Goal: Task Accomplishment & Management: Use online tool/utility

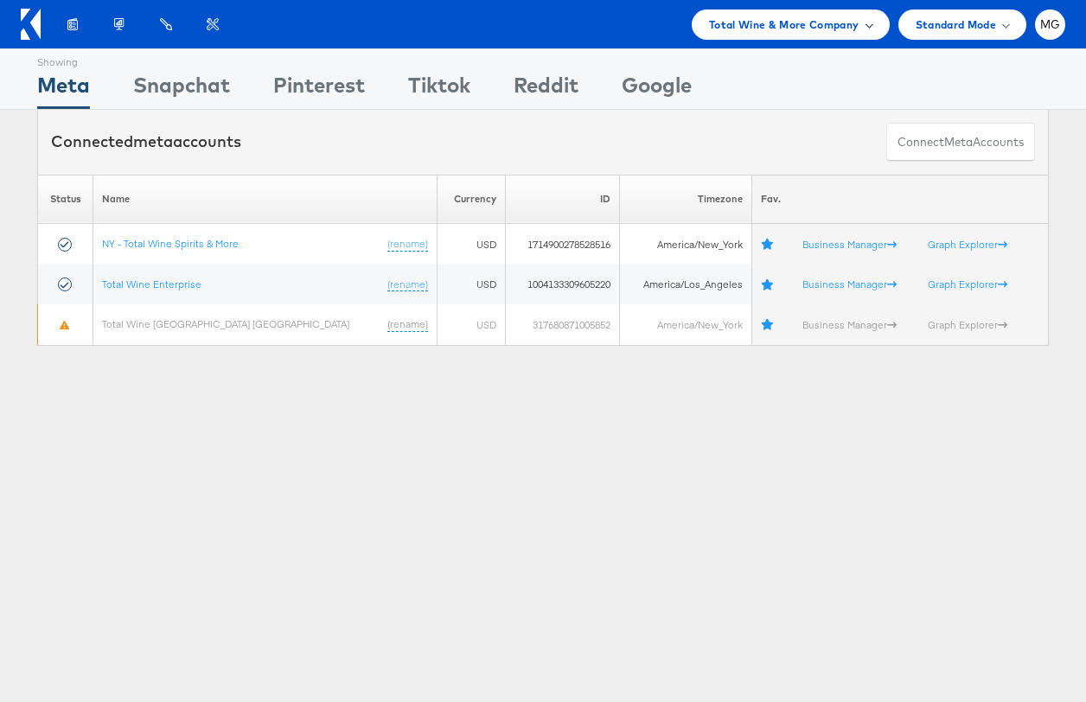
click at [839, 28] on span "Total Wine & More Company" at bounding box center [784, 25] width 151 height 18
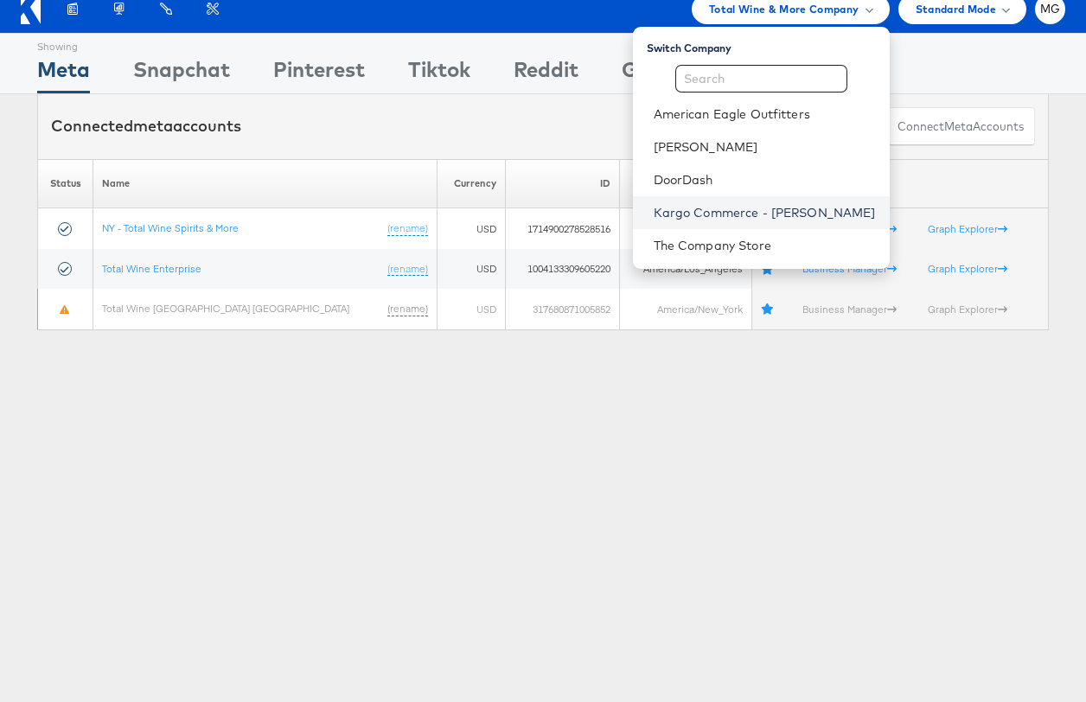
scroll to position [29, 0]
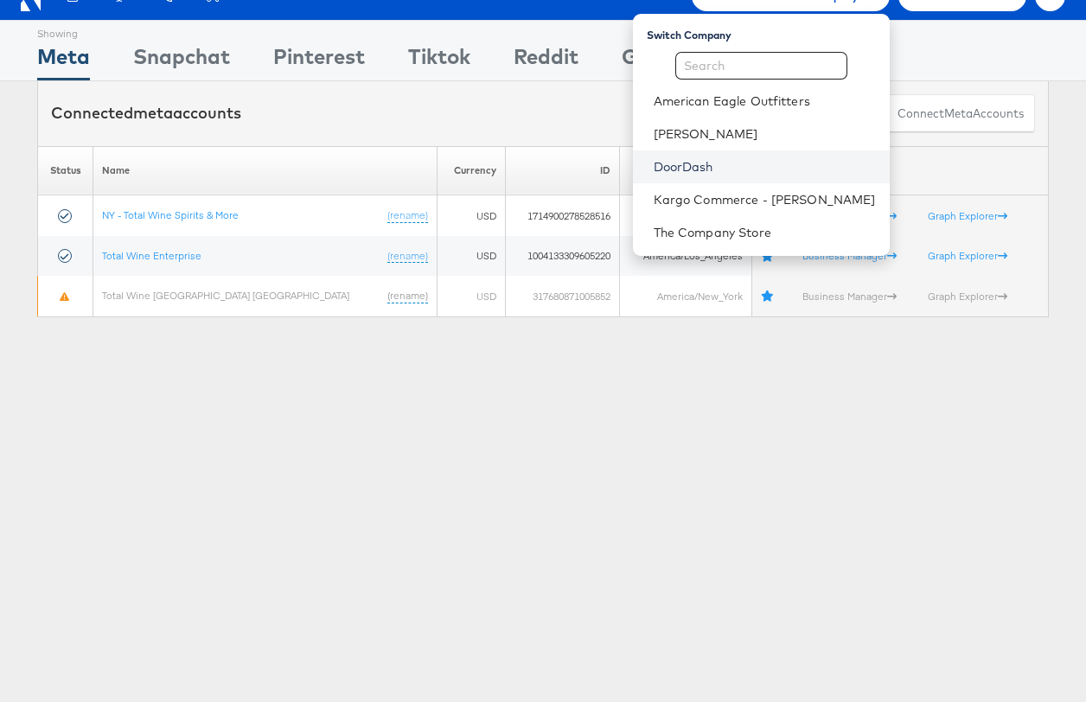
click at [689, 165] on link "DoorDash" at bounding box center [765, 166] width 222 height 17
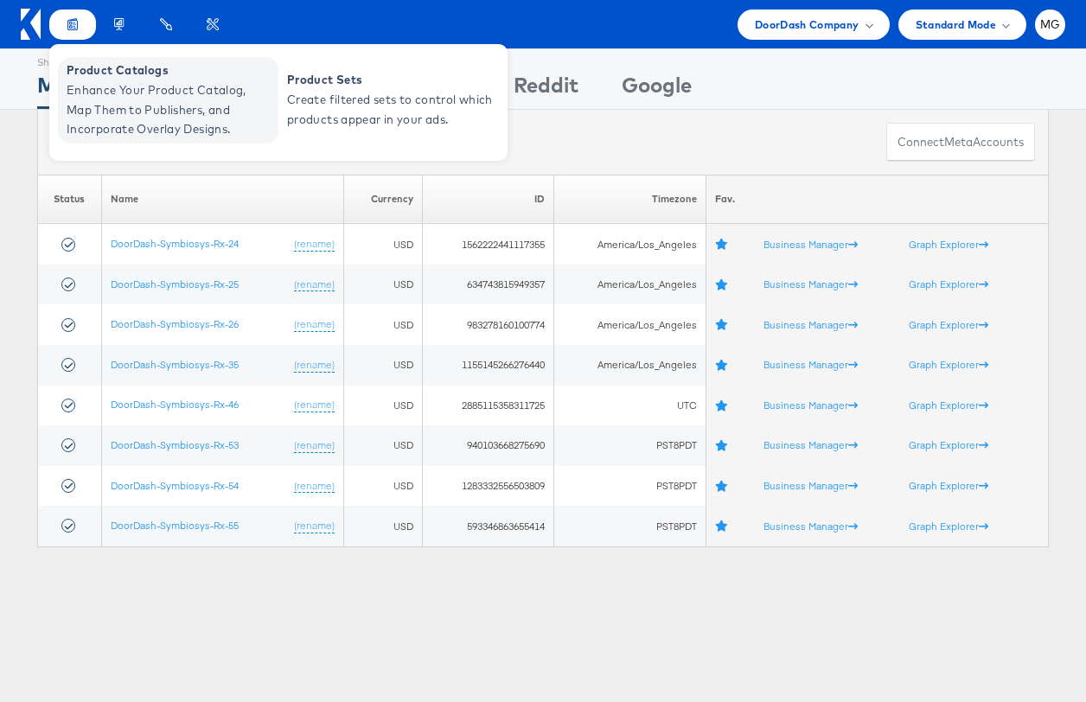
click at [88, 84] on span "Enhance Your Product Catalog, Map Them to Publishers, and Incorporate Overlay D…" at bounding box center [171, 109] width 208 height 59
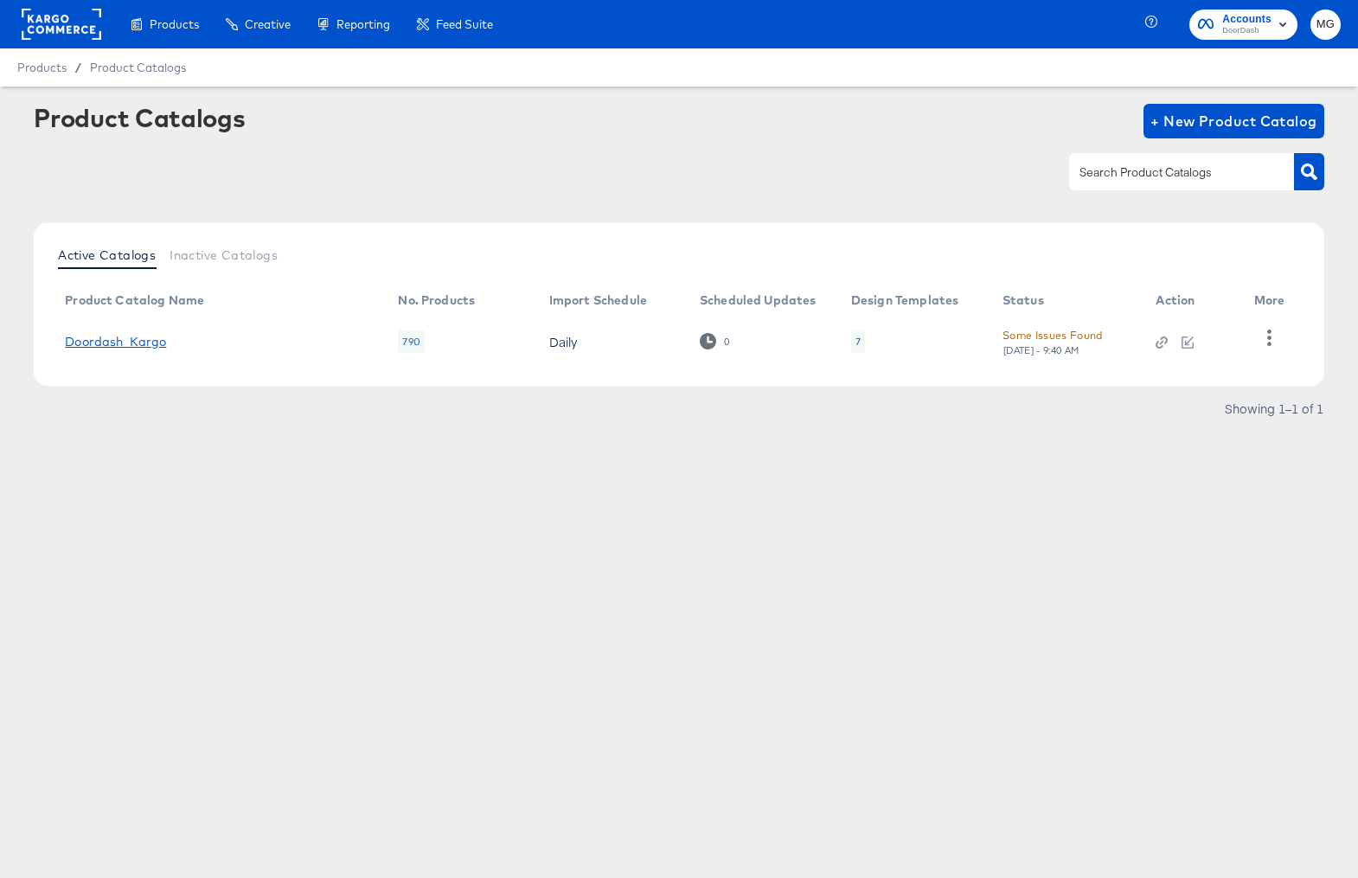
click at [125, 338] on link "Doordash_Kargo" at bounding box center [115, 342] width 101 height 14
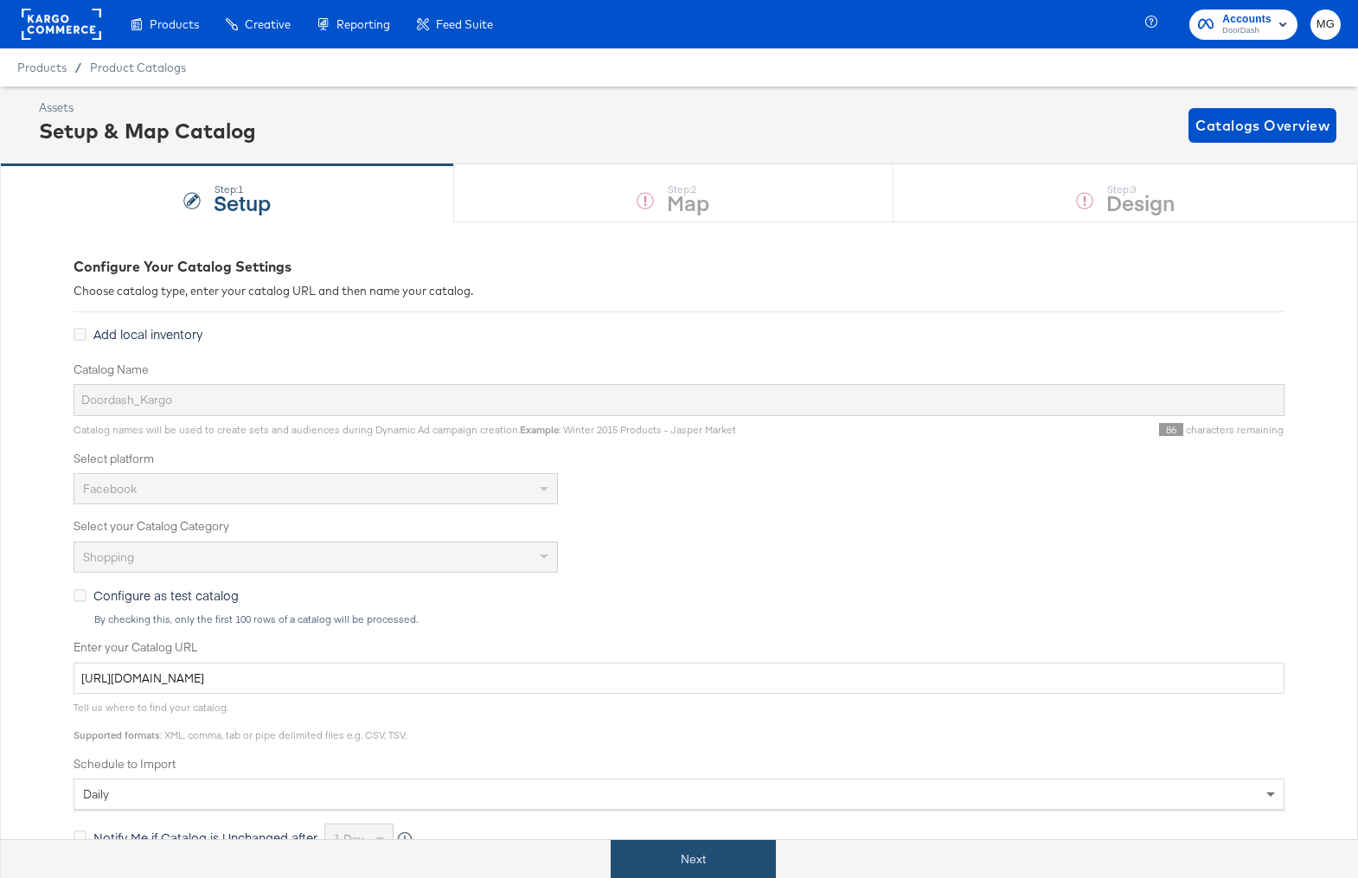
click at [728, 853] on button "Next" at bounding box center [693, 859] width 165 height 39
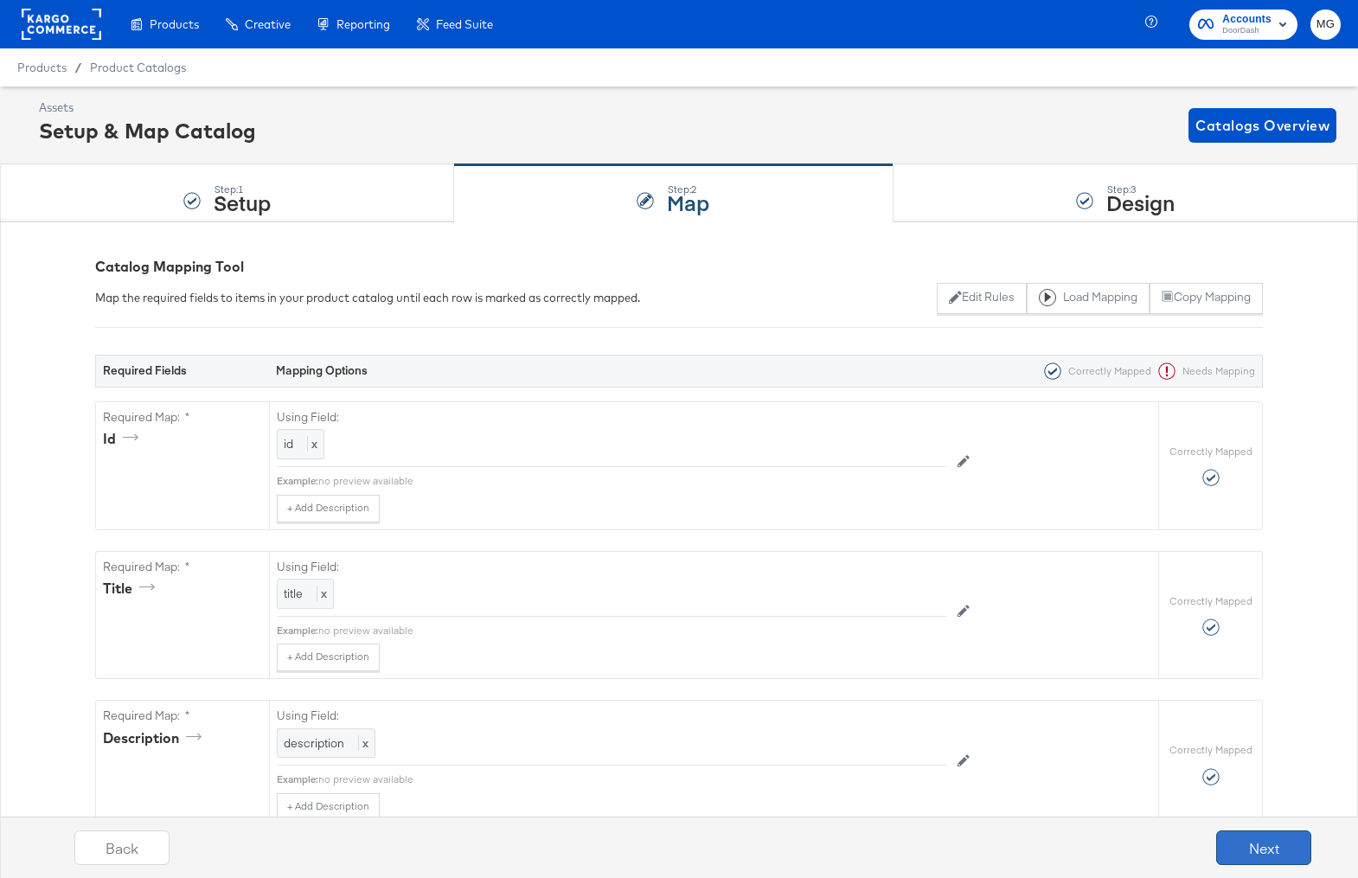
click at [1239, 850] on button "Next" at bounding box center [1263, 847] width 95 height 35
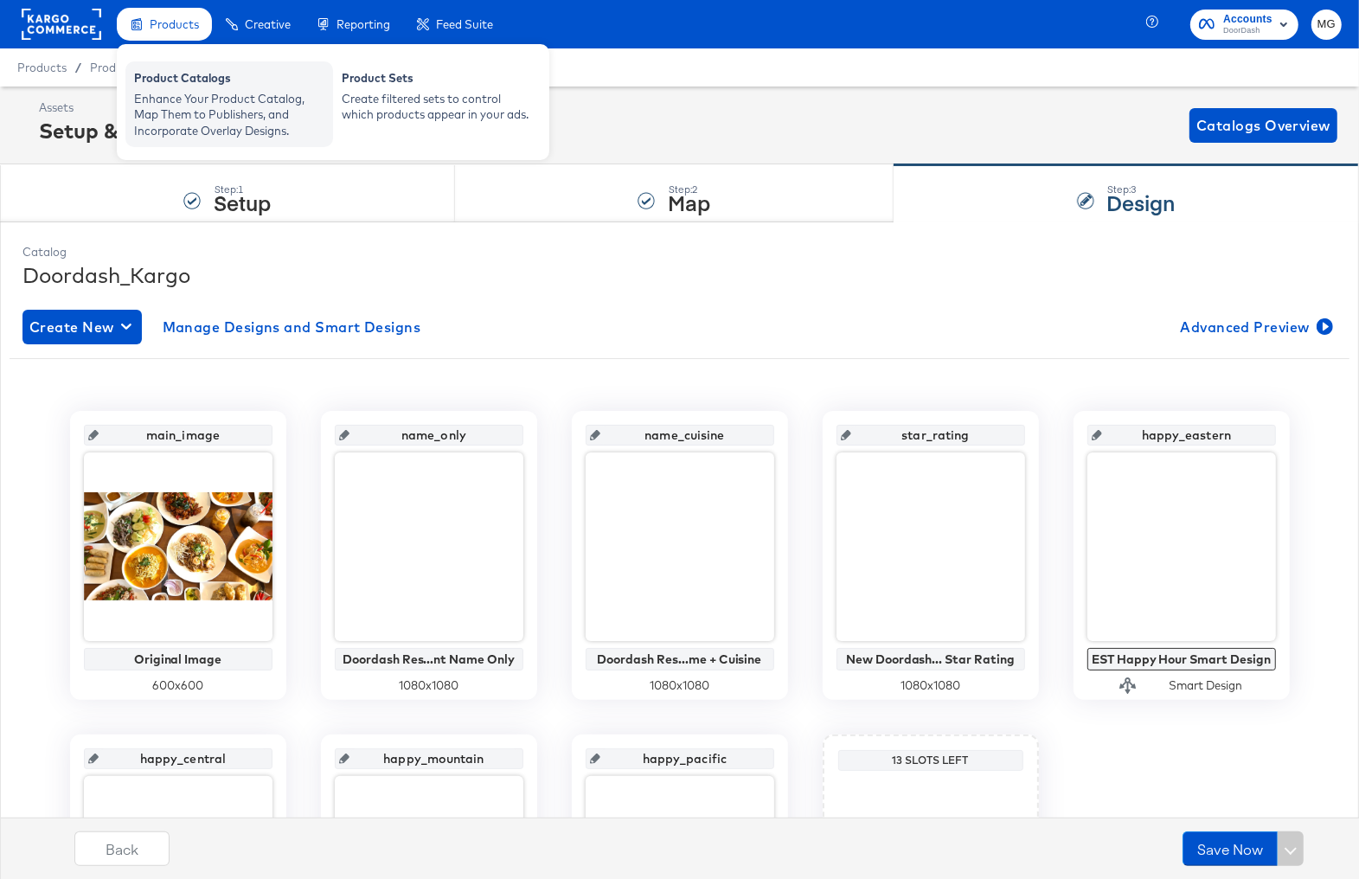
click at [183, 103] on div "Enhance Your Product Catalog, Map Them to Publishers, and Incorporate Overlay D…" at bounding box center [229, 115] width 190 height 48
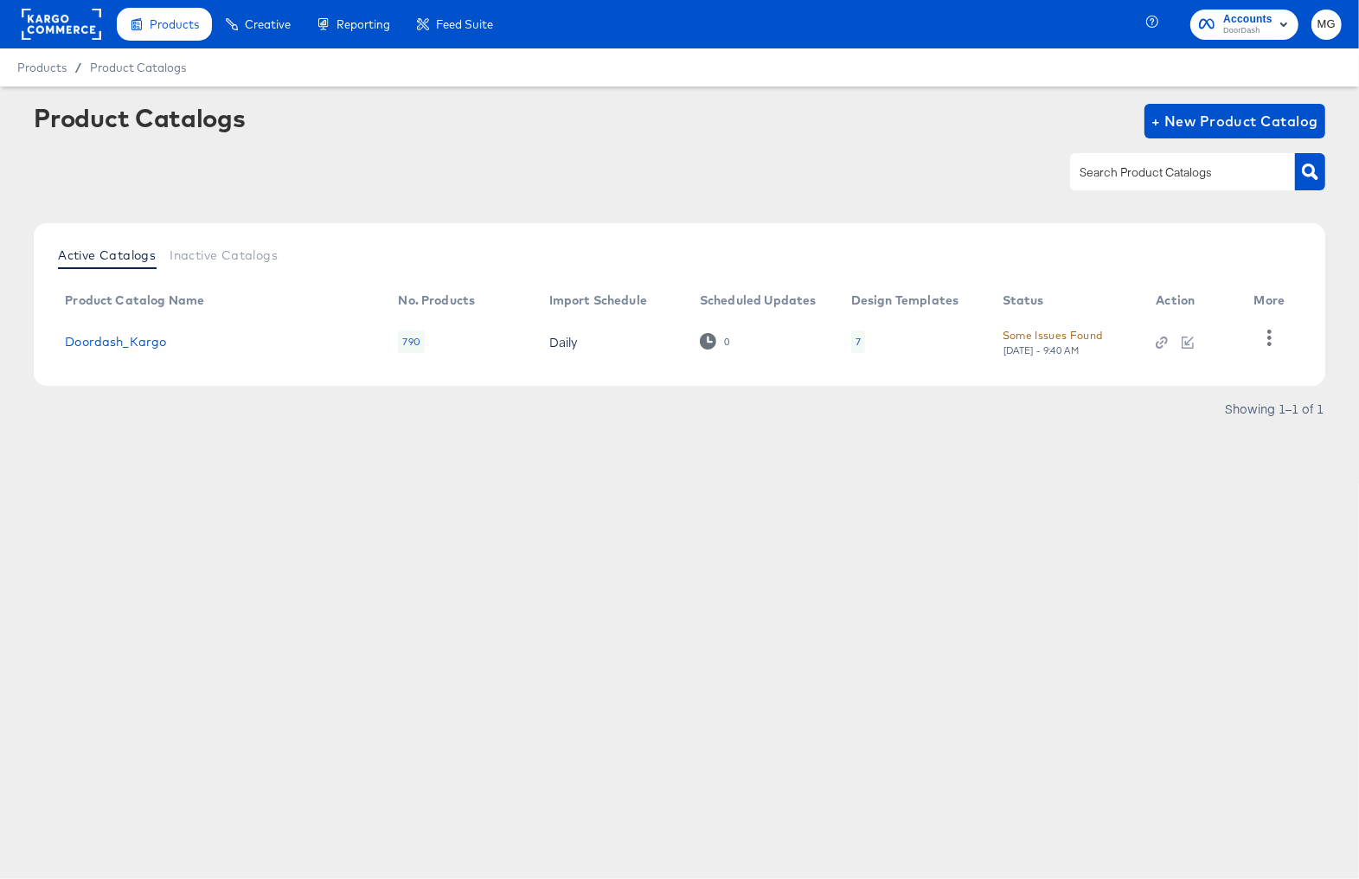
click at [78, 29] on rect at bounding box center [62, 24] width 80 height 31
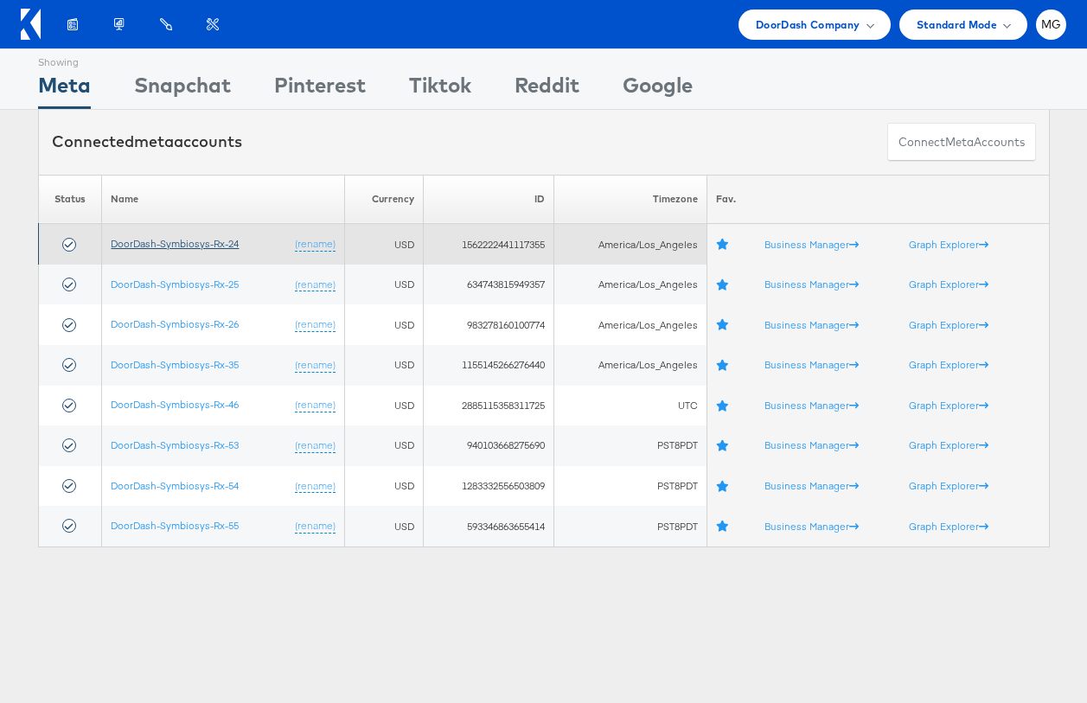
click at [179, 244] on link "DoorDash-Symbiosys-Rx-24" at bounding box center [175, 243] width 128 height 13
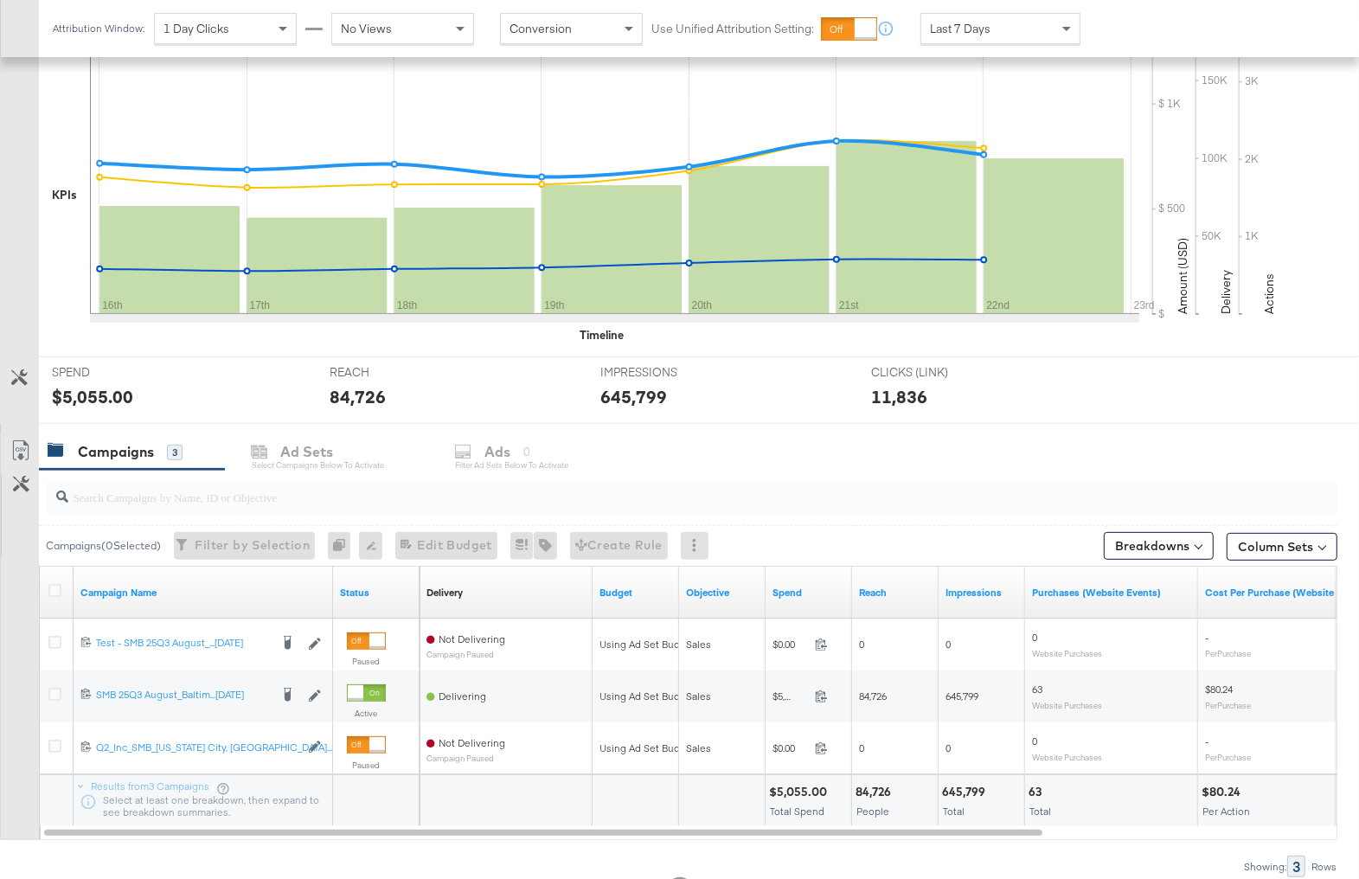
scroll to position [429, 0]
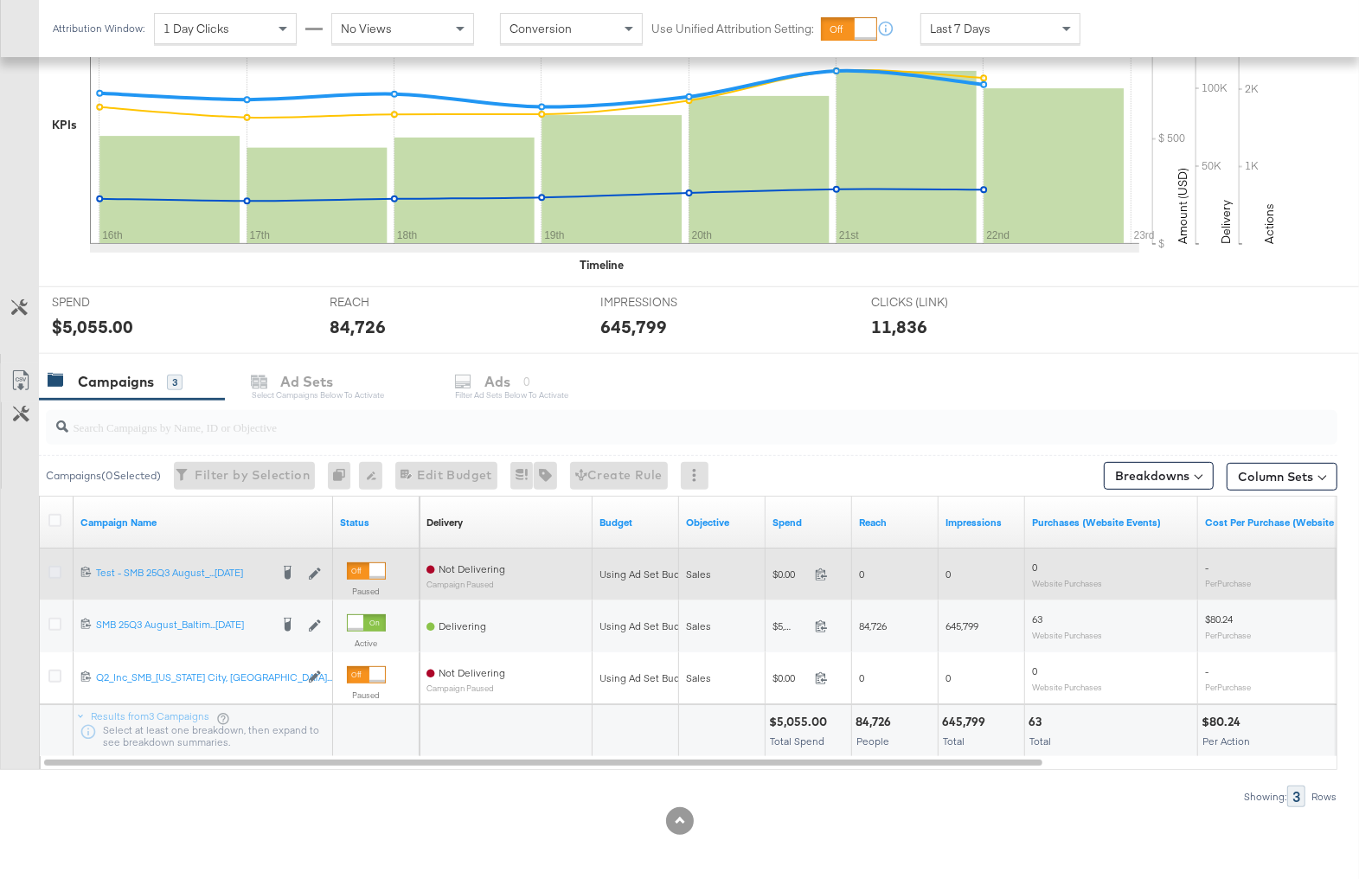
click at [52, 572] on icon at bounding box center [54, 572] width 13 height 13
click at [0, 0] on input "checkbox" at bounding box center [0, 0] width 0 height 0
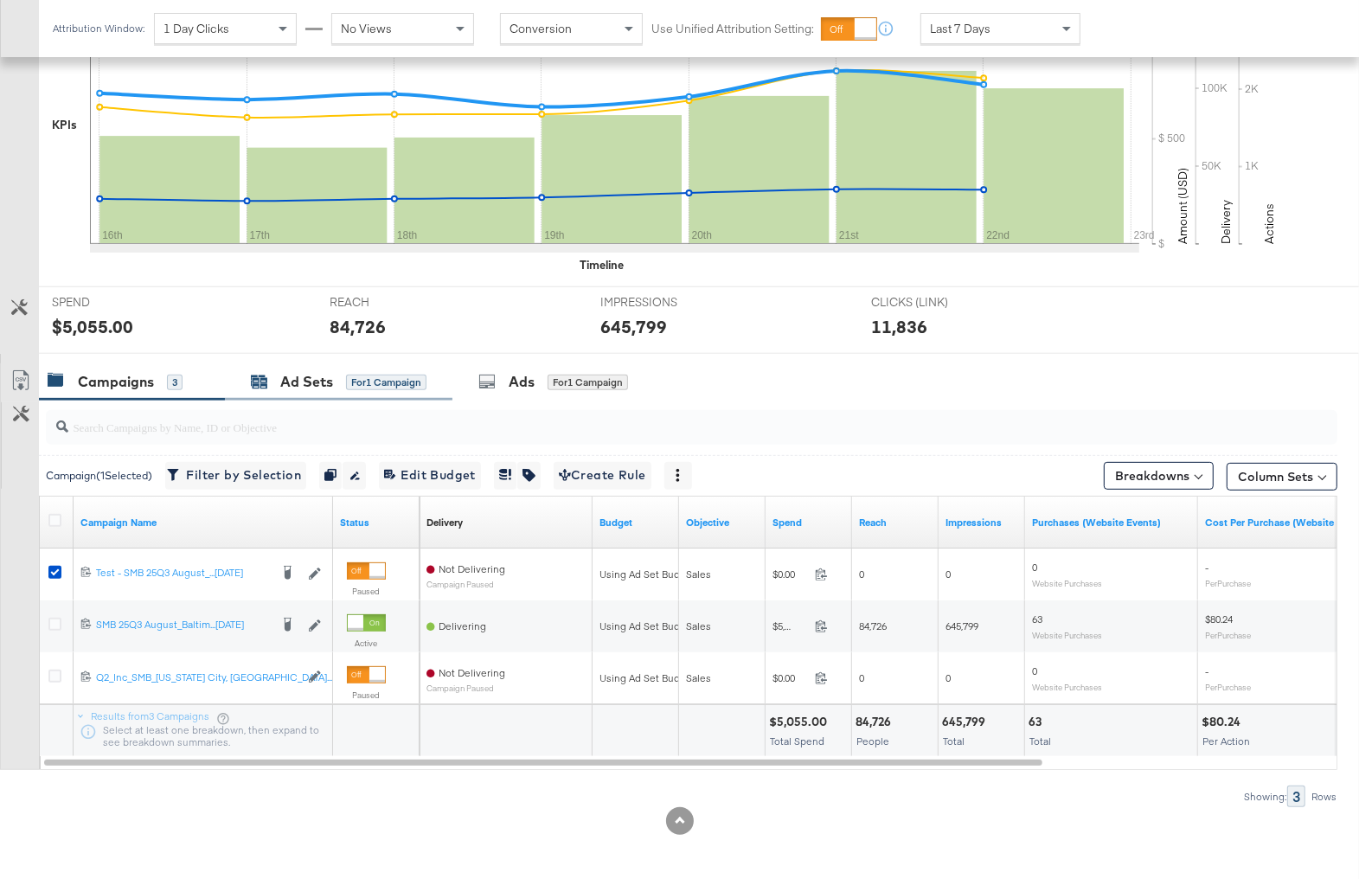
click at [312, 382] on div "Ad Sets" at bounding box center [306, 382] width 53 height 20
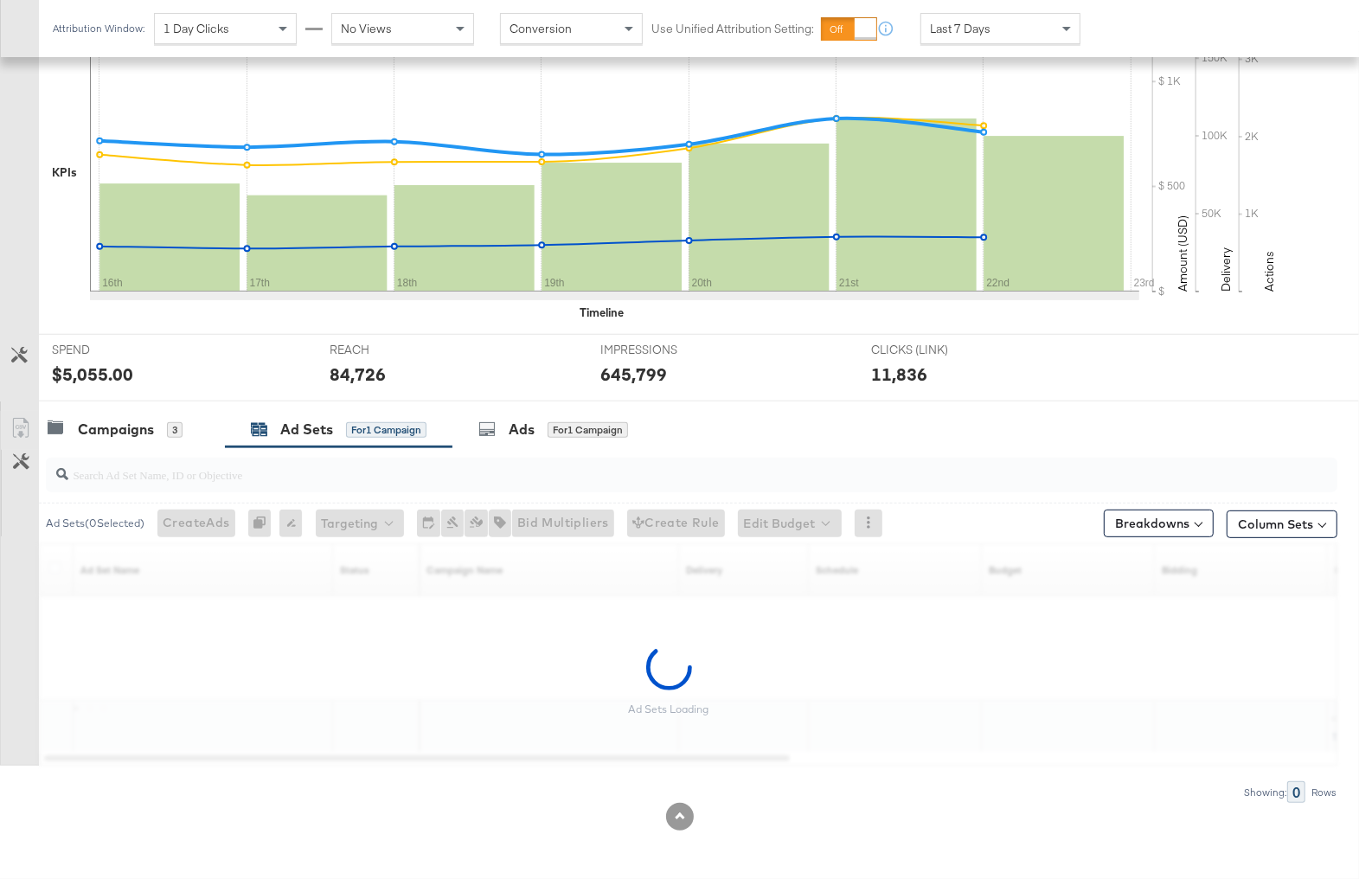
scroll to position [377, 0]
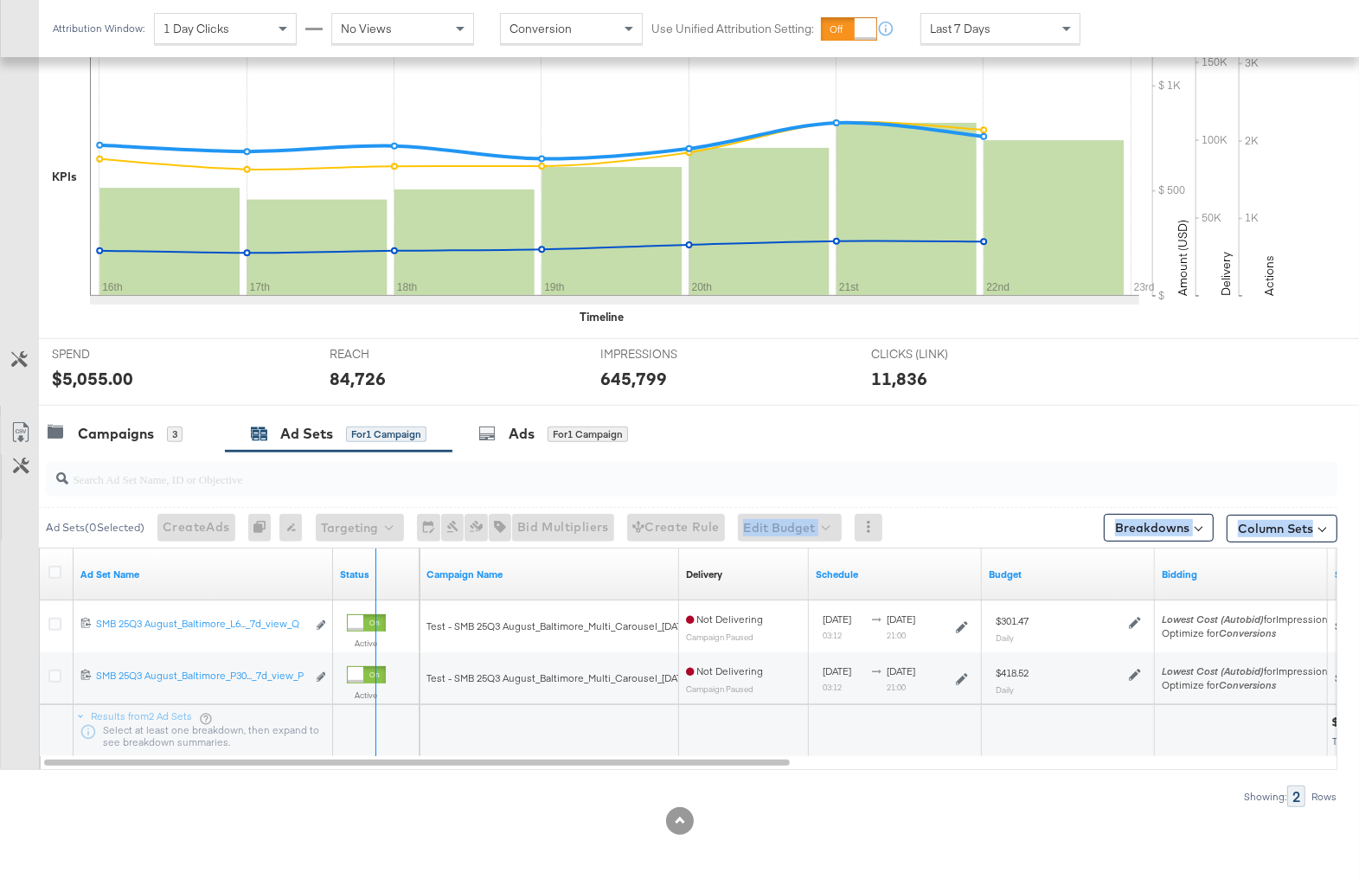
drag, startPoint x: 329, startPoint y: 550, endPoint x: 649, endPoint y: 528, distance: 320.8
click at [649, 528] on div "Ad Sets ( 0 Selected) Create Ads At least one ad set must be selected 0 Rename …" at bounding box center [668, 630] width 1337 height 356
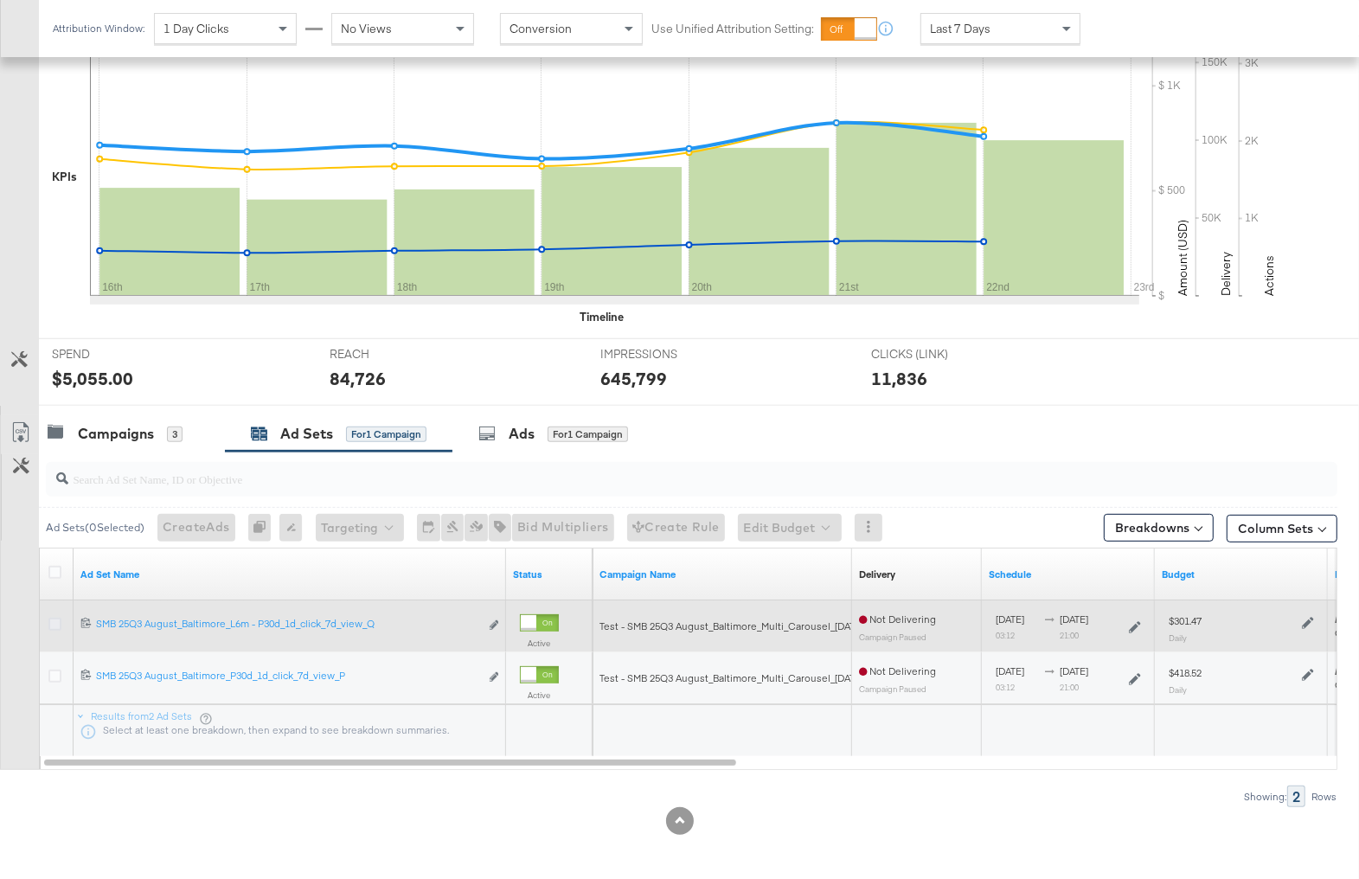
click at [57, 622] on icon at bounding box center [54, 624] width 13 height 13
click at [0, 0] on input "checkbox" at bounding box center [0, 0] width 0 height 0
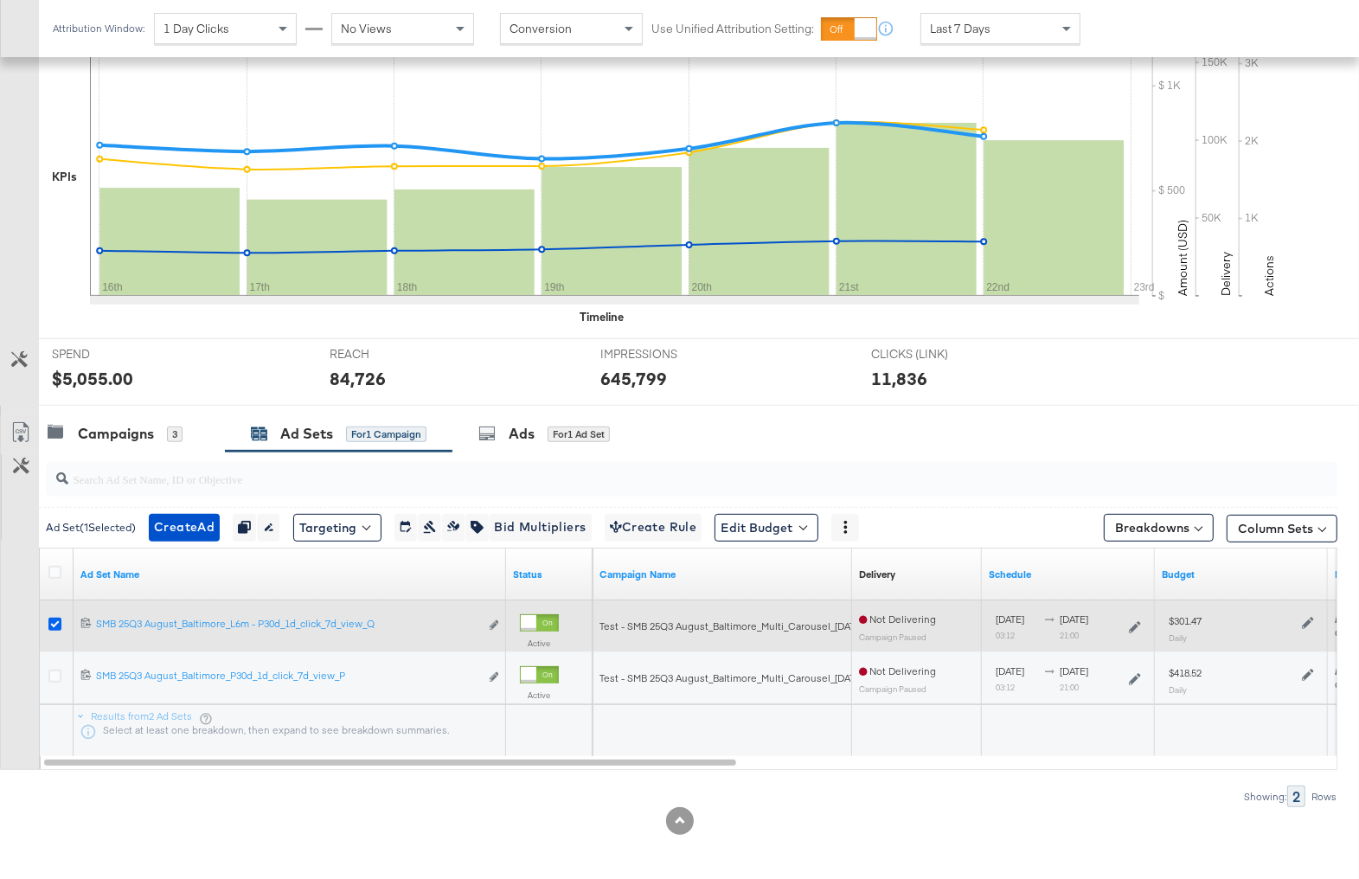
click at [51, 621] on icon at bounding box center [54, 624] width 13 height 13
click at [0, 0] on input "checkbox" at bounding box center [0, 0] width 0 height 0
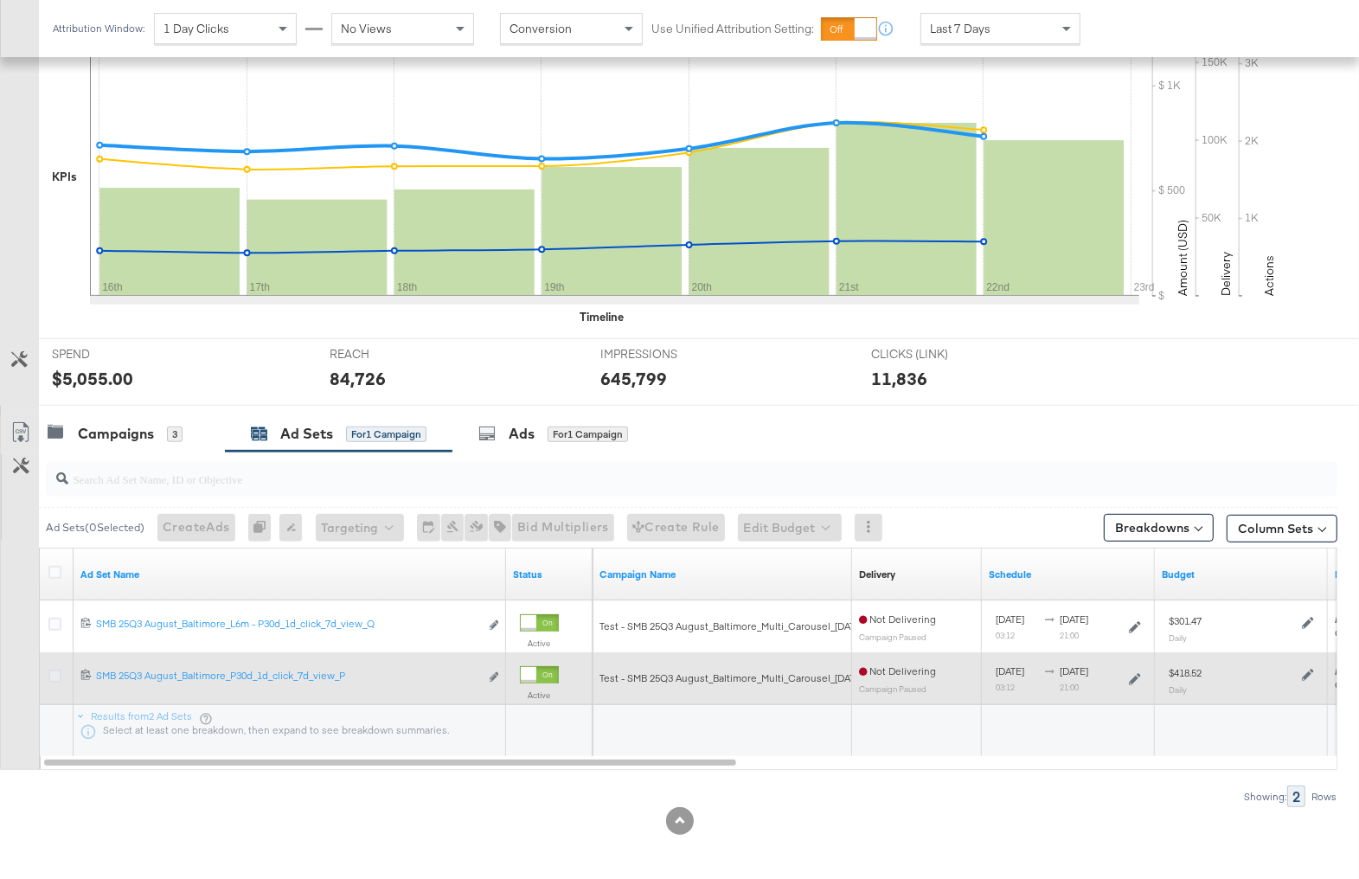
click at [48, 672] on icon at bounding box center [54, 676] width 13 height 13
click at [0, 0] on input "checkbox" at bounding box center [0, 0] width 0 height 0
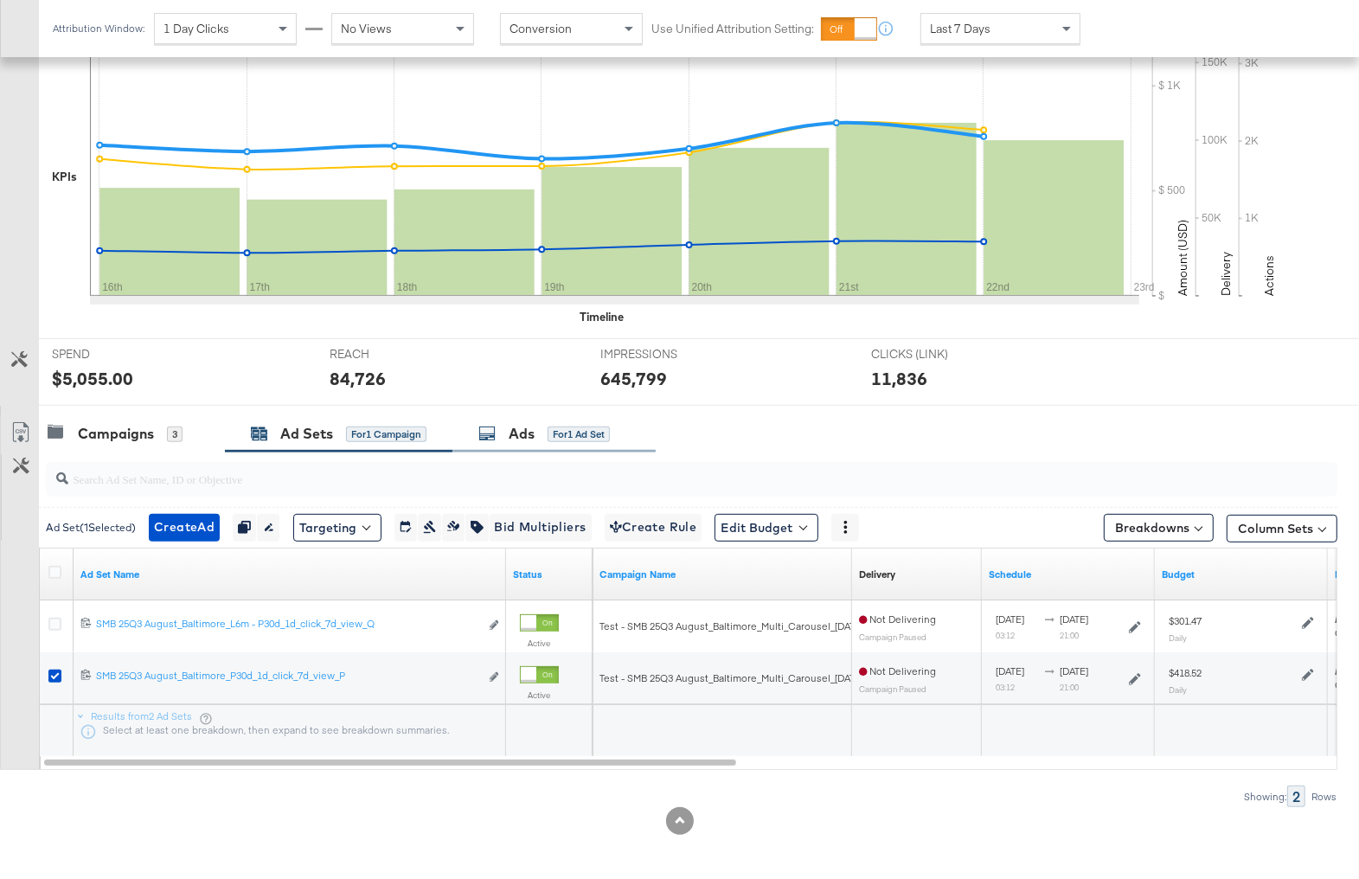
click at [483, 433] on icon at bounding box center [486, 433] width 17 height 17
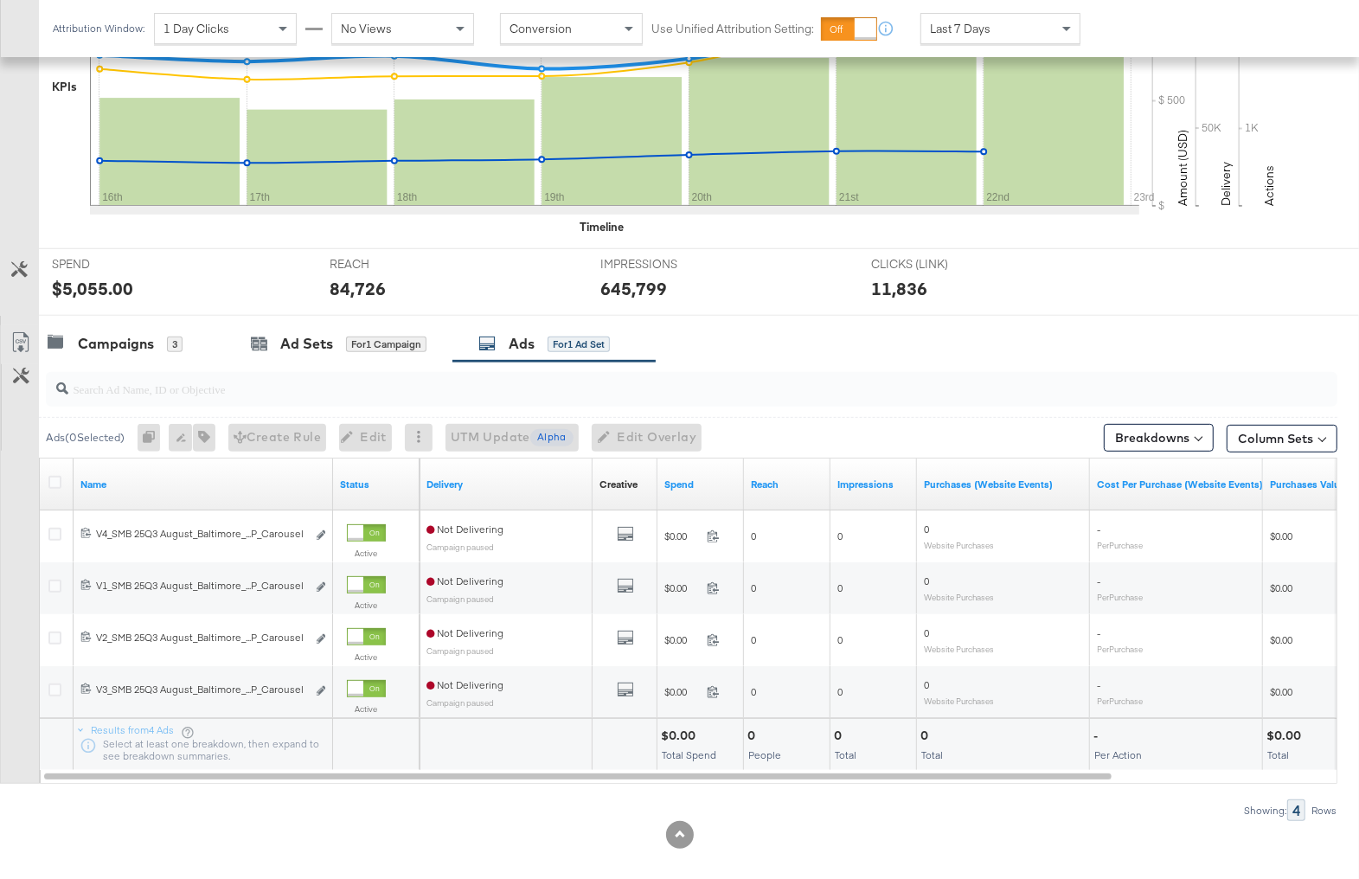
scroll to position [481, 0]
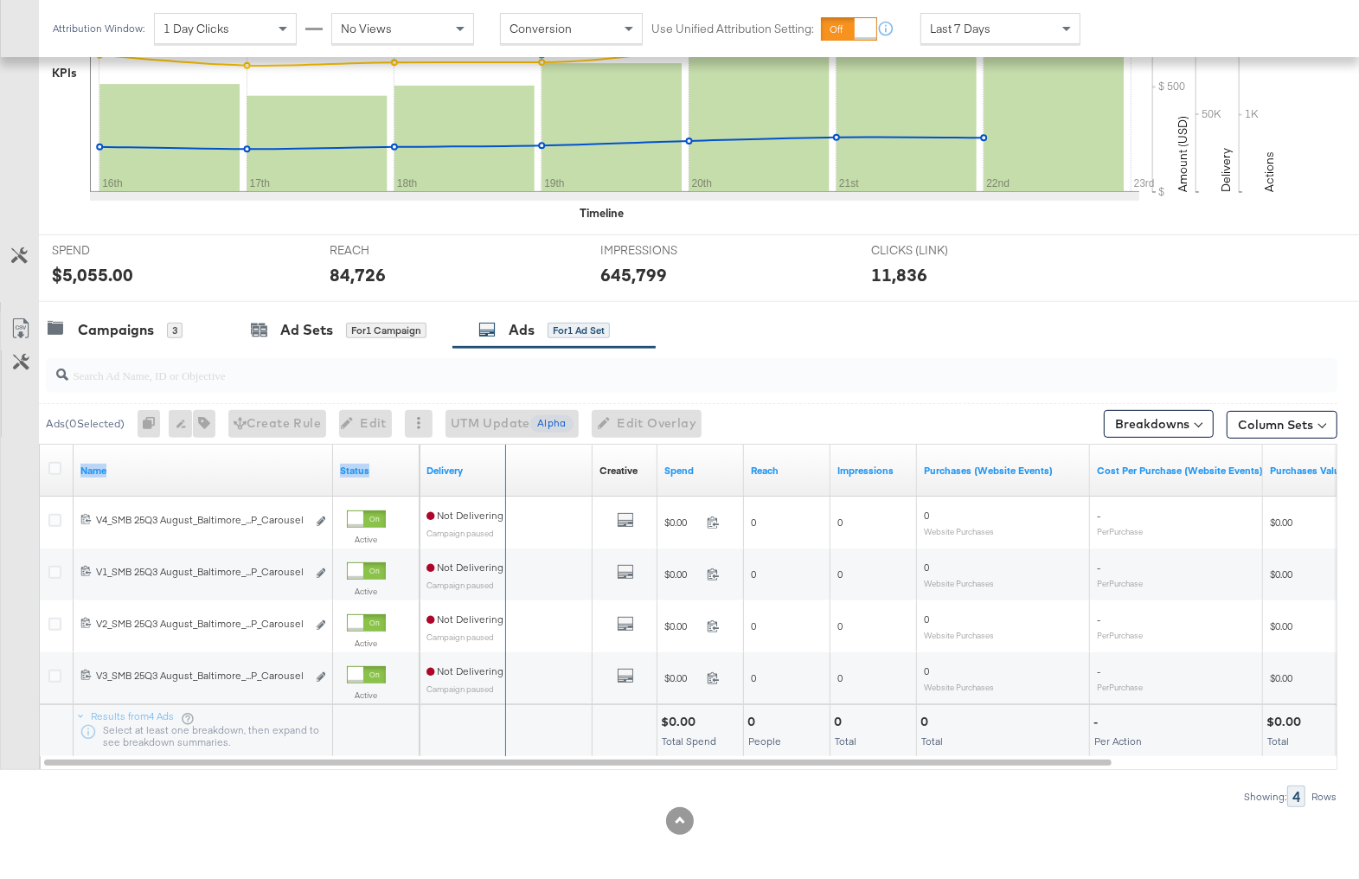
drag, startPoint x: 330, startPoint y: 449, endPoint x: 563, endPoint y: 438, distance: 233.0
click at [563, 439] on div "Ads ( 0 Selected) 0 Rename 0 ads Tags for 0 campaigns Create Rule Edit 0 ads Ed…" at bounding box center [668, 577] width 1337 height 459
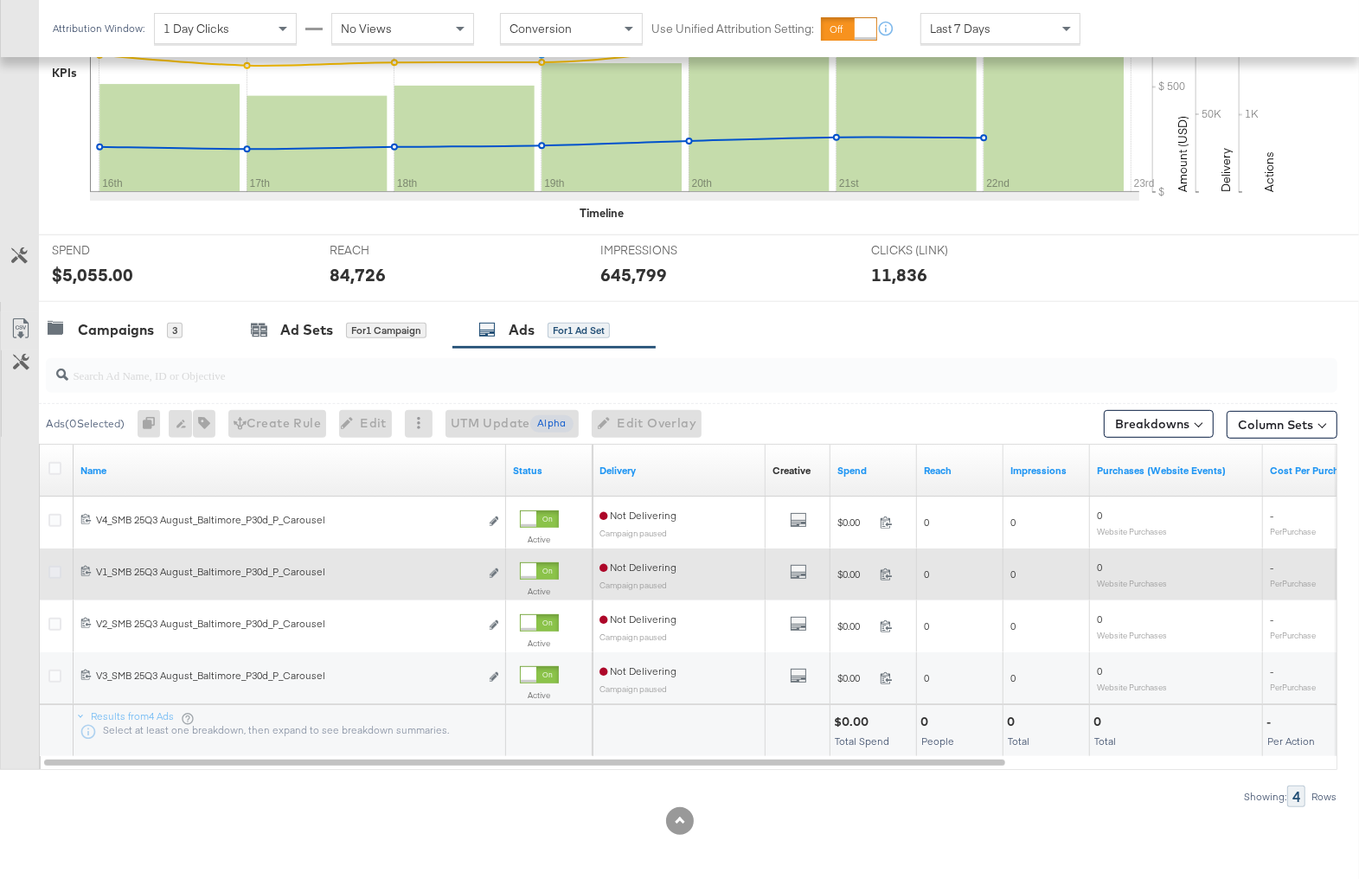
click at [54, 566] on icon at bounding box center [54, 572] width 13 height 13
click at [0, 0] on input "checkbox" at bounding box center [0, 0] width 0 height 0
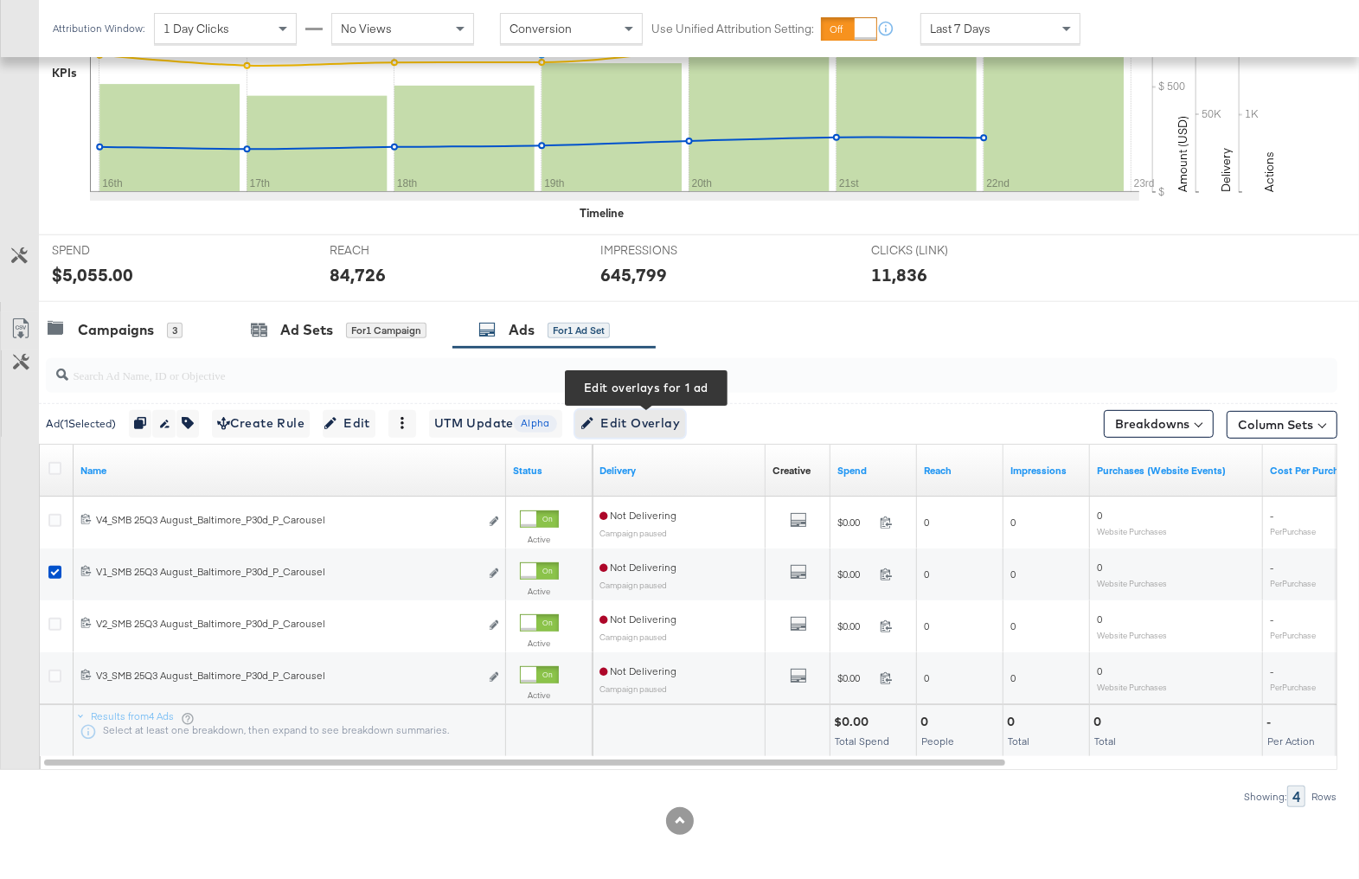
click at [641, 423] on span "Edit Overlay Edit overlays for 1 ad" at bounding box center [629, 424] width 99 height 22
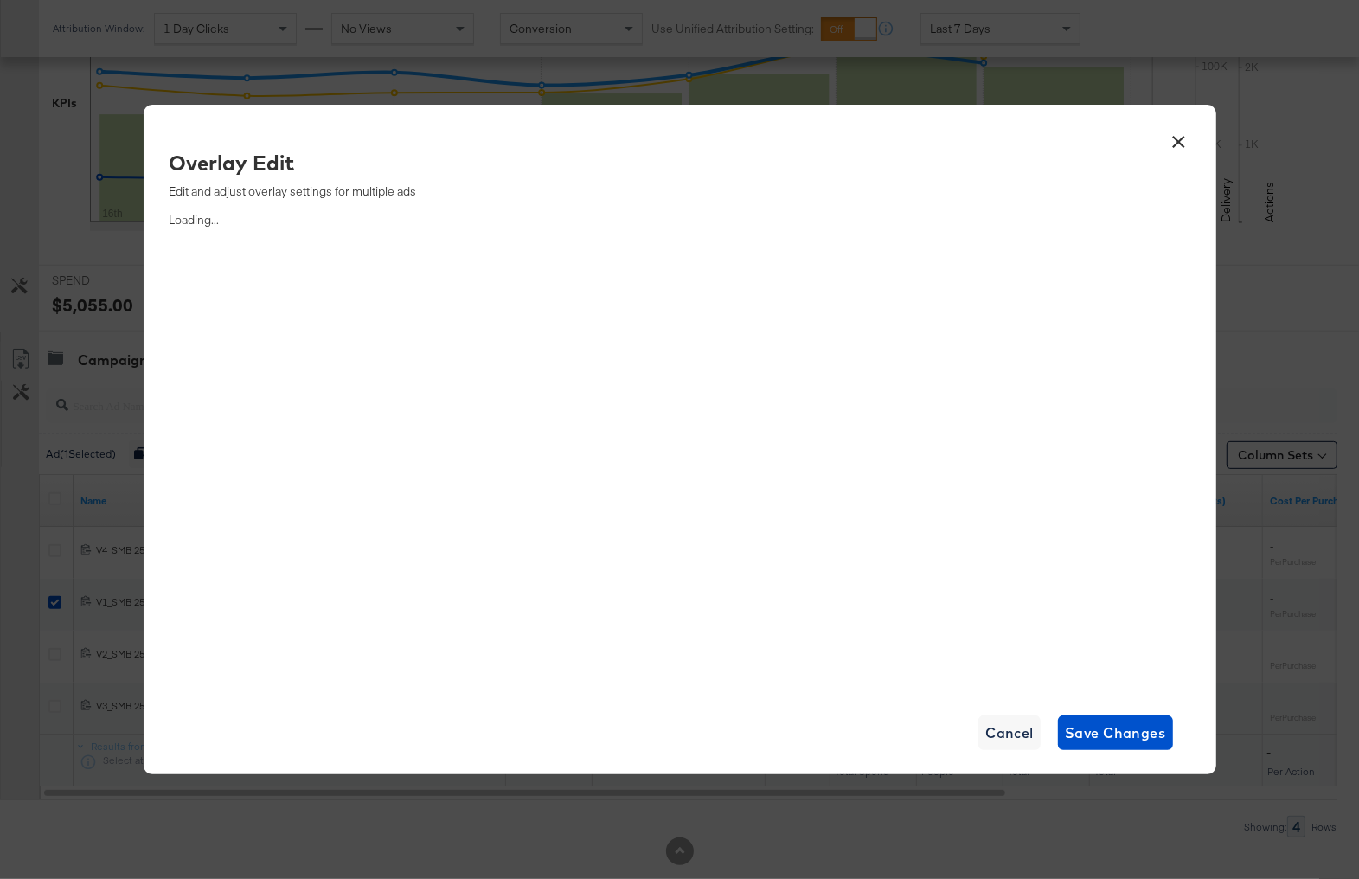
scroll to position [351, 0]
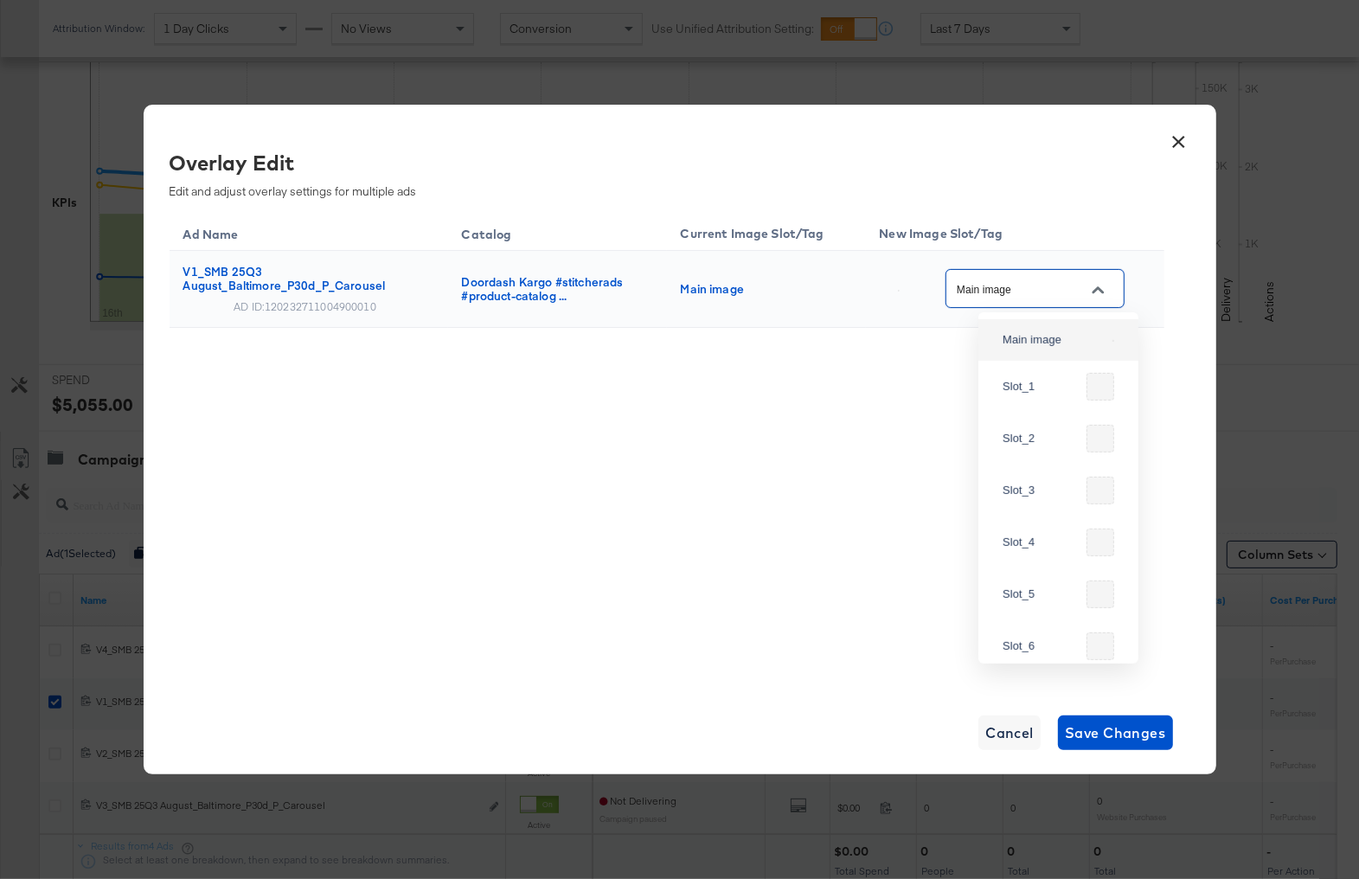
click at [1041, 292] on input "Main image" at bounding box center [1021, 289] width 137 height 20
click at [1104, 285] on icon "Open" at bounding box center [1098, 290] width 12 height 12
click at [1049, 385] on div "Slot_1" at bounding box center [1041, 385] width 77 height 17
type input "Slot_1"
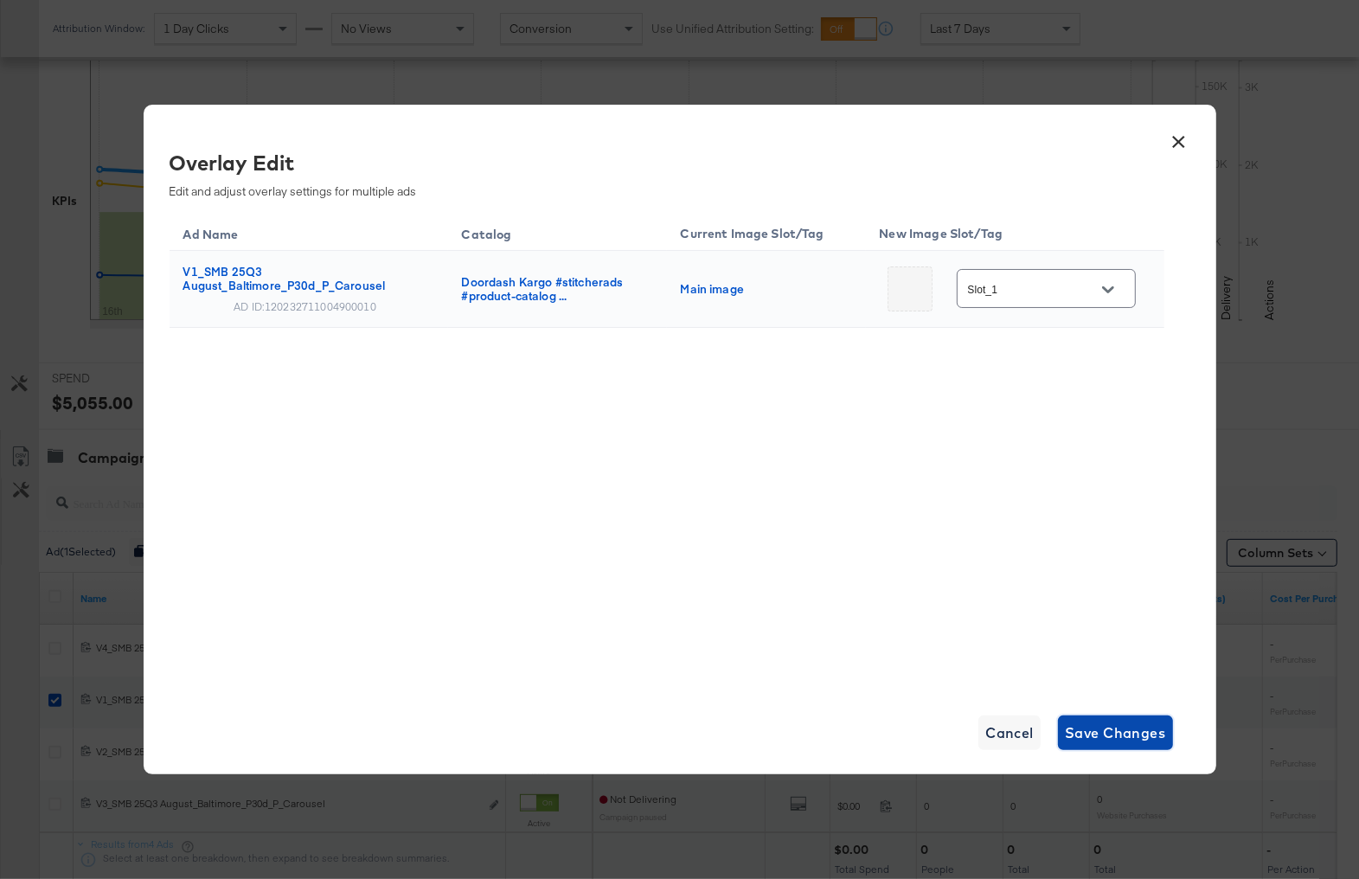
click at [1125, 728] on span "Save Changes" at bounding box center [1115, 733] width 101 height 24
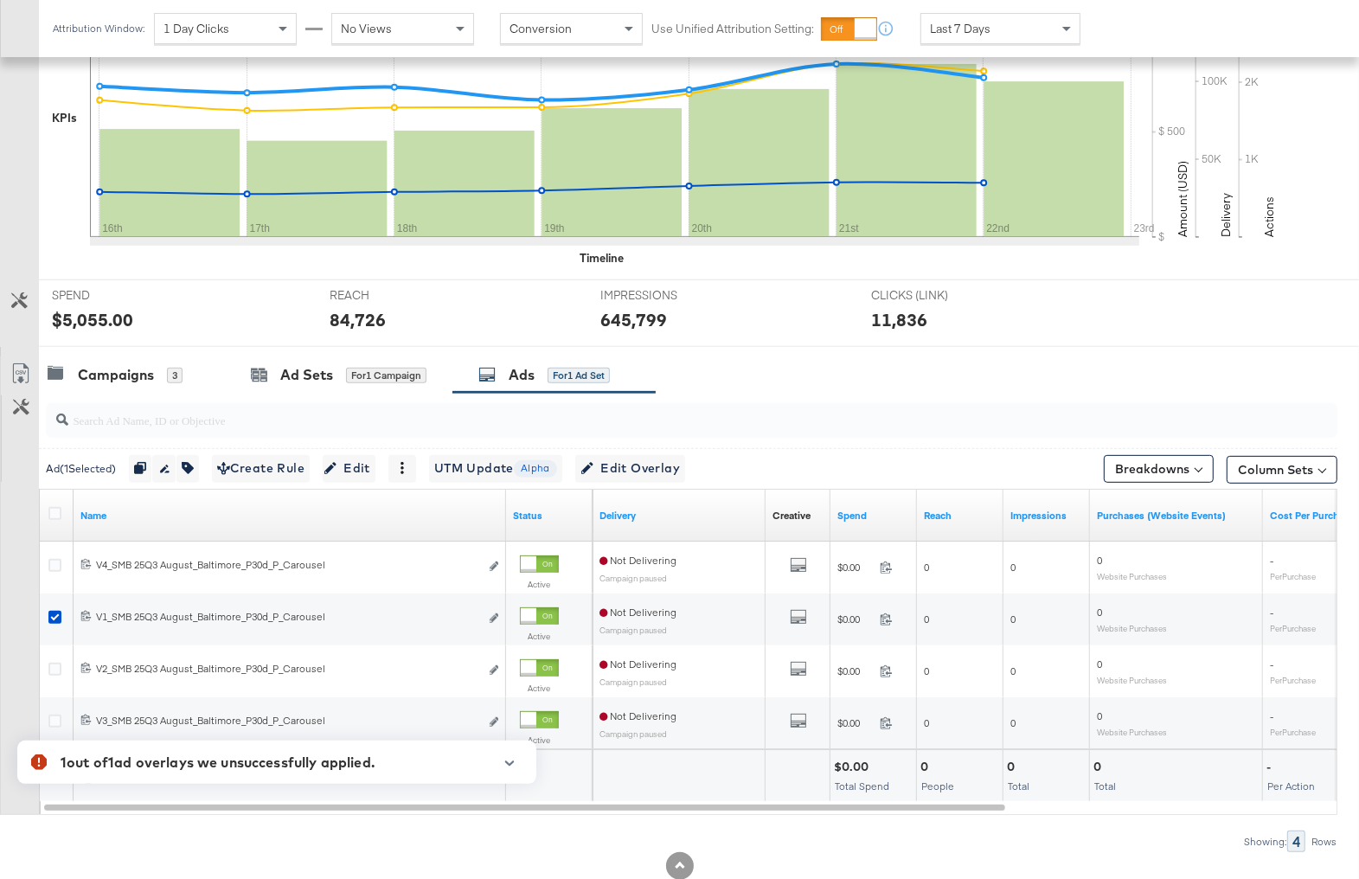
scroll to position [461, 0]
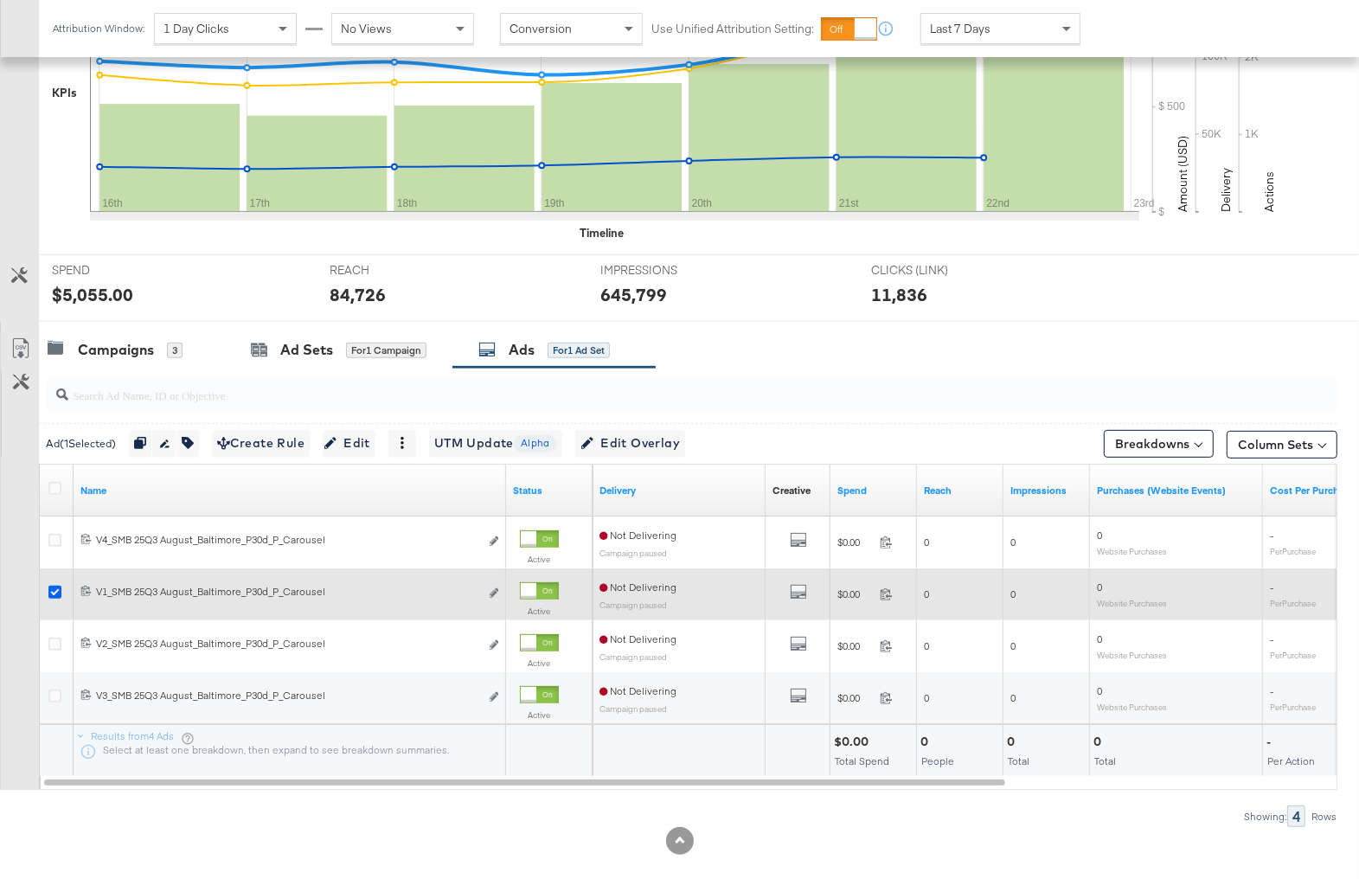
click at [54, 592] on icon at bounding box center [54, 592] width 13 height 13
click at [0, 0] on input "checkbox" at bounding box center [0, 0] width 0 height 0
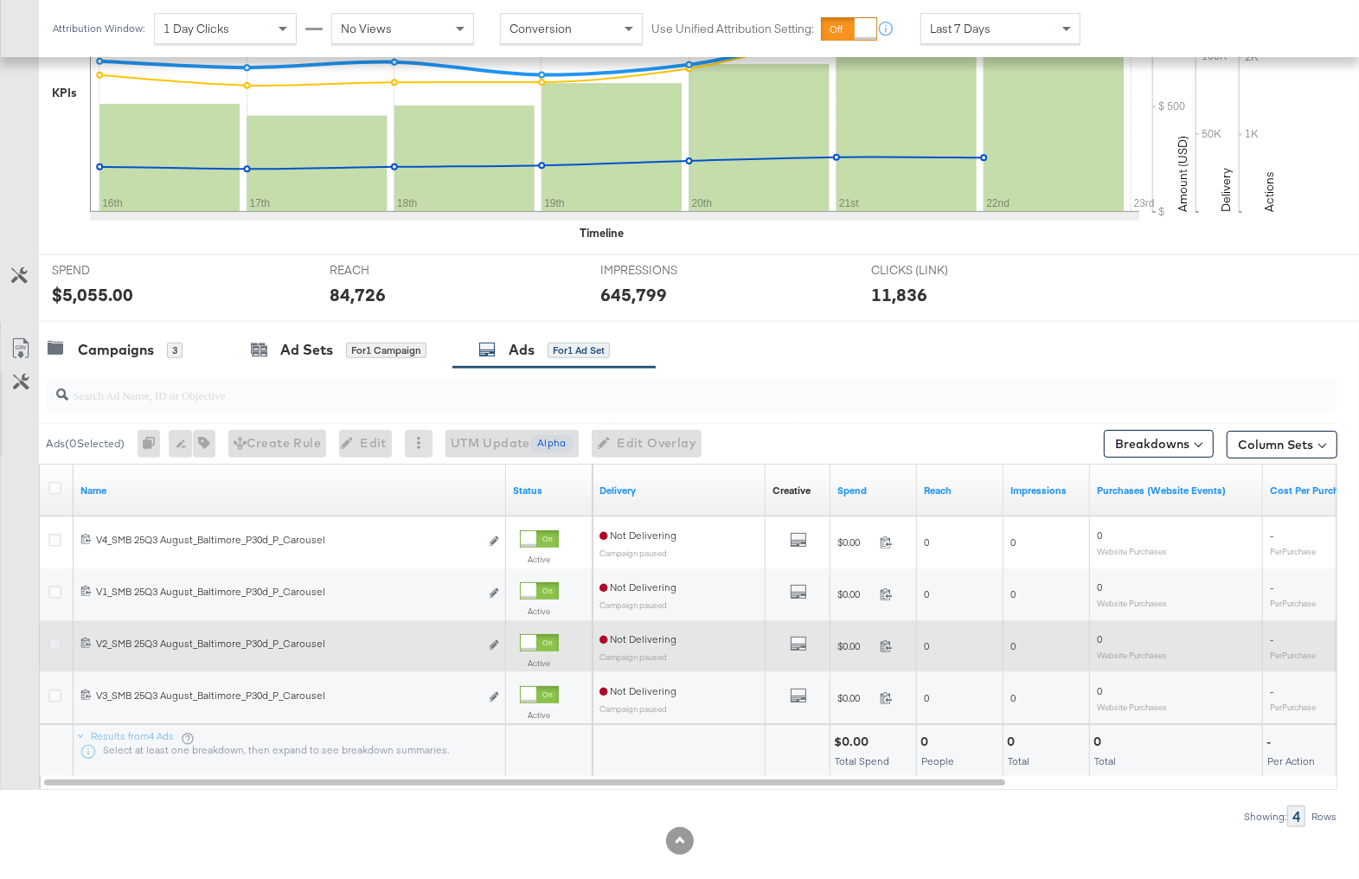
click at [54, 641] on icon at bounding box center [54, 644] width 13 height 13
click at [0, 0] on input "checkbox" at bounding box center [0, 0] width 0 height 0
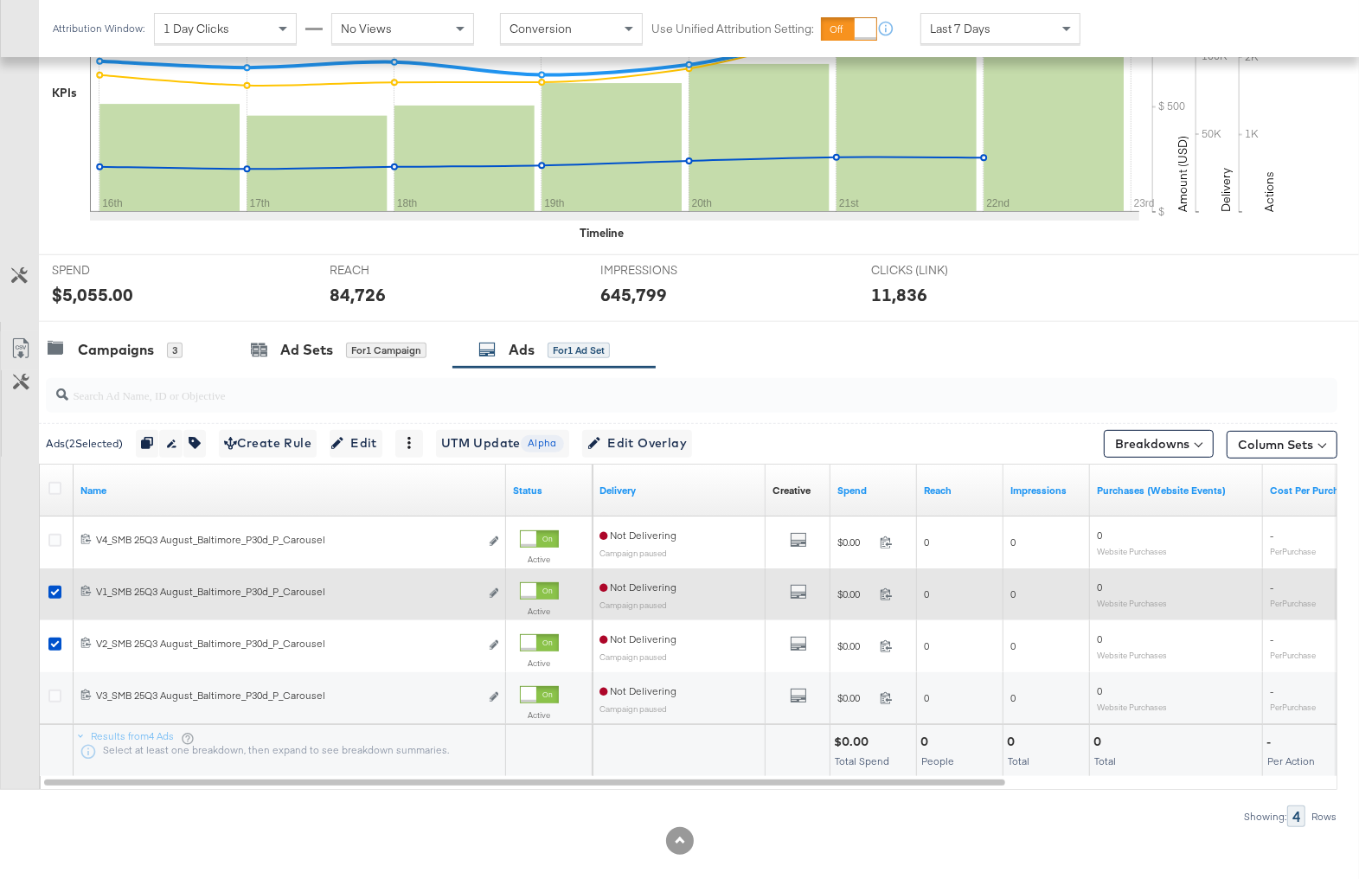
click at [51, 580] on div at bounding box center [58, 594] width 32 height 31
click at [52, 589] on icon at bounding box center [54, 592] width 13 height 13
click at [0, 0] on input "checkbox" at bounding box center [0, 0] width 0 height 0
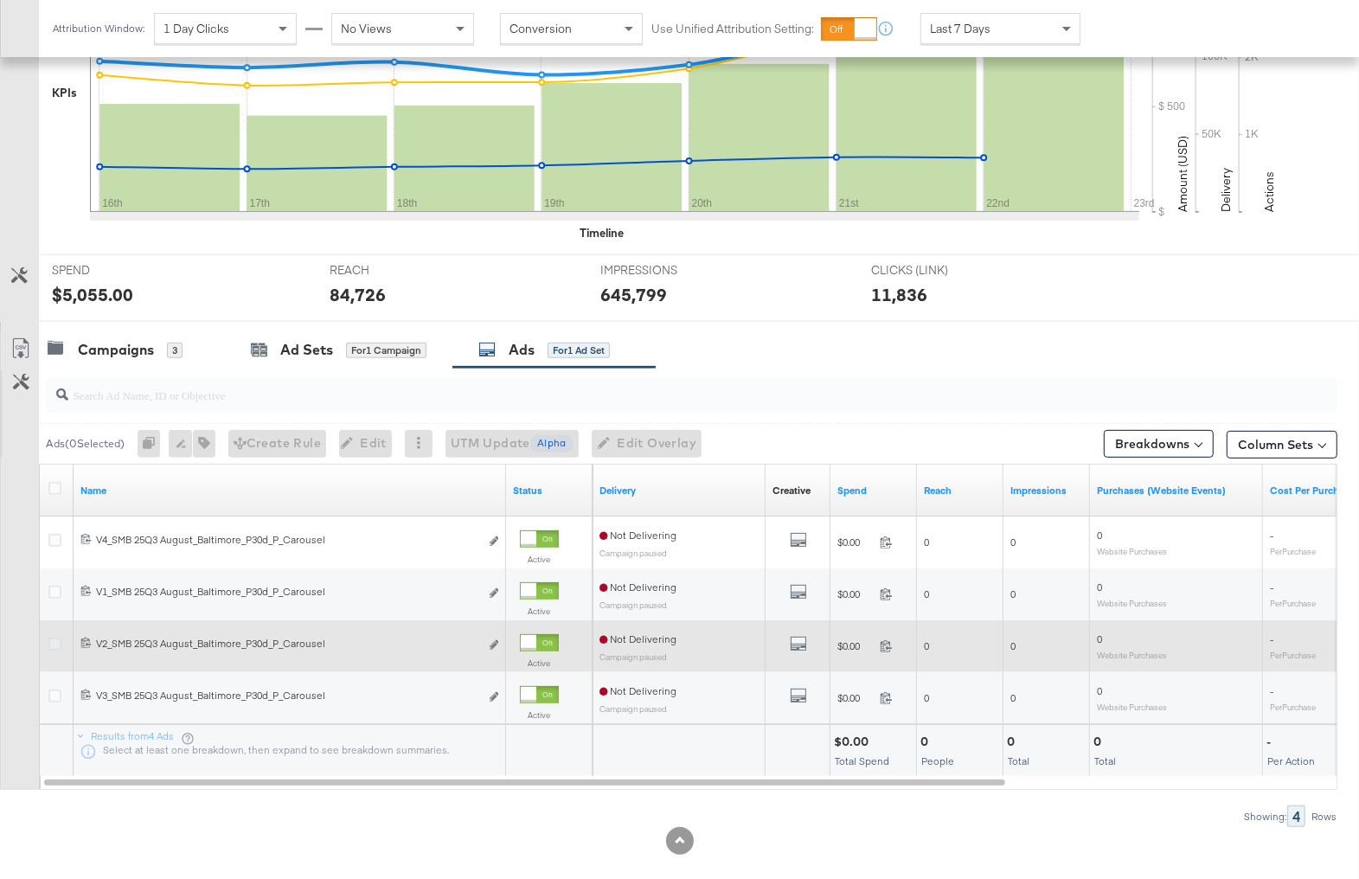
click at [60, 639] on icon at bounding box center [54, 644] width 13 height 13
click at [0, 0] on input "checkbox" at bounding box center [0, 0] width 0 height 0
click at [60, 639] on icon at bounding box center [54, 644] width 13 height 13
click at [0, 0] on input "checkbox" at bounding box center [0, 0] width 0 height 0
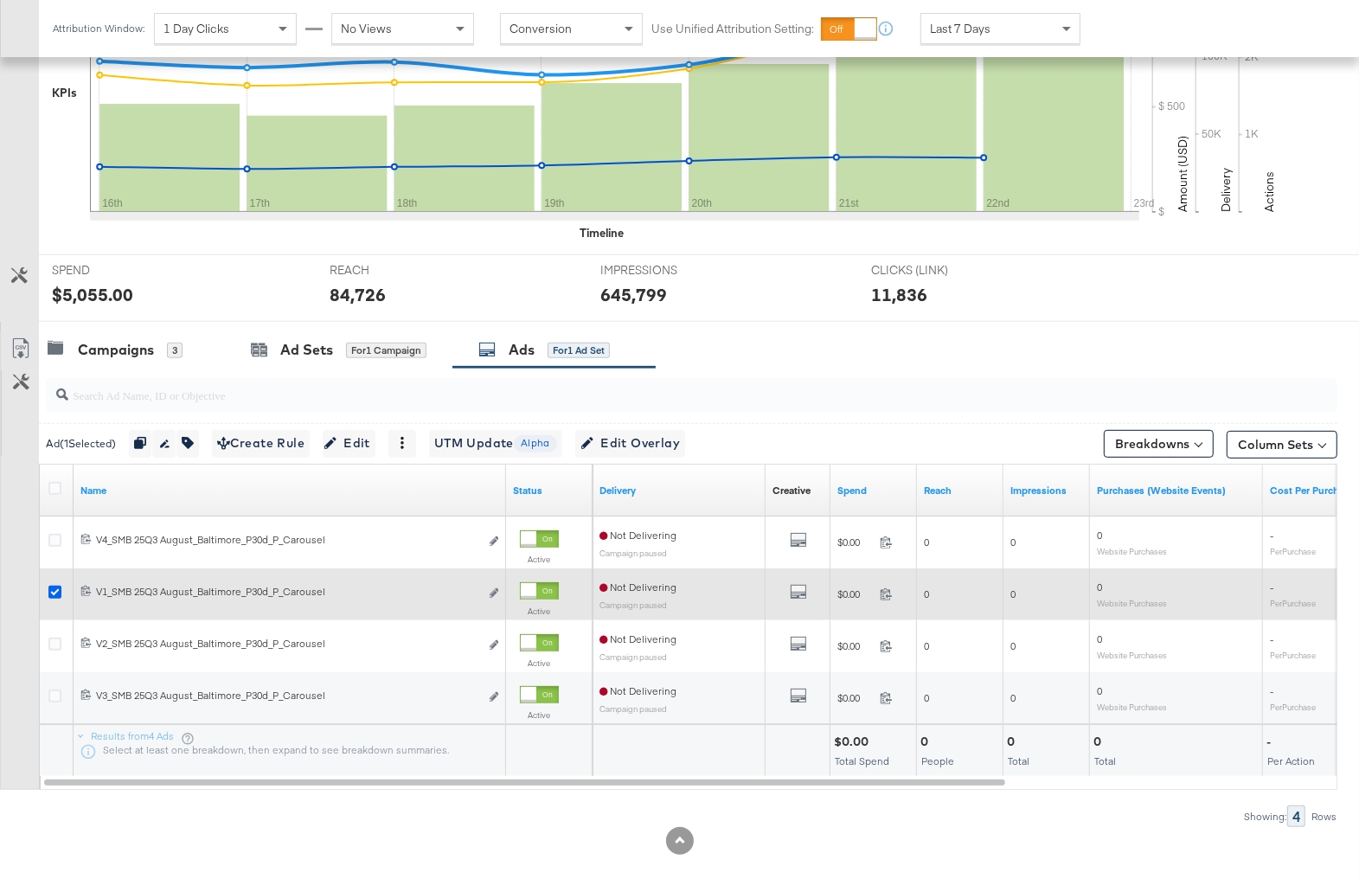
click at [53, 588] on icon at bounding box center [54, 592] width 13 height 13
click at [0, 0] on input "checkbox" at bounding box center [0, 0] width 0 height 0
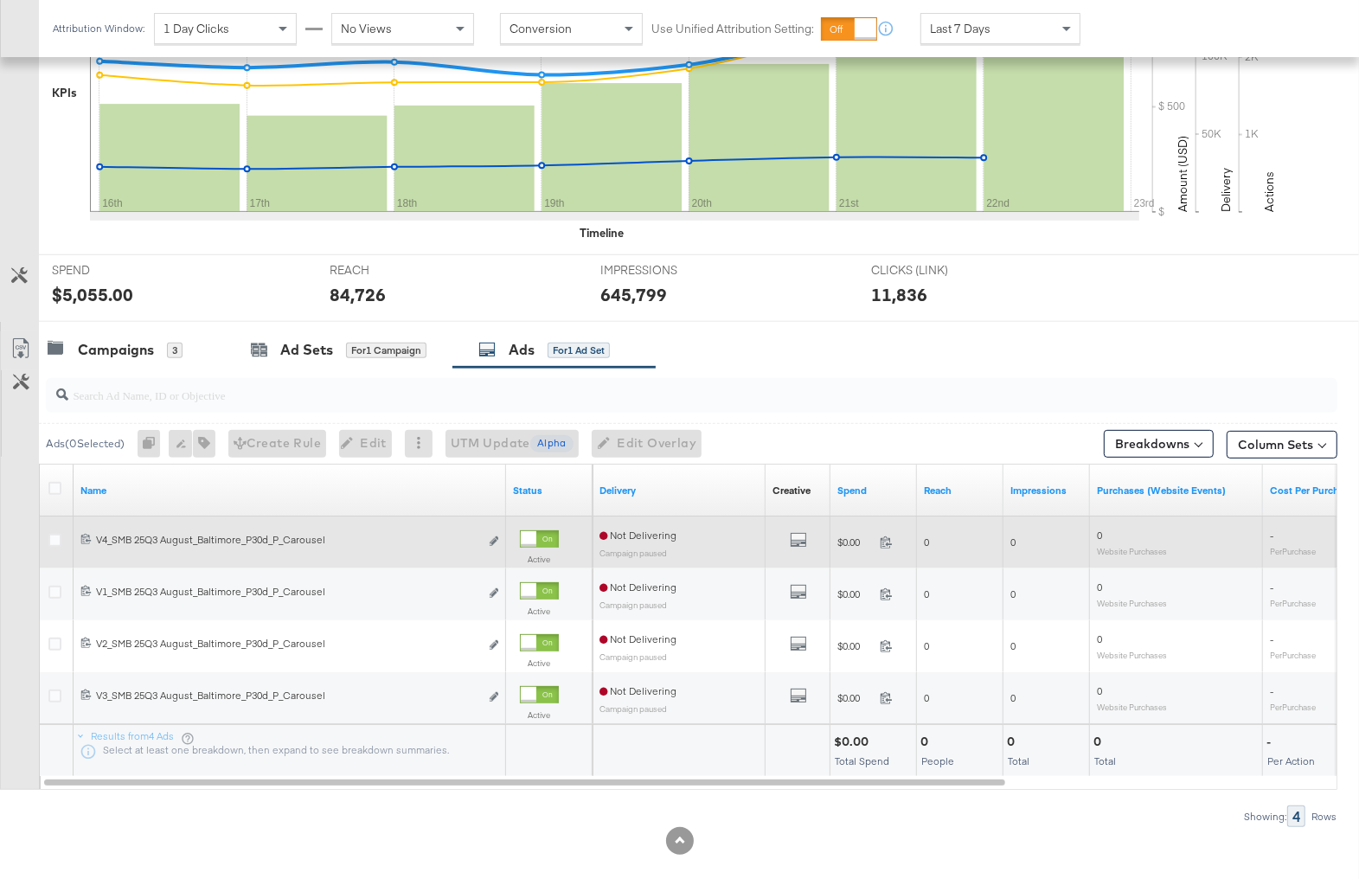
click at [55, 529] on div at bounding box center [58, 542] width 32 height 31
click at [58, 537] on icon at bounding box center [54, 540] width 13 height 13
click at [0, 0] on input "checkbox" at bounding box center [0, 0] width 0 height 0
click at [58, 537] on icon at bounding box center [54, 540] width 13 height 13
click at [0, 0] on input "checkbox" at bounding box center [0, 0] width 0 height 0
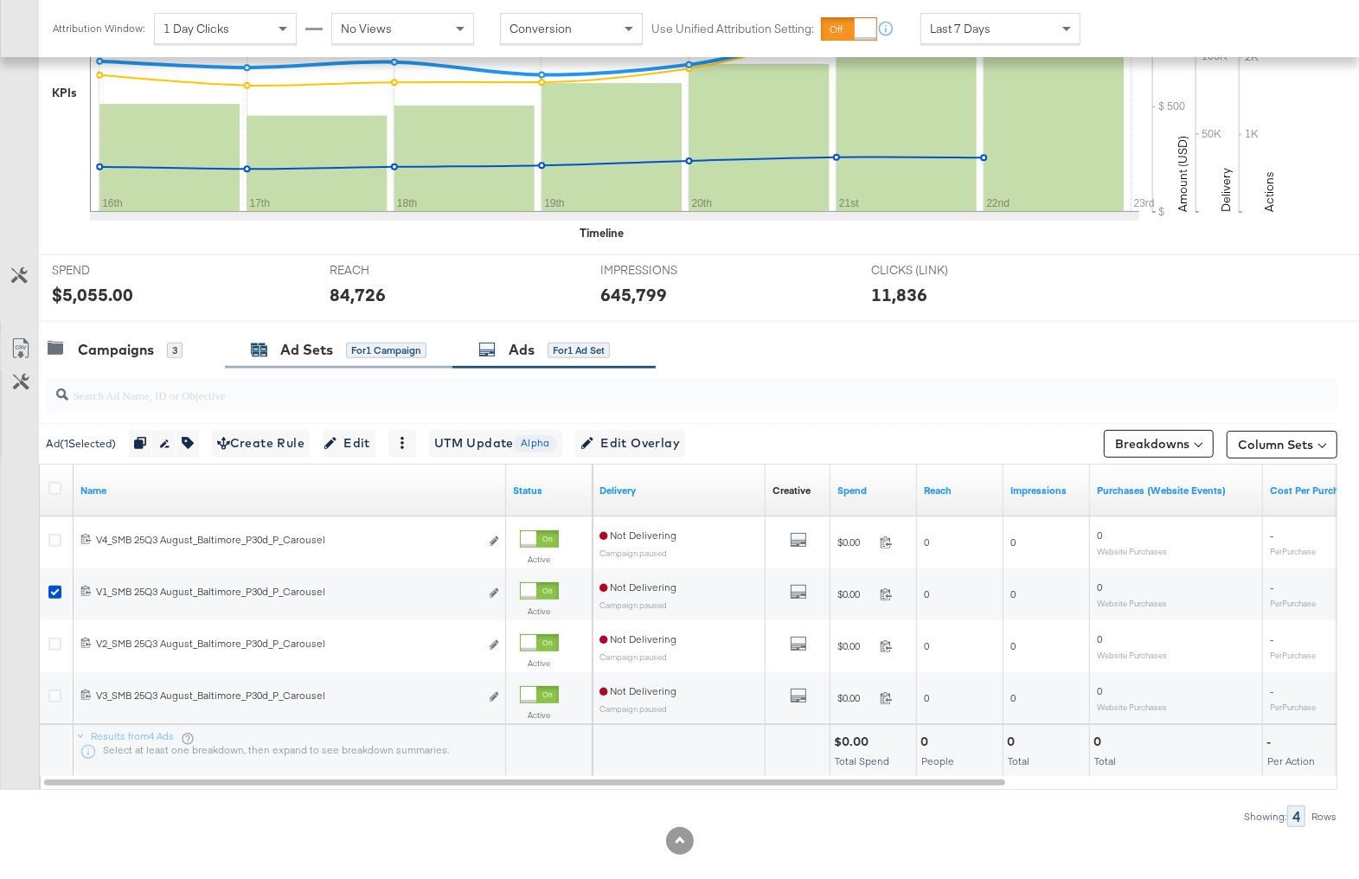
click at [264, 355] on div "Ad Sets for 1 Campaign" at bounding box center [339, 350] width 176 height 20
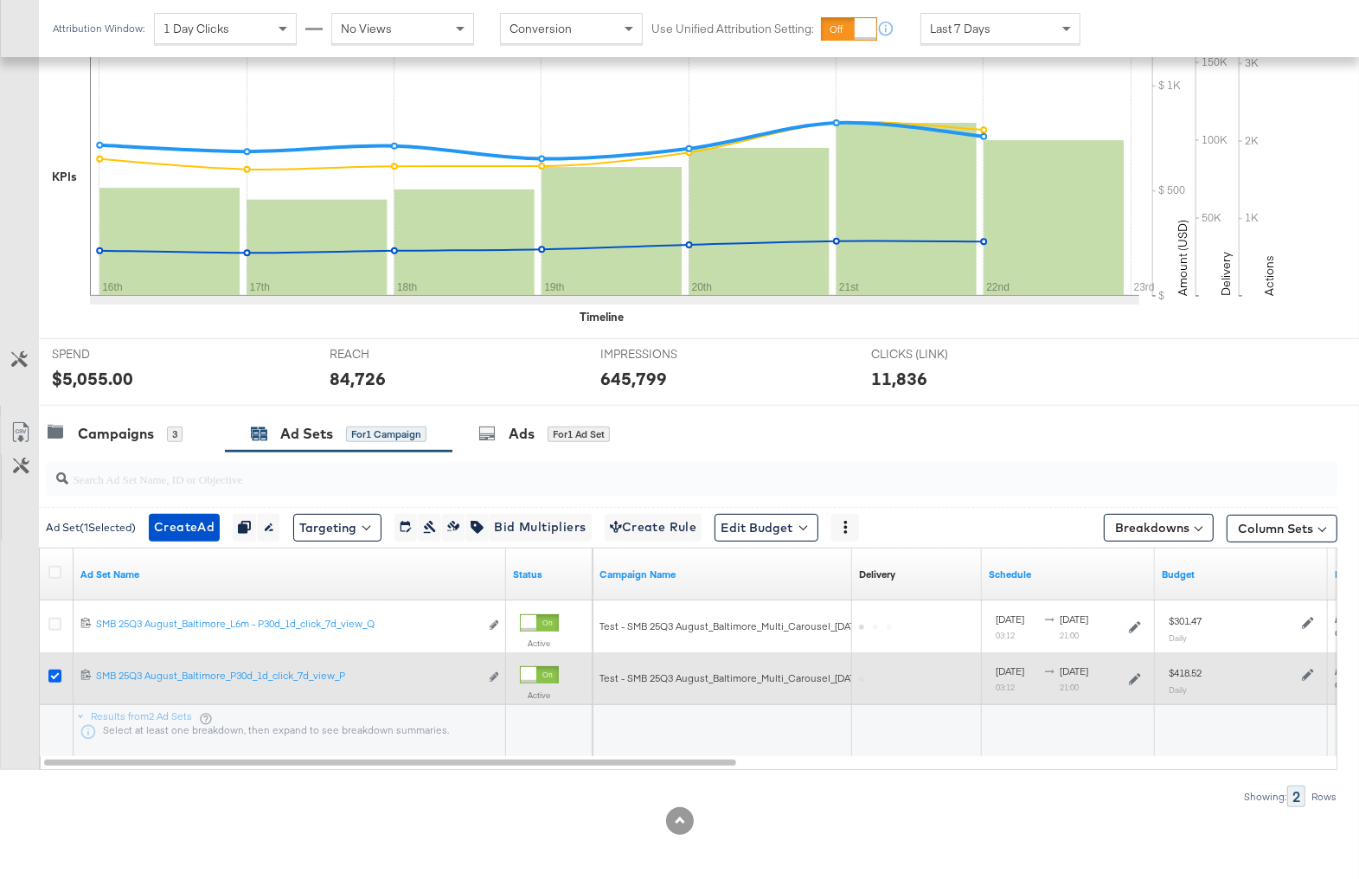
click at [56, 674] on icon at bounding box center [54, 676] width 13 height 13
click at [0, 0] on input "checkbox" at bounding box center [0, 0] width 0 height 0
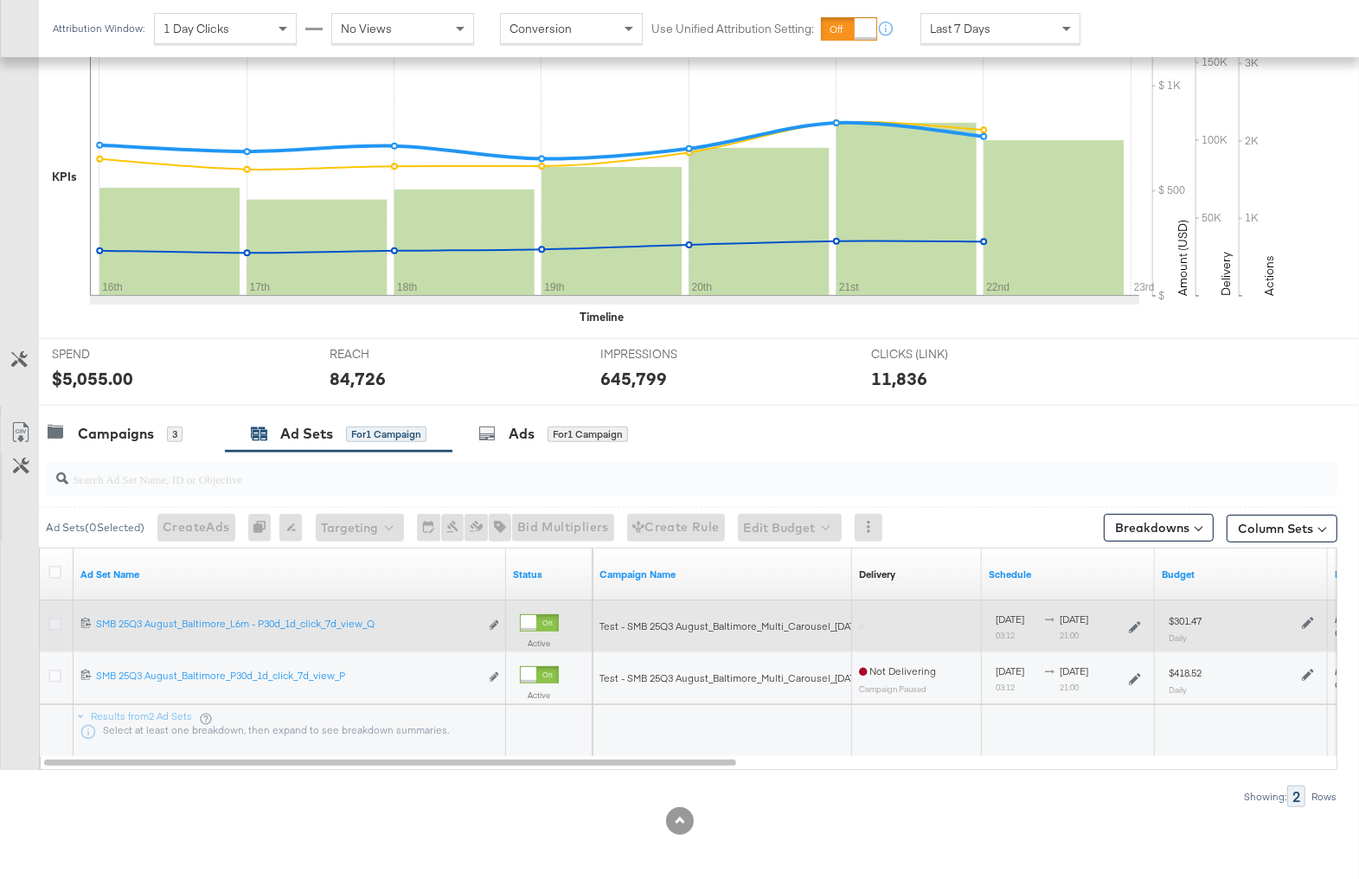
click at [54, 622] on icon at bounding box center [54, 624] width 13 height 13
click at [0, 0] on input "checkbox" at bounding box center [0, 0] width 0 height 0
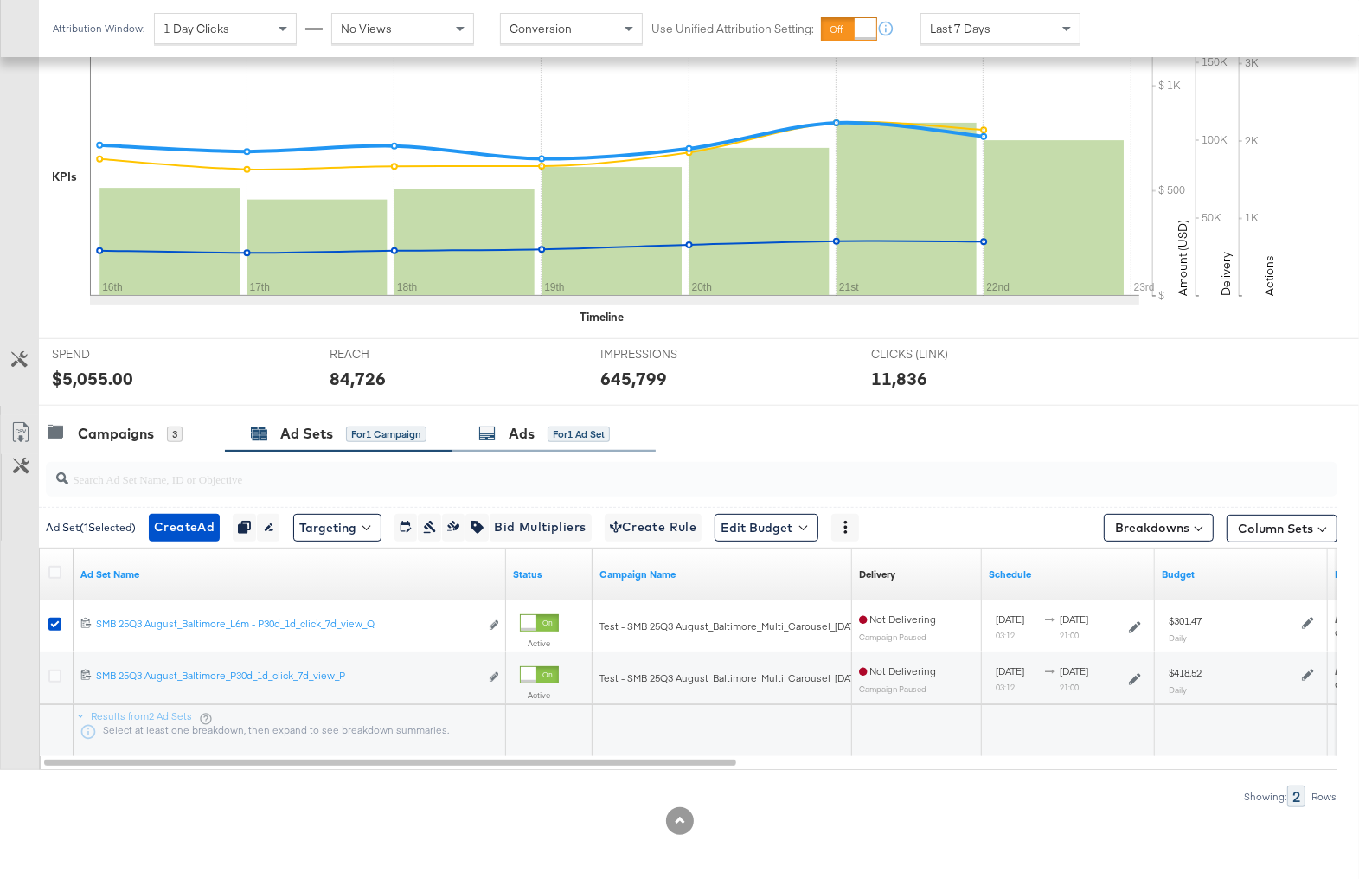
click at [554, 424] on div "Ads for 1 Ad Set" at bounding box center [543, 434] width 131 height 20
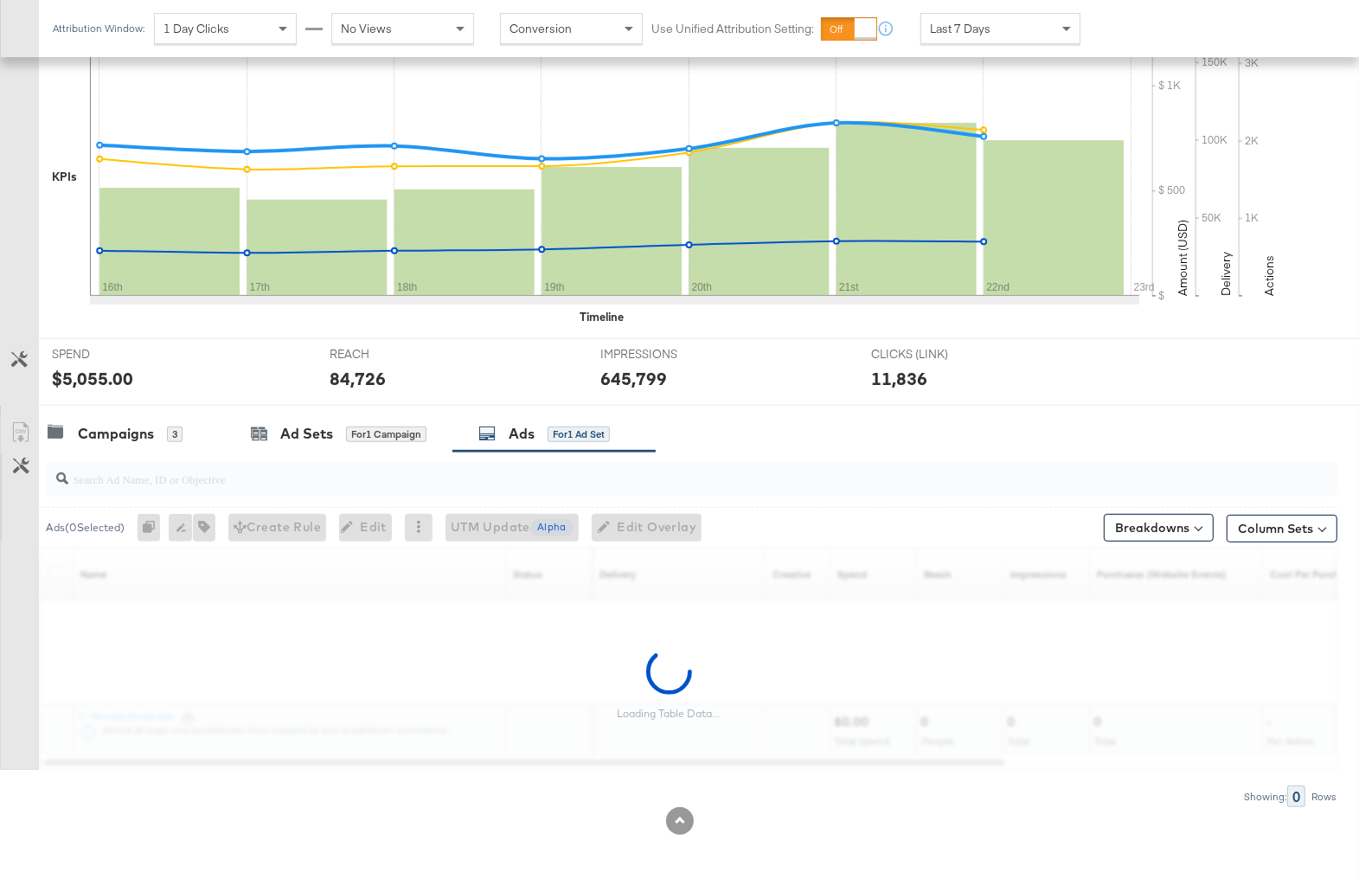
scroll to position [481, 0]
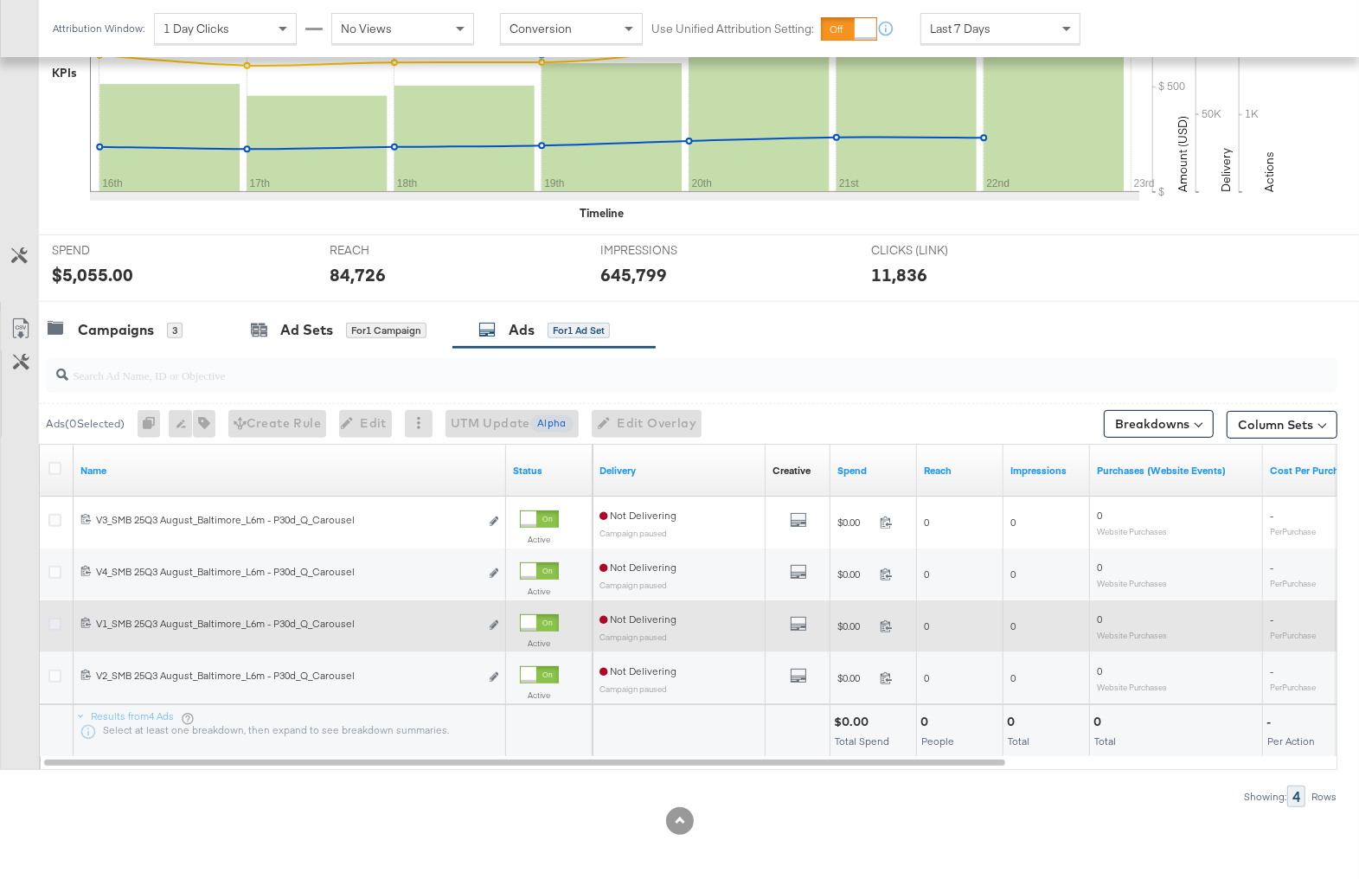
click at [56, 621] on icon at bounding box center [54, 624] width 13 height 13
click at [0, 0] on input "checkbox" at bounding box center [0, 0] width 0 height 0
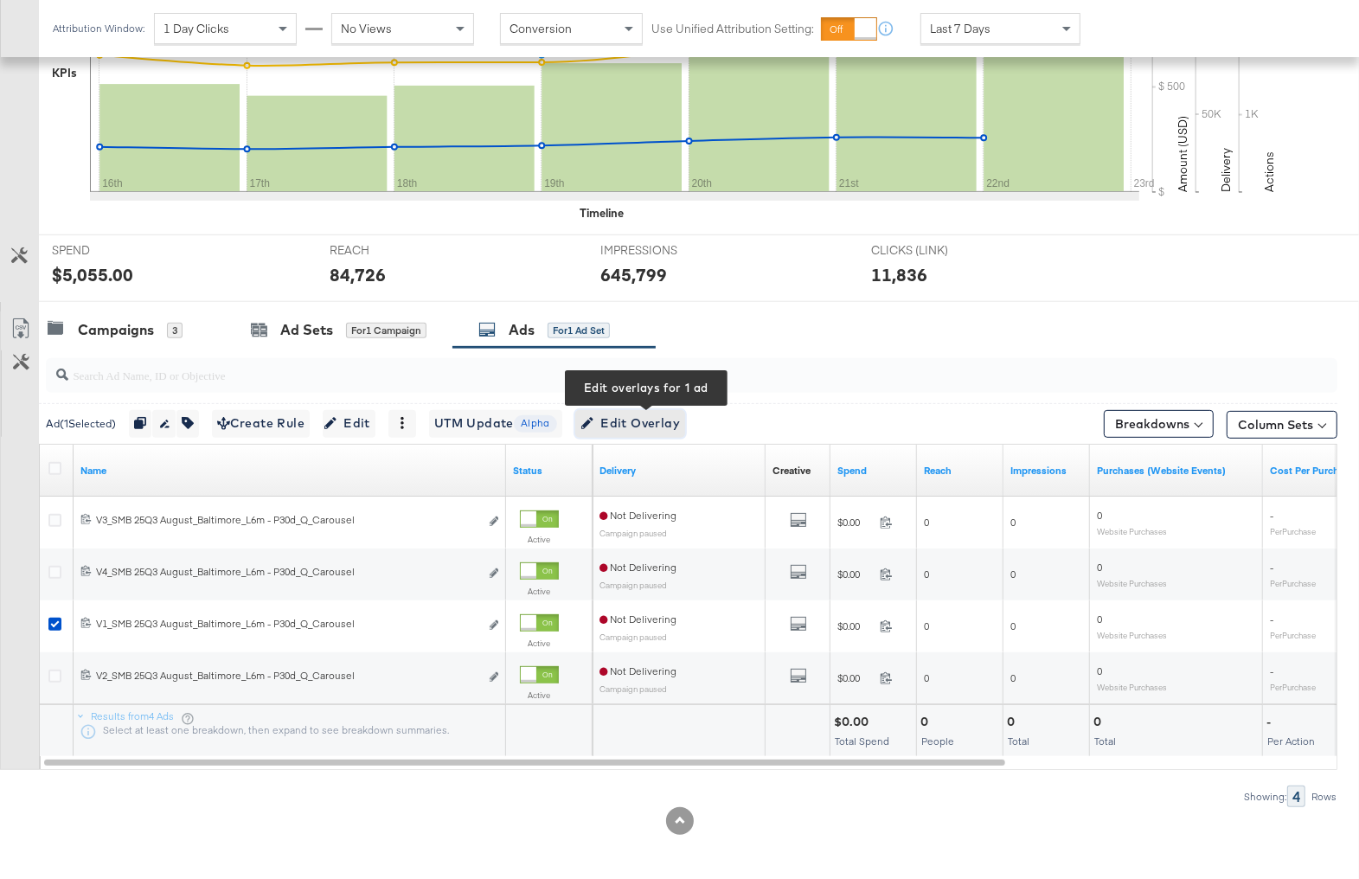
click at [593, 420] on icon "button" at bounding box center [587, 424] width 12 height 12
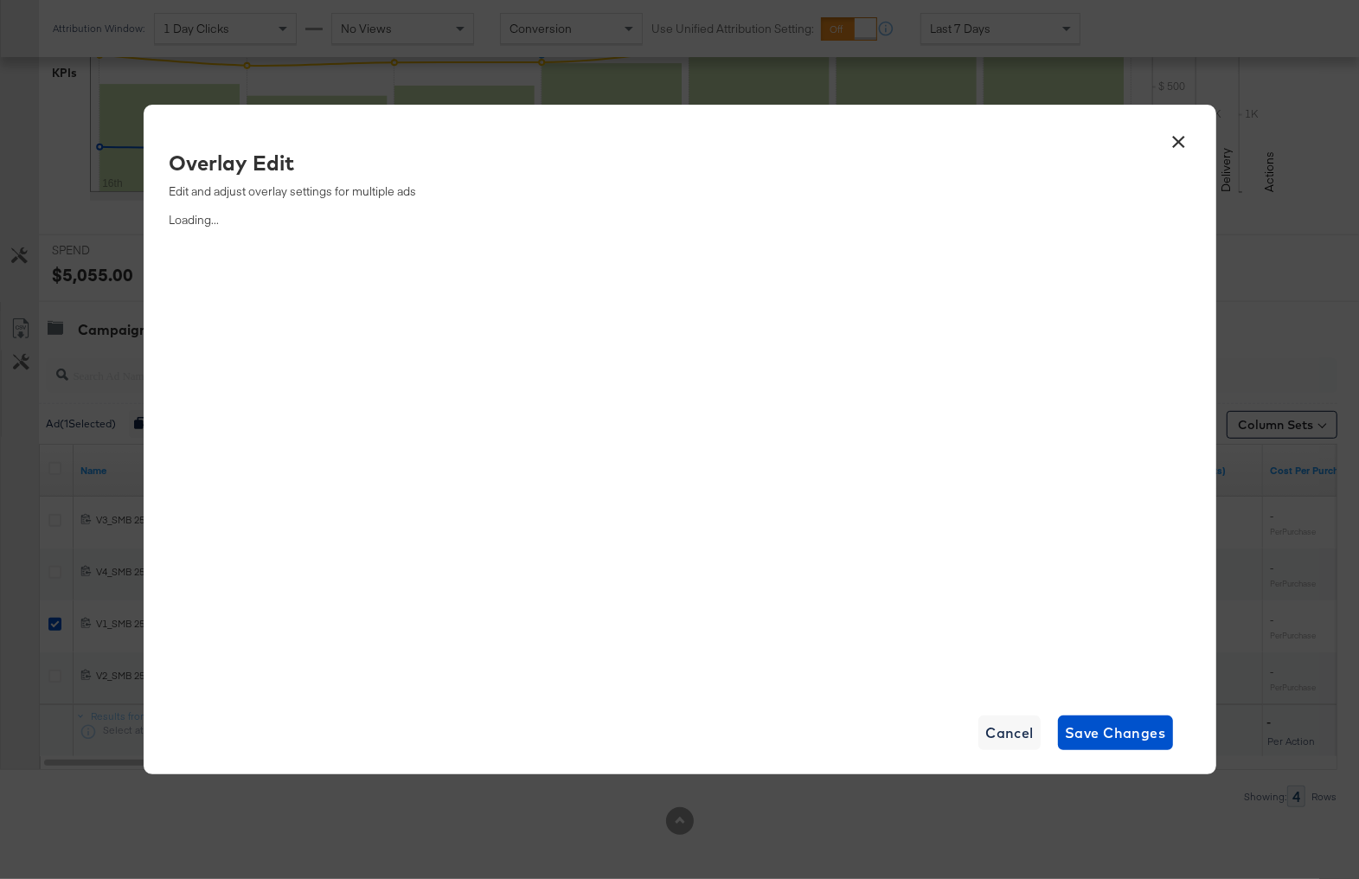
scroll to position [464, 0]
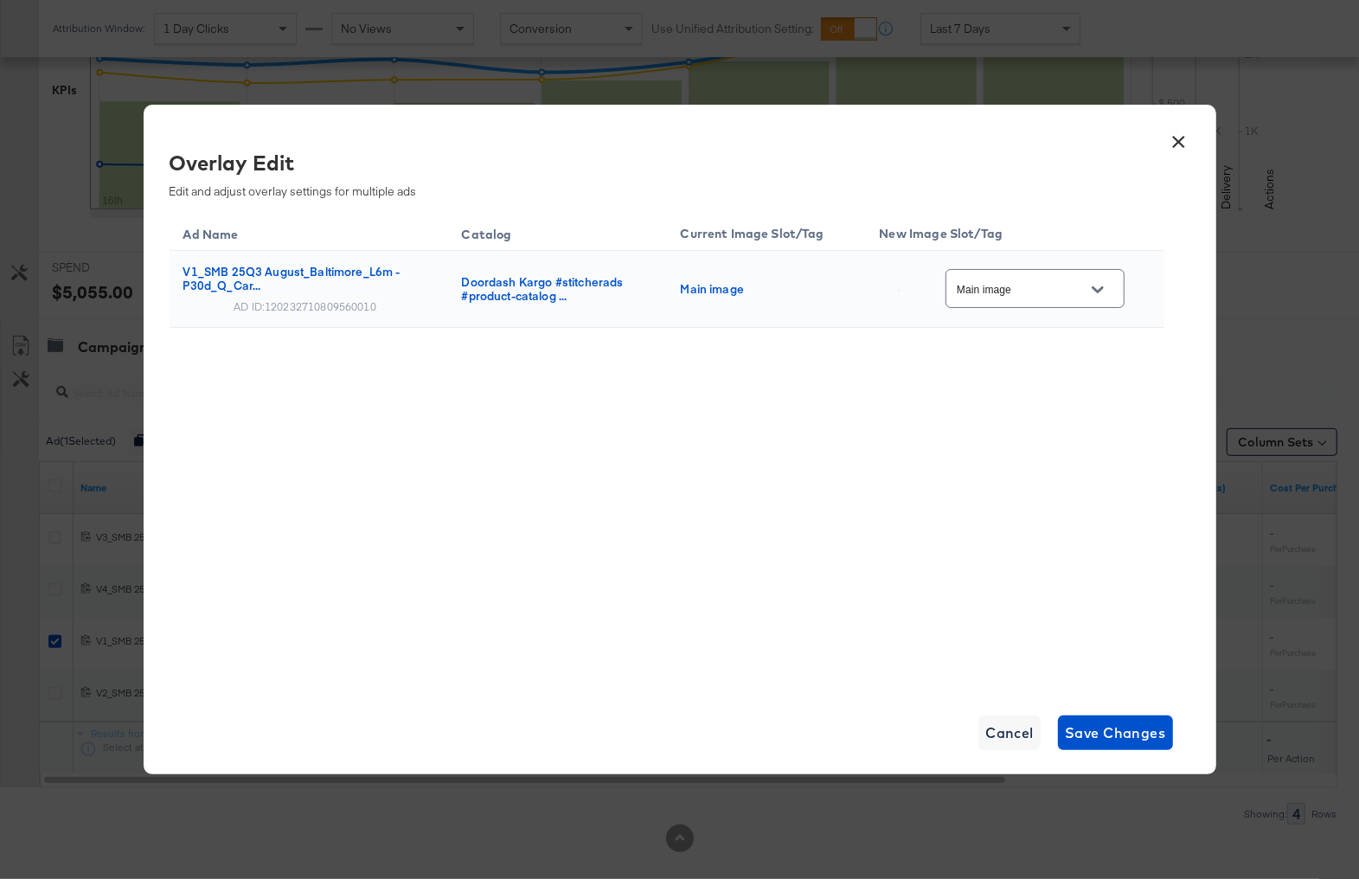
click at [1058, 298] on input "Main image" at bounding box center [1021, 289] width 137 height 20
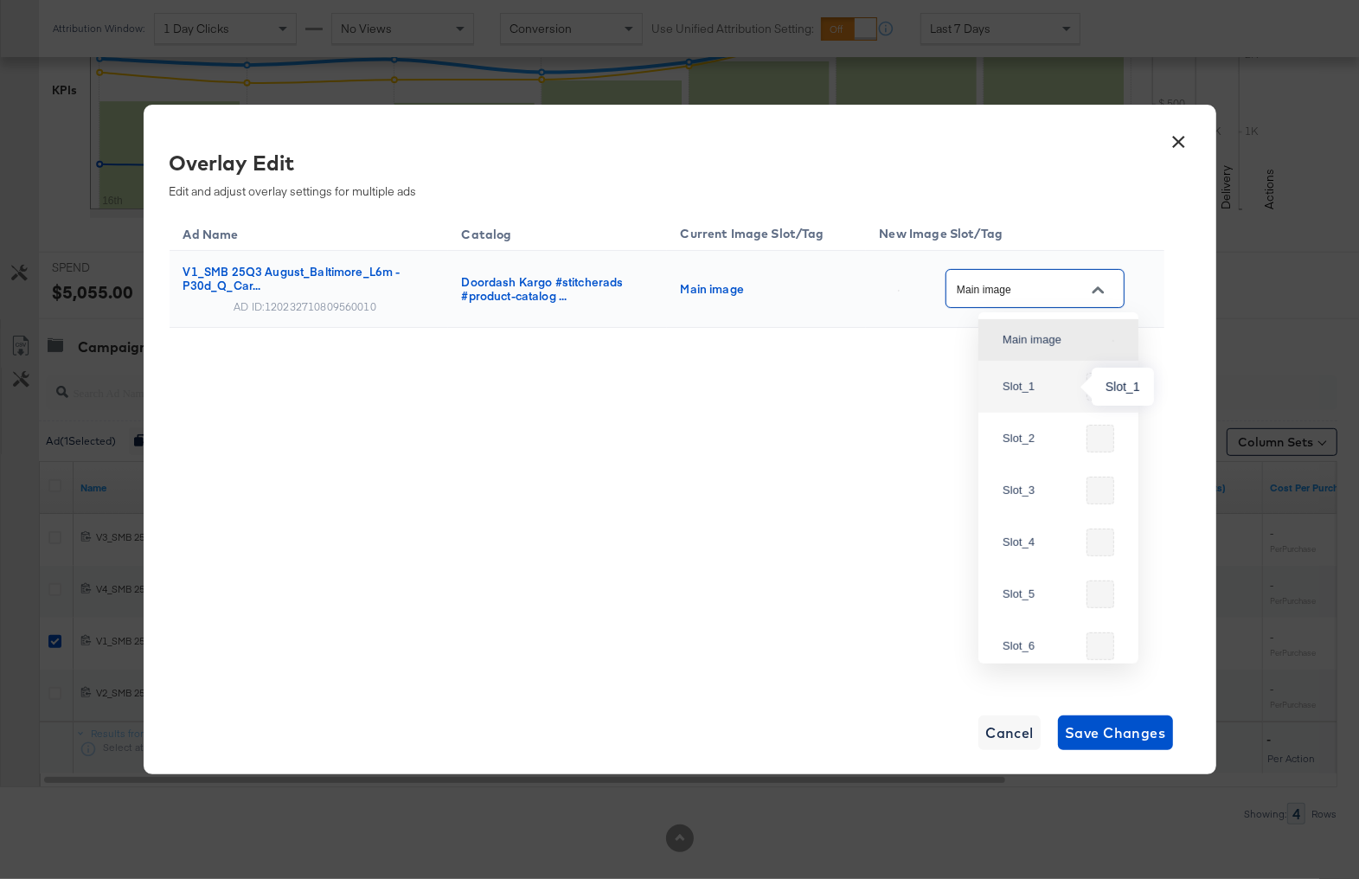
click at [1055, 383] on div "Slot_1" at bounding box center [1041, 386] width 77 height 17
type input "Slot_1"
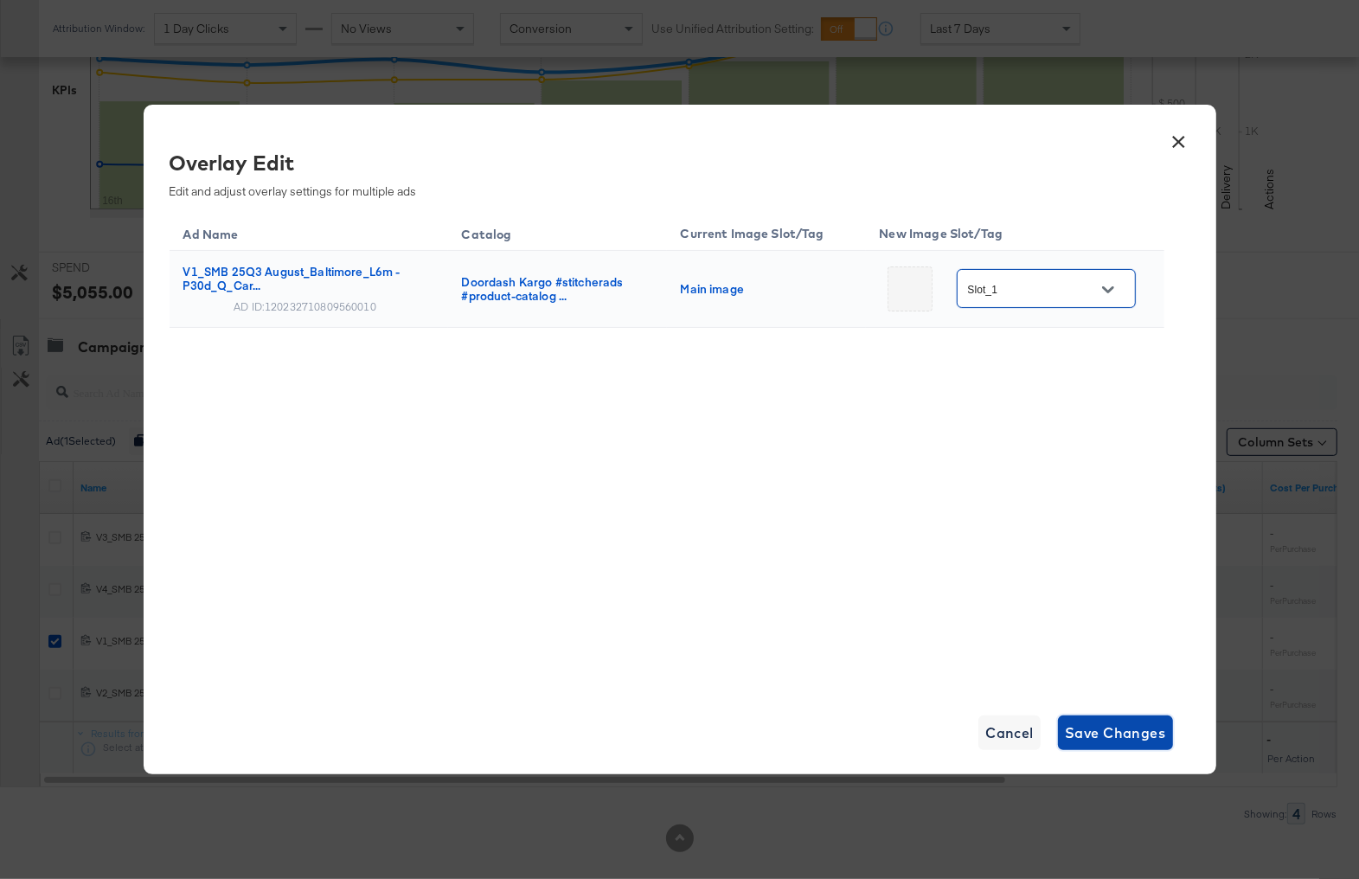
click at [1116, 728] on span "Save Changes" at bounding box center [1115, 733] width 101 height 24
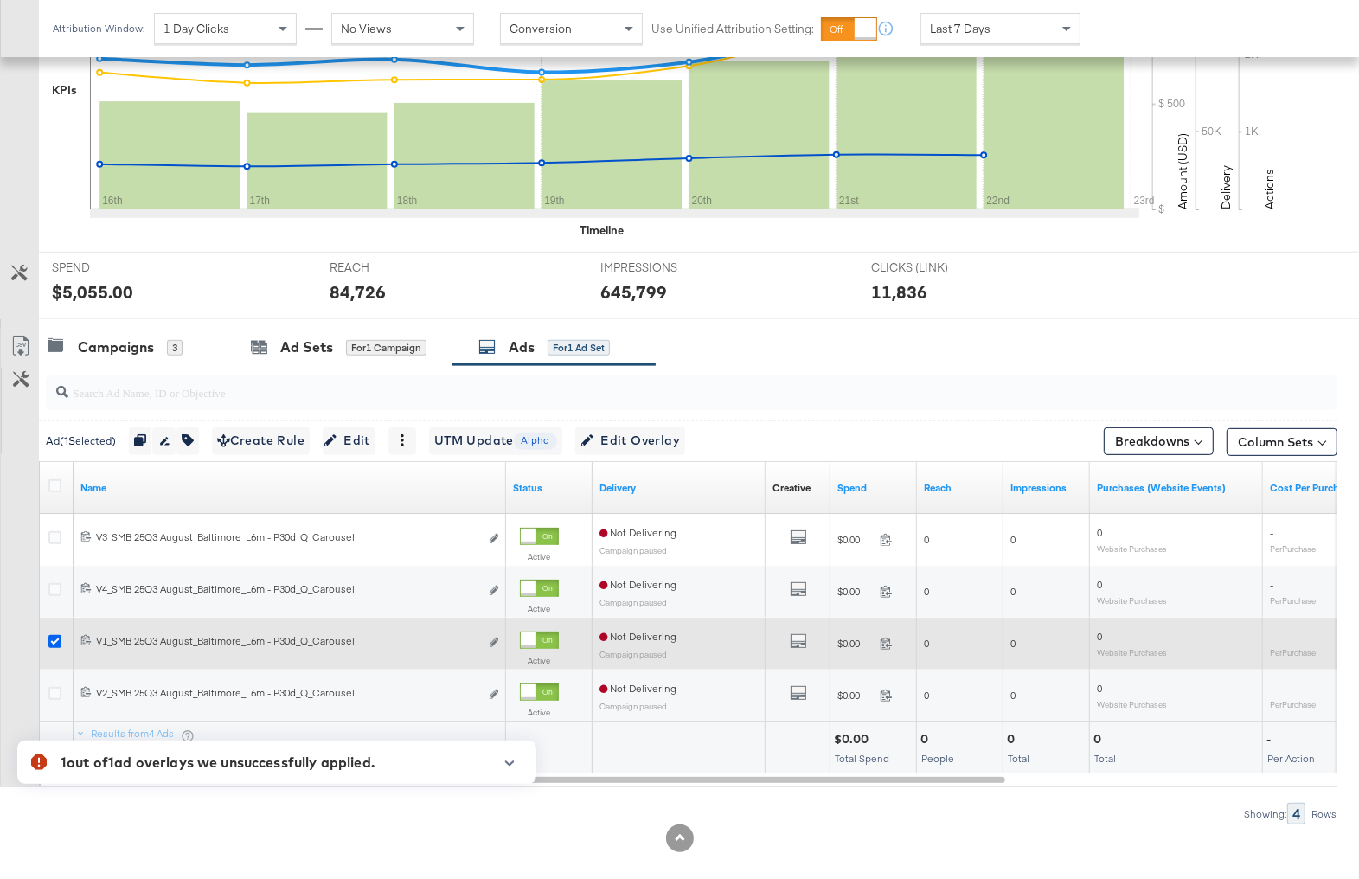
click at [55, 638] on icon at bounding box center [54, 641] width 13 height 13
click at [0, 0] on input "checkbox" at bounding box center [0, 0] width 0 height 0
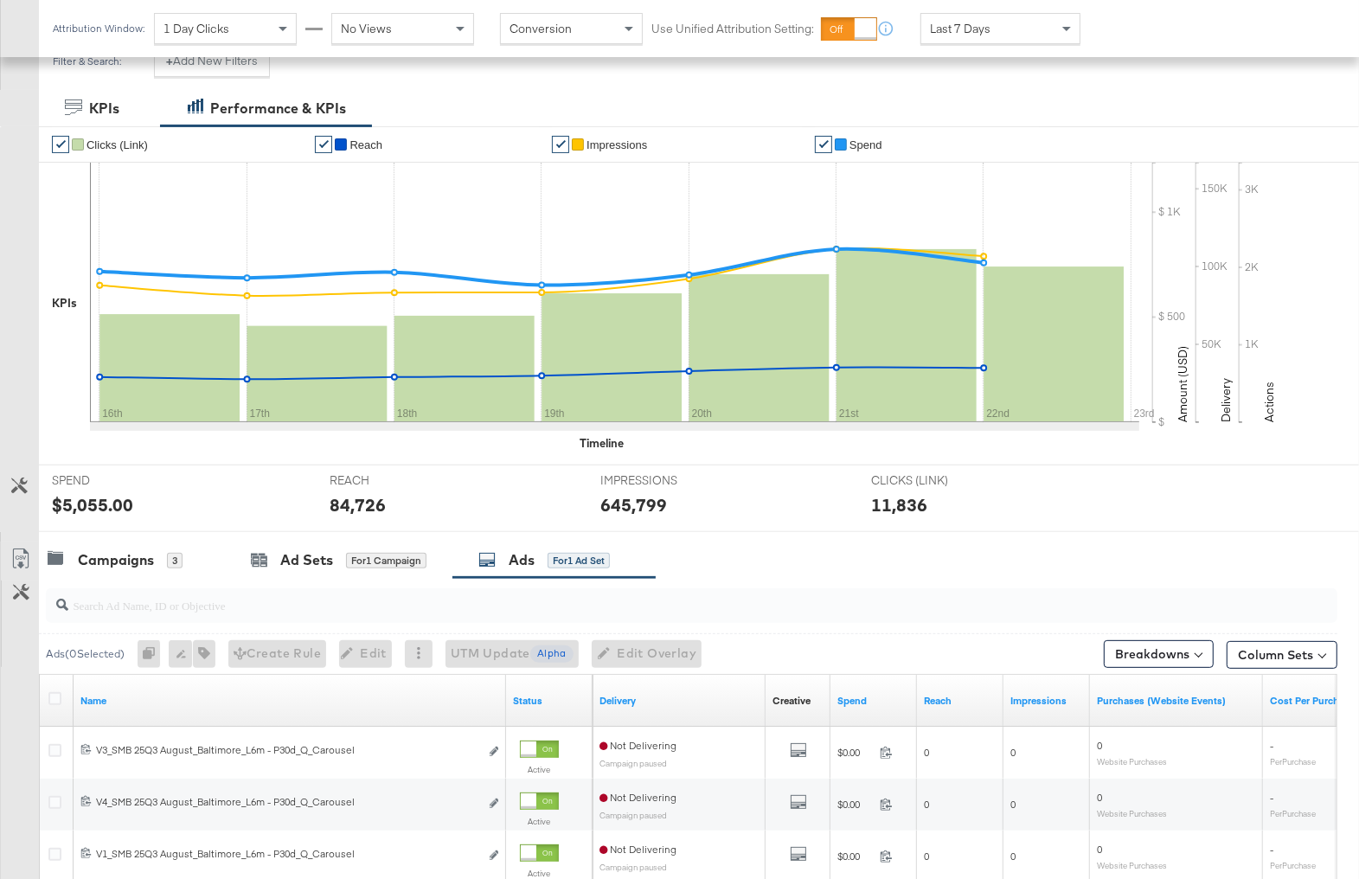
scroll to position [481, 0]
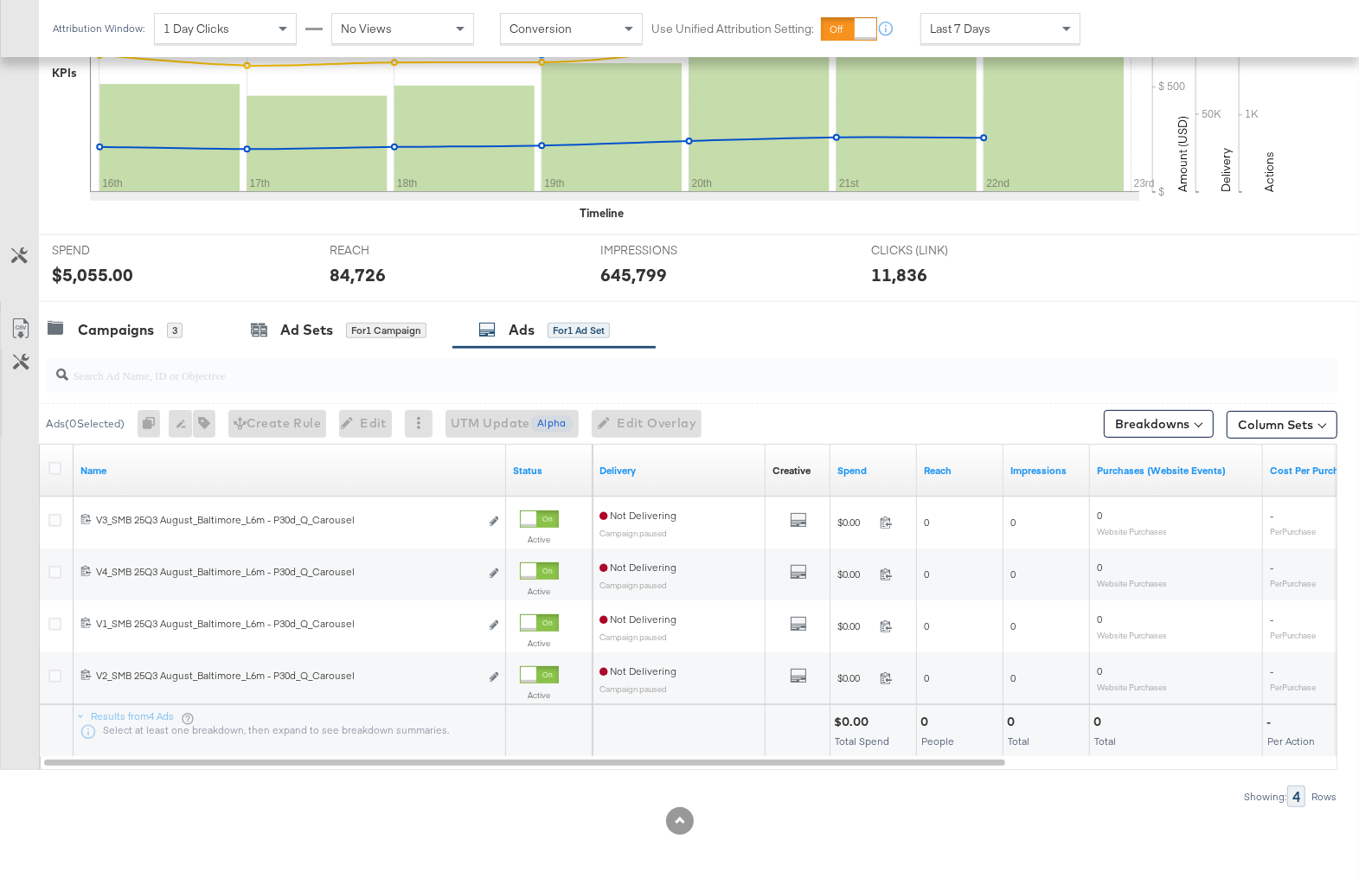
click at [277, 348] on div at bounding box center [688, 375] width 1298 height 55
click at [309, 324] on div "Ad Sets" at bounding box center [306, 330] width 53 height 20
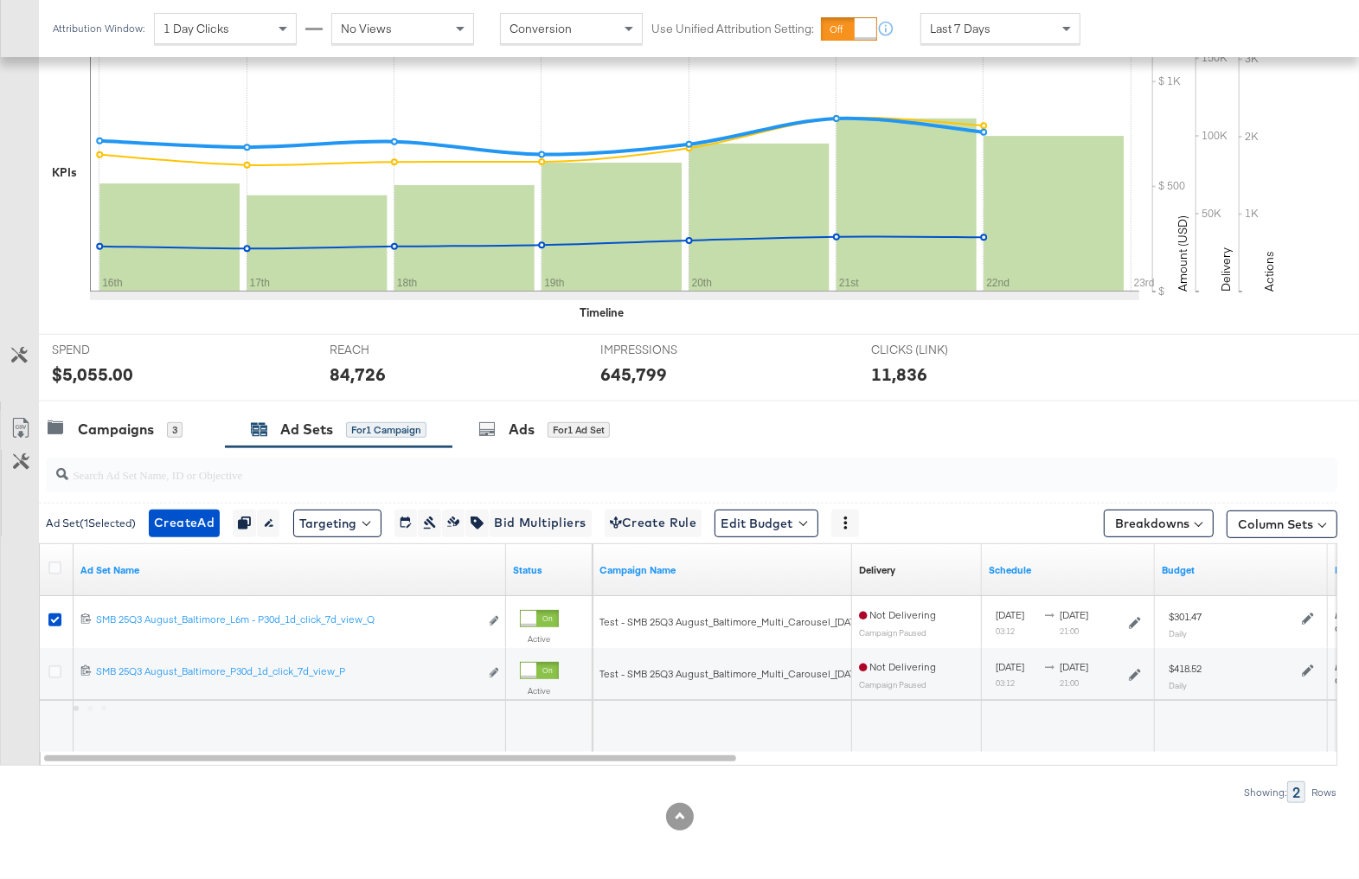
scroll to position [377, 0]
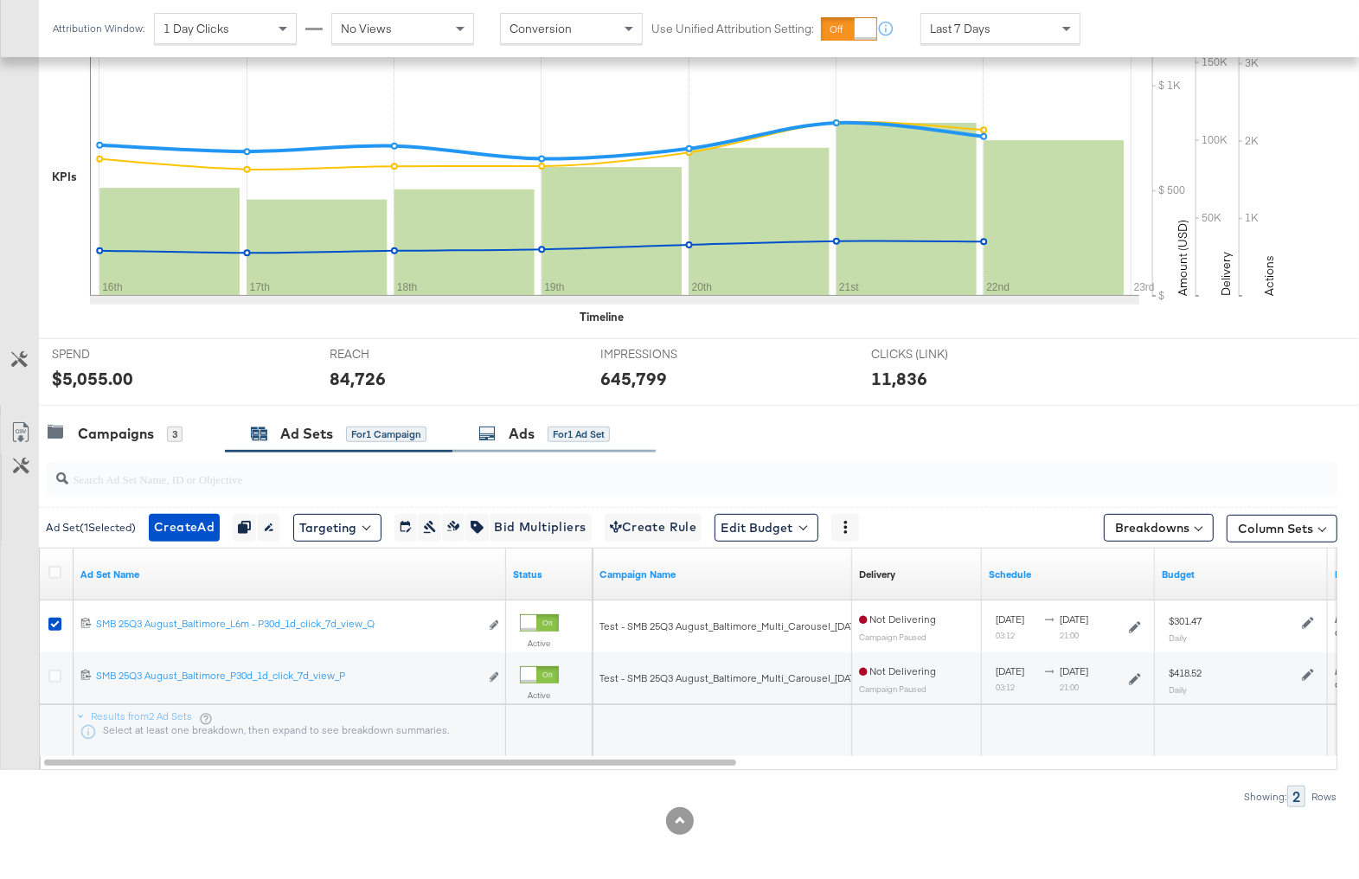
click at [523, 436] on div "Ads" at bounding box center [522, 434] width 26 height 20
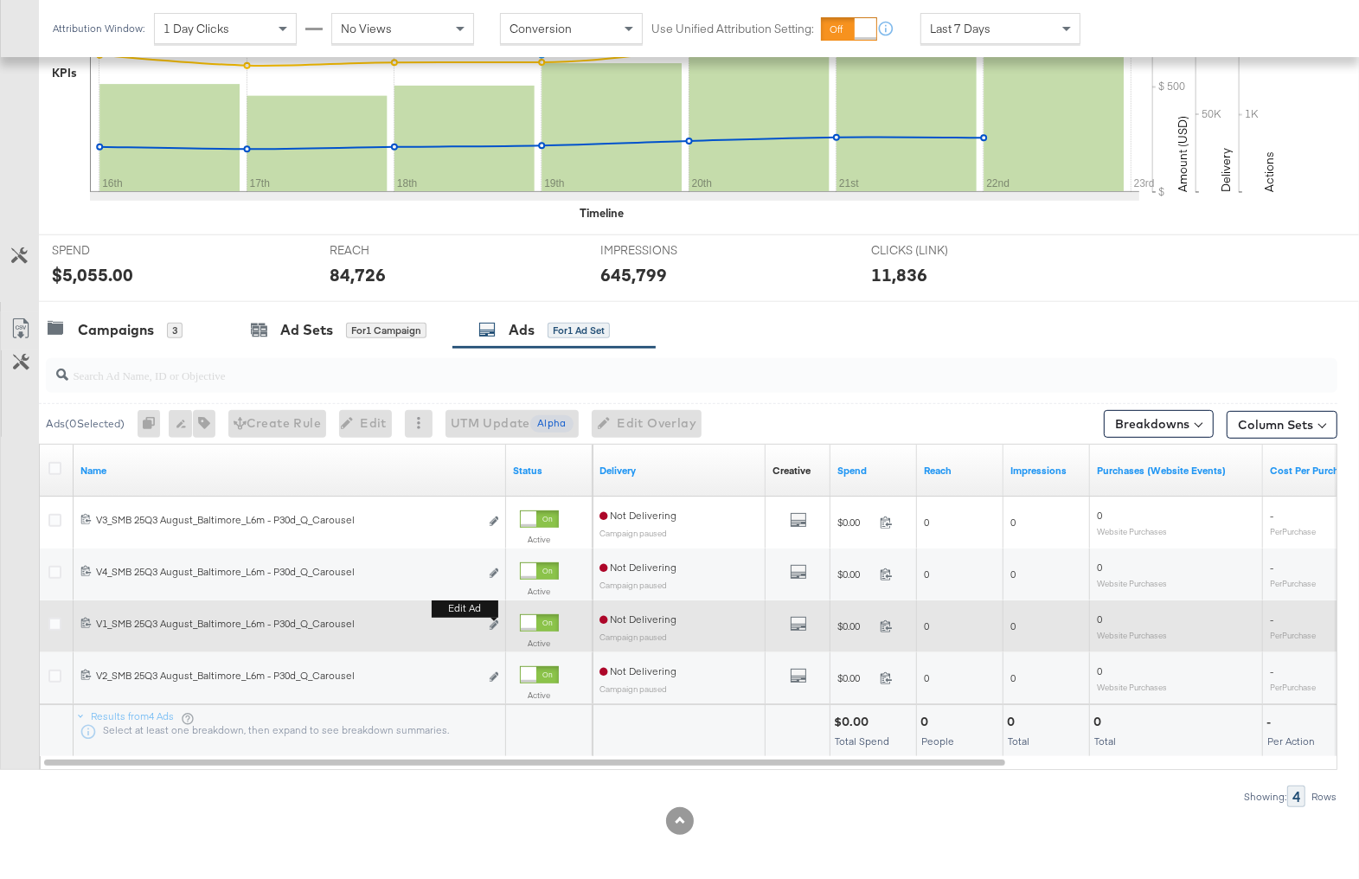
click at [498, 619] on button "Edit ad" at bounding box center [494, 626] width 10 height 18
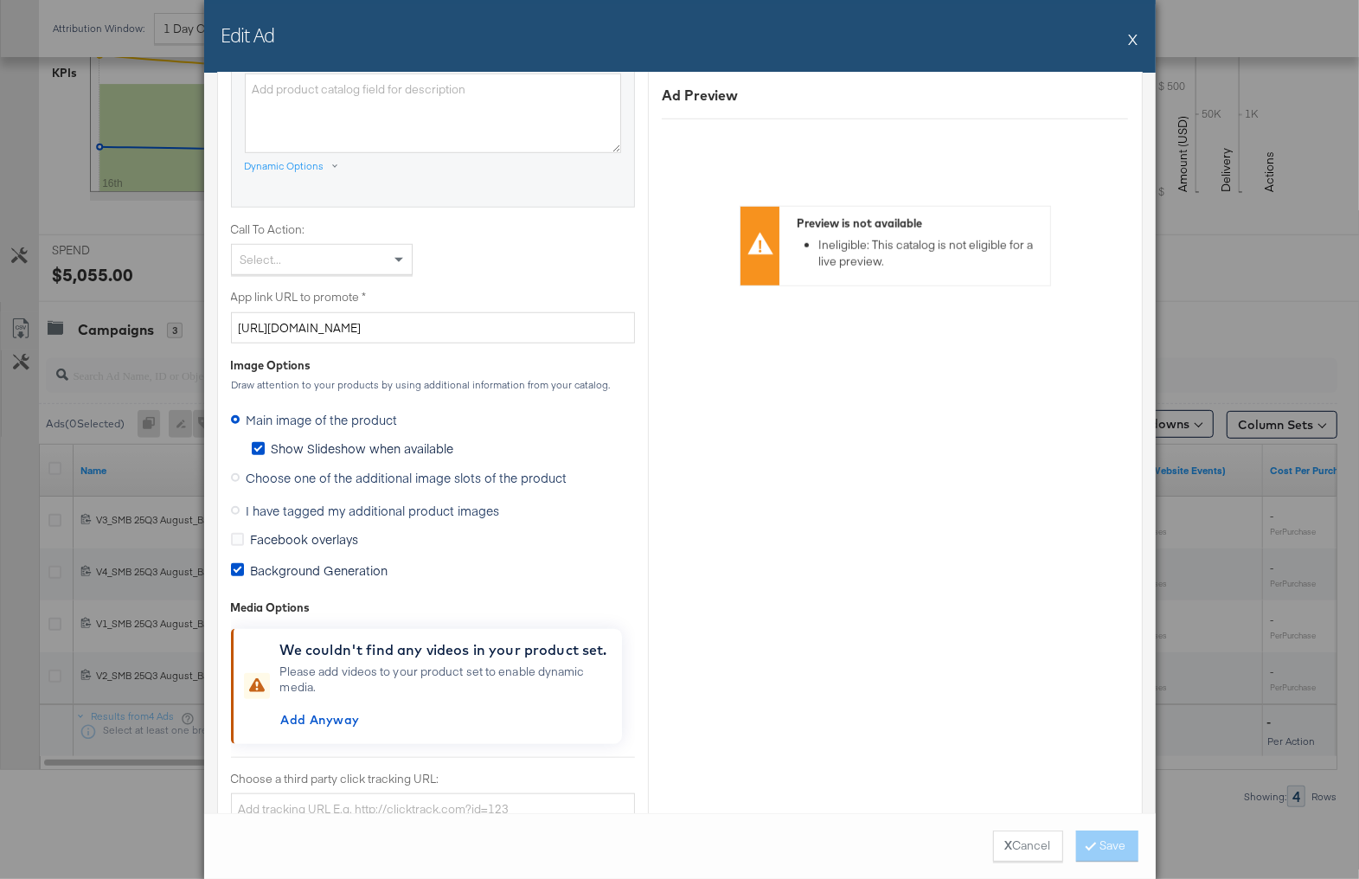
scroll to position [1175, 0]
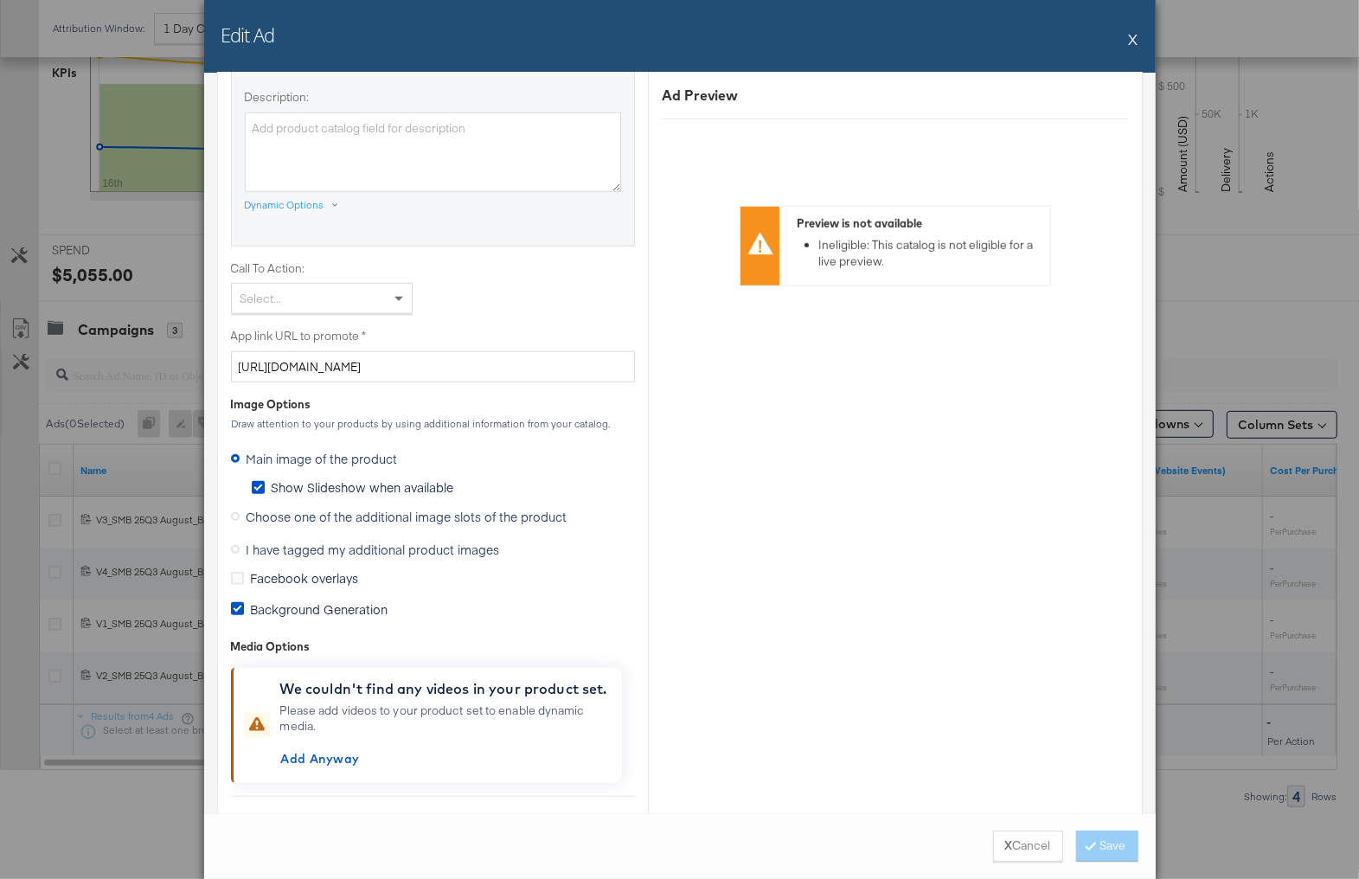
click at [234, 512] on icon at bounding box center [235, 516] width 9 height 9
click at [0, 0] on input "Choose one of the additional image slots of the product" at bounding box center [0, 0] width 0 height 0
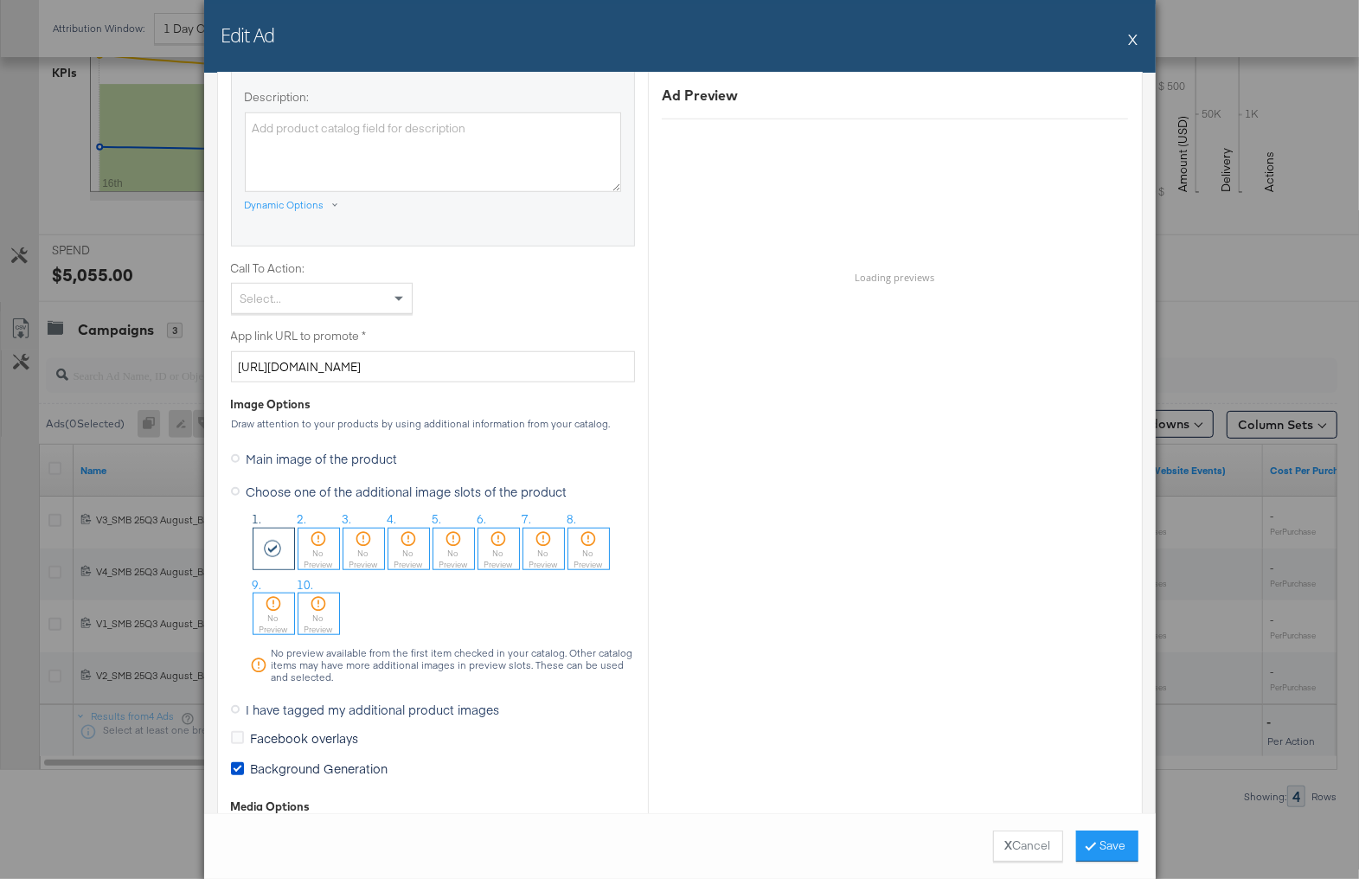
click at [322, 548] on div "No Preview" at bounding box center [318, 559] width 41 height 22
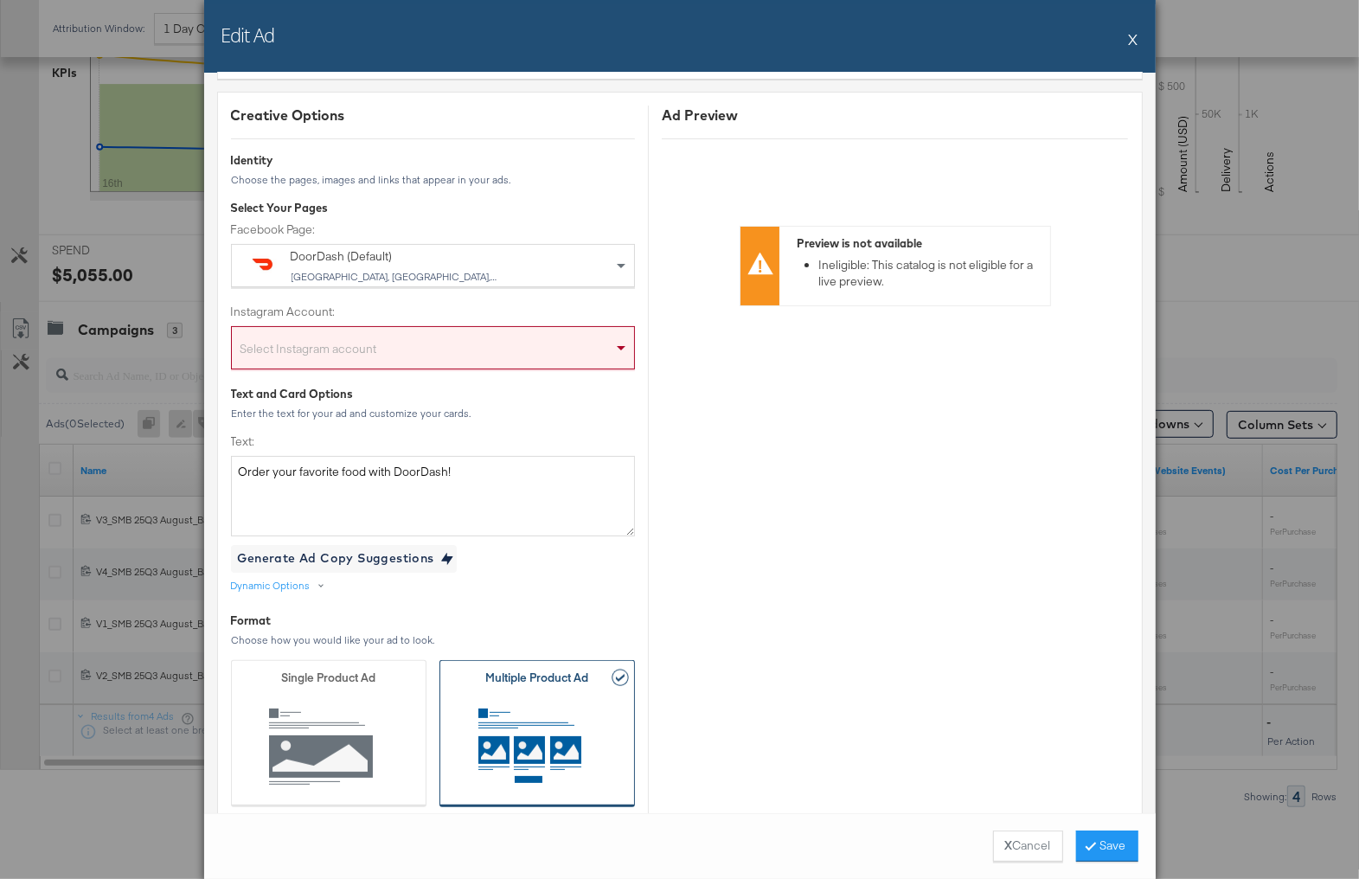
scroll to position [0, 0]
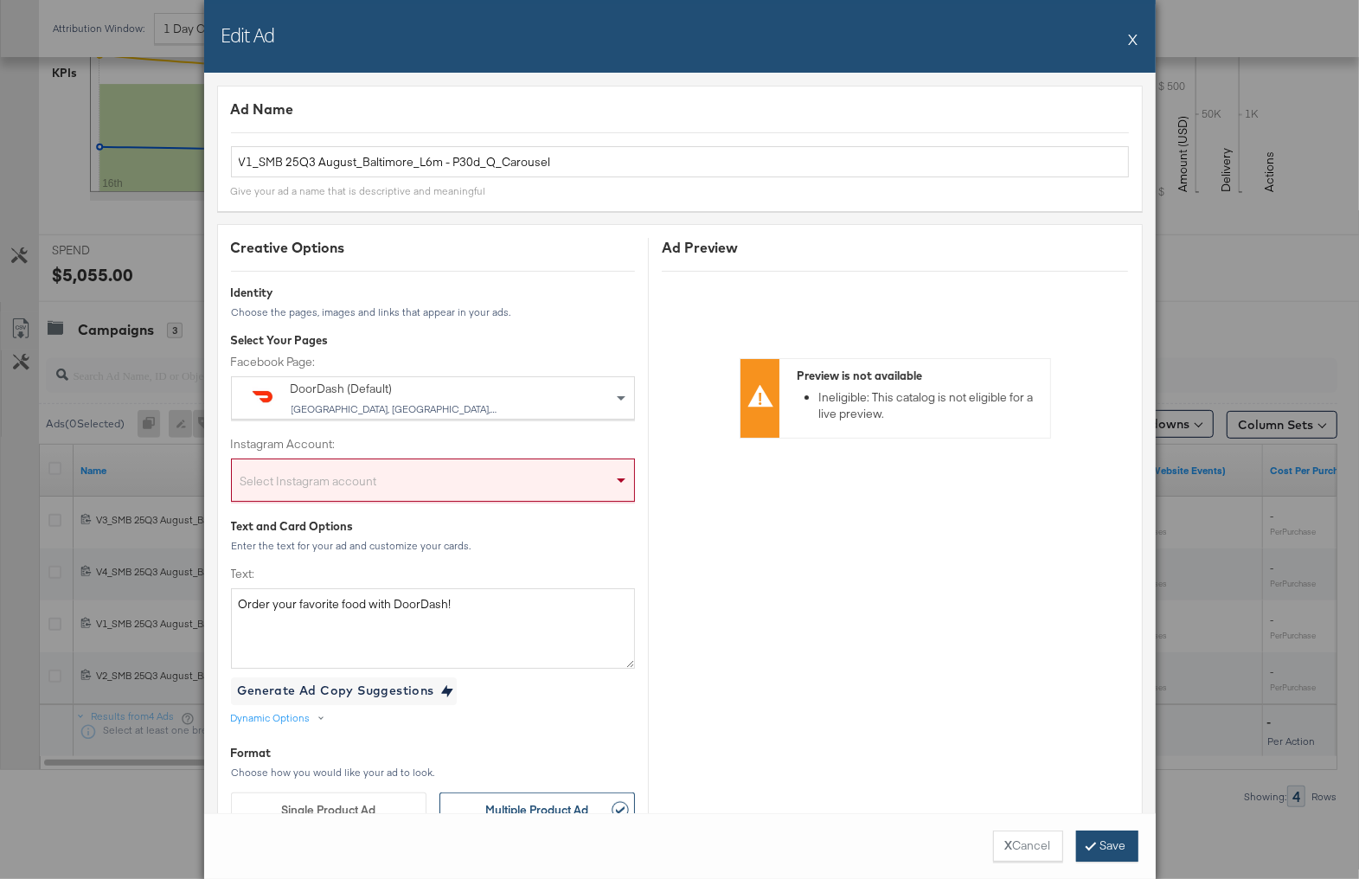
click at [1108, 840] on button "Save" at bounding box center [1107, 845] width 62 height 31
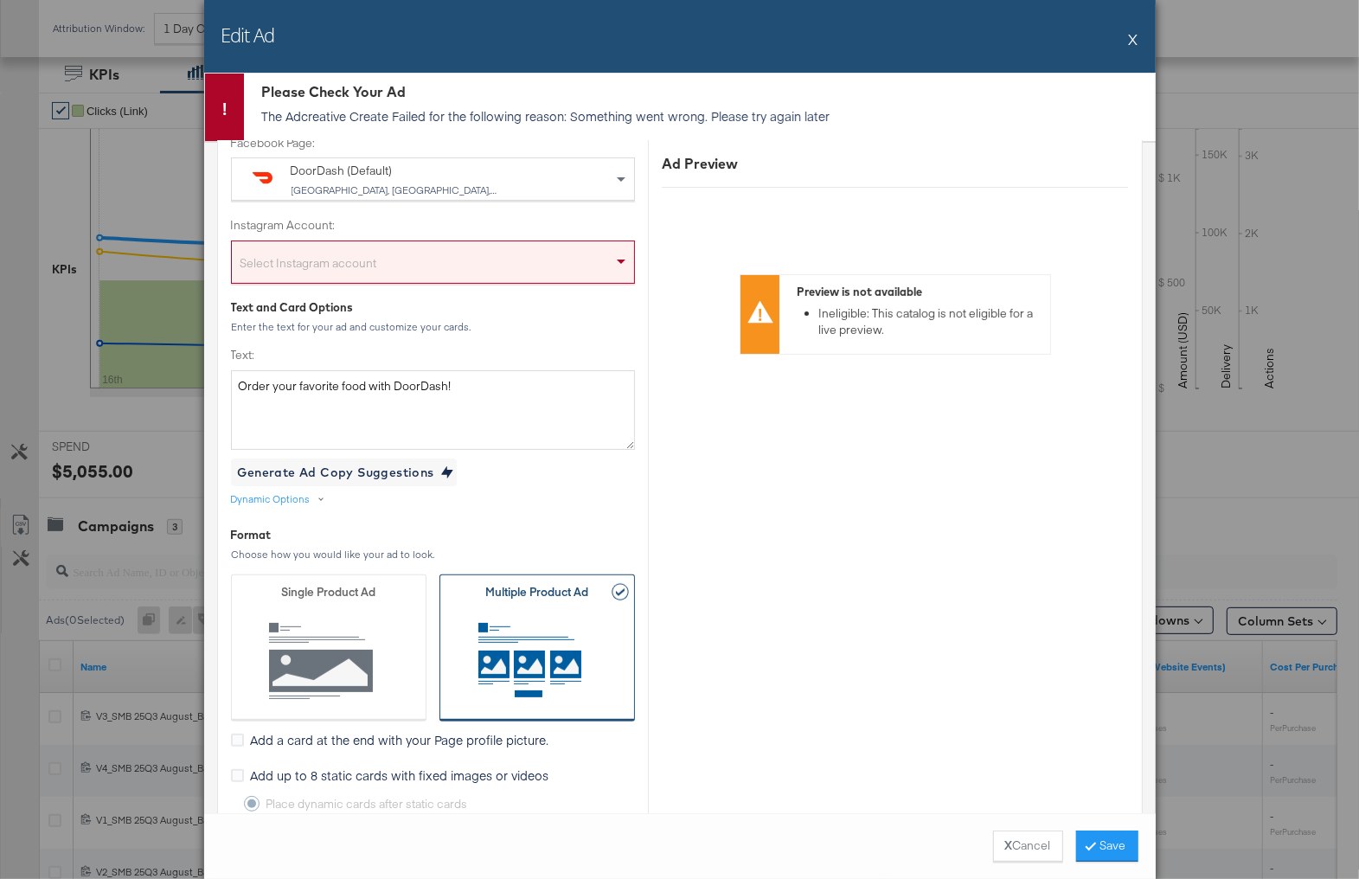
scroll to position [154, 0]
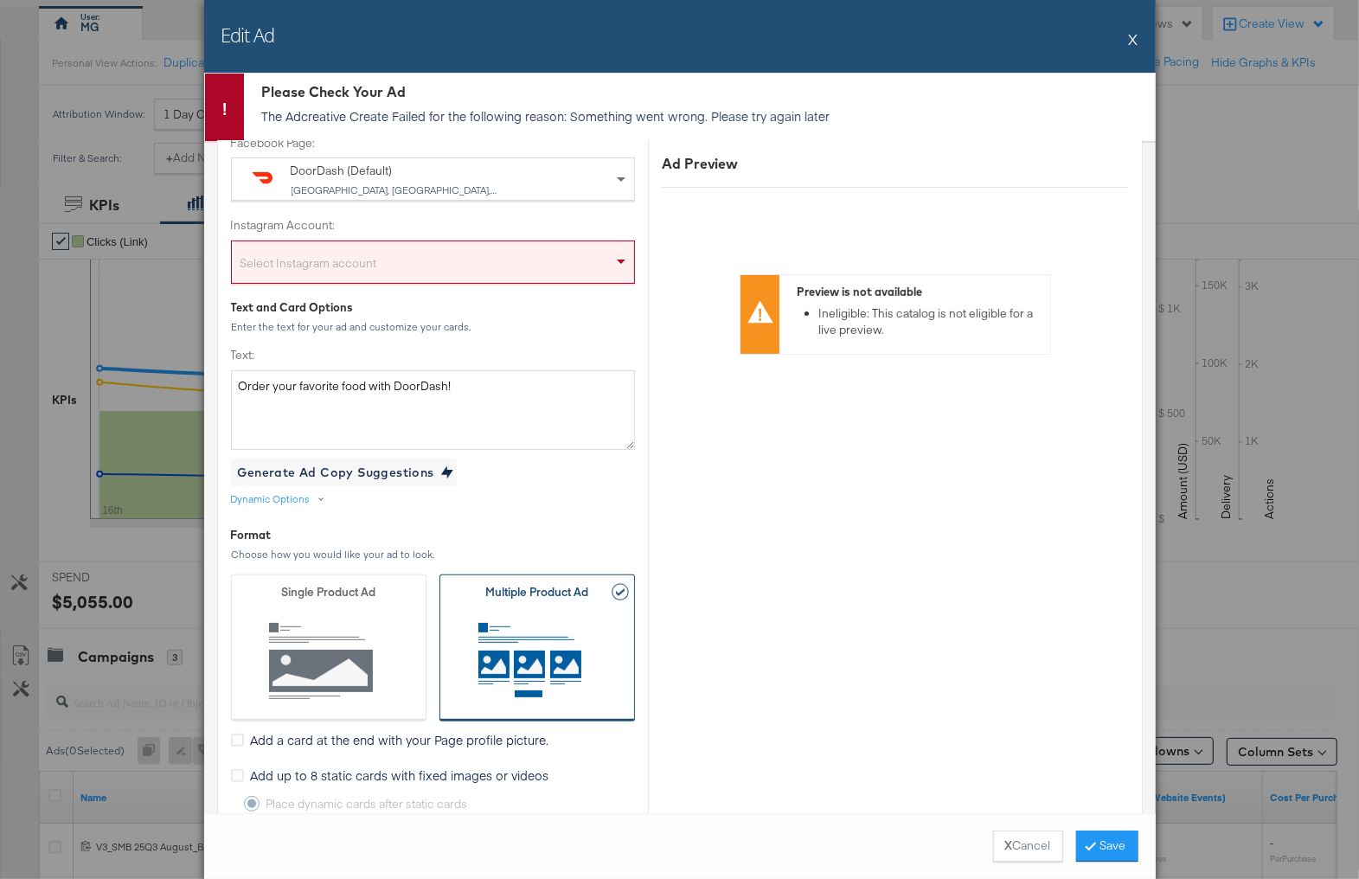
click at [1134, 41] on button "X" at bounding box center [1134, 39] width 10 height 35
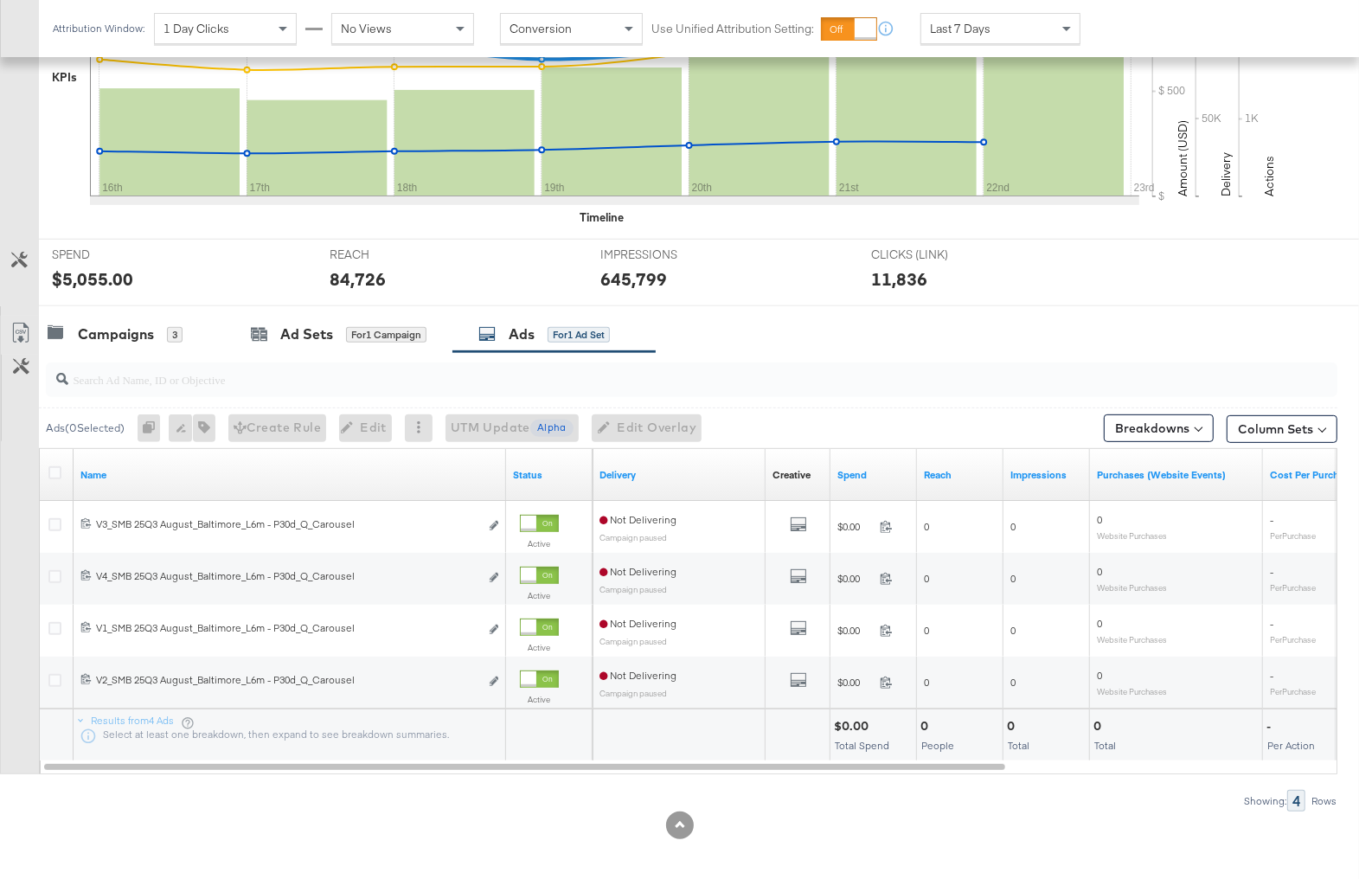
scroll to position [481, 0]
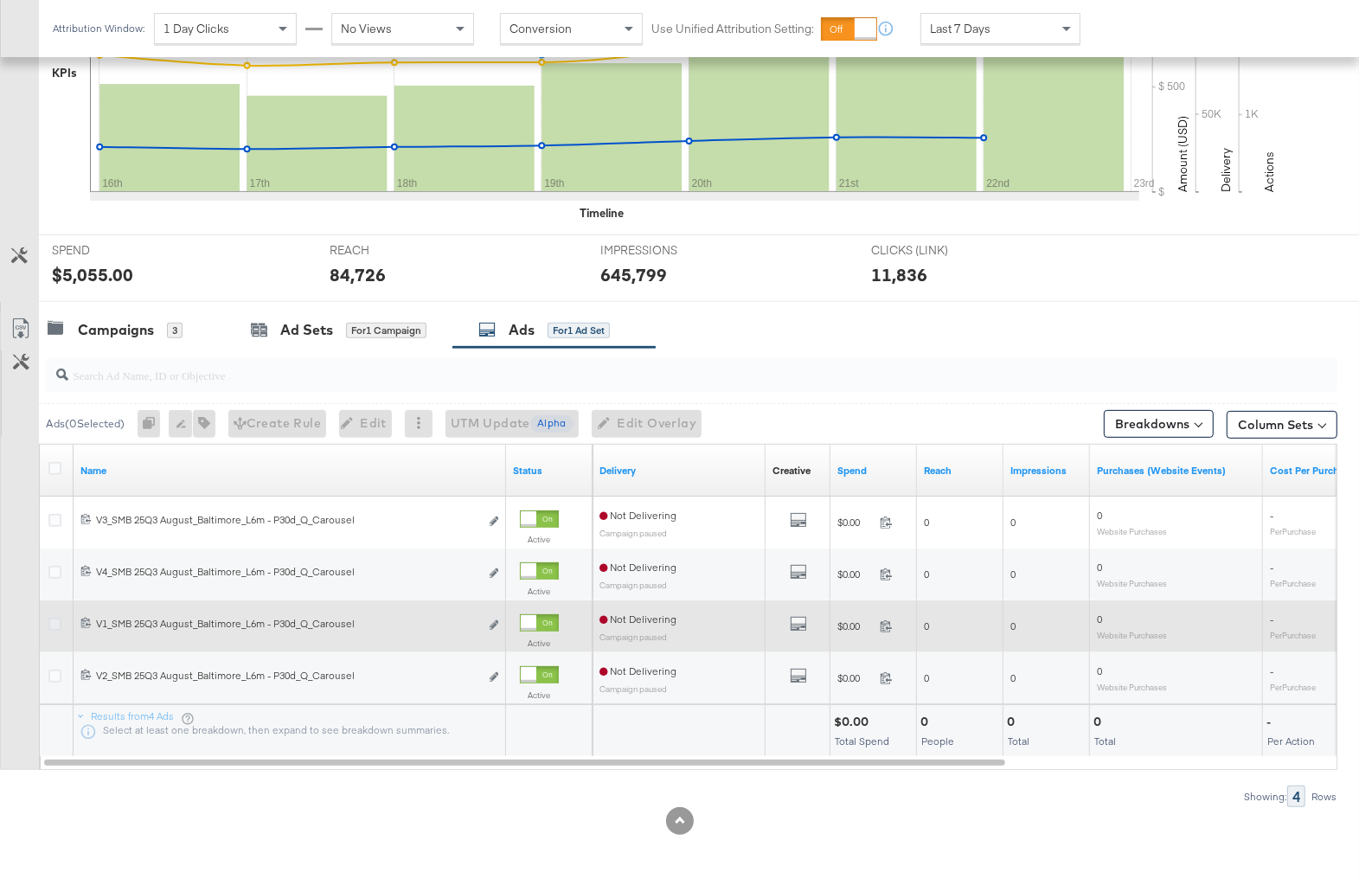
click at [49, 622] on icon at bounding box center [54, 624] width 13 height 13
click at [0, 0] on input "checkbox" at bounding box center [0, 0] width 0 height 0
click at [54, 618] on icon at bounding box center [54, 624] width 13 height 13
click at [0, 0] on input "checkbox" at bounding box center [0, 0] width 0 height 0
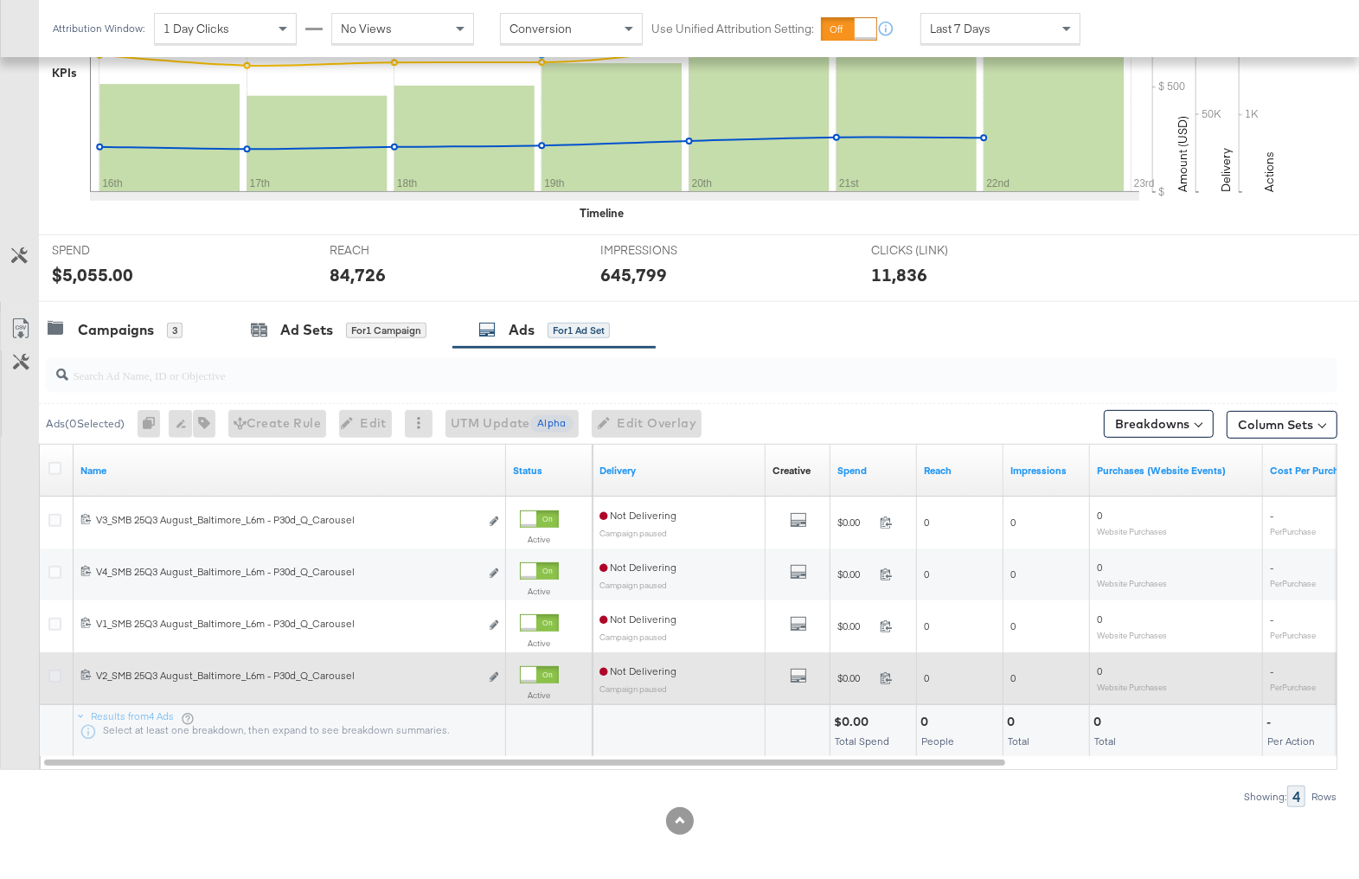
click at [54, 672] on icon at bounding box center [54, 676] width 13 height 13
click at [0, 0] on input "checkbox" at bounding box center [0, 0] width 0 height 0
click at [54, 672] on icon at bounding box center [54, 676] width 13 height 13
click at [0, 0] on input "checkbox" at bounding box center [0, 0] width 0 height 0
click at [54, 672] on icon at bounding box center [54, 676] width 13 height 13
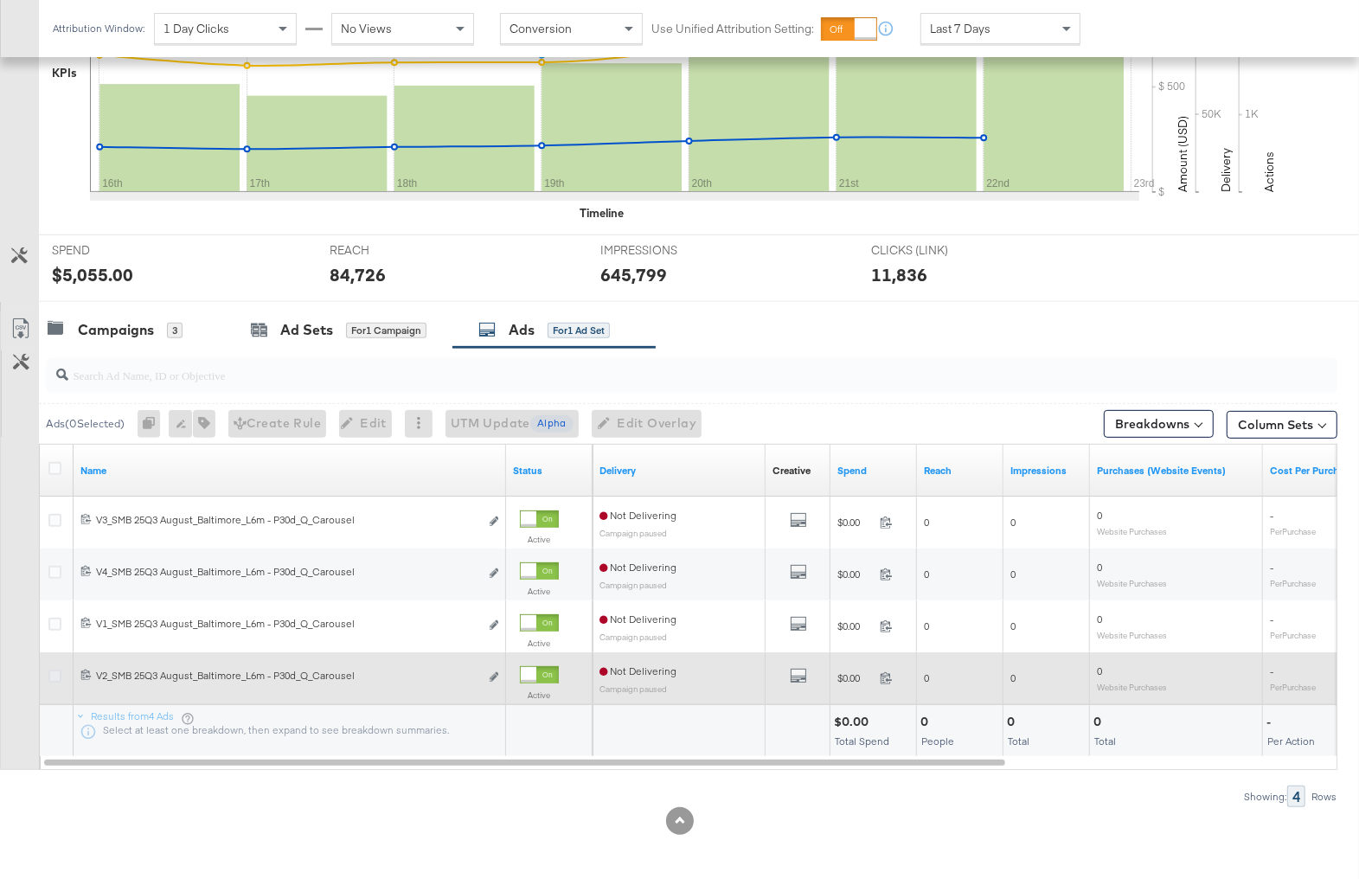
click at [0, 0] on input "checkbox" at bounding box center [0, 0] width 0 height 0
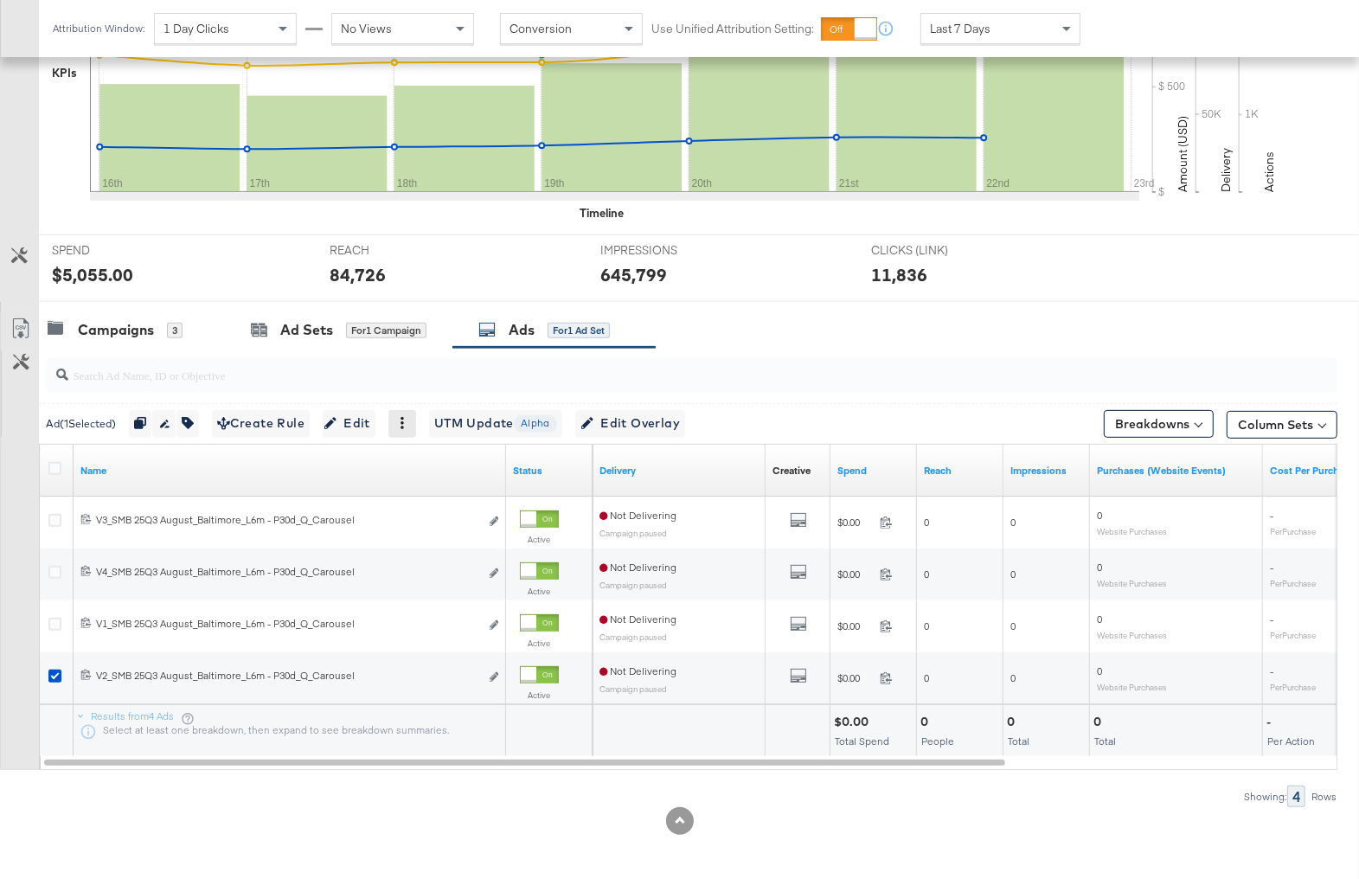
click at [404, 420] on icon at bounding box center [401, 423] width 3 height 12
click at [412, 430] on div "Activate Pause Delete Archive" at bounding box center [463, 492] width 112 height 125
click at [404, 417] on icon at bounding box center [401, 423] width 3 height 12
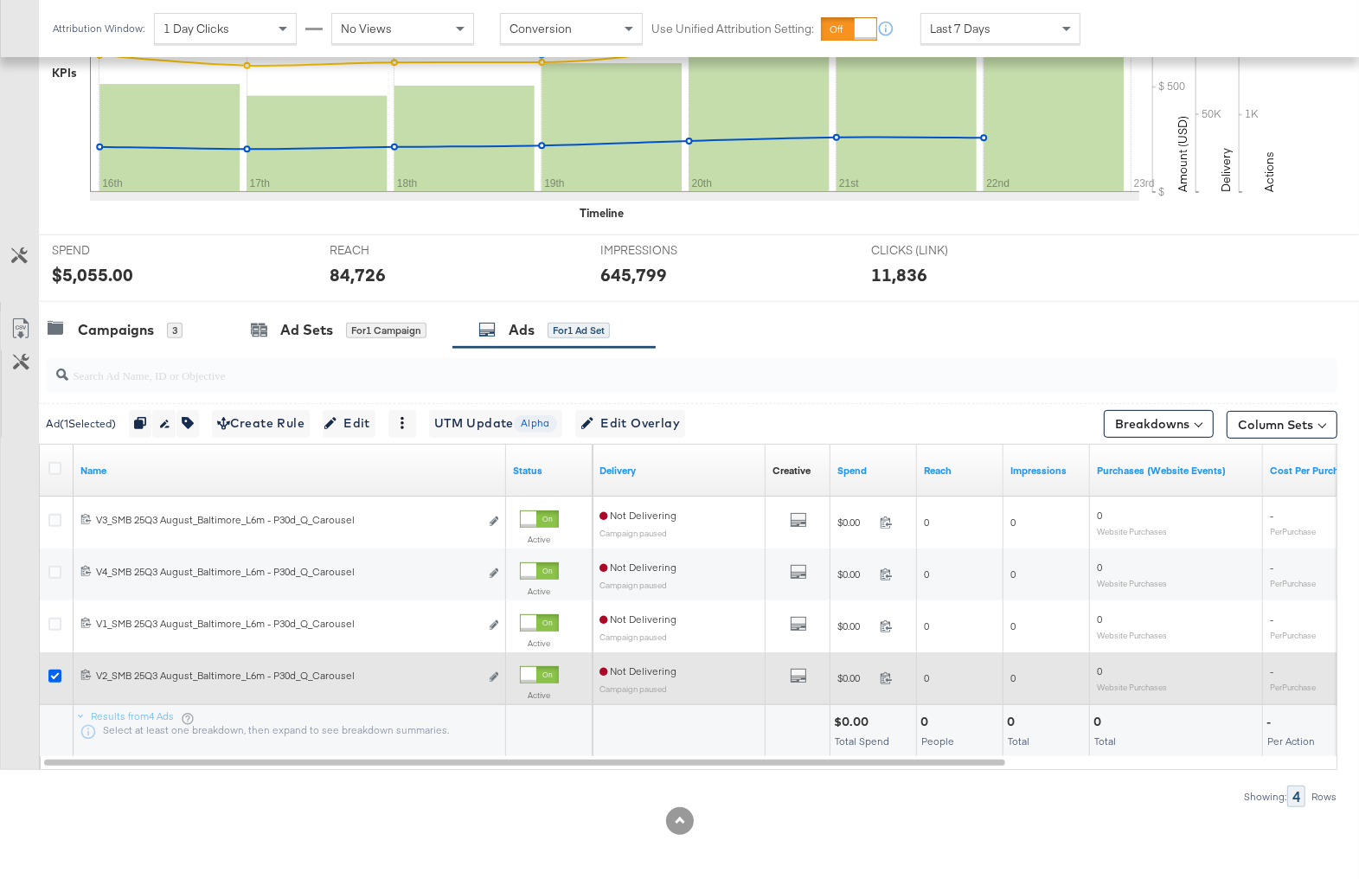
click at [55, 673] on icon at bounding box center [54, 676] width 13 height 13
click at [0, 0] on input "checkbox" at bounding box center [0, 0] width 0 height 0
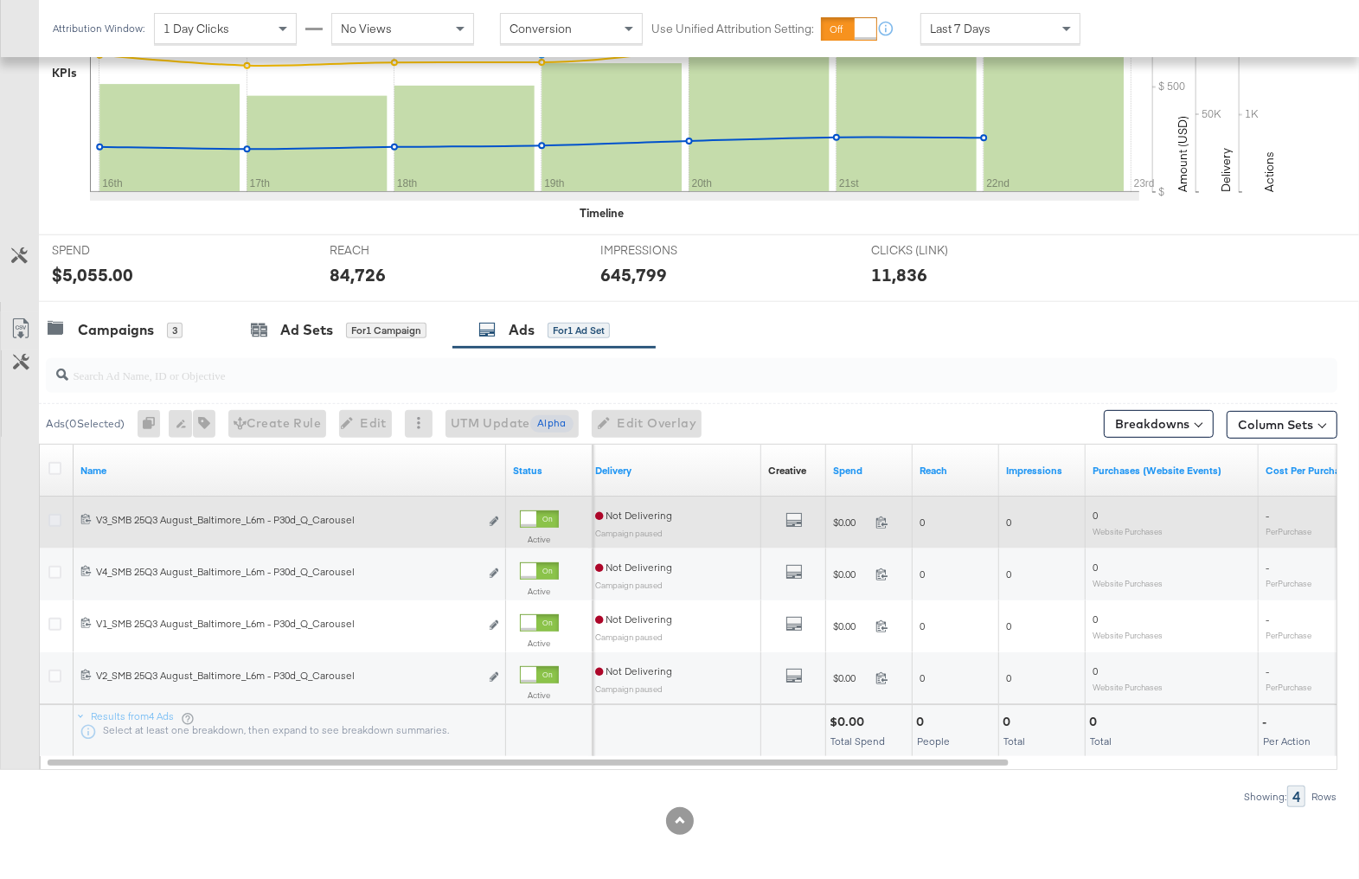
click at [59, 519] on icon at bounding box center [54, 520] width 13 height 13
click at [0, 0] on input "checkbox" at bounding box center [0, 0] width 0 height 0
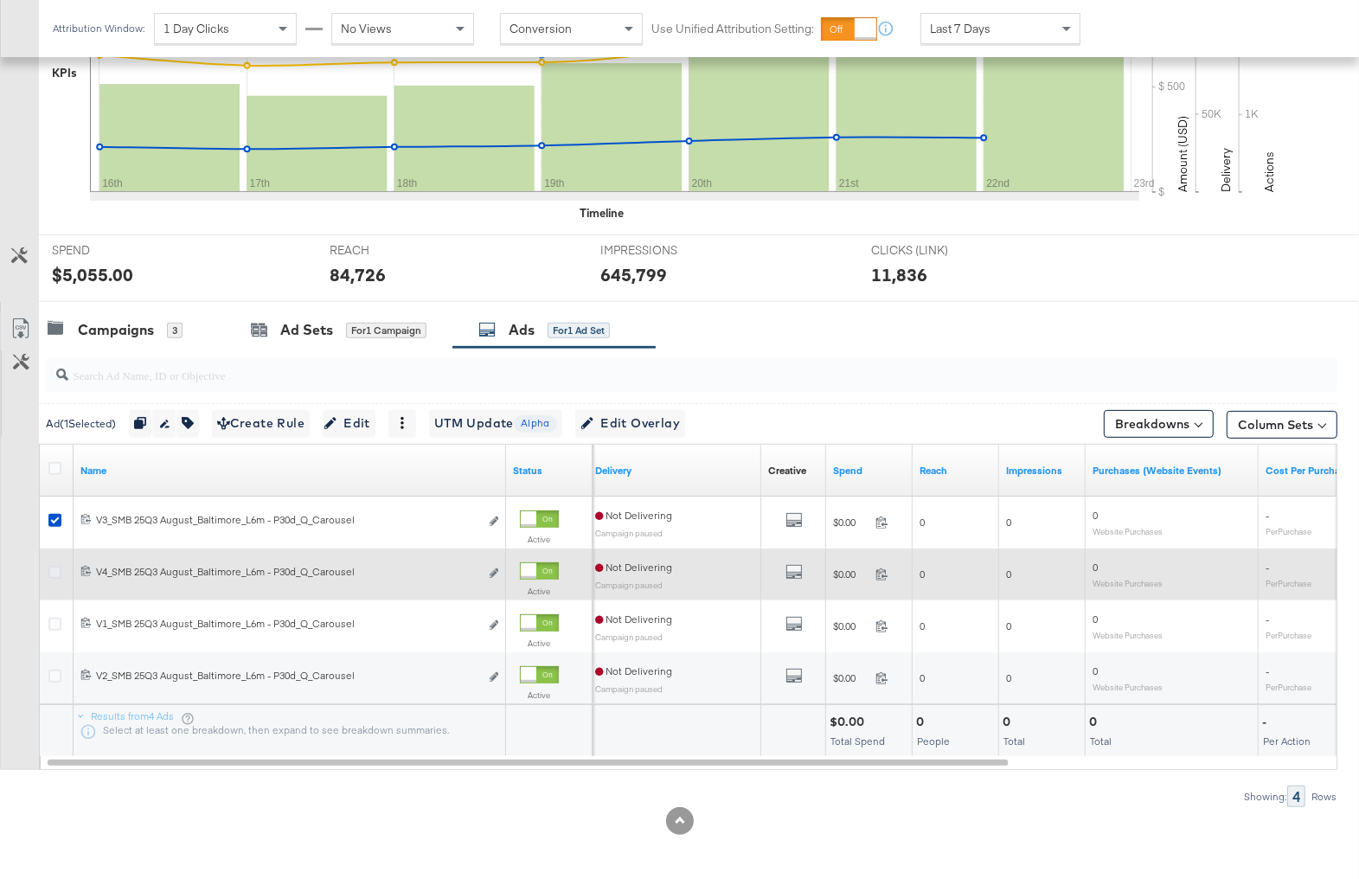
click at [55, 570] on icon at bounding box center [54, 572] width 13 height 13
click at [0, 0] on input "checkbox" at bounding box center [0, 0] width 0 height 0
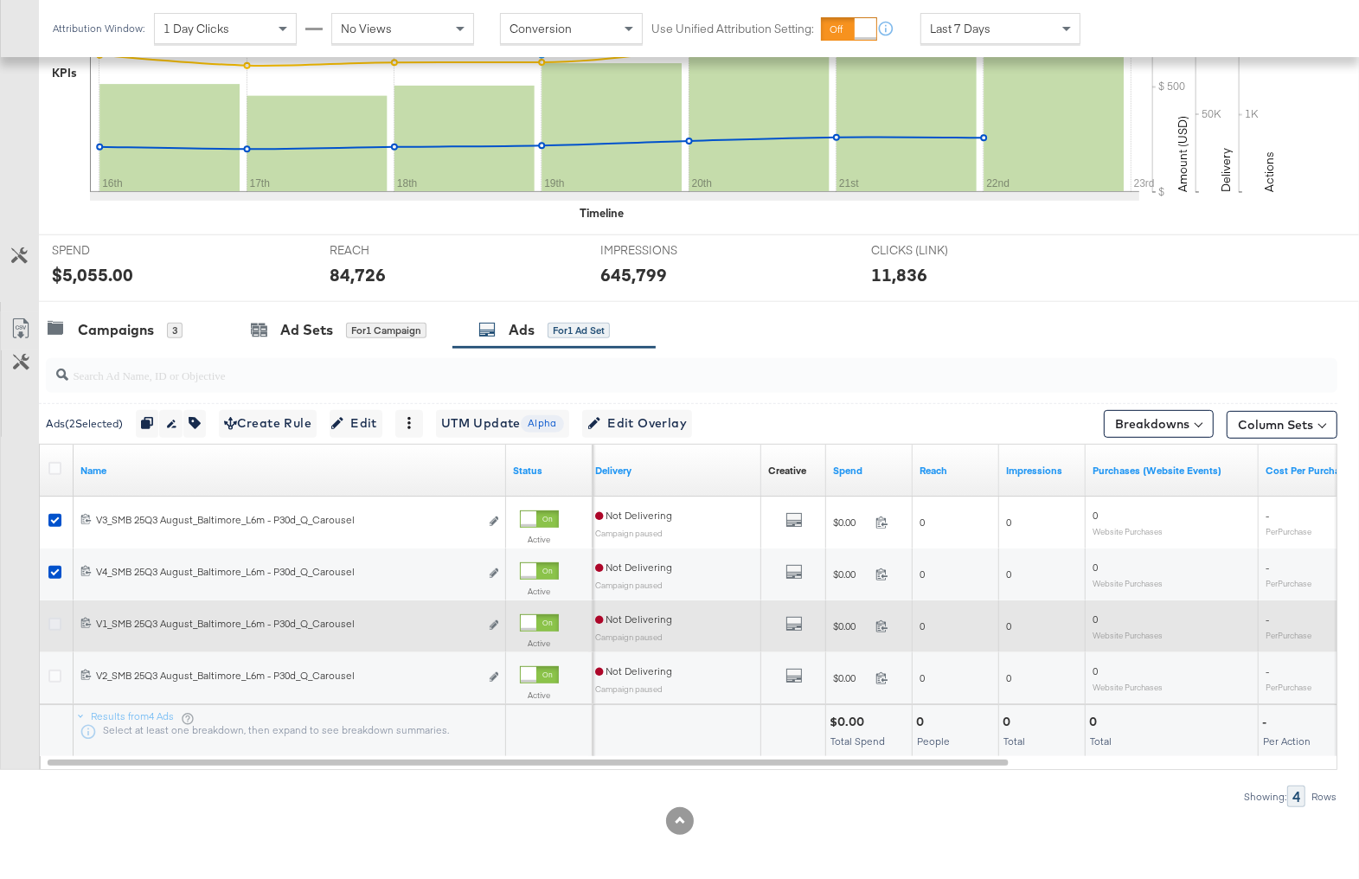
click at [61, 618] on icon at bounding box center [54, 624] width 13 height 13
click at [0, 0] on input "checkbox" at bounding box center [0, 0] width 0 height 0
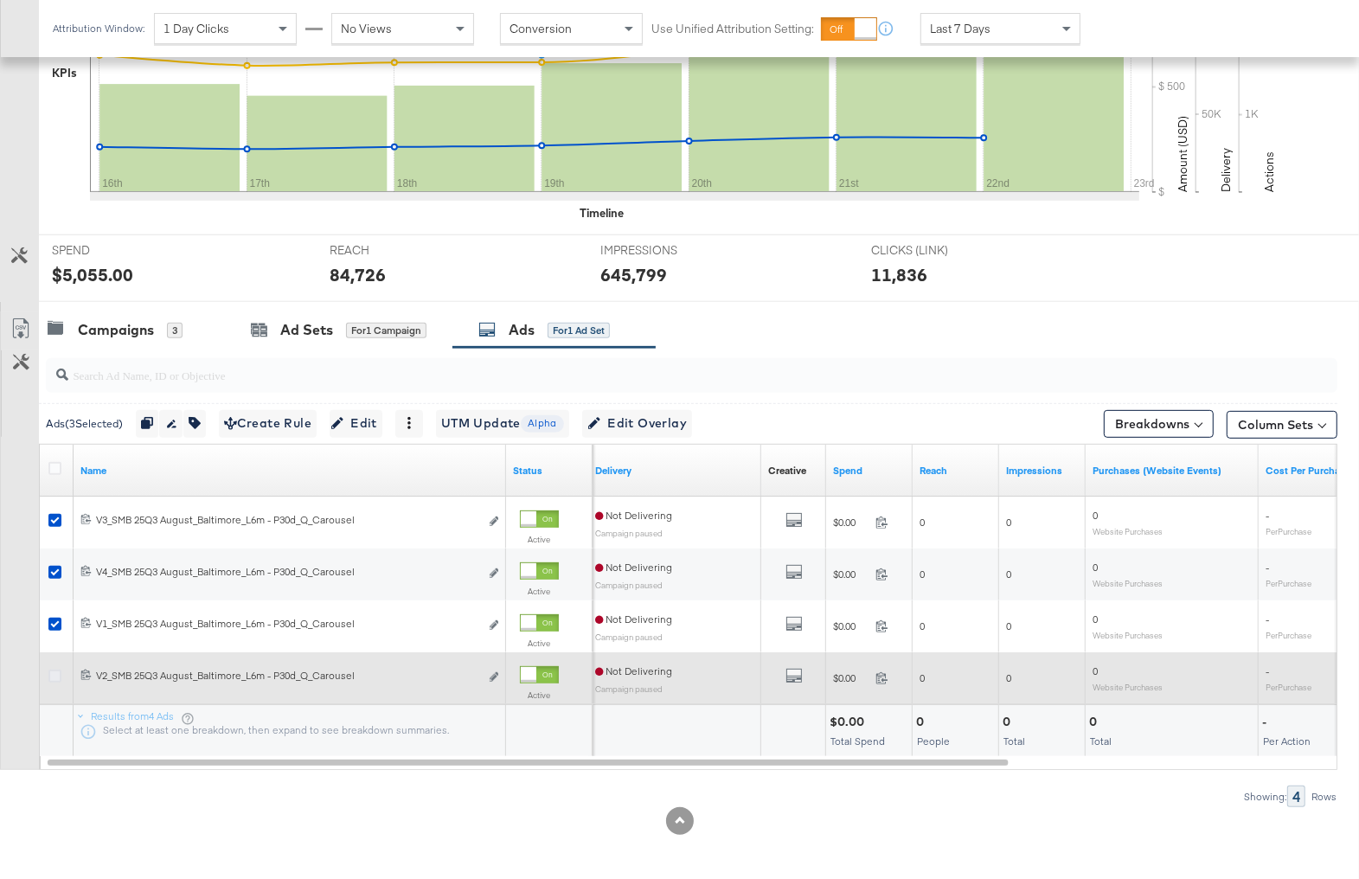
click at [55, 673] on icon at bounding box center [54, 676] width 13 height 13
click at [0, 0] on input "checkbox" at bounding box center [0, 0] width 0 height 0
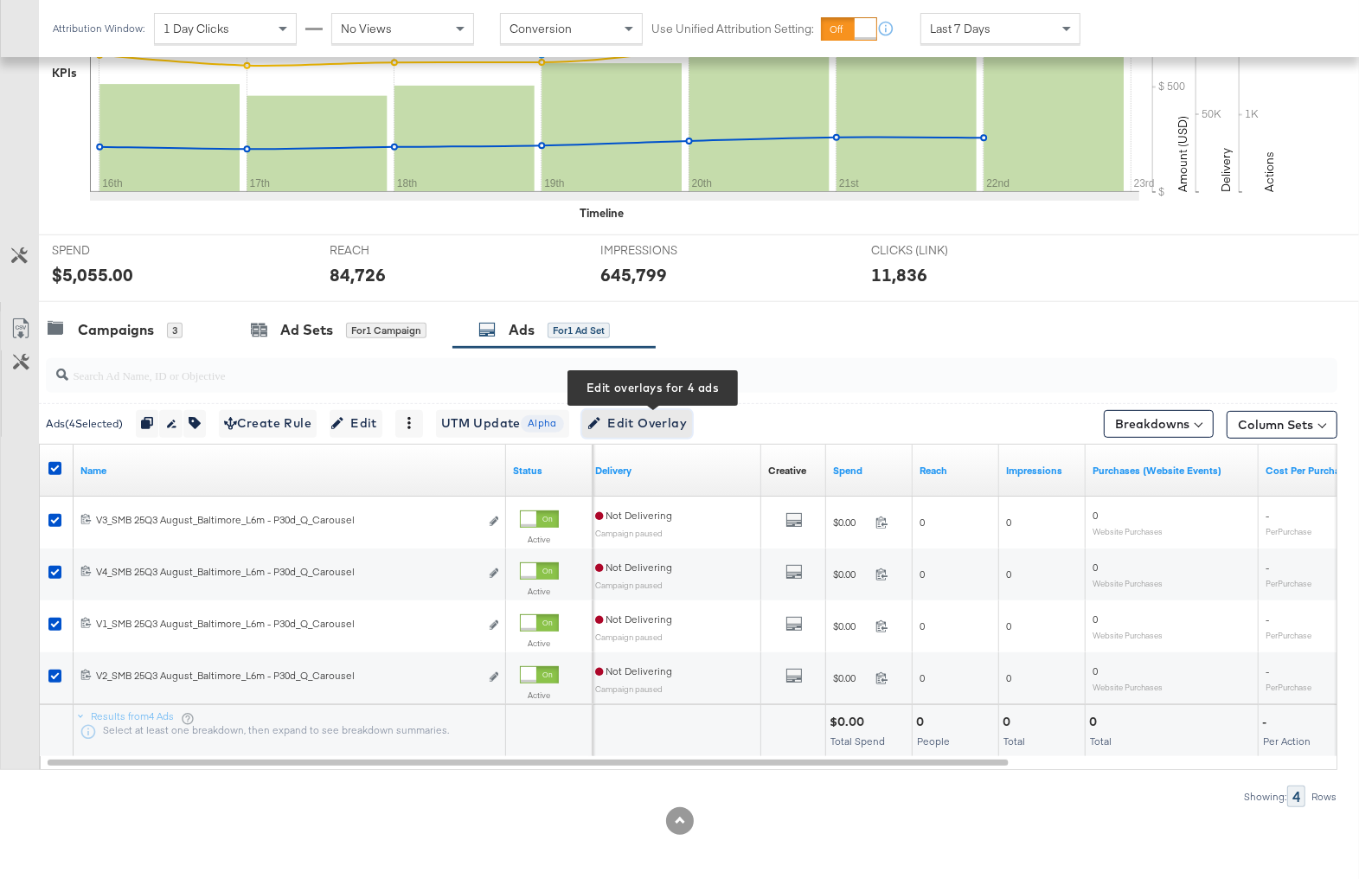
click at [665, 418] on span "Edit Overlay Edit overlays for 4 ads" at bounding box center [636, 424] width 99 height 22
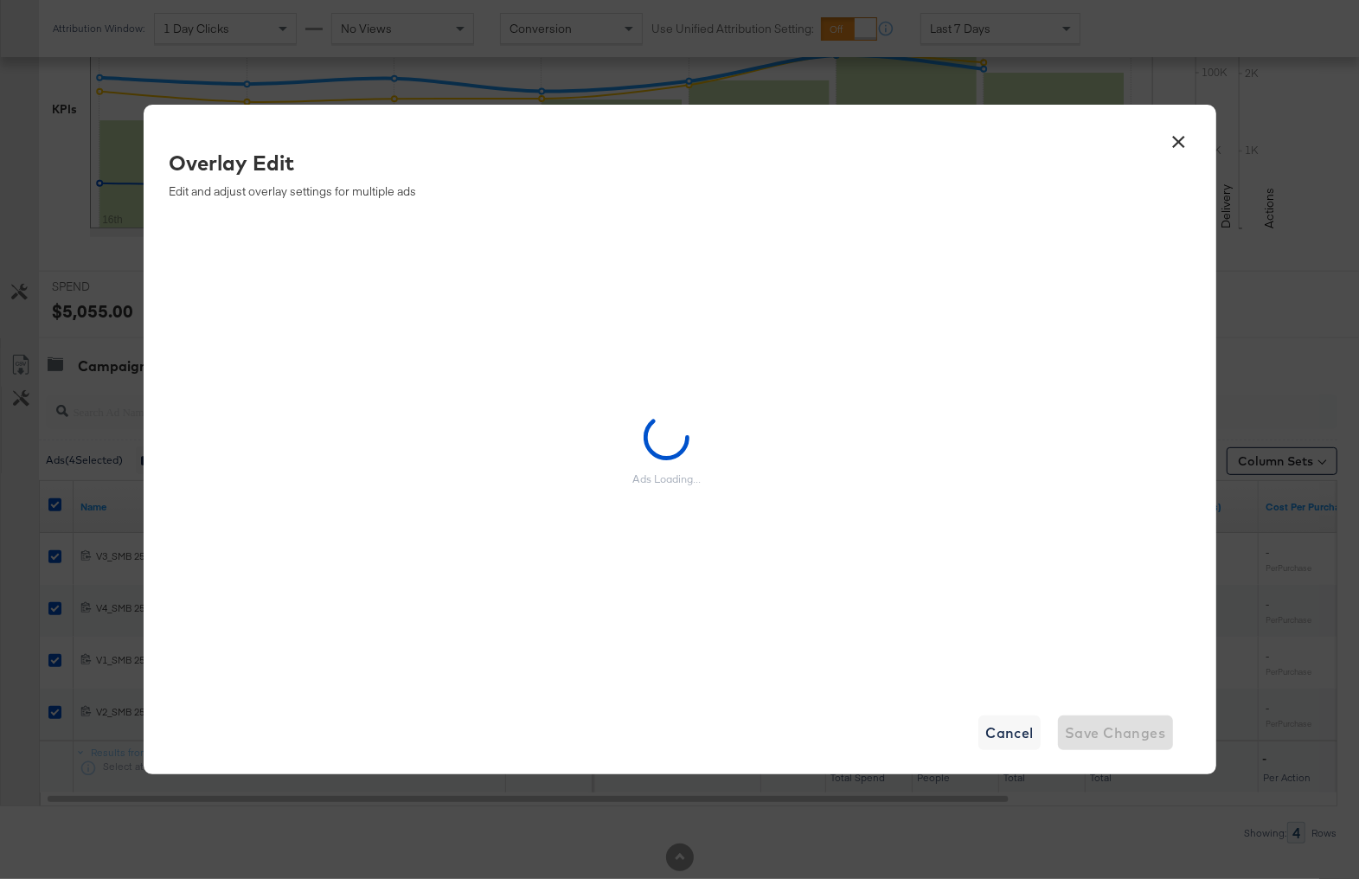
scroll to position [440, 0]
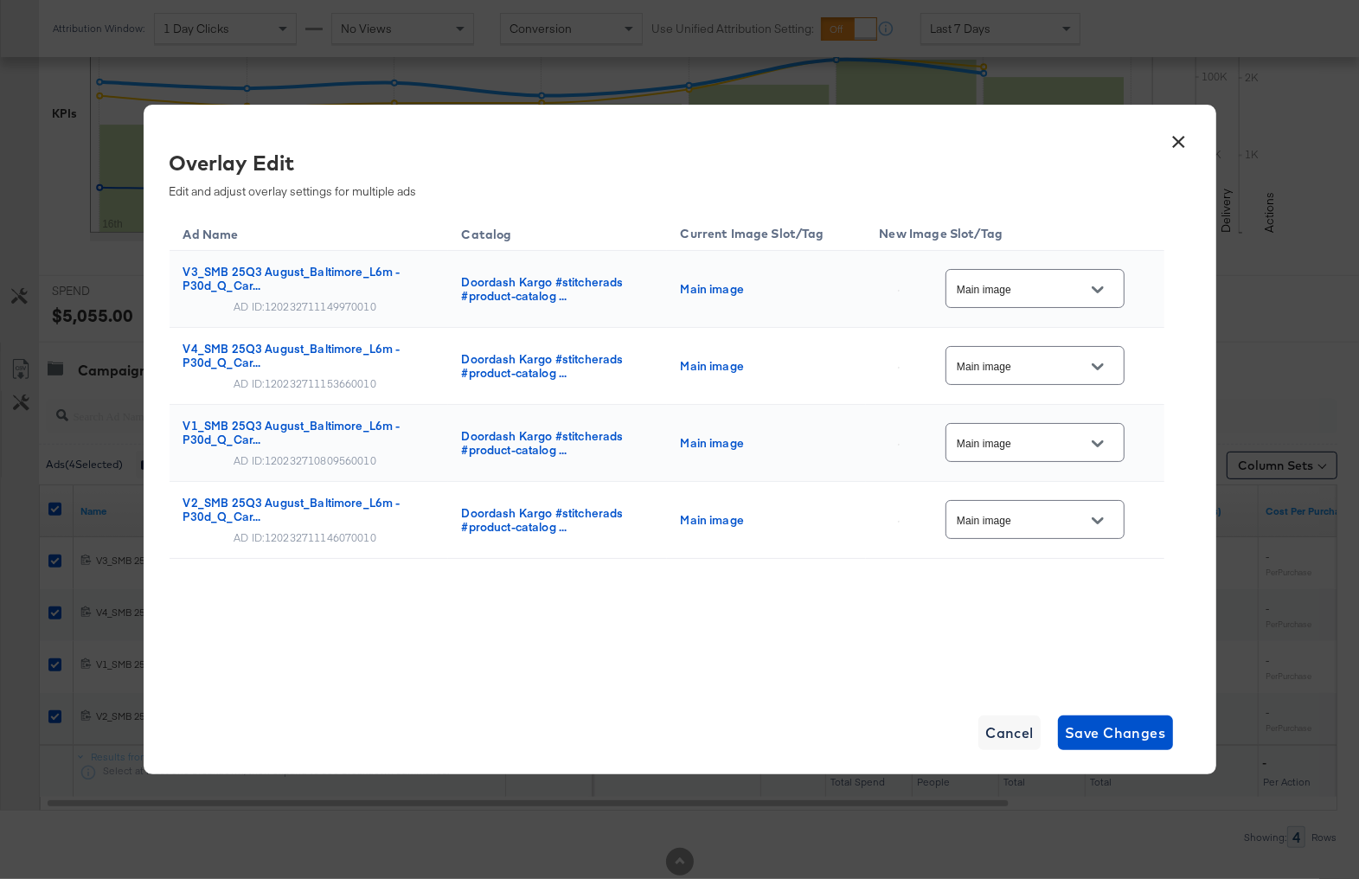
click at [1079, 452] on input "Main image" at bounding box center [1021, 443] width 137 height 20
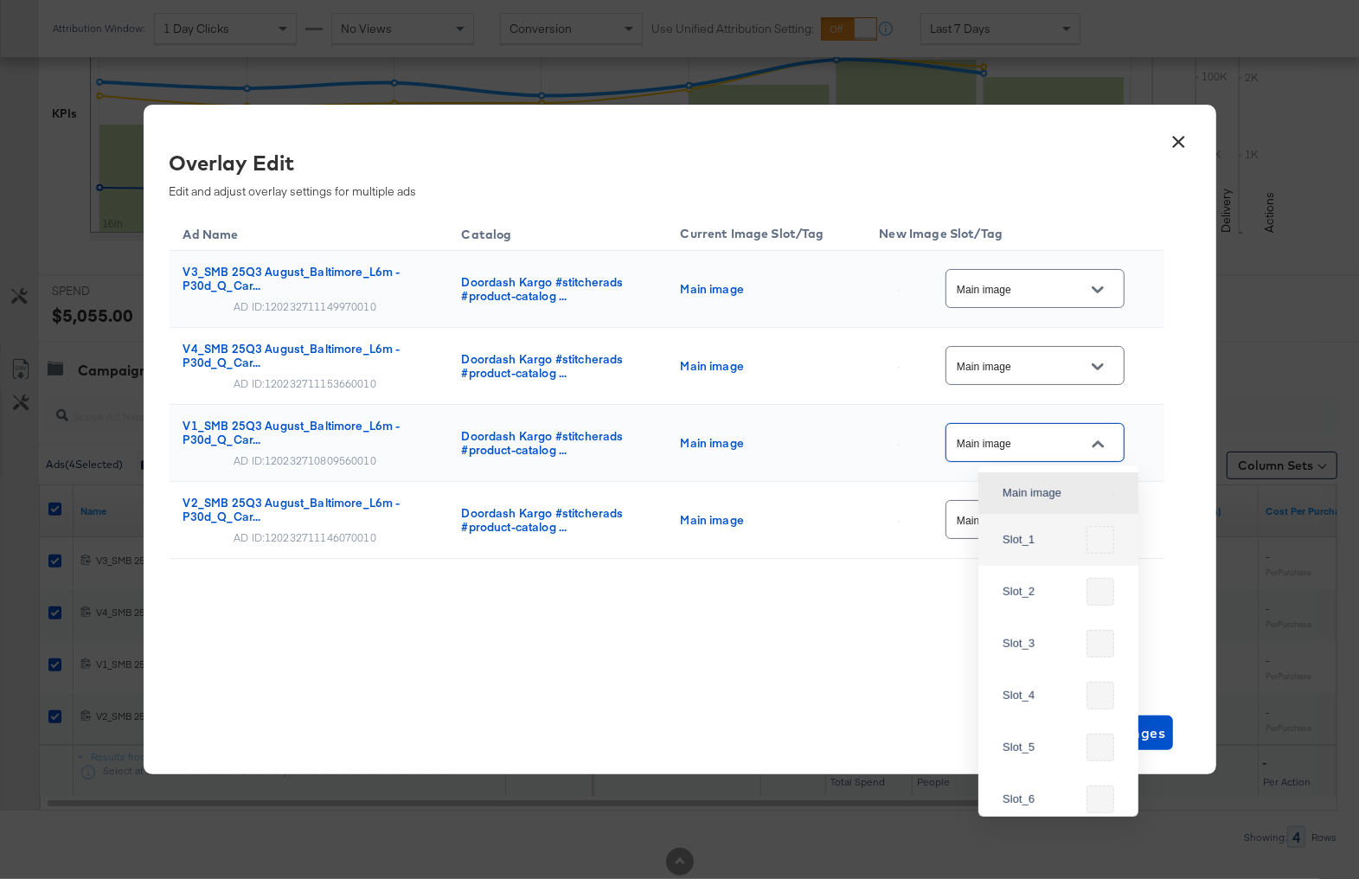
click at [1052, 529] on div "Slot_1" at bounding box center [1058, 540] width 132 height 42
type input "Slot_1"
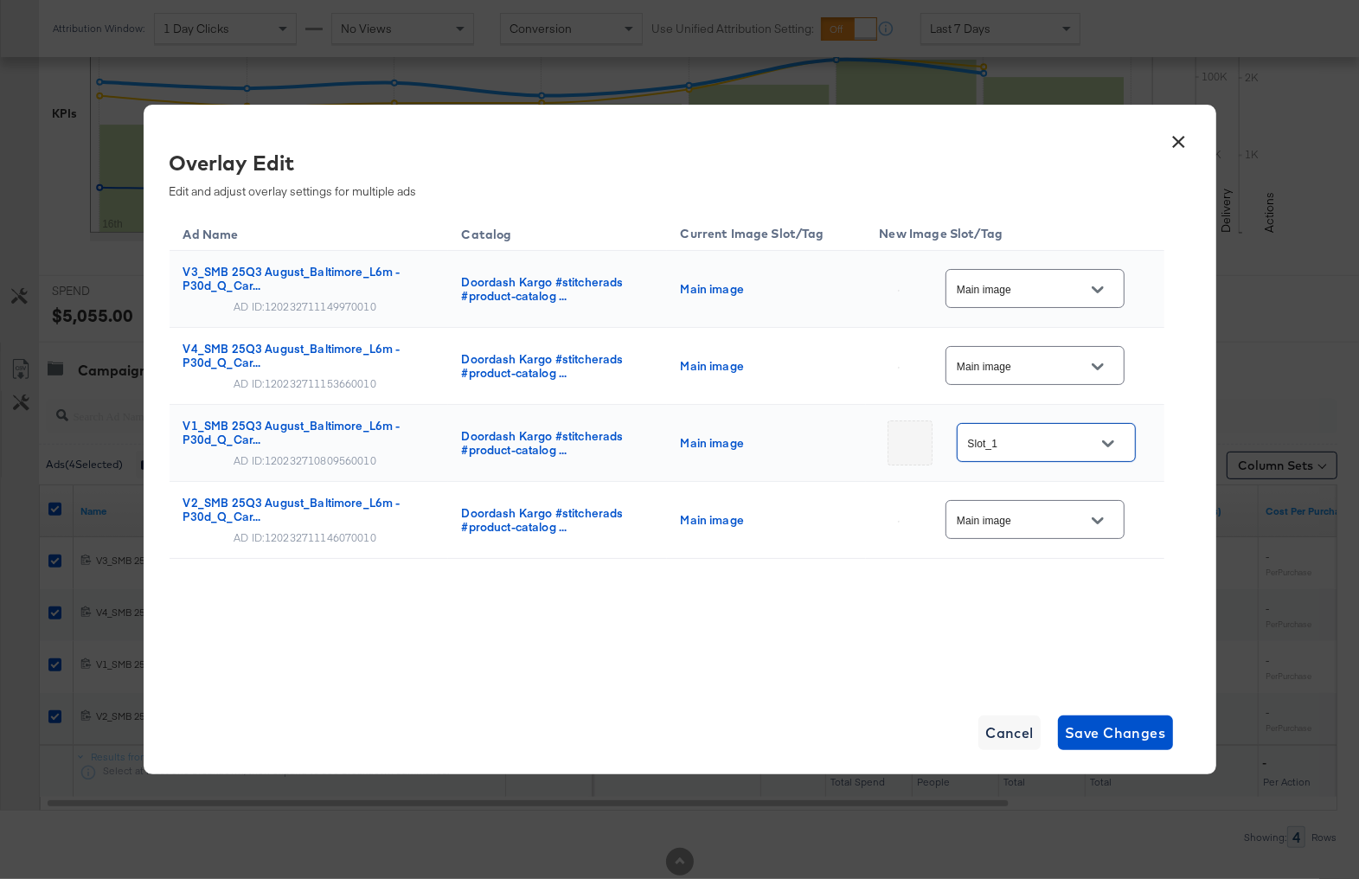
click at [1044, 539] on div "Main image" at bounding box center [1034, 520] width 179 height 46
click at [1041, 510] on input "Main image" at bounding box center [1021, 520] width 137 height 20
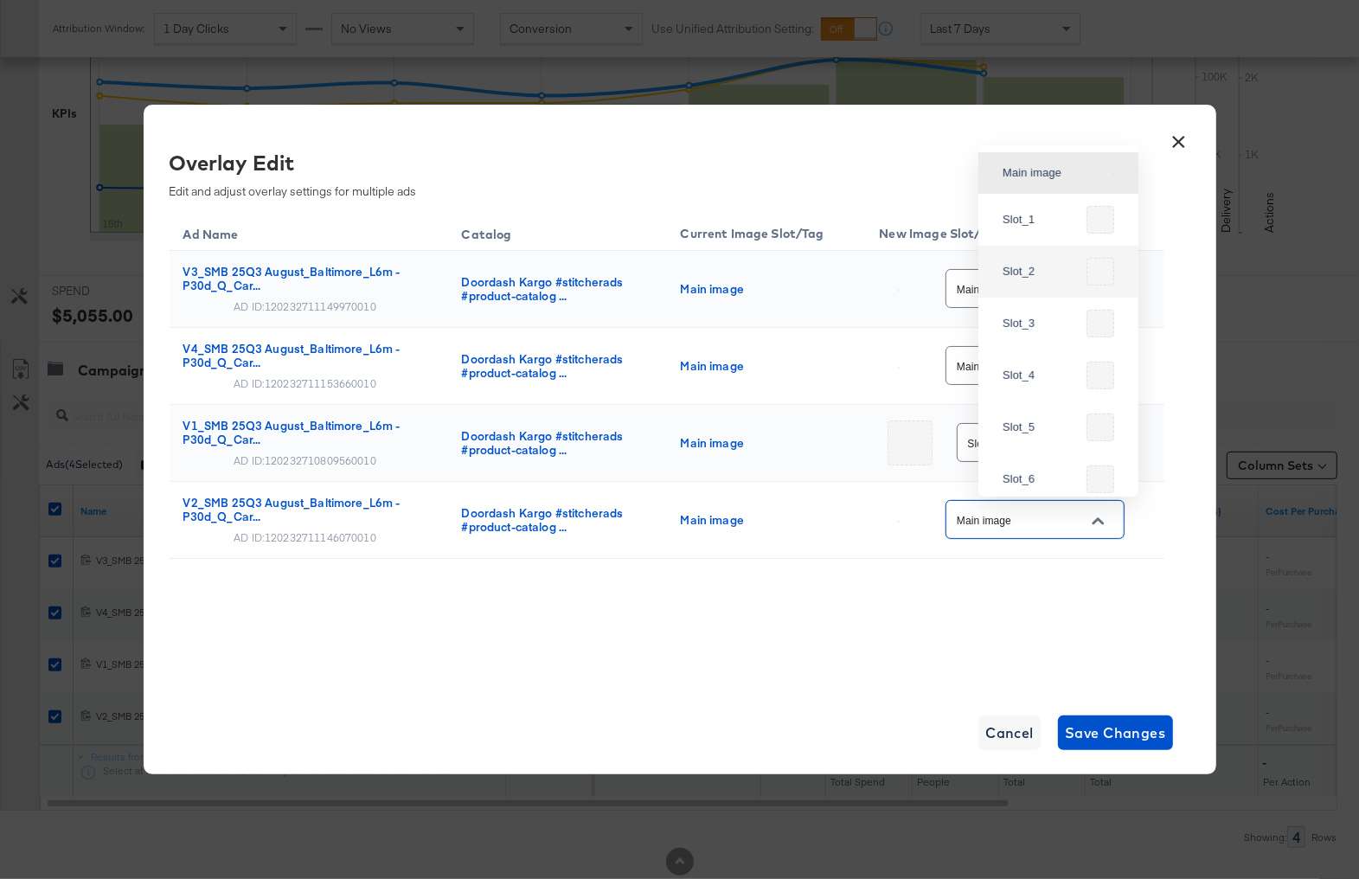
click at [1048, 270] on div "Slot_2" at bounding box center [1041, 271] width 77 height 17
type input "Slot_2"
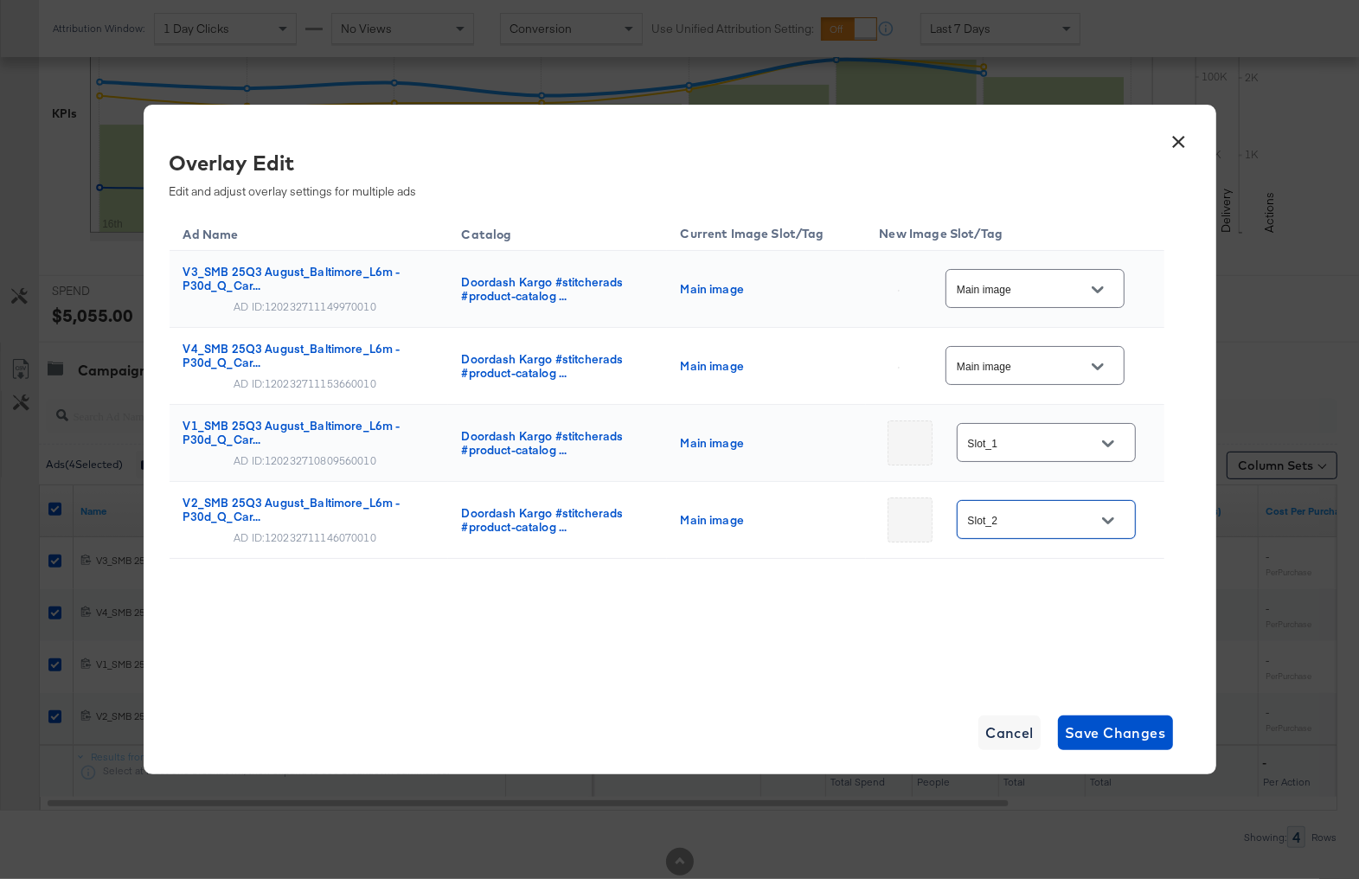
click at [1040, 352] on div "Main image" at bounding box center [1034, 365] width 179 height 39
click at [1036, 369] on input "Main image" at bounding box center [1021, 366] width 137 height 20
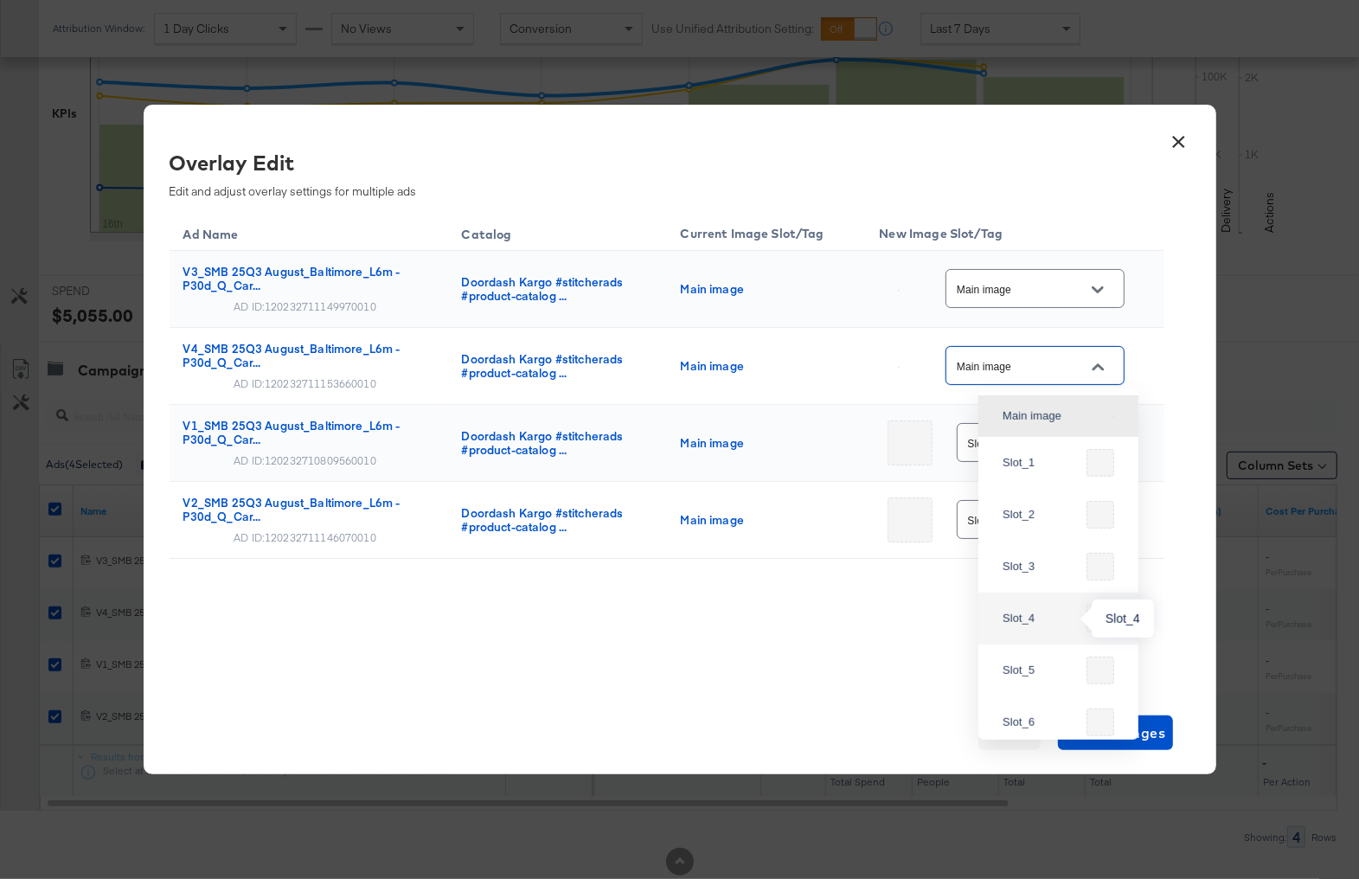
click at [1029, 618] on div "Slot_4" at bounding box center [1041, 618] width 77 height 17
type input "Slot_4"
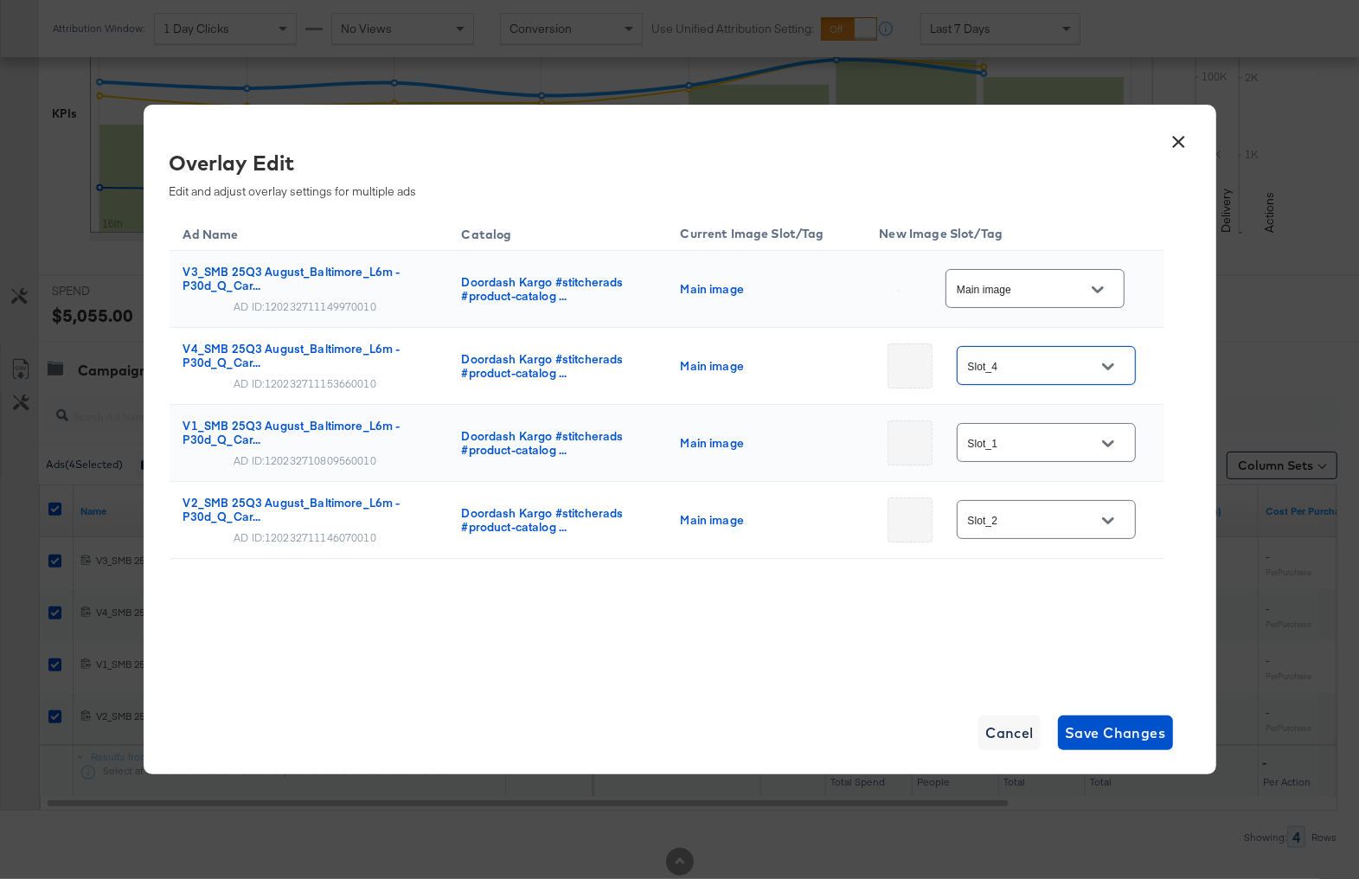
click at [1028, 304] on div "Main image" at bounding box center [1034, 288] width 179 height 39
click at [1028, 296] on input "Main image" at bounding box center [1021, 289] width 137 height 20
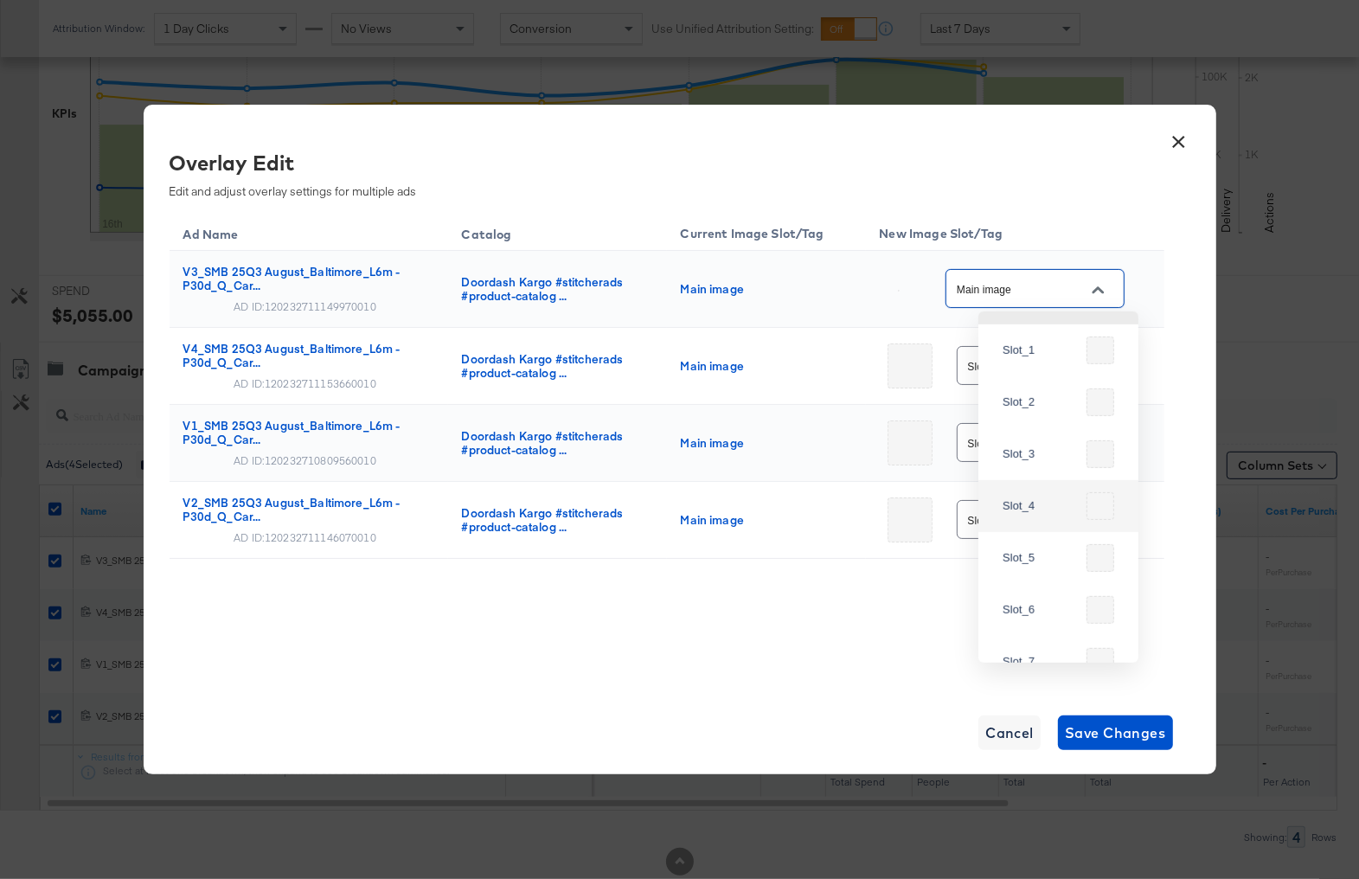
scroll to position [42, 0]
click at [1045, 435] on div "Slot_3" at bounding box center [1058, 448] width 132 height 42
type input "Slot_3"
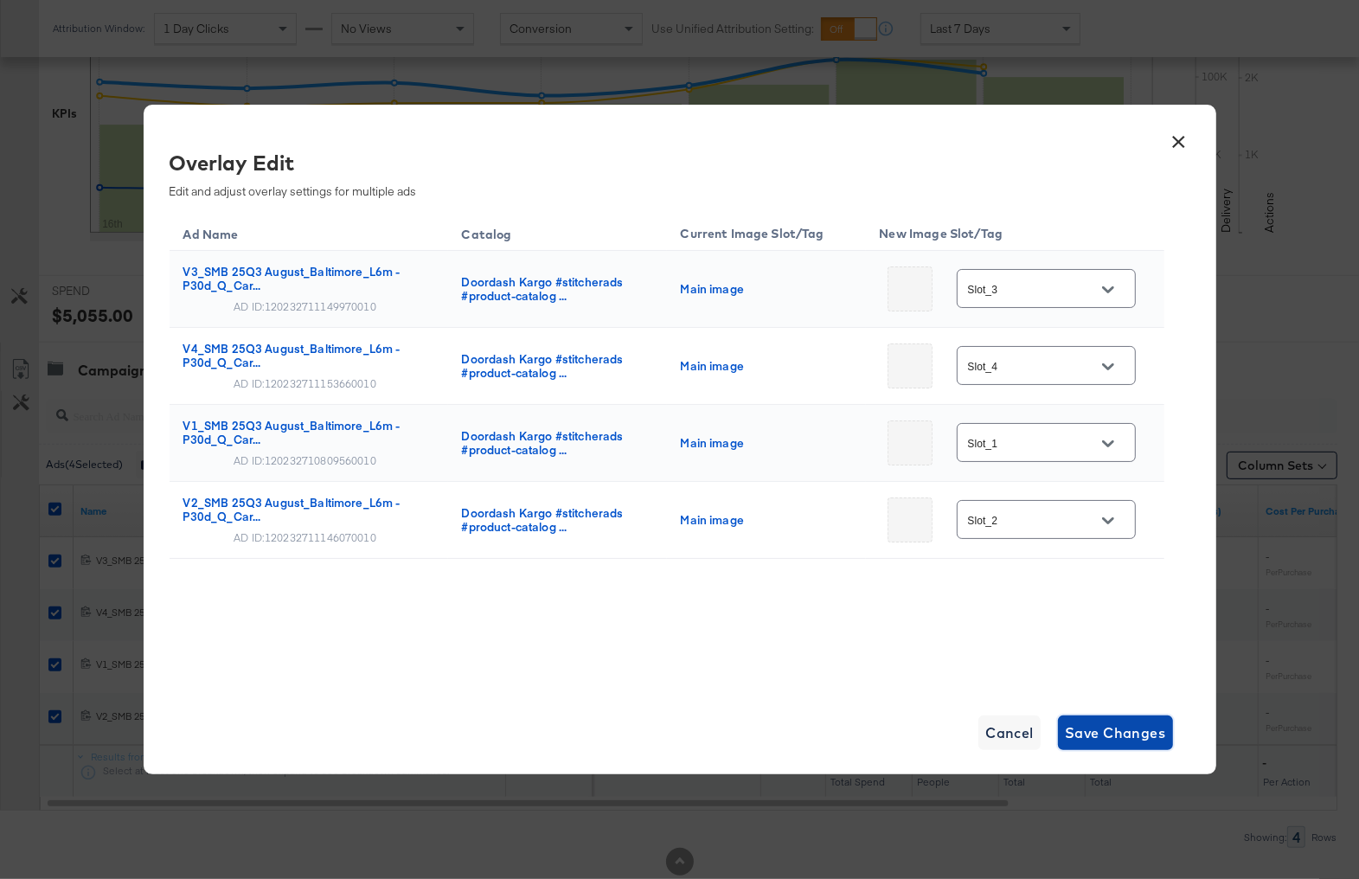
click at [1092, 740] on span "Save Changes" at bounding box center [1115, 733] width 101 height 24
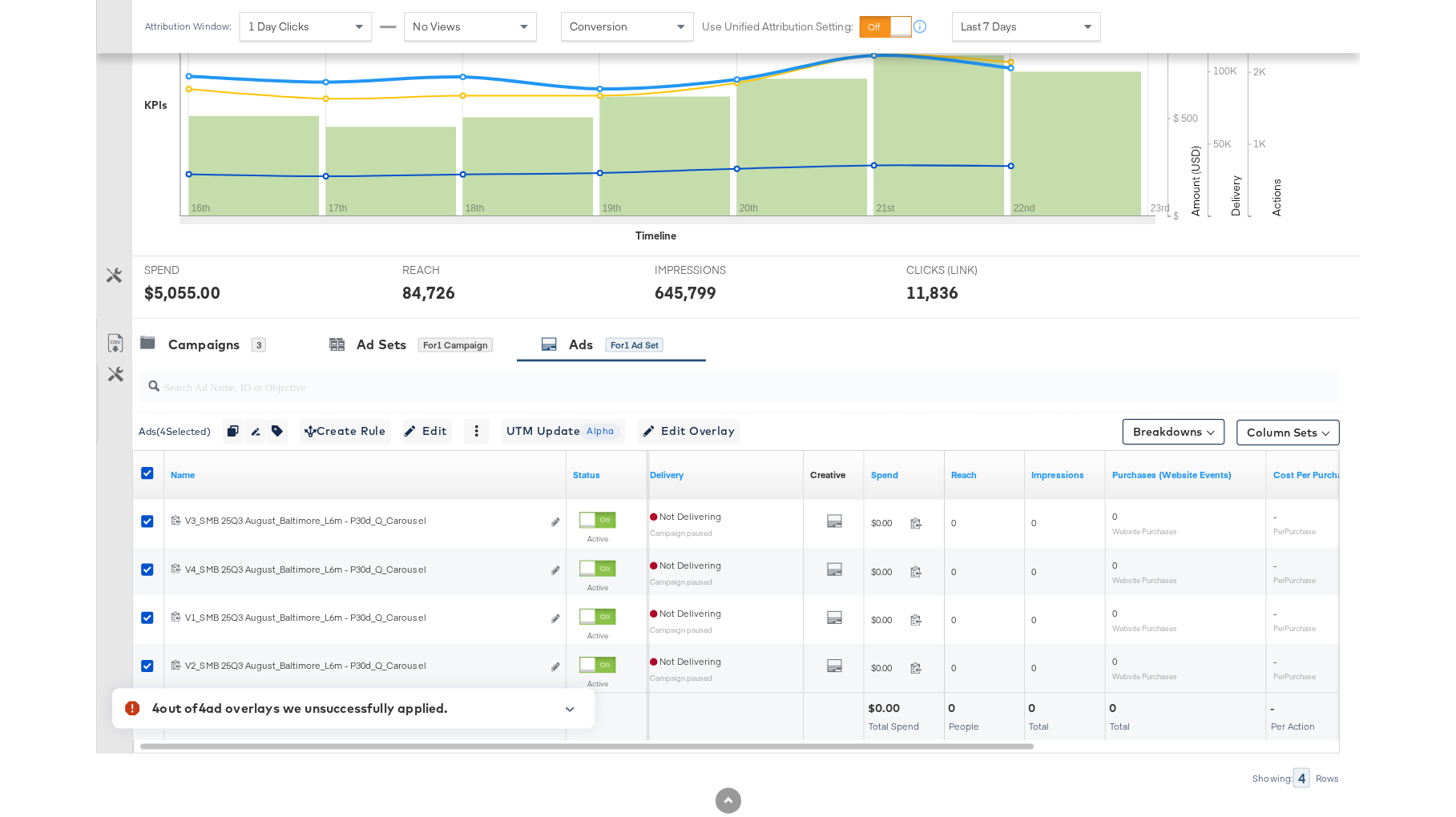
scroll to position [0, 0]
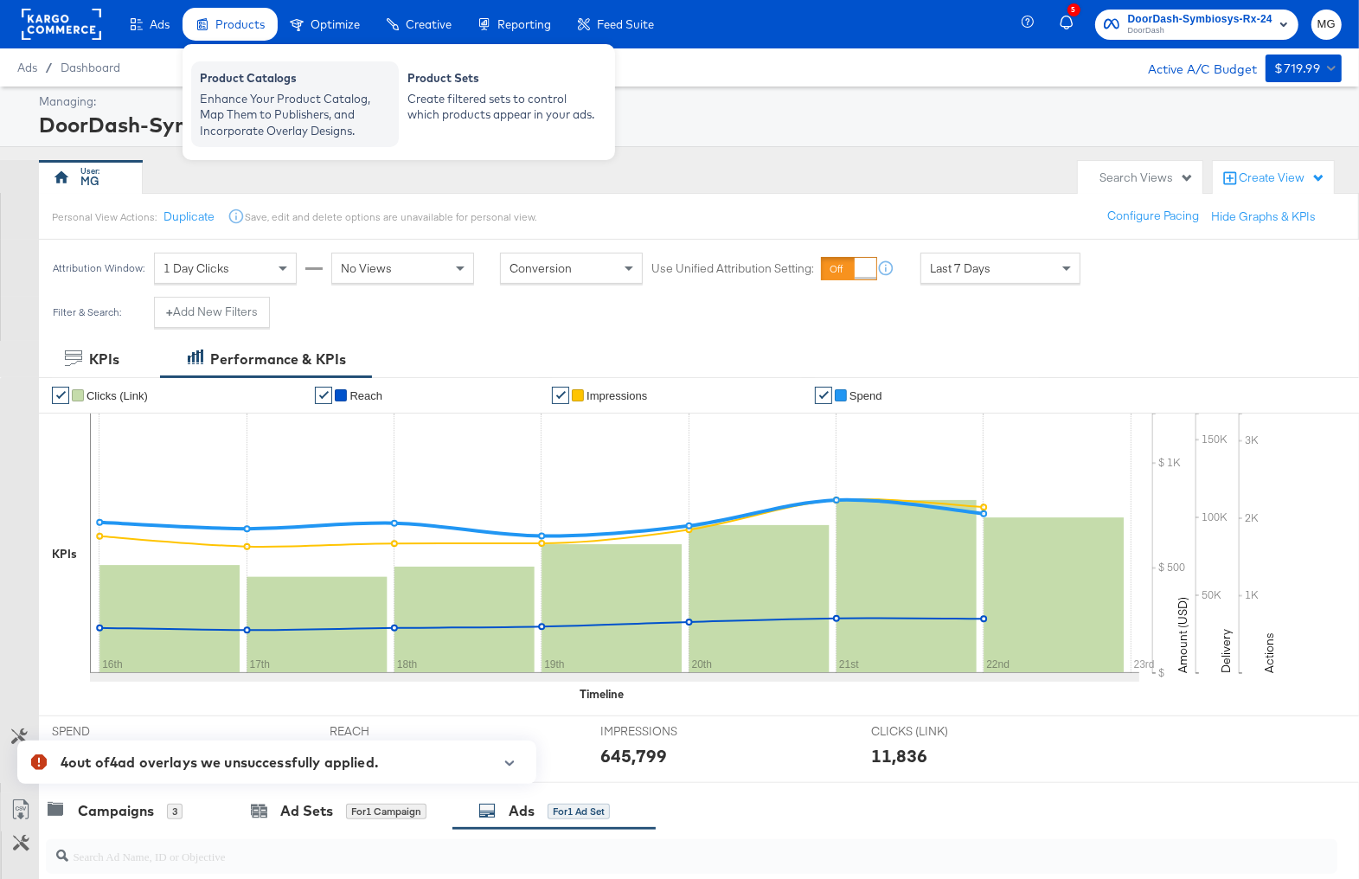
click at [238, 91] on div "Enhance Your Product Catalog, Map Them to Publishers, and Incorporate Overlay D…" at bounding box center [295, 115] width 190 height 48
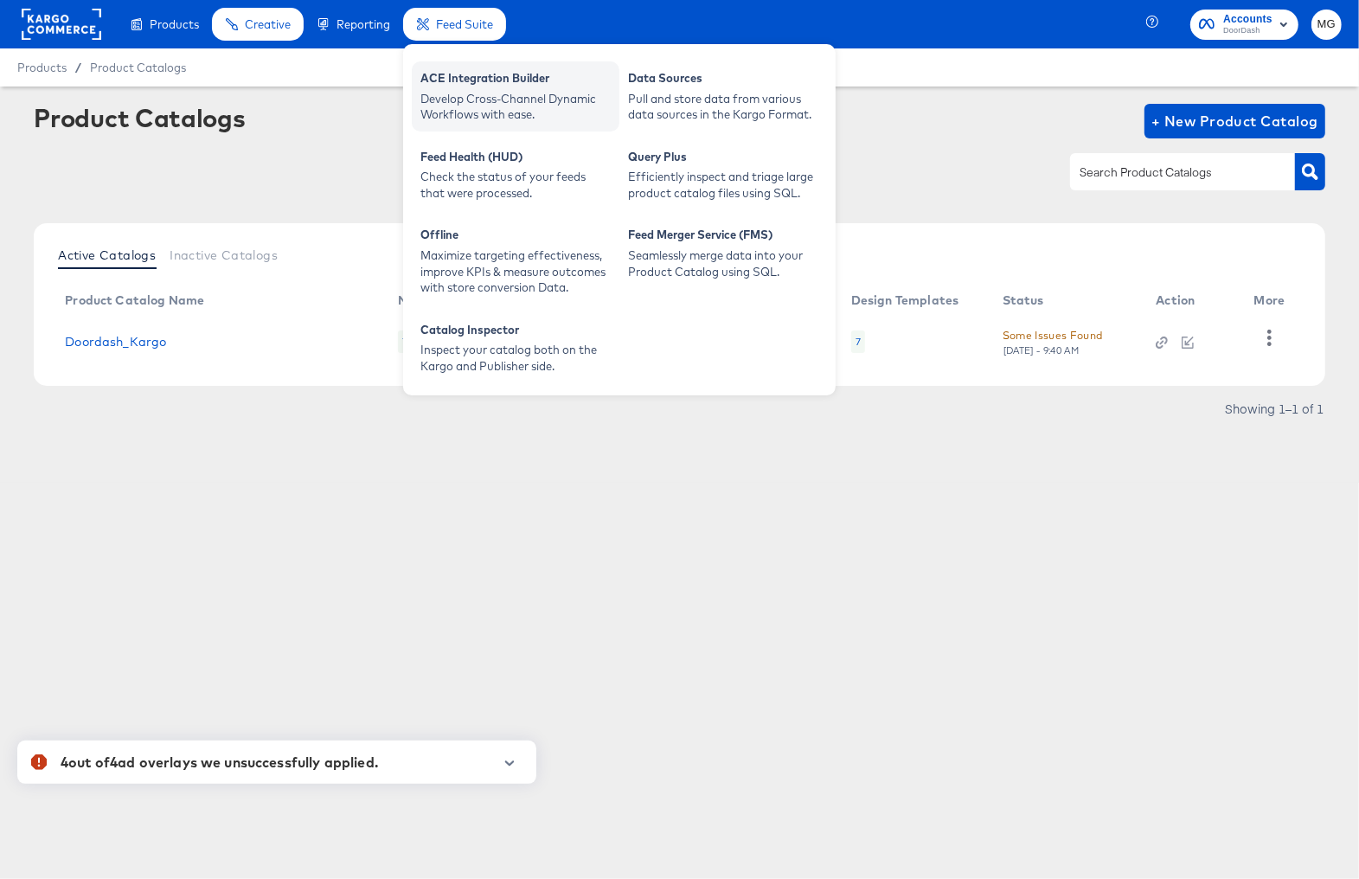
click at [467, 87] on div "ACE Integration Builder" at bounding box center [515, 80] width 190 height 21
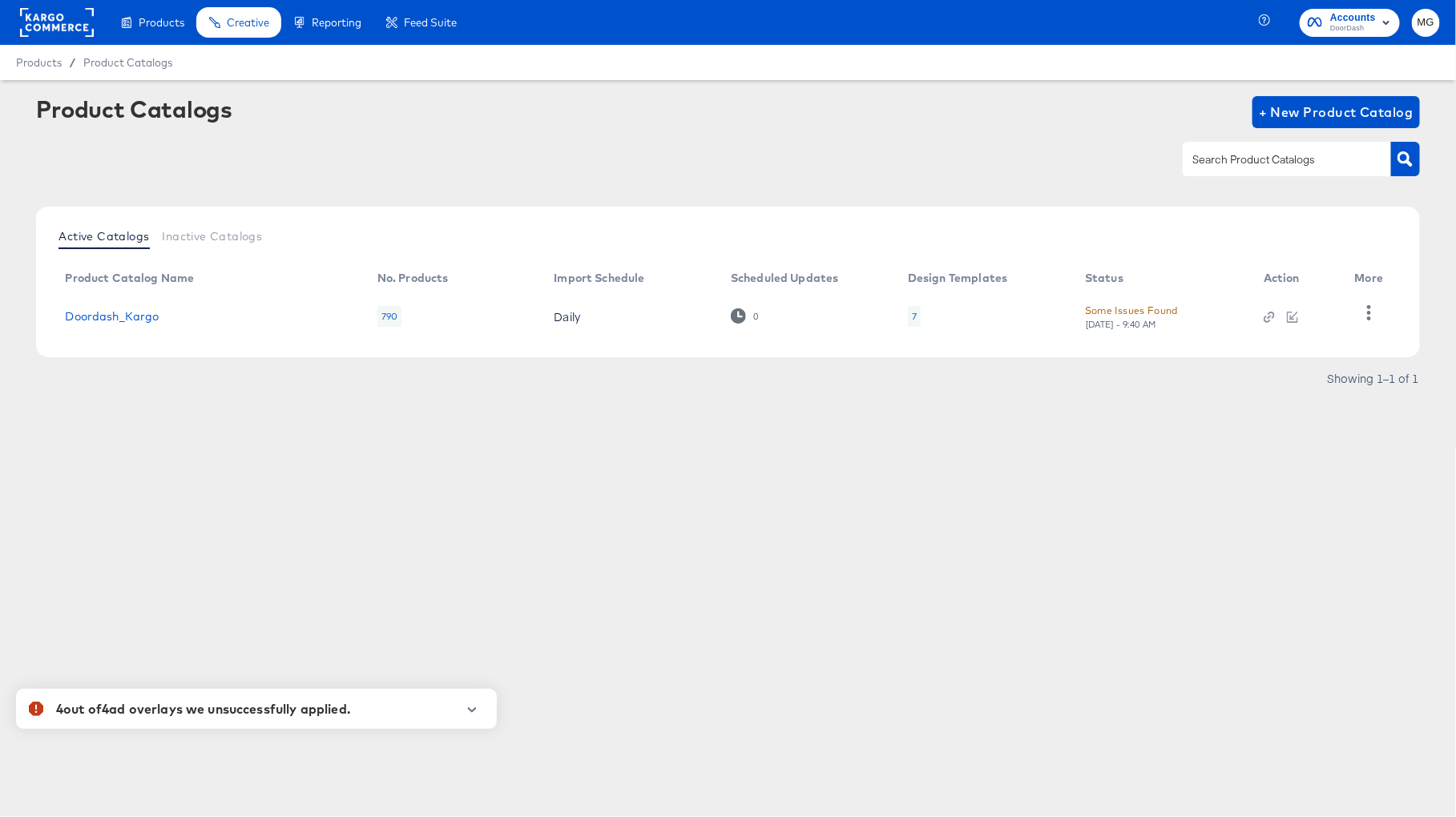
click at [59, 27] on rect at bounding box center [57, 22] width 74 height 29
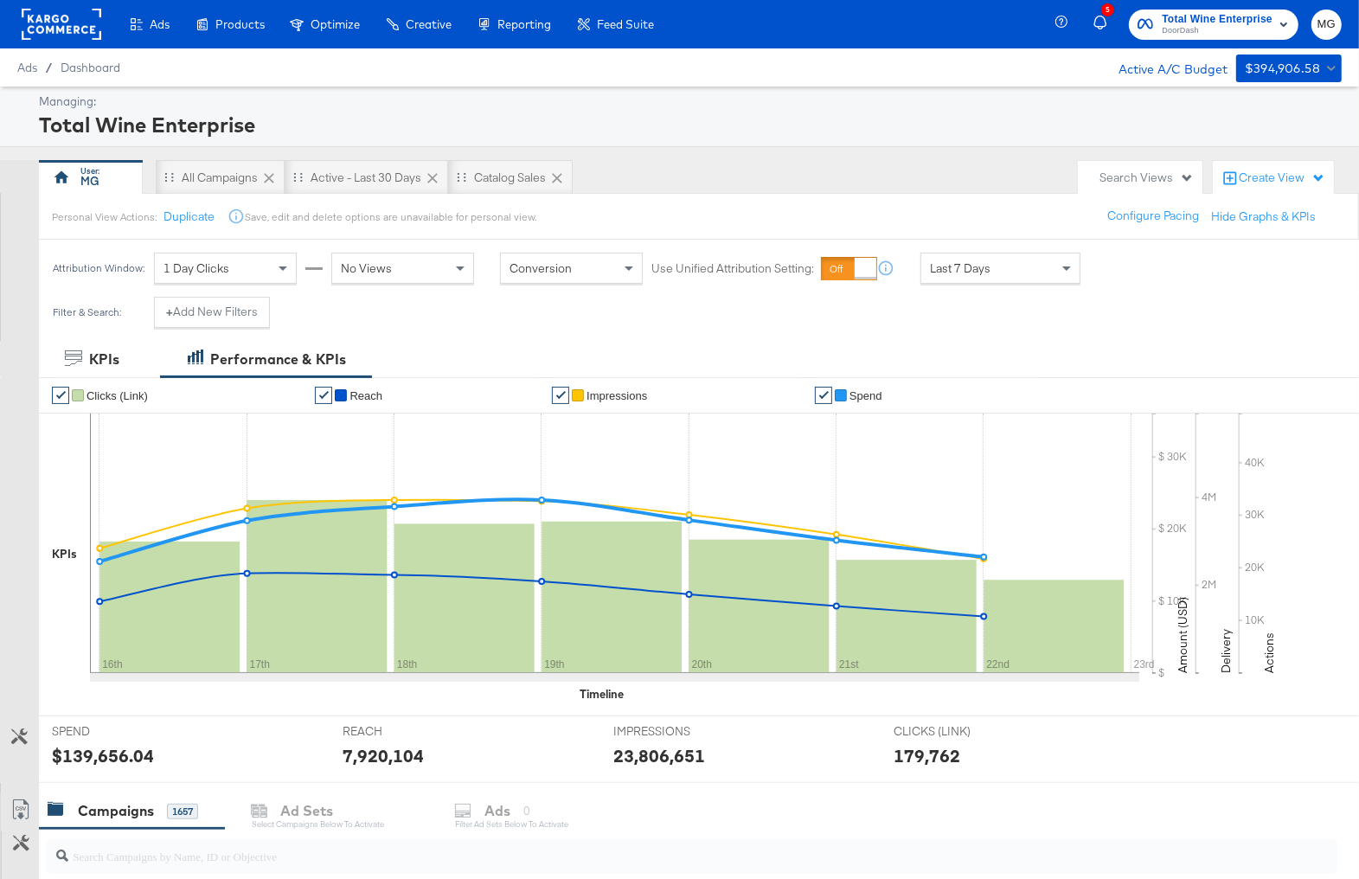
click at [79, 34] on rect at bounding box center [62, 24] width 80 height 31
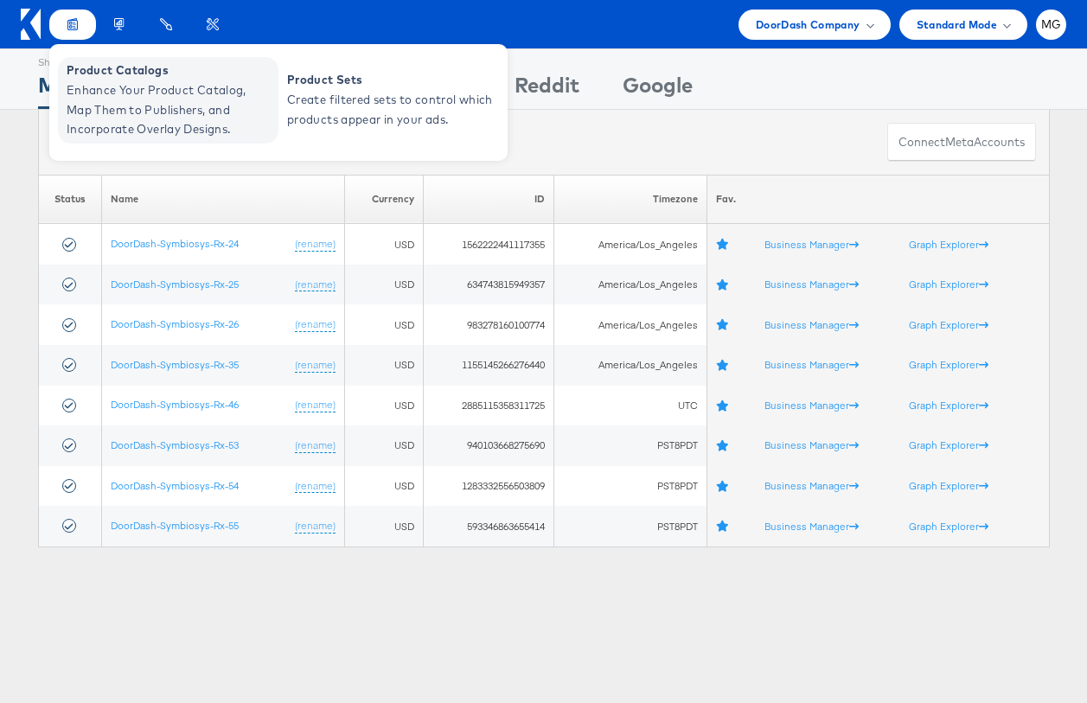
click at [82, 91] on span "Enhance Your Product Catalog, Map Them to Publishers, and Incorporate Overlay D…" at bounding box center [171, 109] width 208 height 59
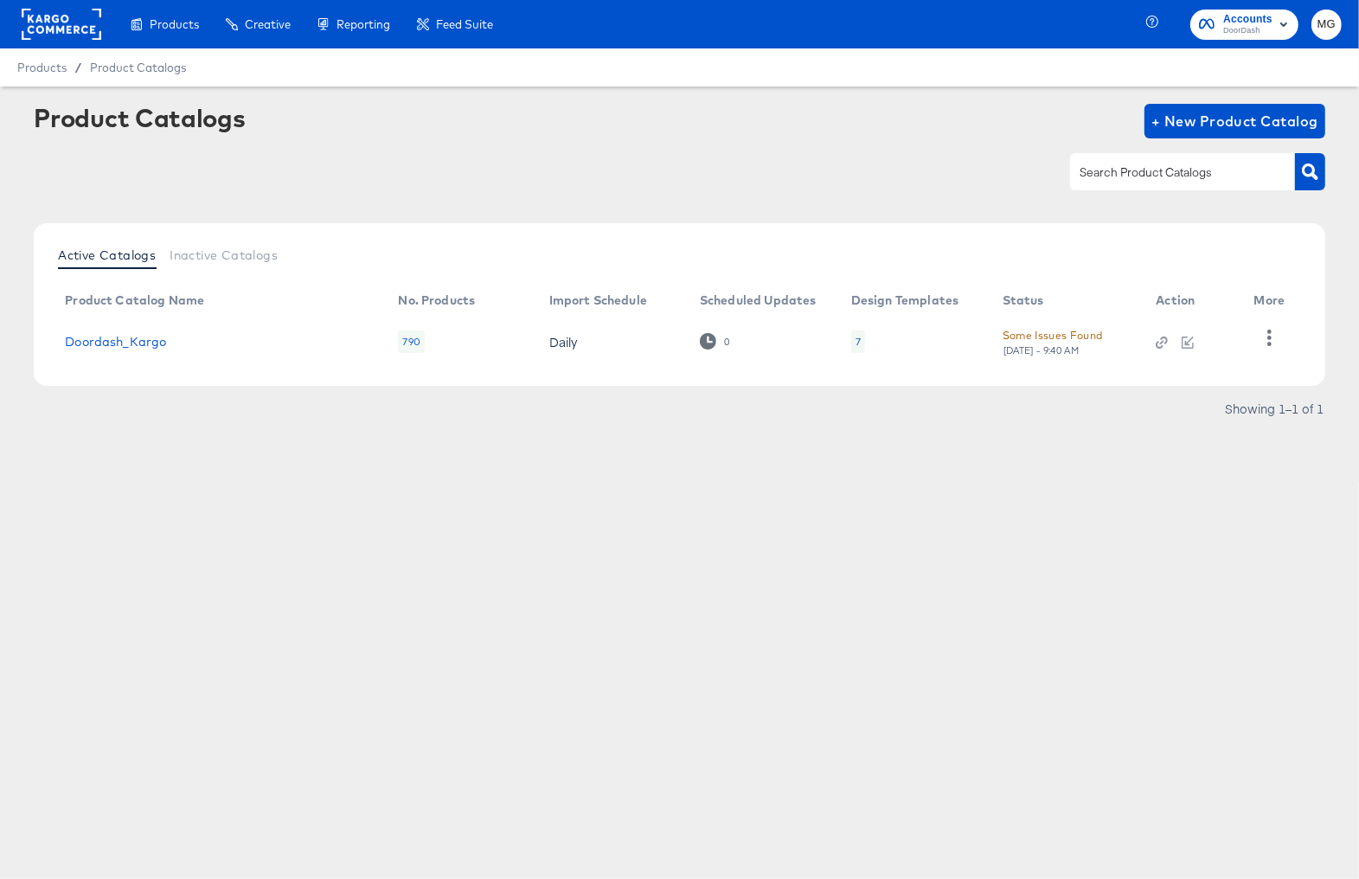
click at [107, 331] on td "Doordash_Kargo" at bounding box center [217, 342] width 333 height 54
click at [108, 340] on link "Doordash_Kargo" at bounding box center [115, 342] width 101 height 14
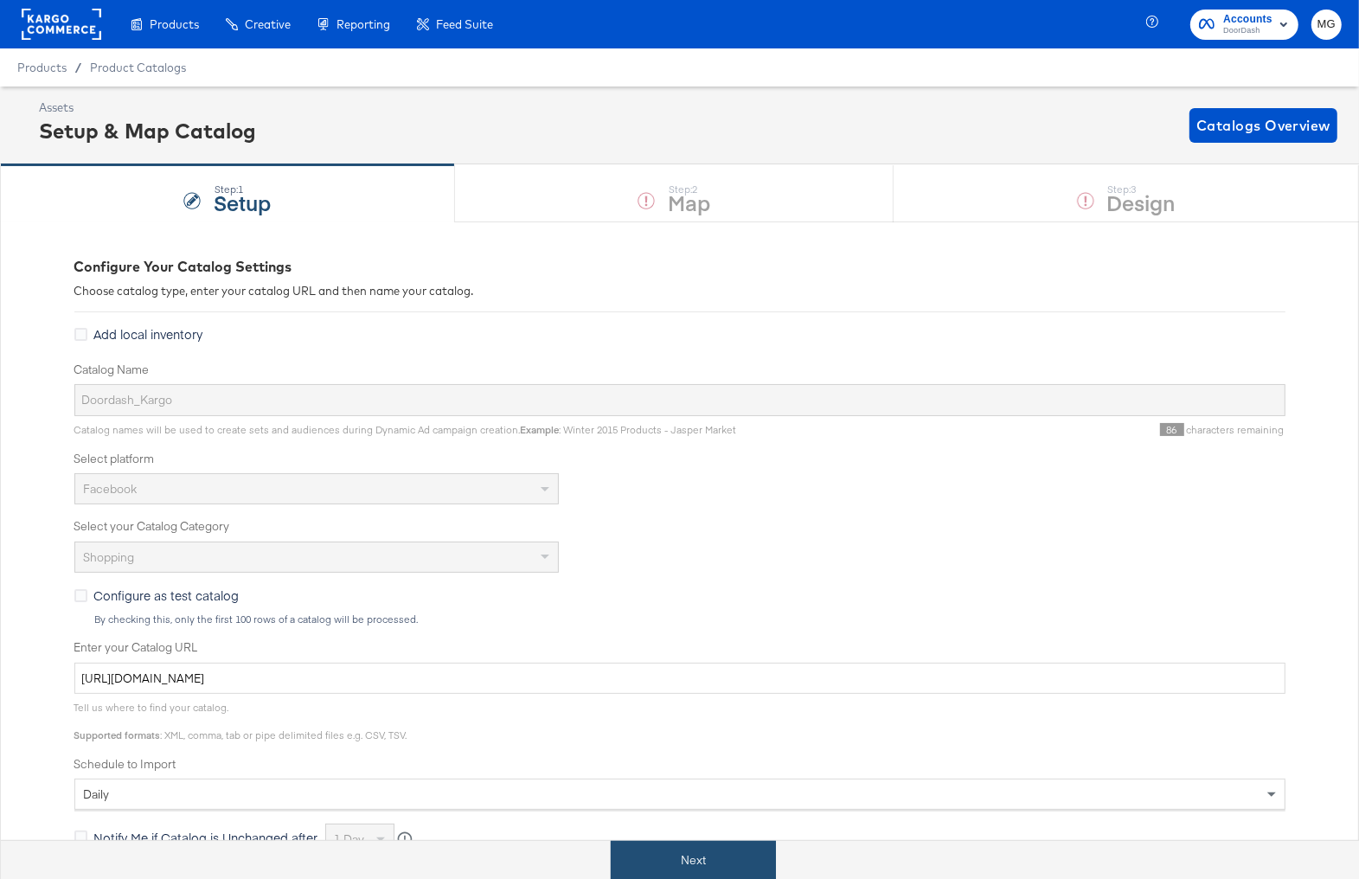
click at [698, 849] on button "Next" at bounding box center [693, 860] width 165 height 39
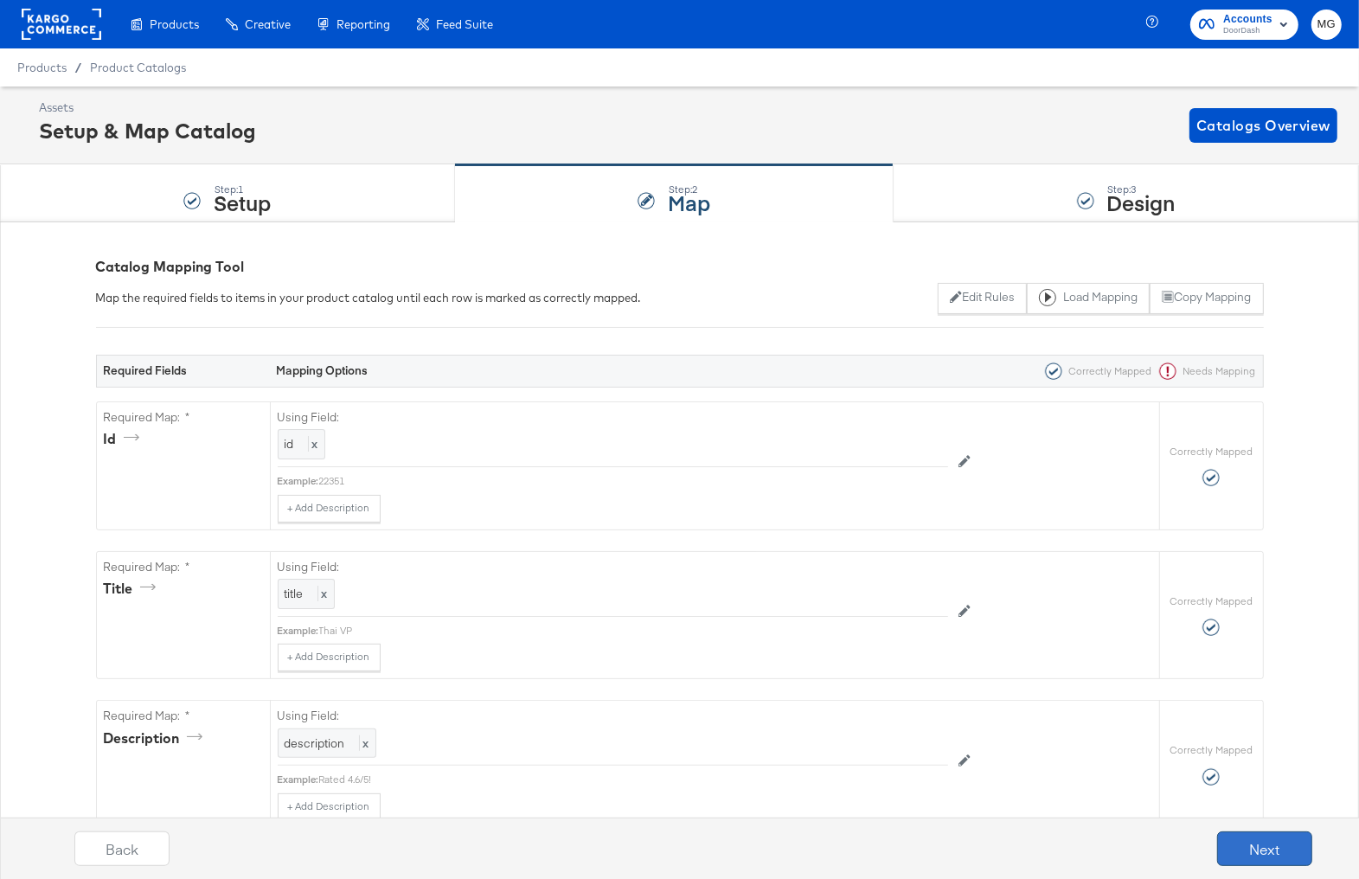
click at [1274, 853] on button "Next" at bounding box center [1264, 848] width 95 height 35
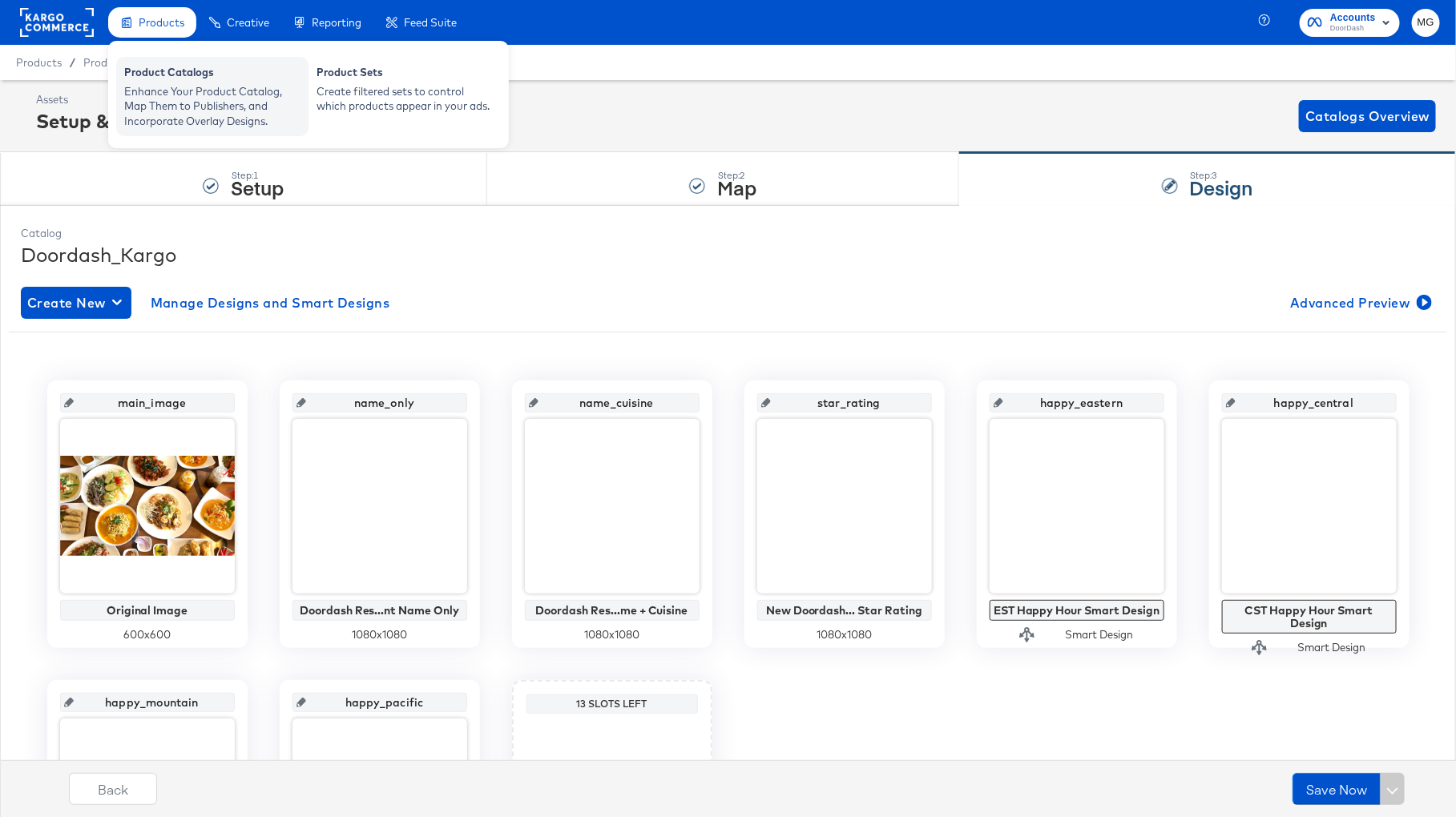
click at [178, 74] on div "Product Catalogs" at bounding box center [212, 74] width 176 height 19
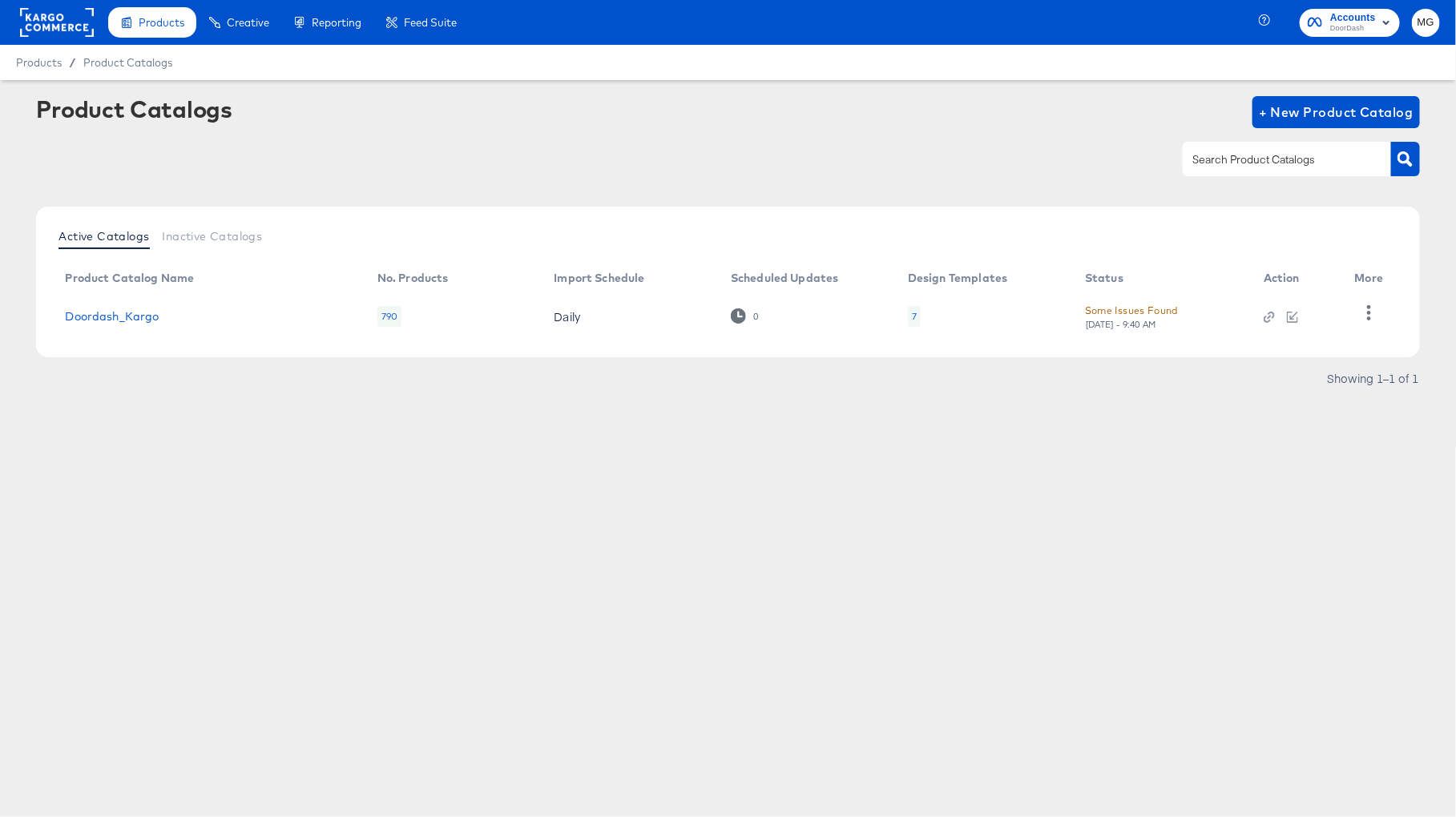
click at [67, 43] on div at bounding box center [57, 22] width 74 height 44
click at [68, 32] on rect at bounding box center [57, 22] width 74 height 29
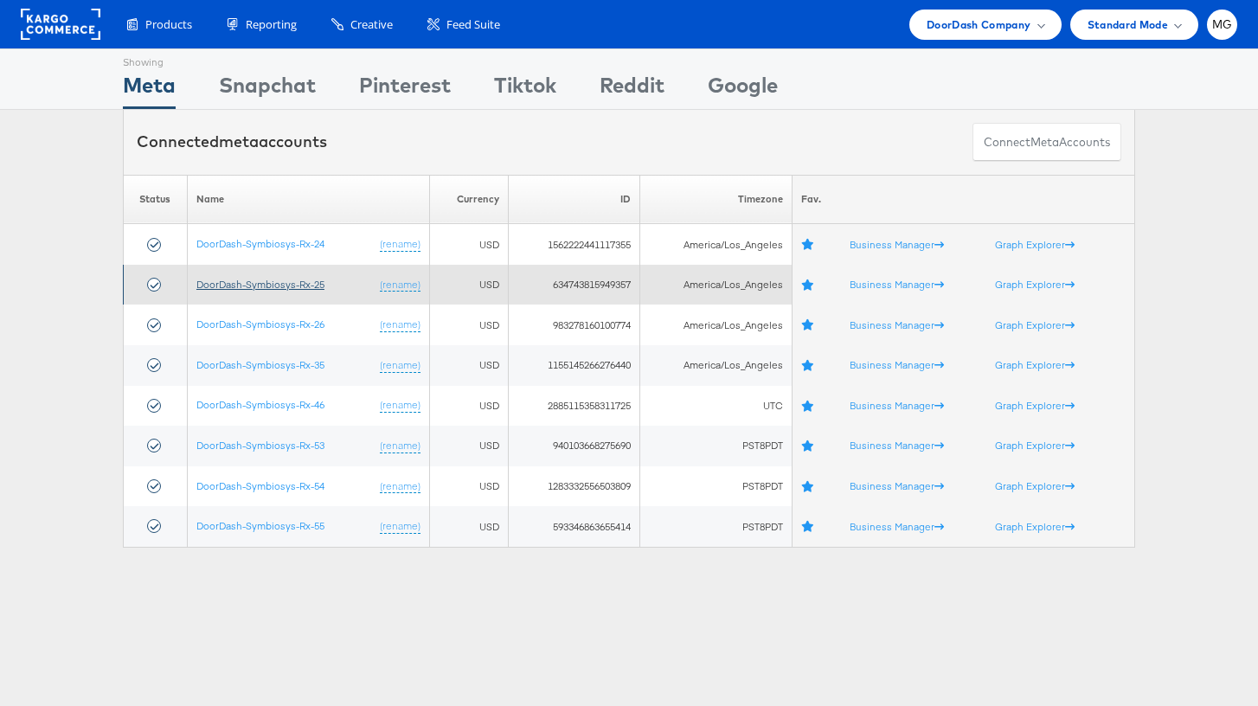
click at [221, 283] on link "DoorDash-Symbiosys-Rx-25" at bounding box center [260, 284] width 128 height 13
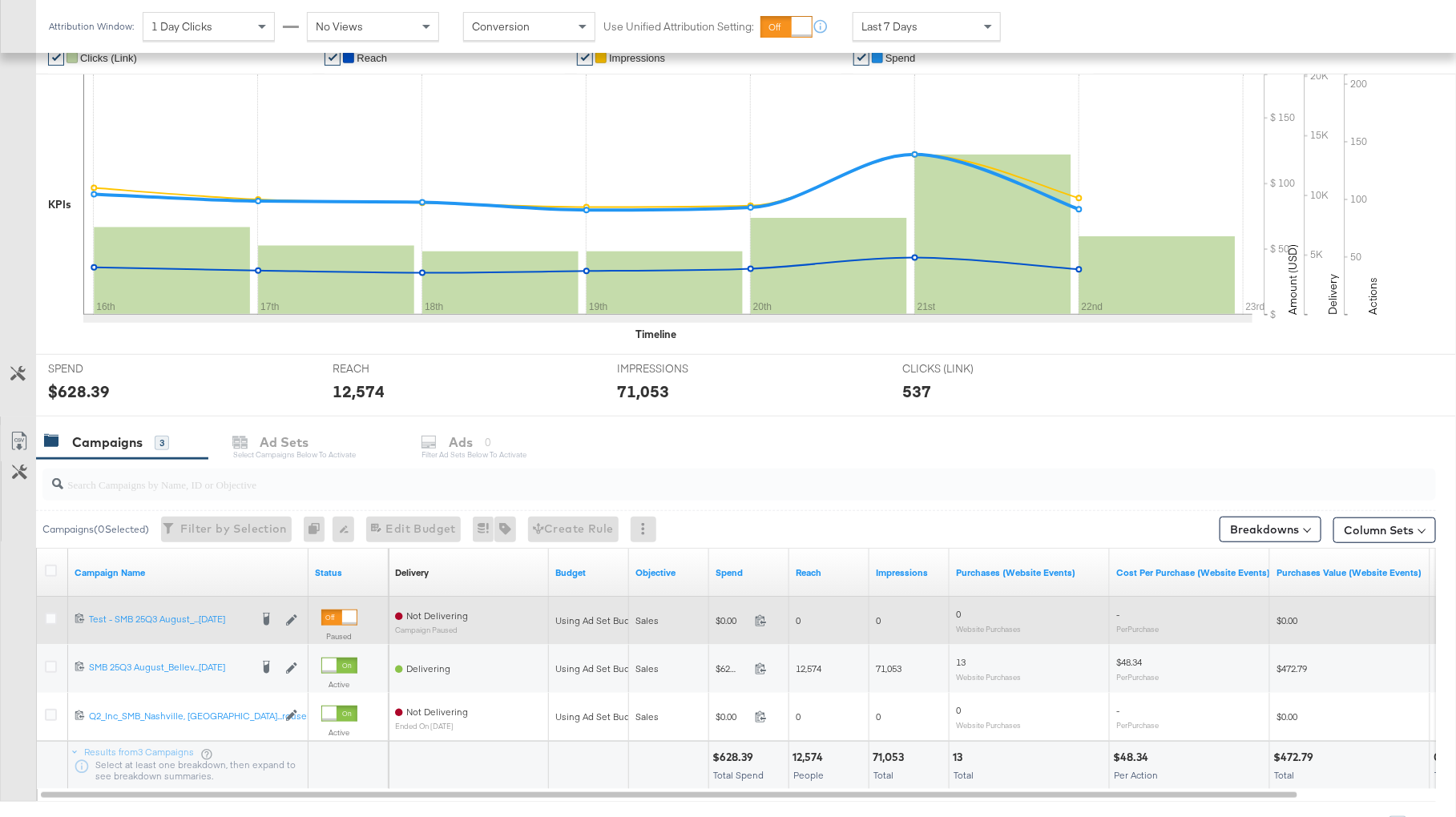
scroll to position [395, 0]
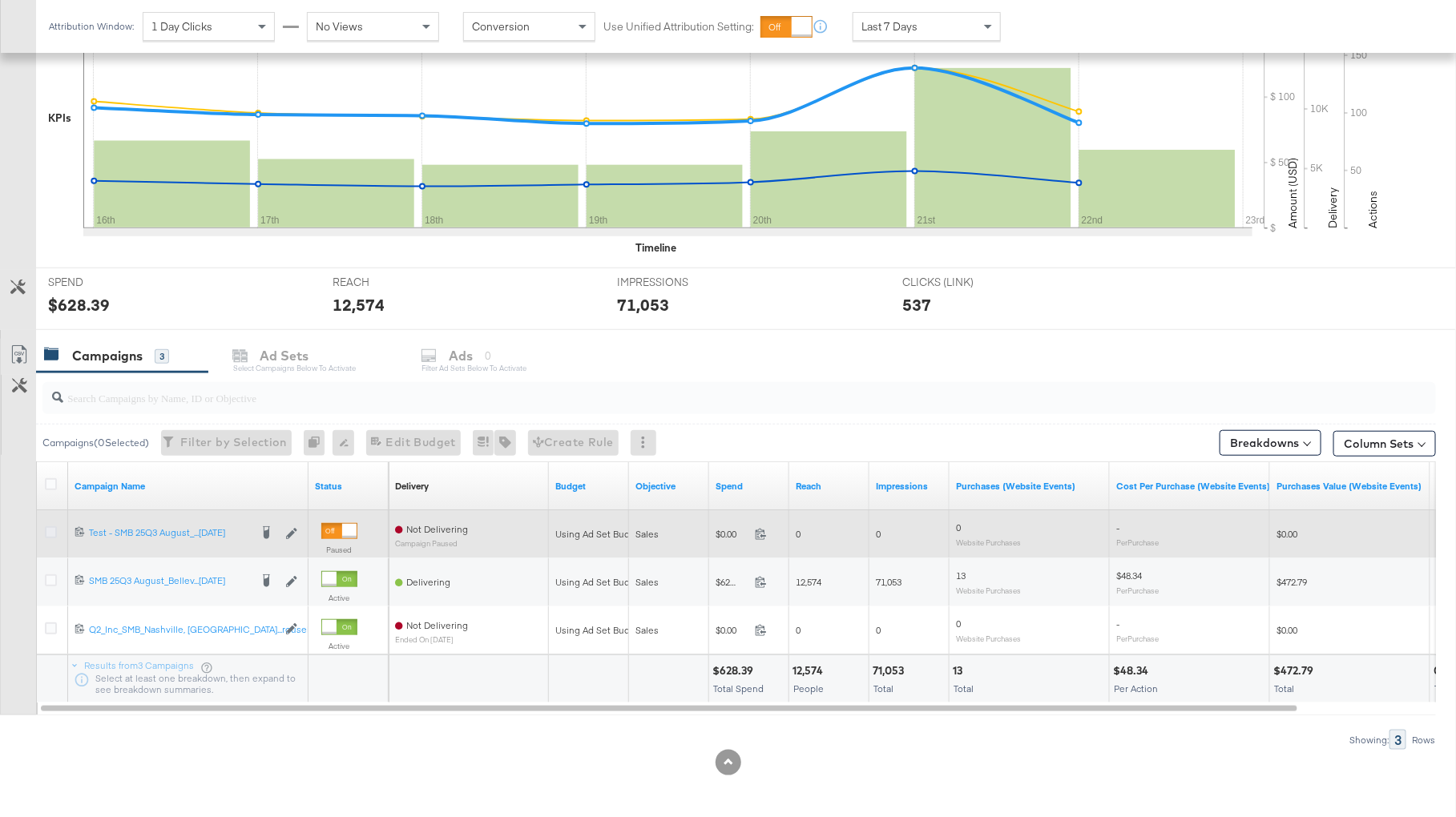
click at [49, 526] on icon at bounding box center [50, 532] width 12 height 12
click at [0, 0] on input "checkbox" at bounding box center [0, 0] width 0 height 0
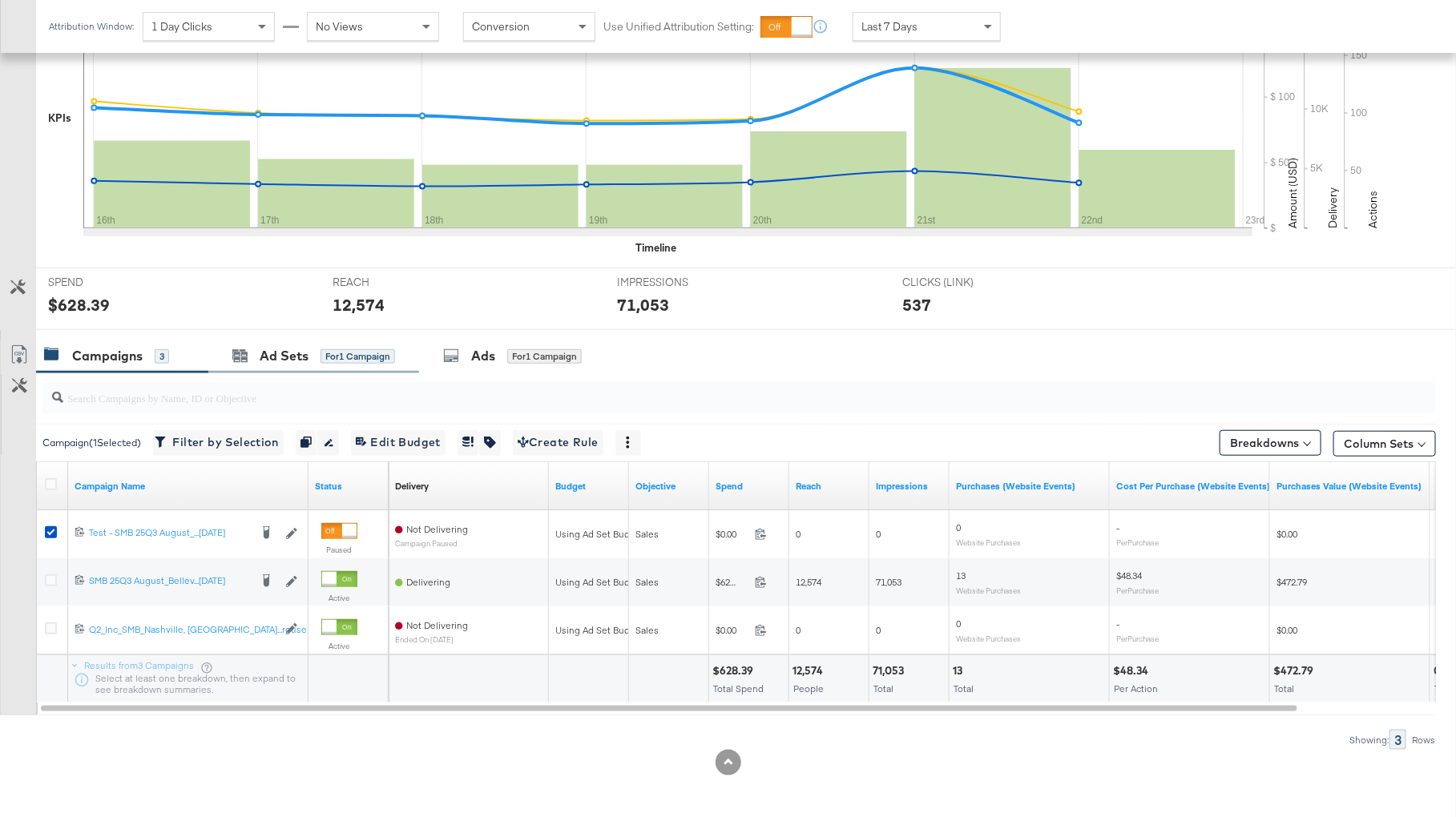
click at [332, 365] on div "Ad Sets for 1 Campaign" at bounding box center [313, 356] width 210 height 34
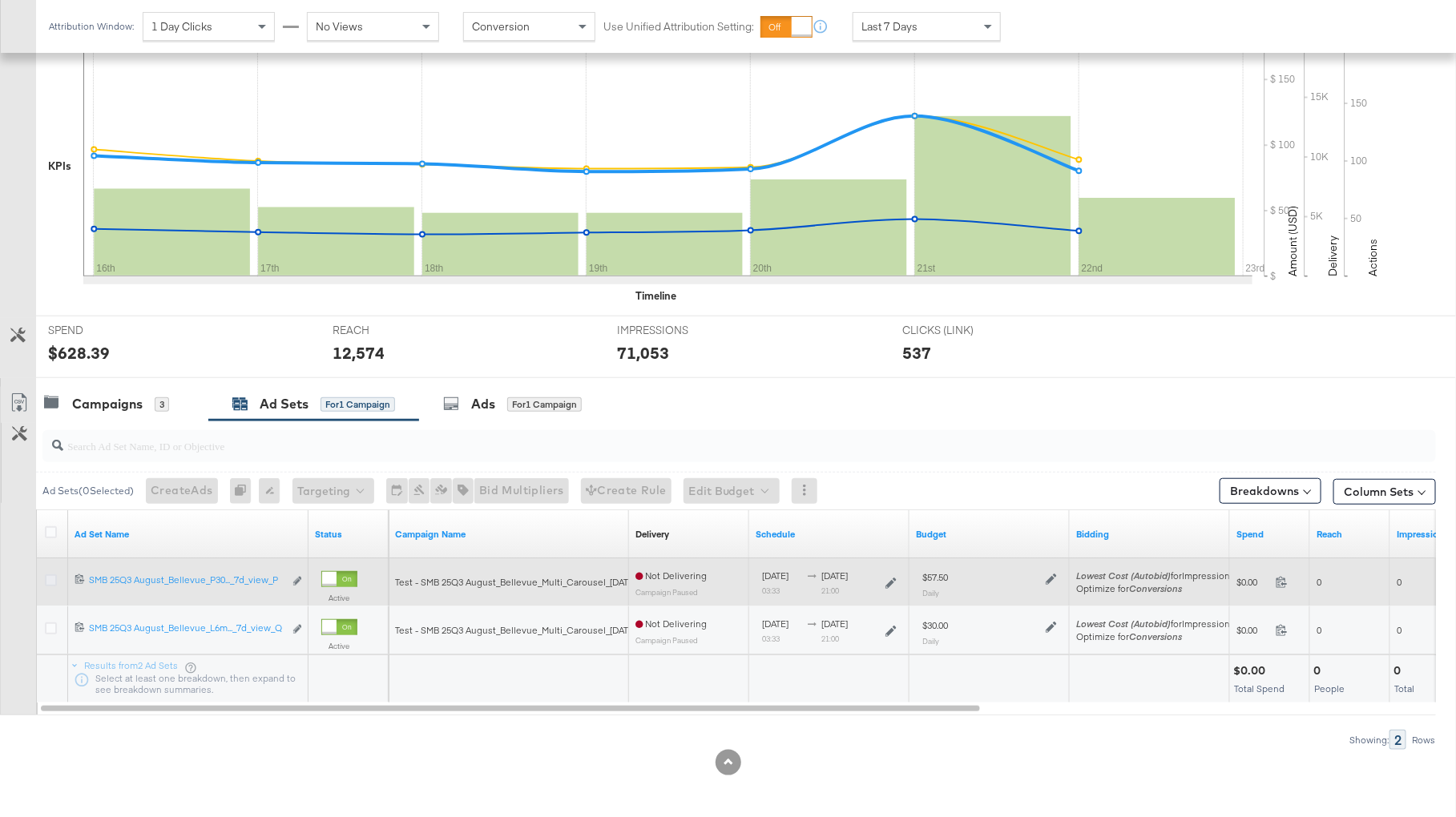
click at [54, 575] on icon at bounding box center [50, 580] width 12 height 12
click at [0, 0] on input "checkbox" at bounding box center [0, 0] width 0 height 0
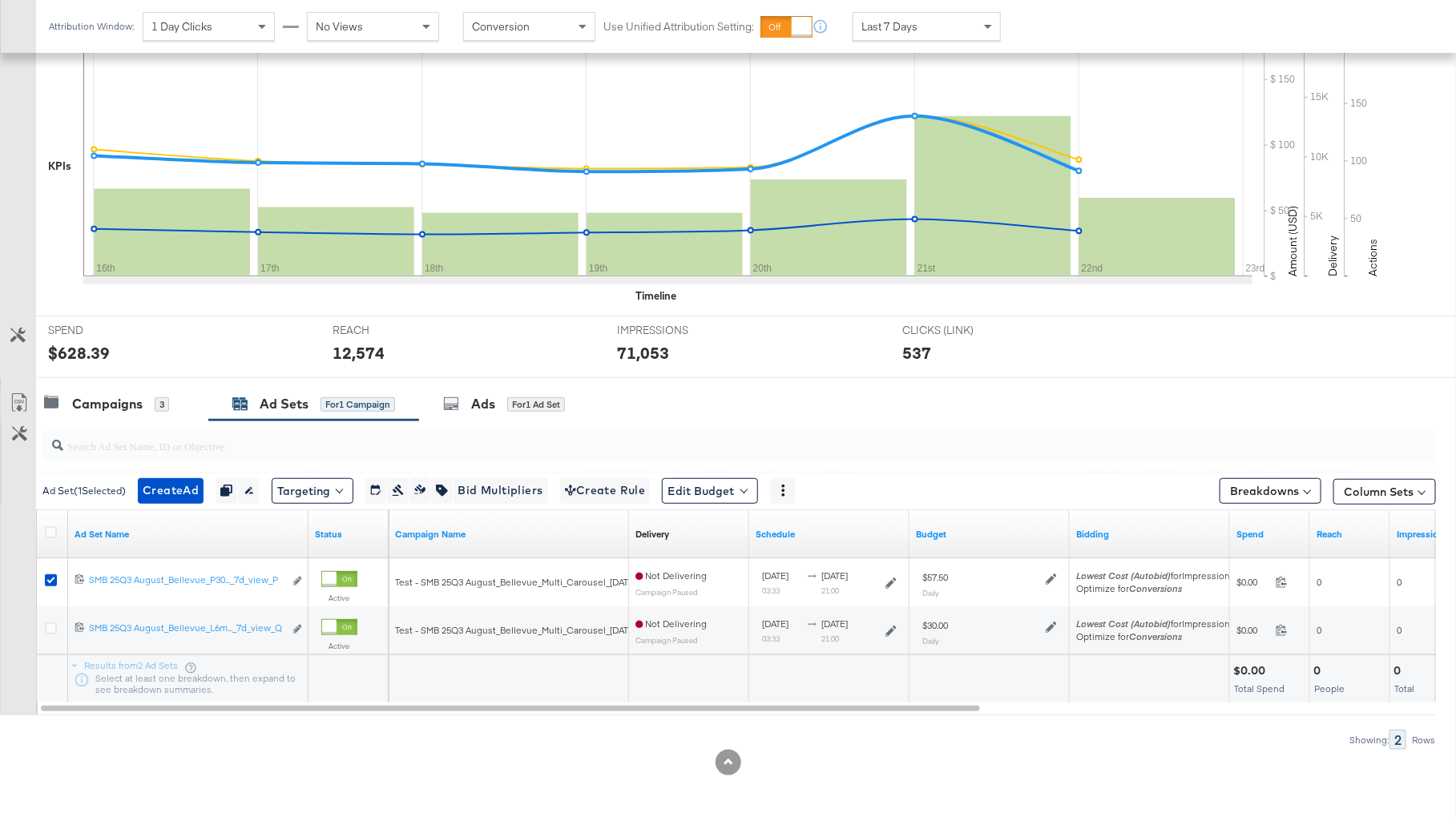
click at [455, 375] on div "SPEND SPEND $628.39 REACH REACH 12,574 IMPRESSIONS IMPRESSIONS 71,053 CLICKS (L…" at bounding box center [746, 346] width 1420 height 62
click at [458, 396] on icon at bounding box center [450, 403] width 16 height 16
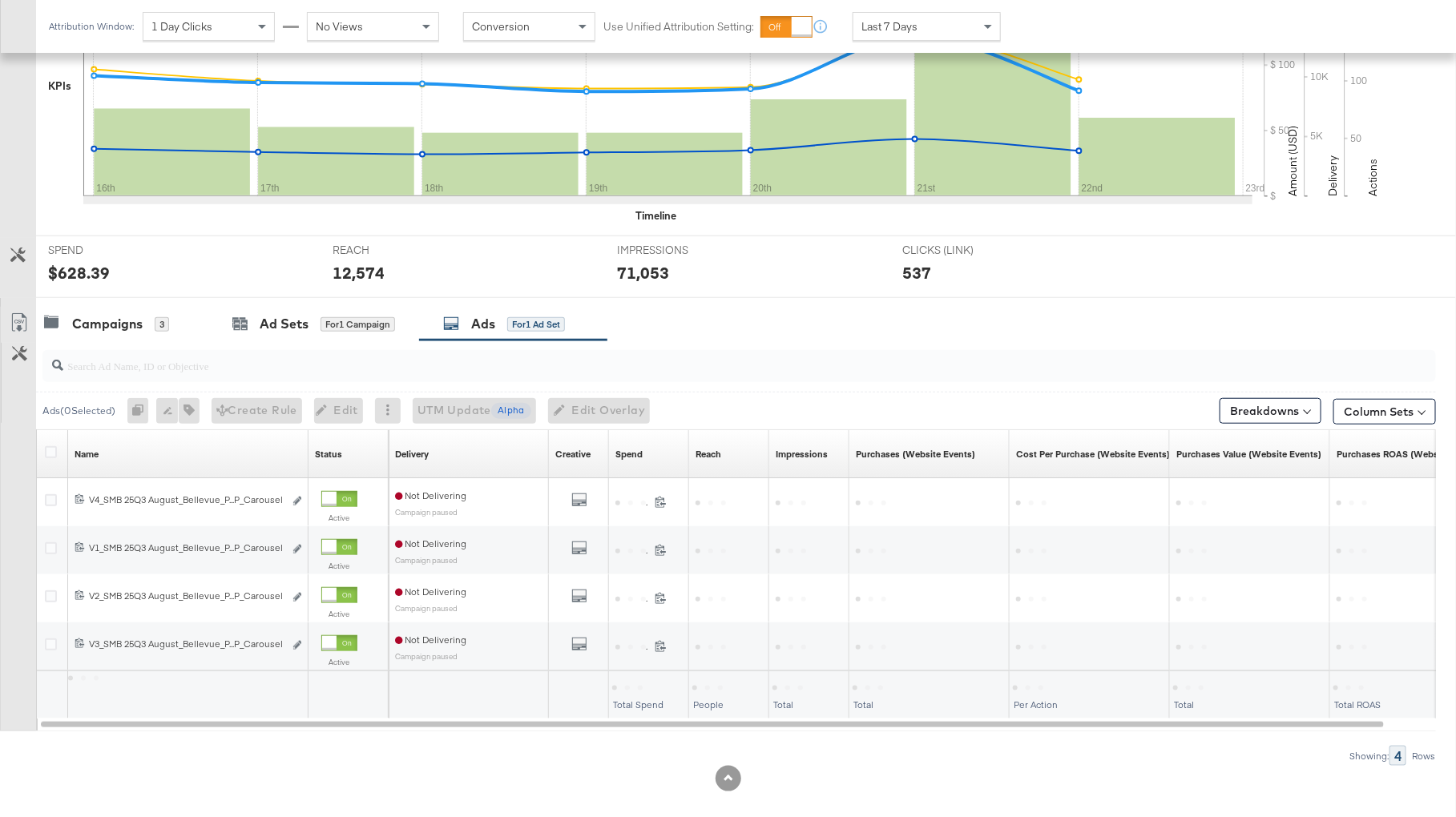
scroll to position [443, 0]
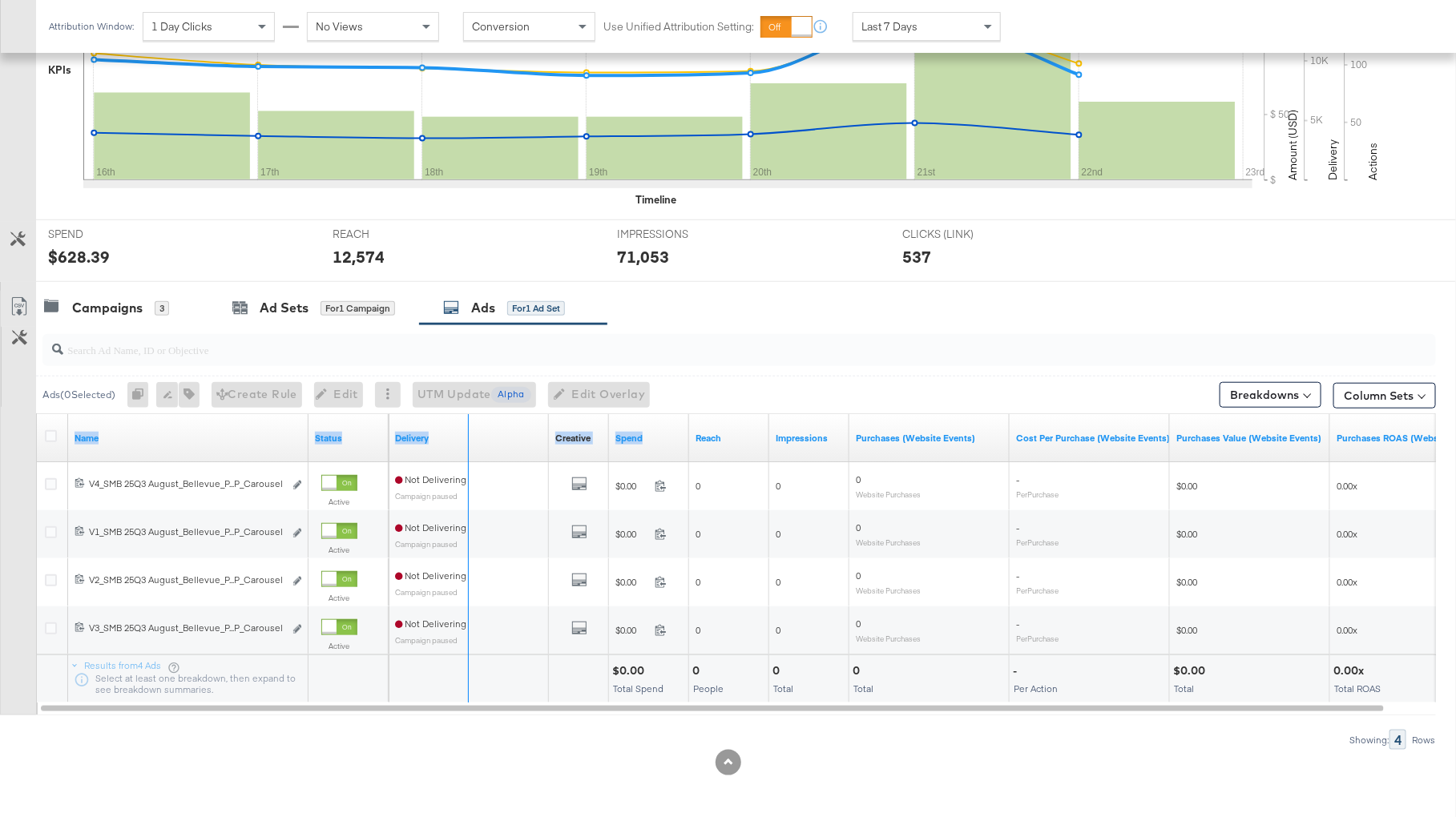
drag, startPoint x: 306, startPoint y: 425, endPoint x: 709, endPoint y: 425, distance: 403.0
click at [37, 414] on div "Name Status Delivery Creative Sorting Unavailable Spend Reach Impressions Purch…" at bounding box center [37, 414] width 0 height 0
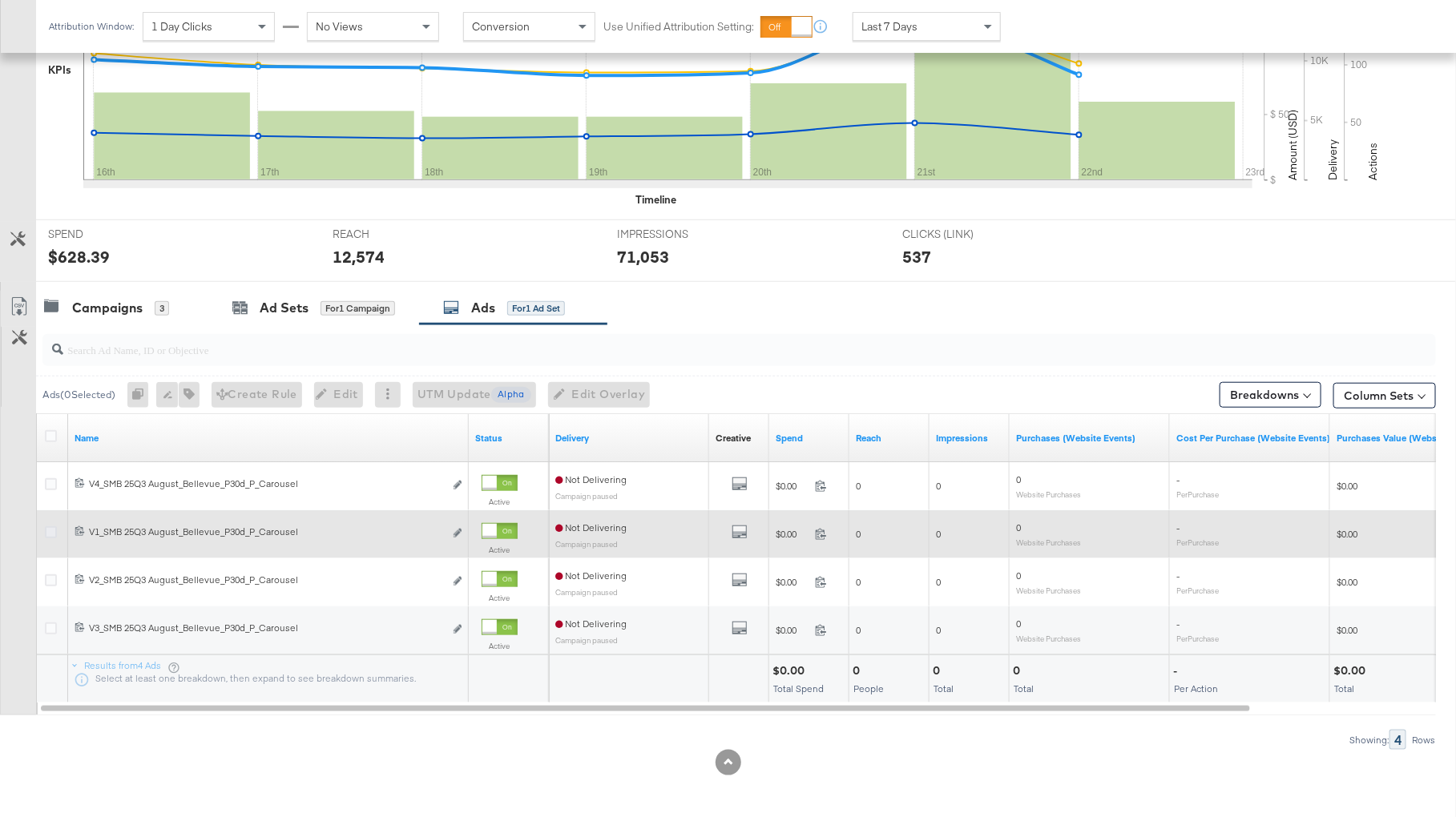
click at [50, 526] on icon at bounding box center [50, 532] width 12 height 12
click at [0, 0] on input "checkbox" at bounding box center [0, 0] width 0 height 0
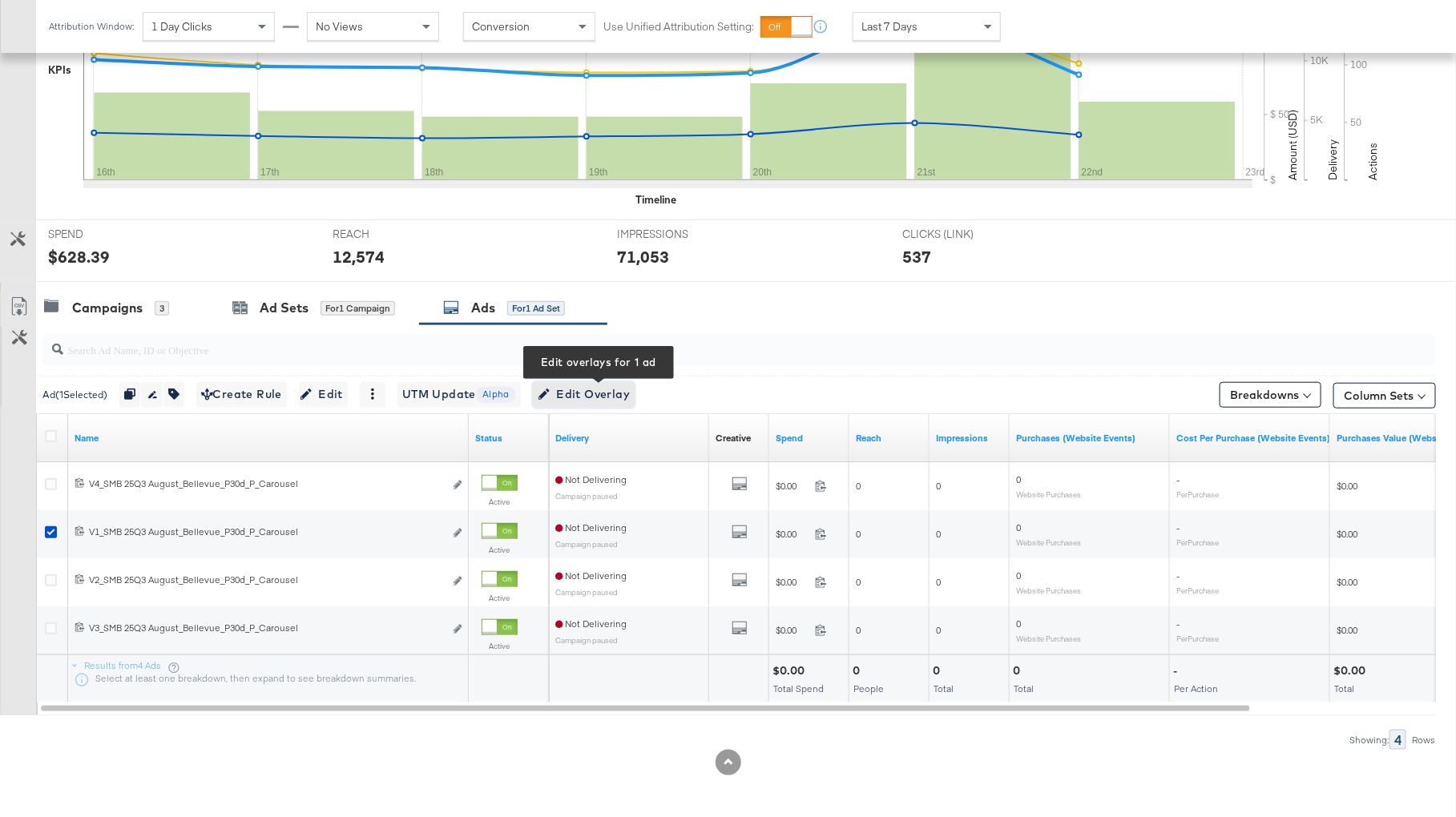
click at [582, 384] on span "Edit Overlay Edit overlays for 1 ad" at bounding box center [583, 395] width 92 height 20
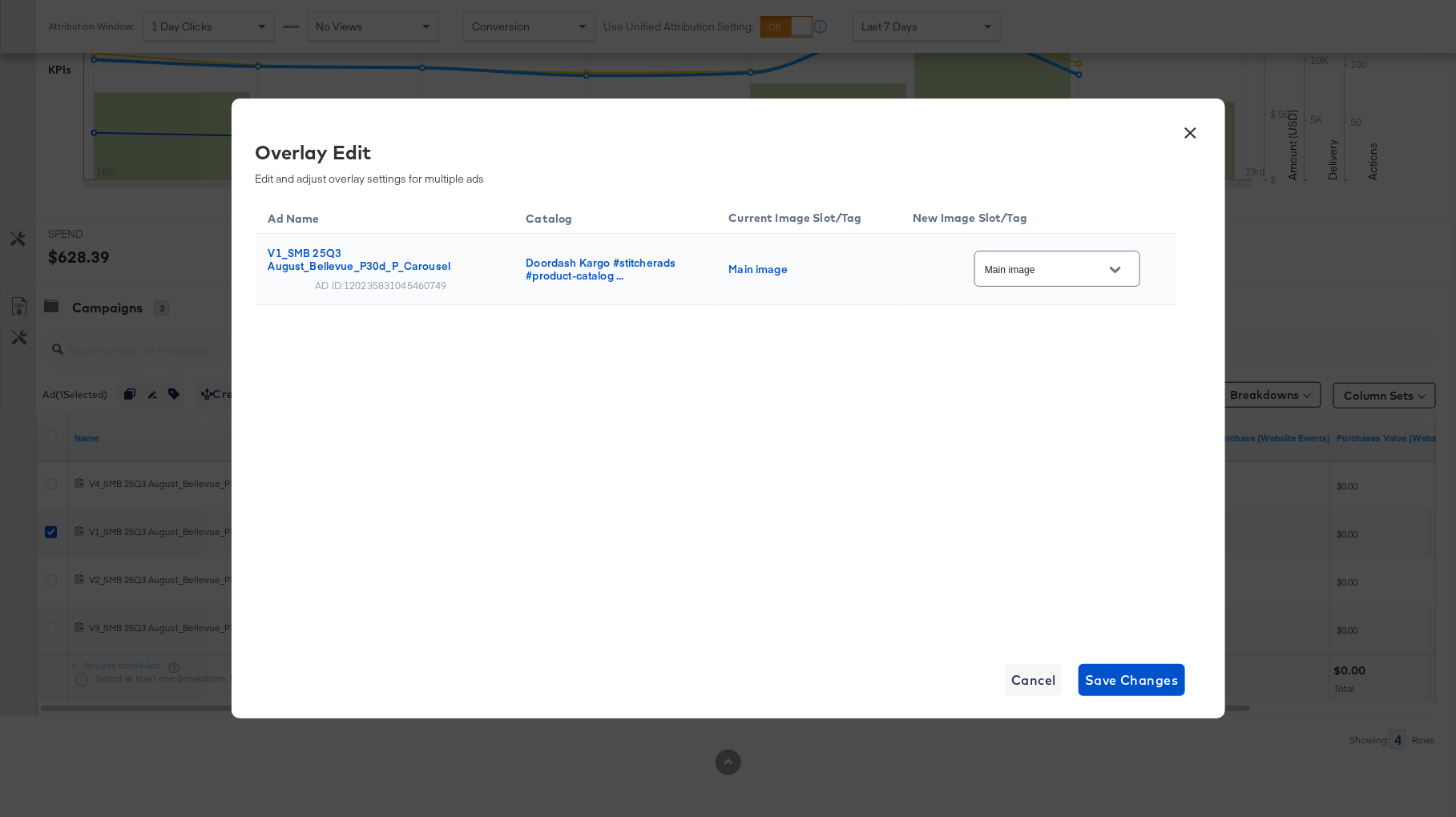
click at [1076, 273] on input "Main image" at bounding box center [1045, 270] width 127 height 19
click at [1061, 349] on div "Slot_1" at bounding box center [1079, 359] width 122 height 39
type input "Slot_1"
click at [1105, 680] on span "Save Changes" at bounding box center [1131, 680] width 94 height 22
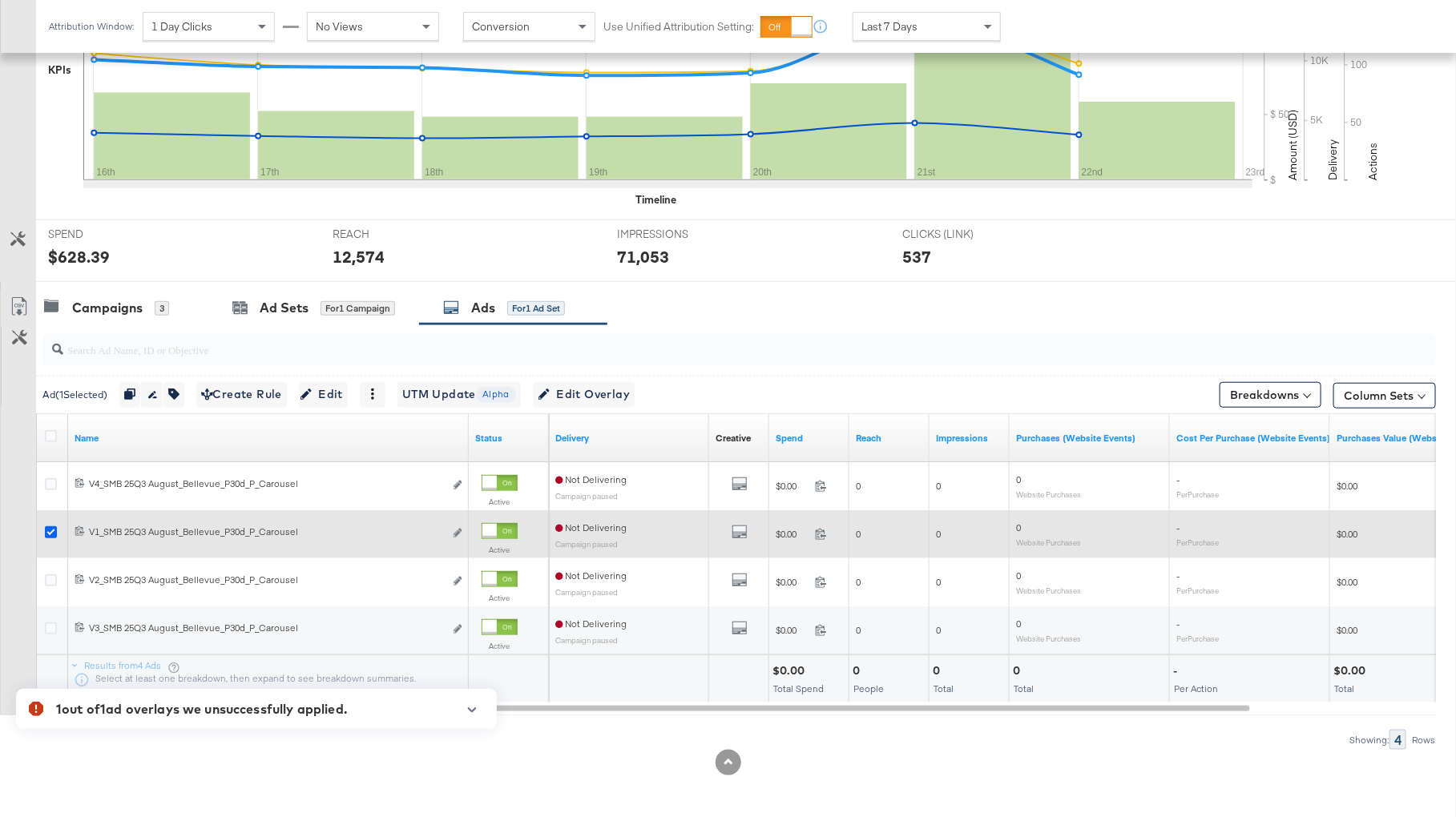
click at [52, 526] on icon at bounding box center [50, 532] width 12 height 12
click at [0, 0] on input "checkbox" at bounding box center [0, 0] width 0 height 0
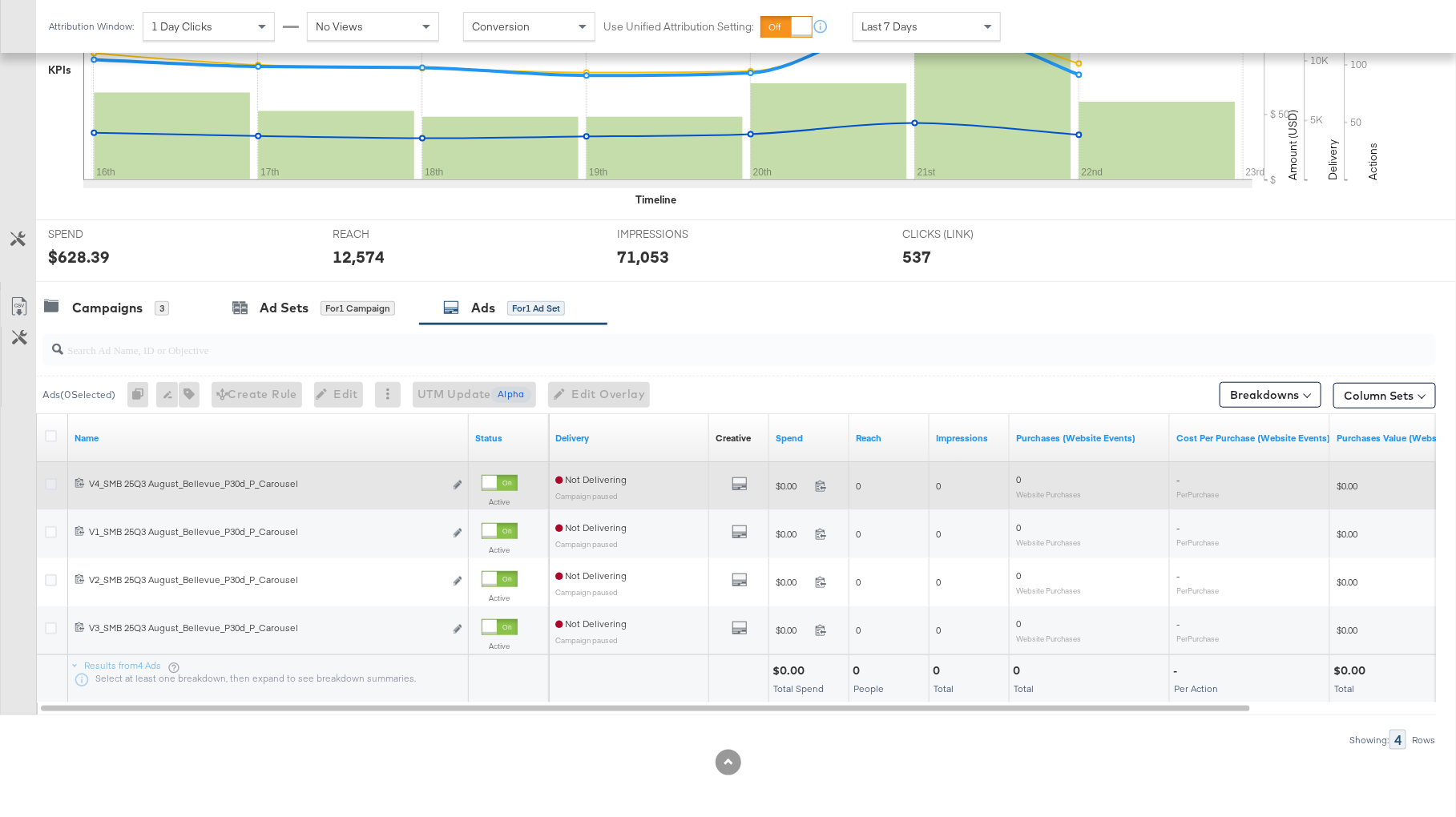
click at [56, 483] on icon at bounding box center [50, 484] width 12 height 12
click at [0, 0] on input "checkbox" at bounding box center [0, 0] width 0 height 0
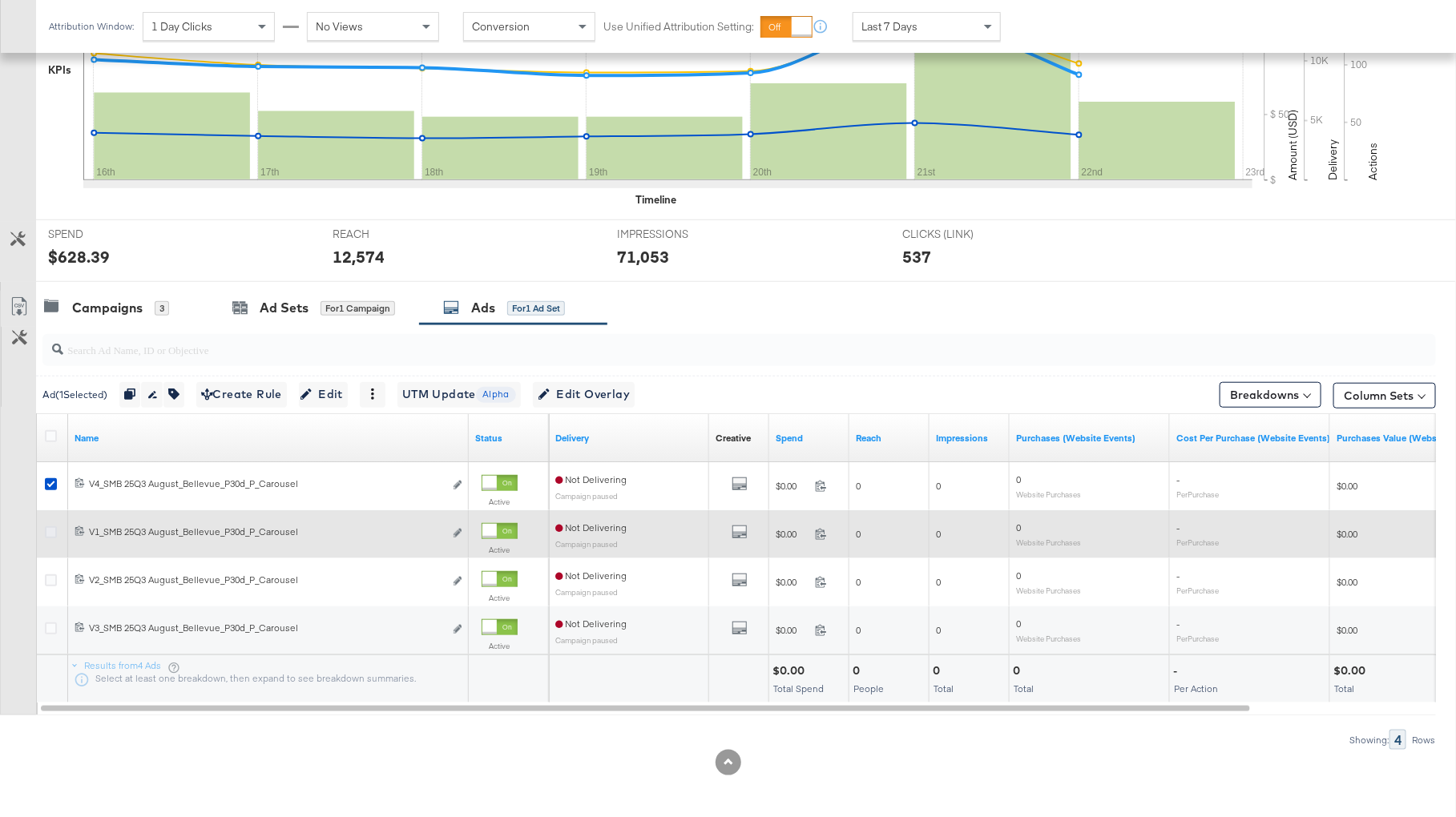
click at [54, 530] on icon at bounding box center [50, 532] width 12 height 12
click at [0, 0] on input "checkbox" at bounding box center [0, 0] width 0 height 0
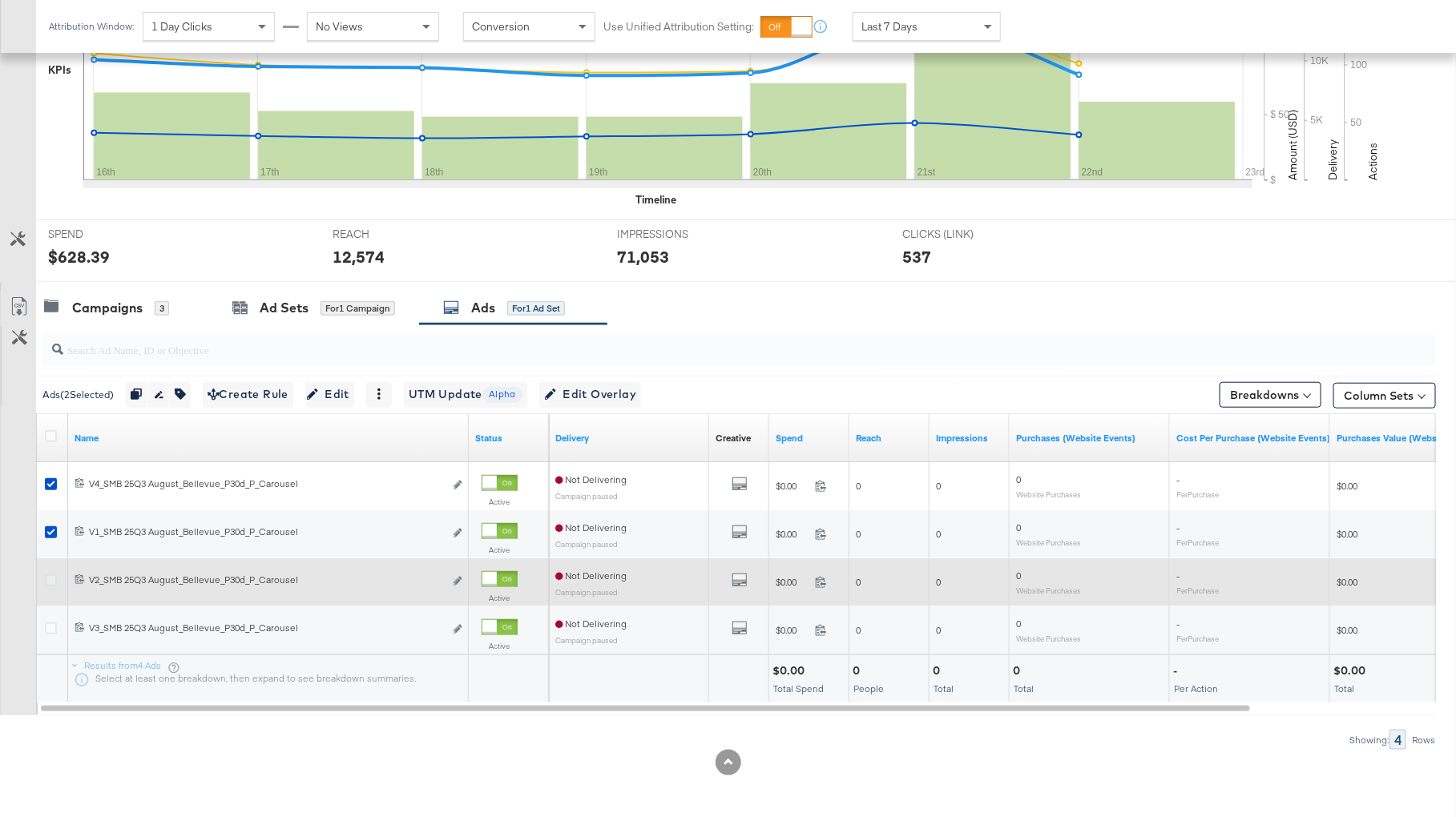
click at [51, 579] on icon at bounding box center [50, 580] width 12 height 12
click at [0, 0] on input "checkbox" at bounding box center [0, 0] width 0 height 0
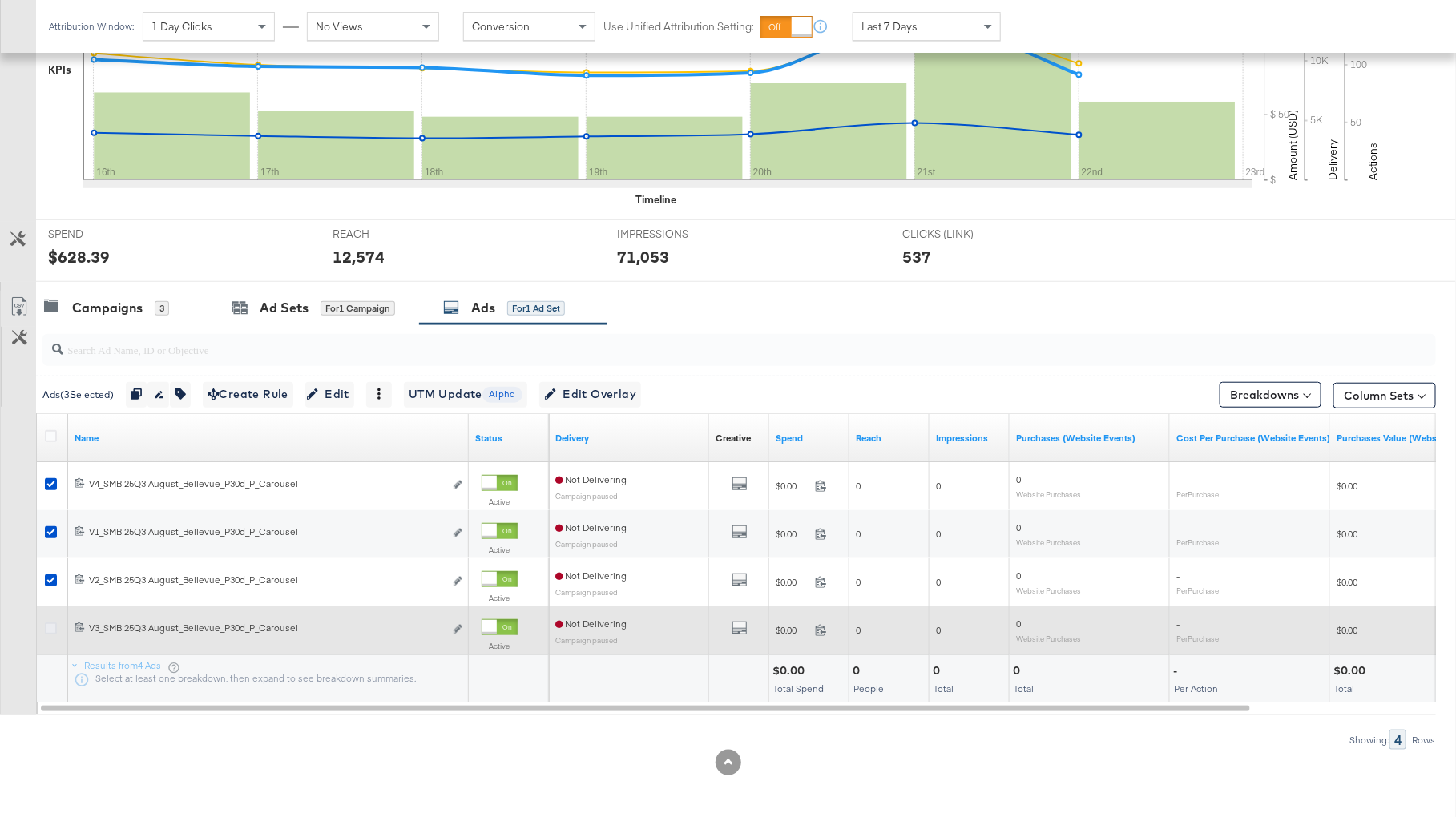
click at [50, 627] on icon at bounding box center [50, 628] width 12 height 12
click at [0, 0] on input "checkbox" at bounding box center [0, 0] width 0 height 0
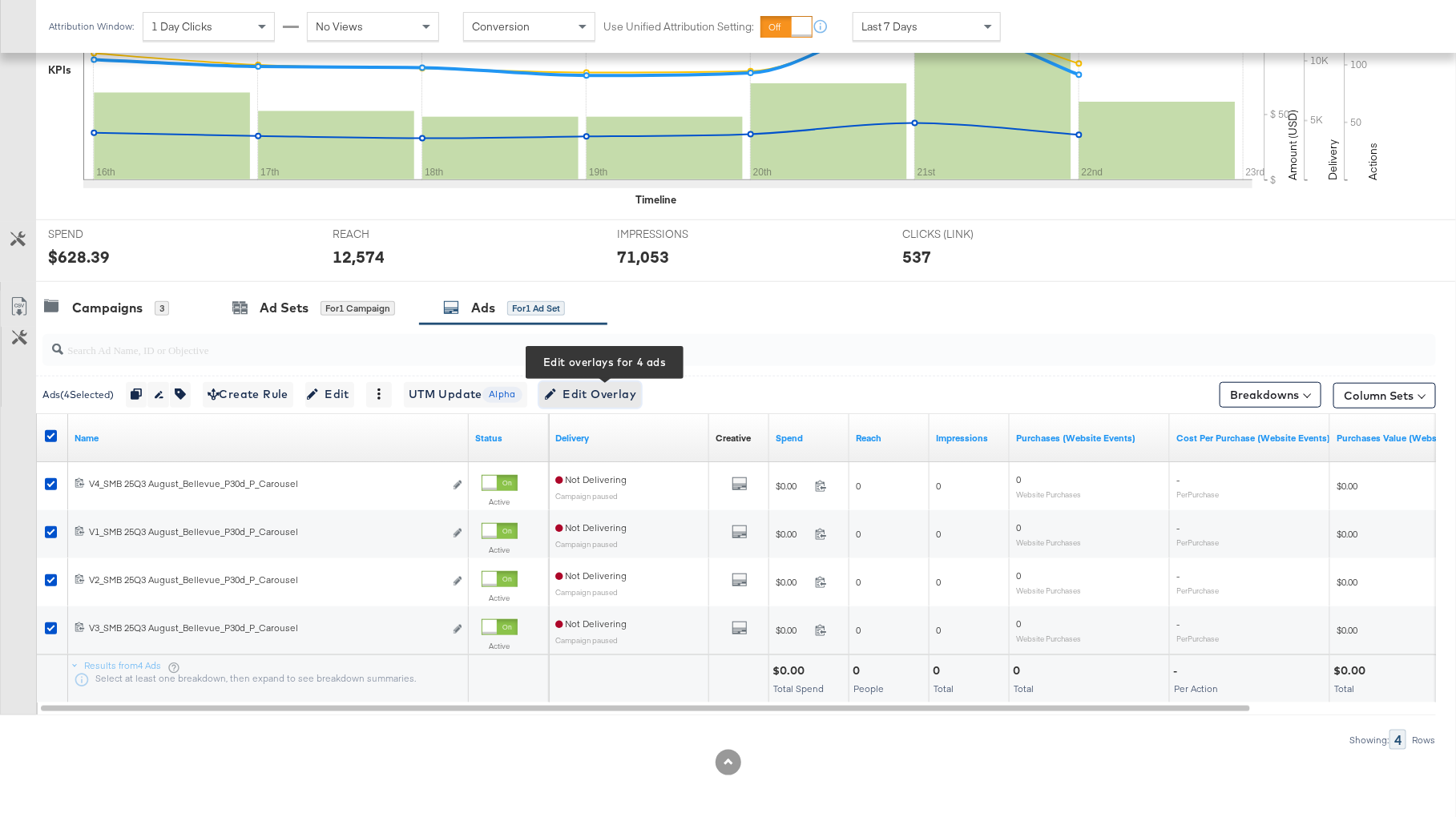
click at [636, 395] on span "Edit Overlay Edit overlays for 4 ads" at bounding box center [589, 395] width 92 height 20
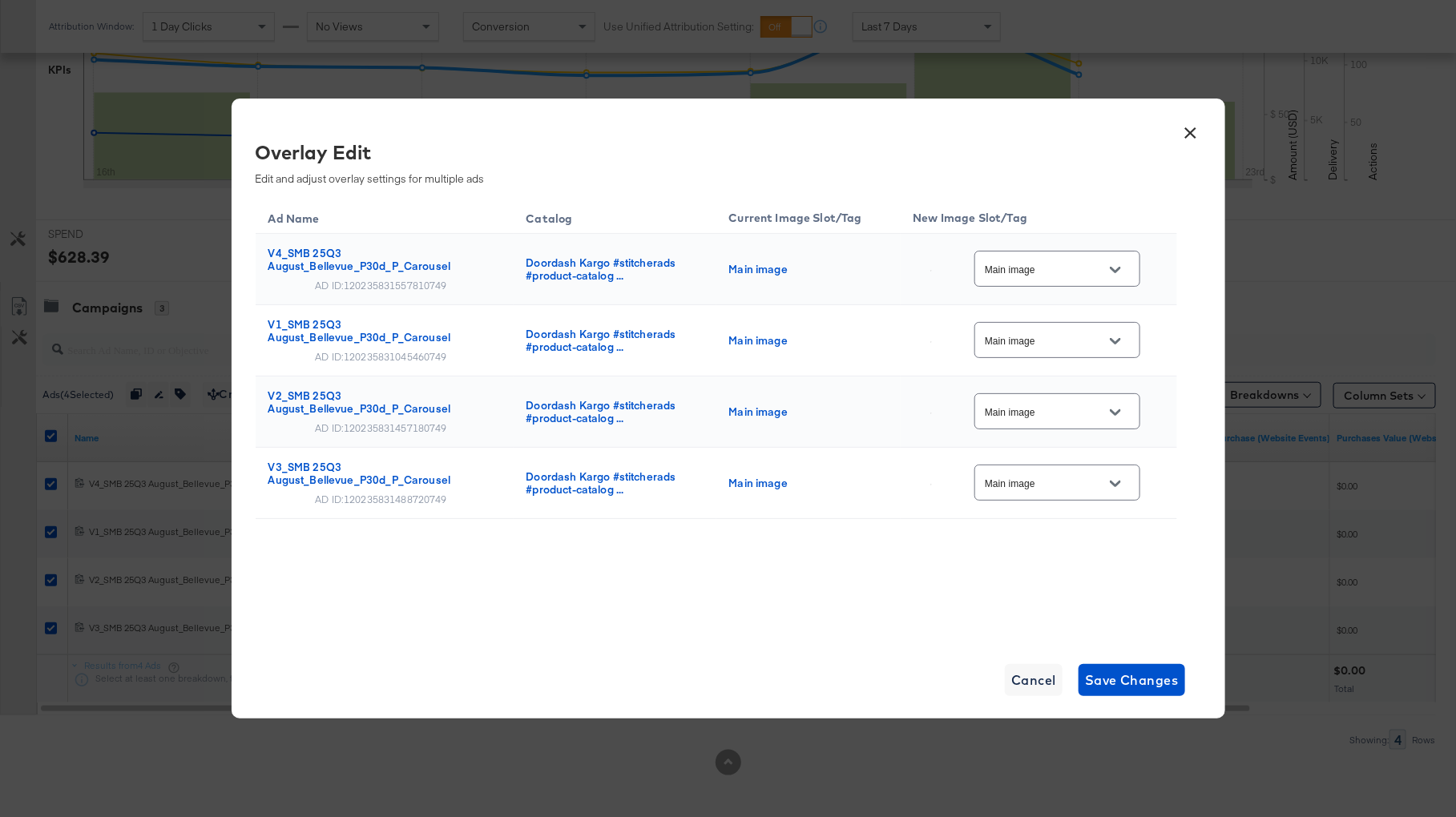
click at [1096, 273] on input "Main image" at bounding box center [1045, 270] width 127 height 19
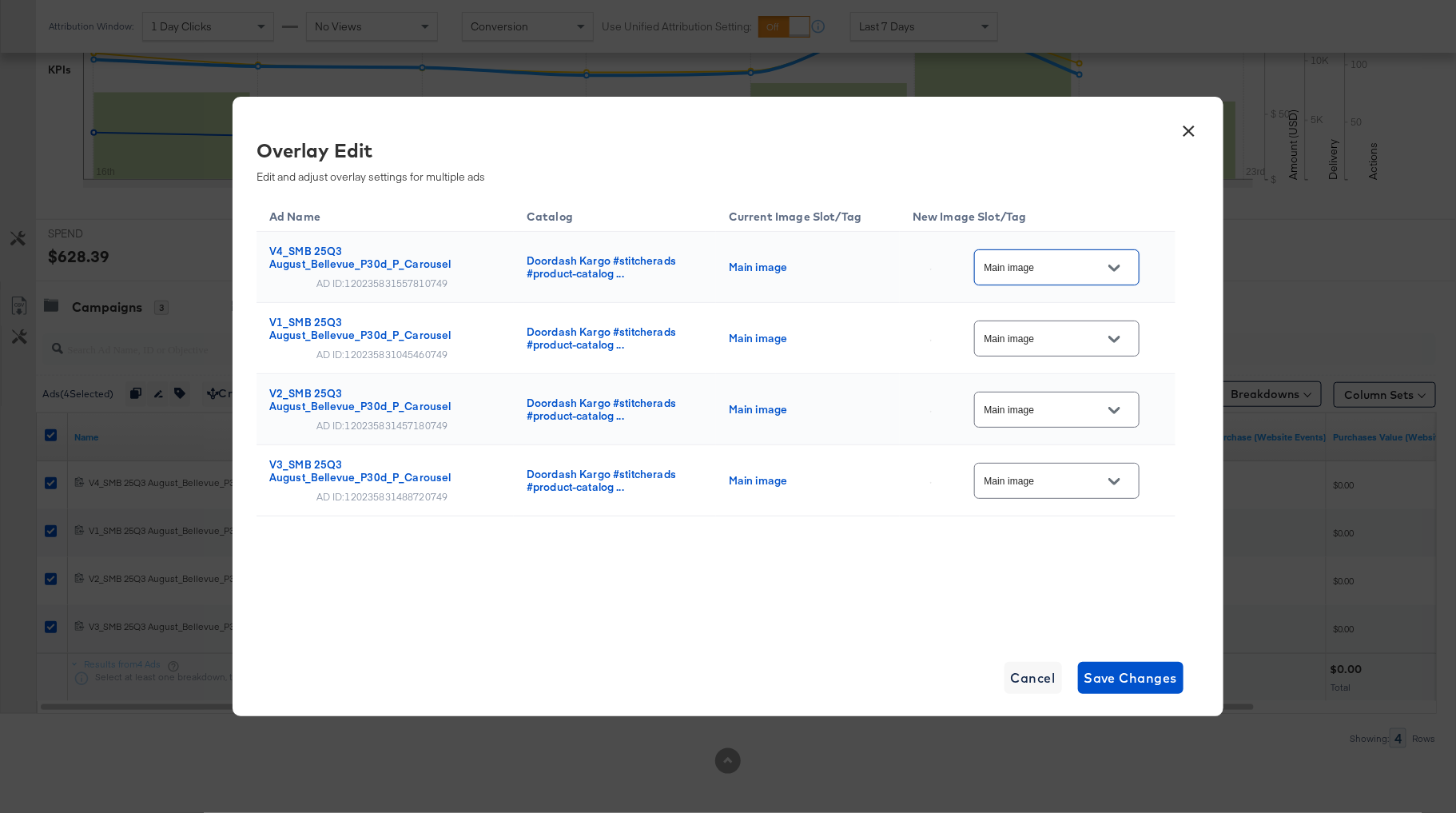
click at [1187, 131] on button "×" at bounding box center [1189, 127] width 29 height 29
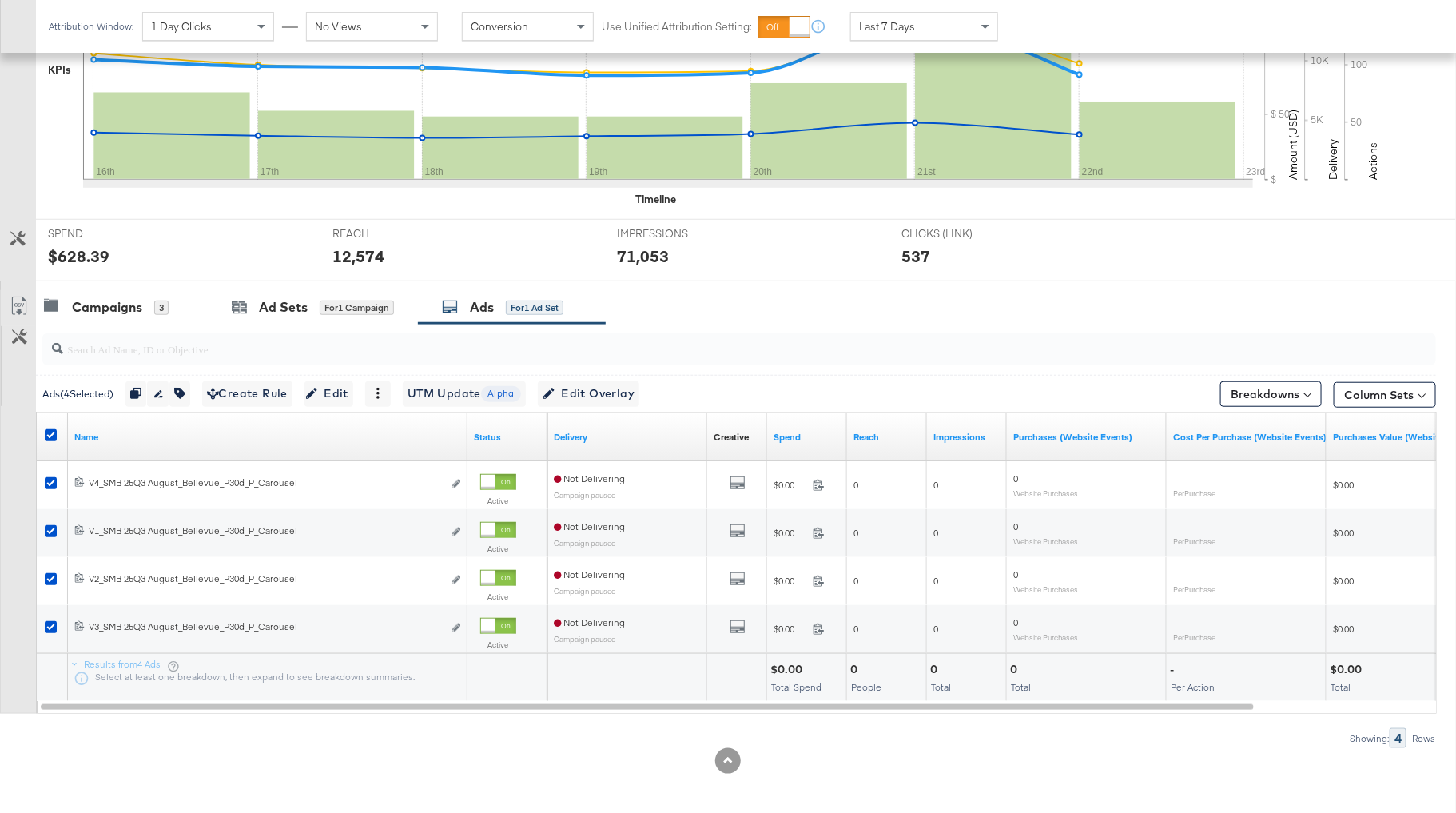
click at [55, 438] on div at bounding box center [53, 437] width 17 height 16
click at [3, 426] on div "Customize KPIs Export as CSV" at bounding box center [18, 502] width 36 height 423
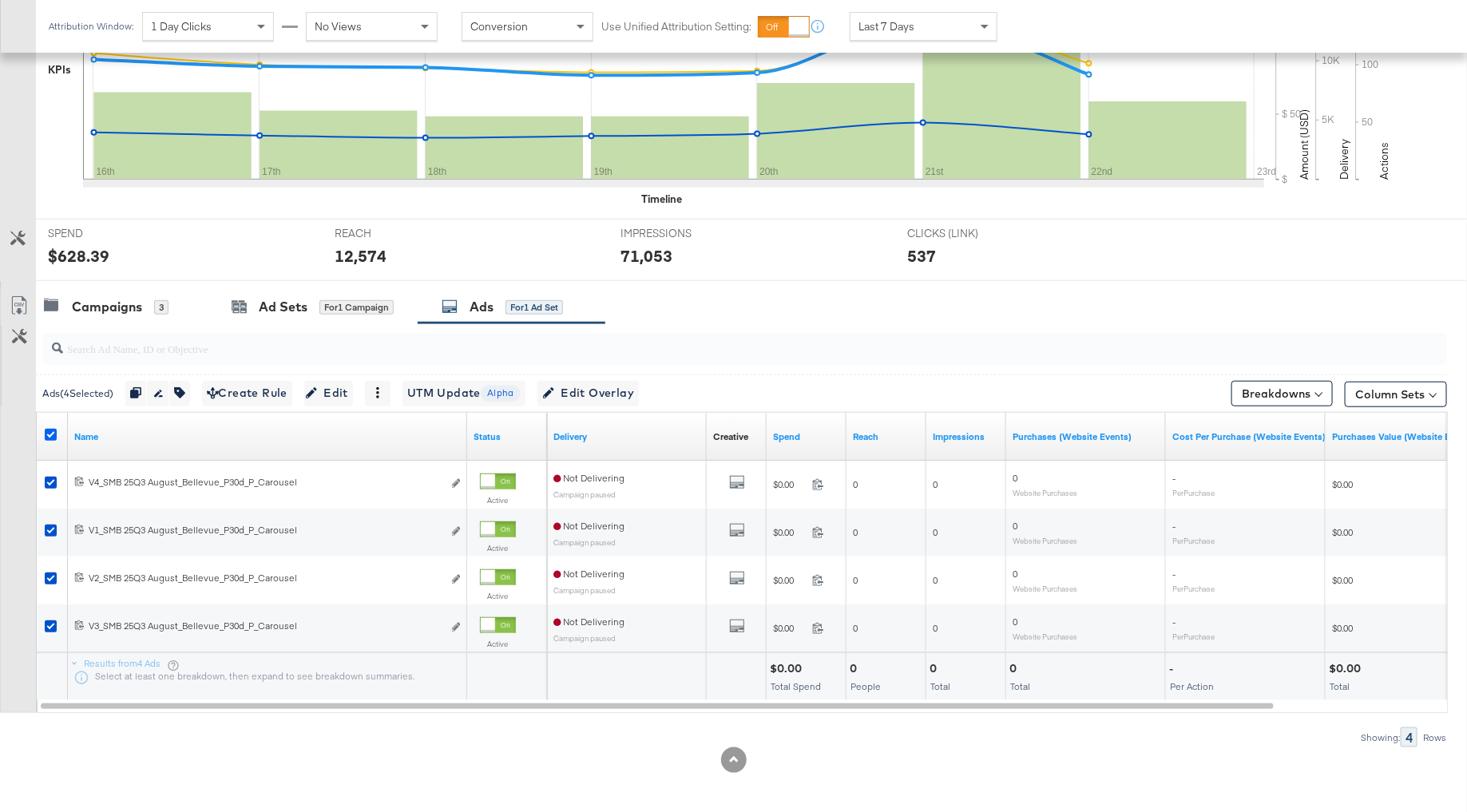
click at [51, 429] on icon at bounding box center [50, 435] width 12 height 12
click at [0, 0] on input "checkbox" at bounding box center [0, 0] width 0 height 0
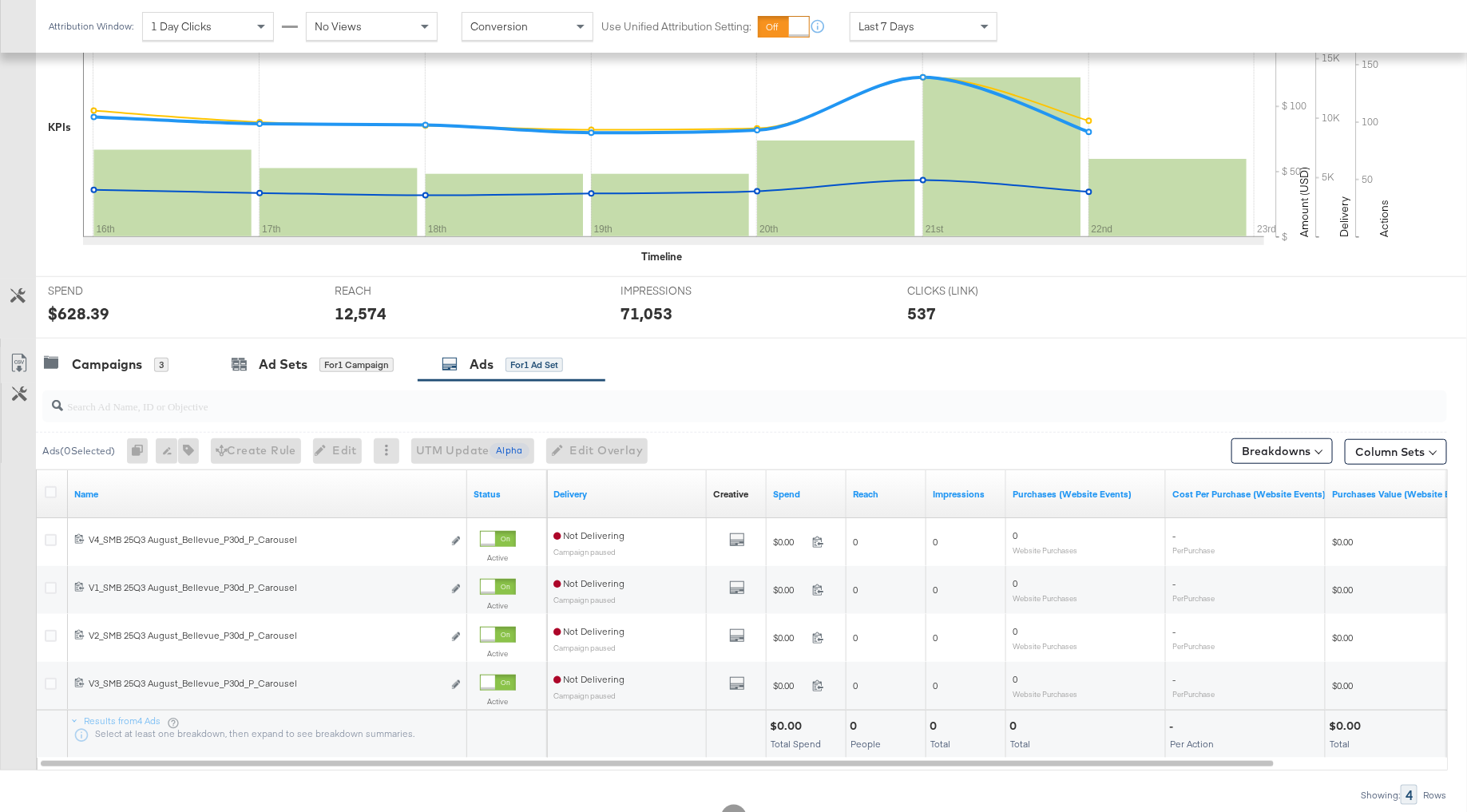
scroll to position [443, 0]
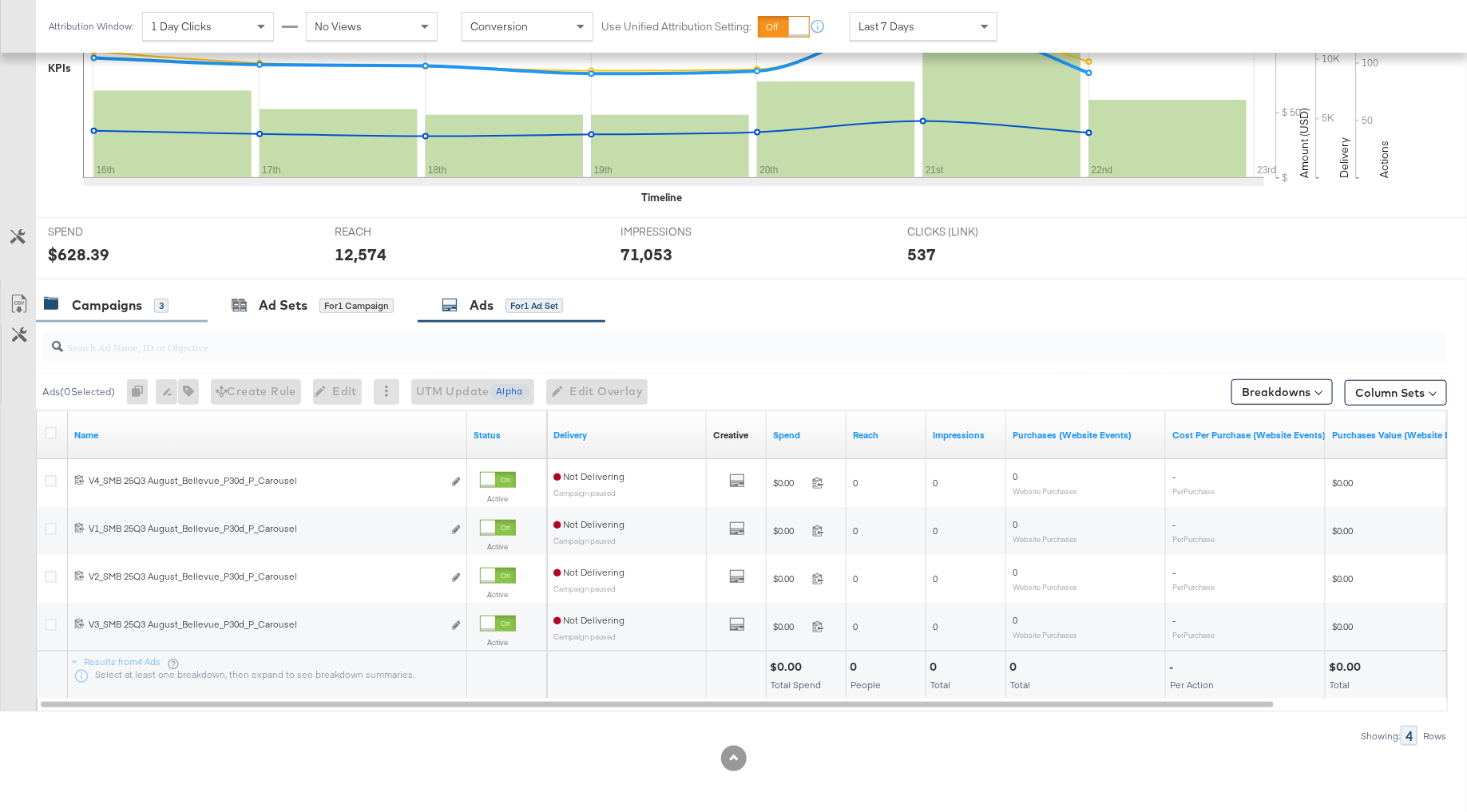
click at [121, 300] on div "Campaigns" at bounding box center [107, 305] width 70 height 18
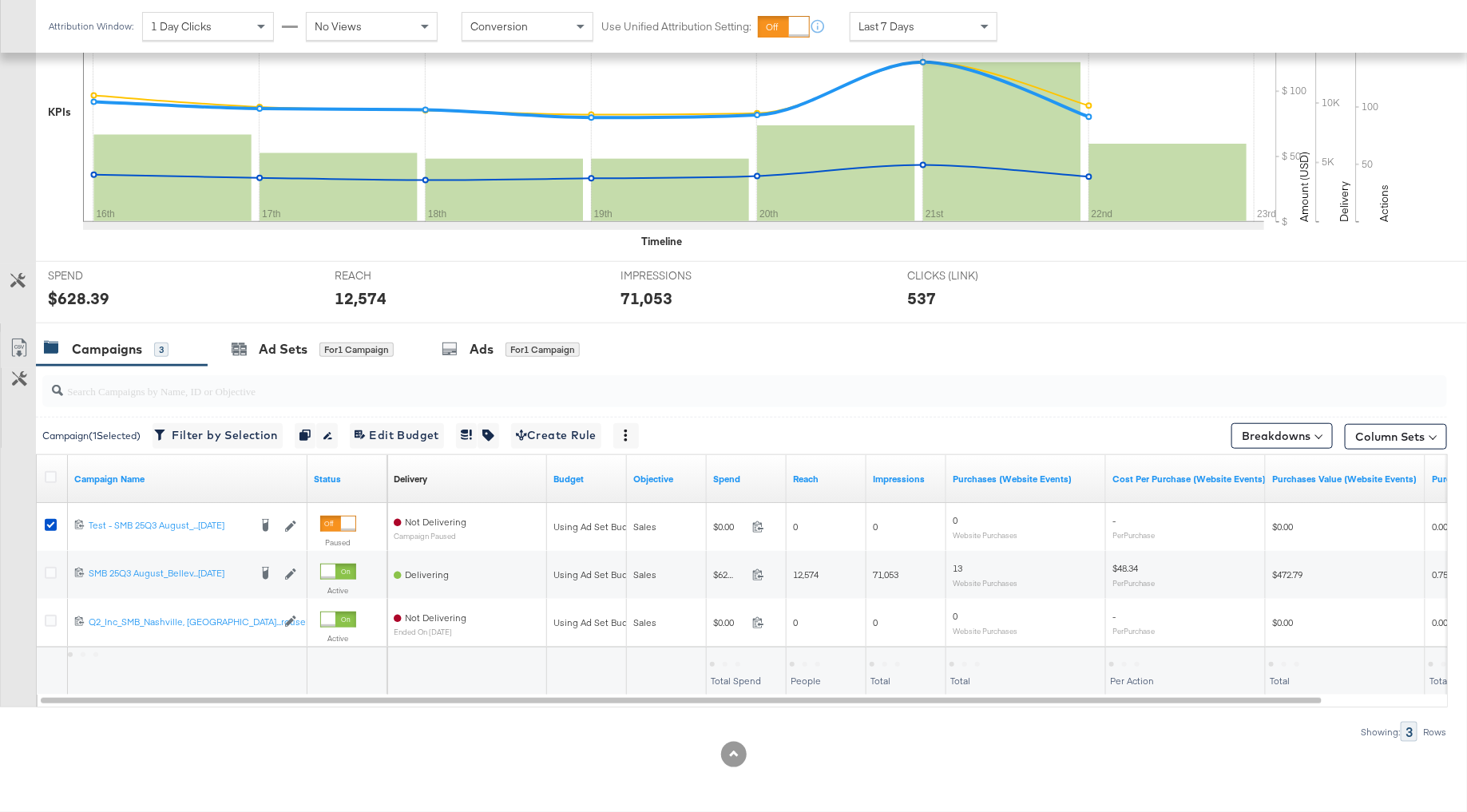
scroll to position [395, 0]
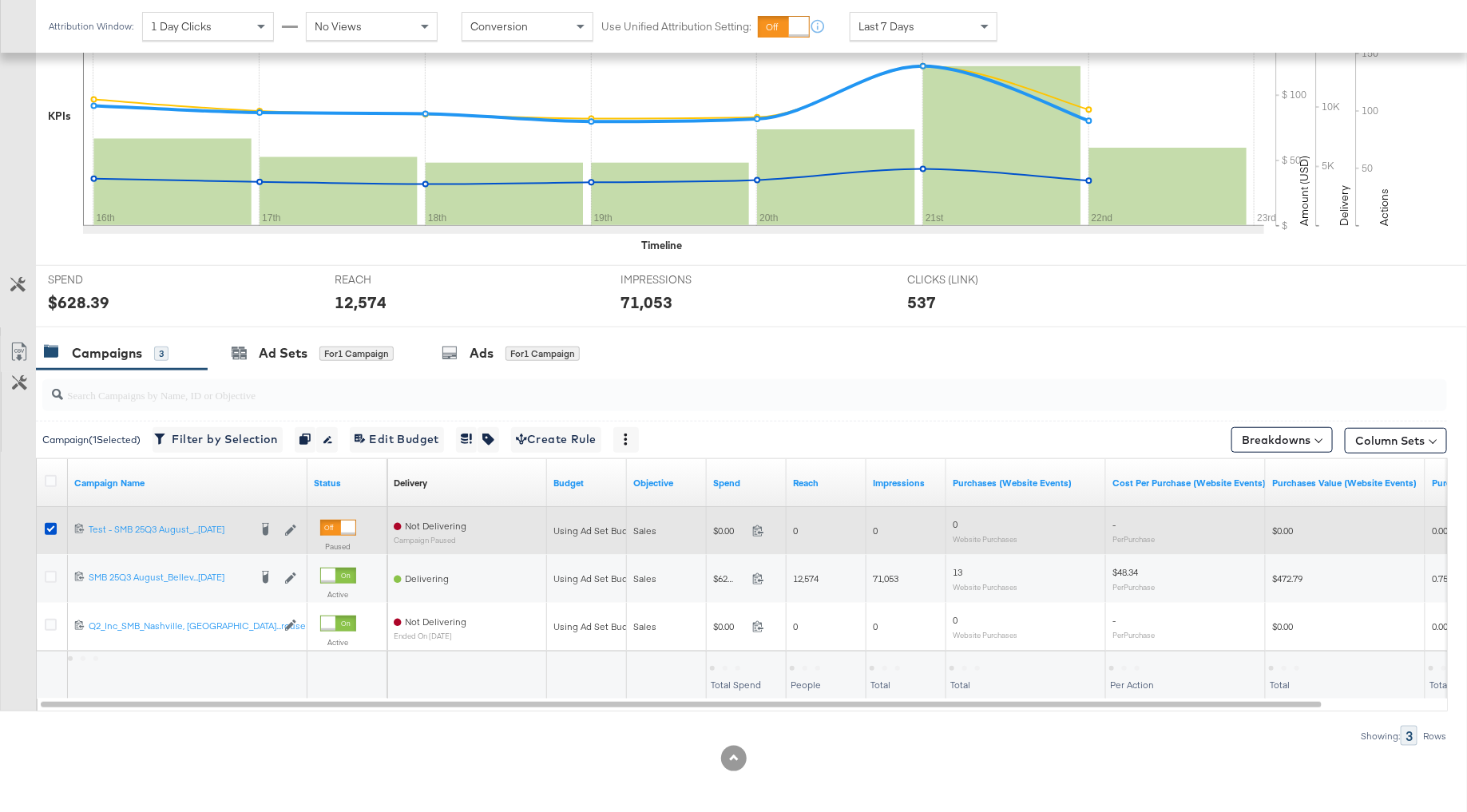
click at [42, 525] on div at bounding box center [54, 531] width 30 height 29
click at [50, 525] on icon at bounding box center [50, 529] width 12 height 12
click at [0, 0] on input "checkbox" at bounding box center [0, 0] width 0 height 0
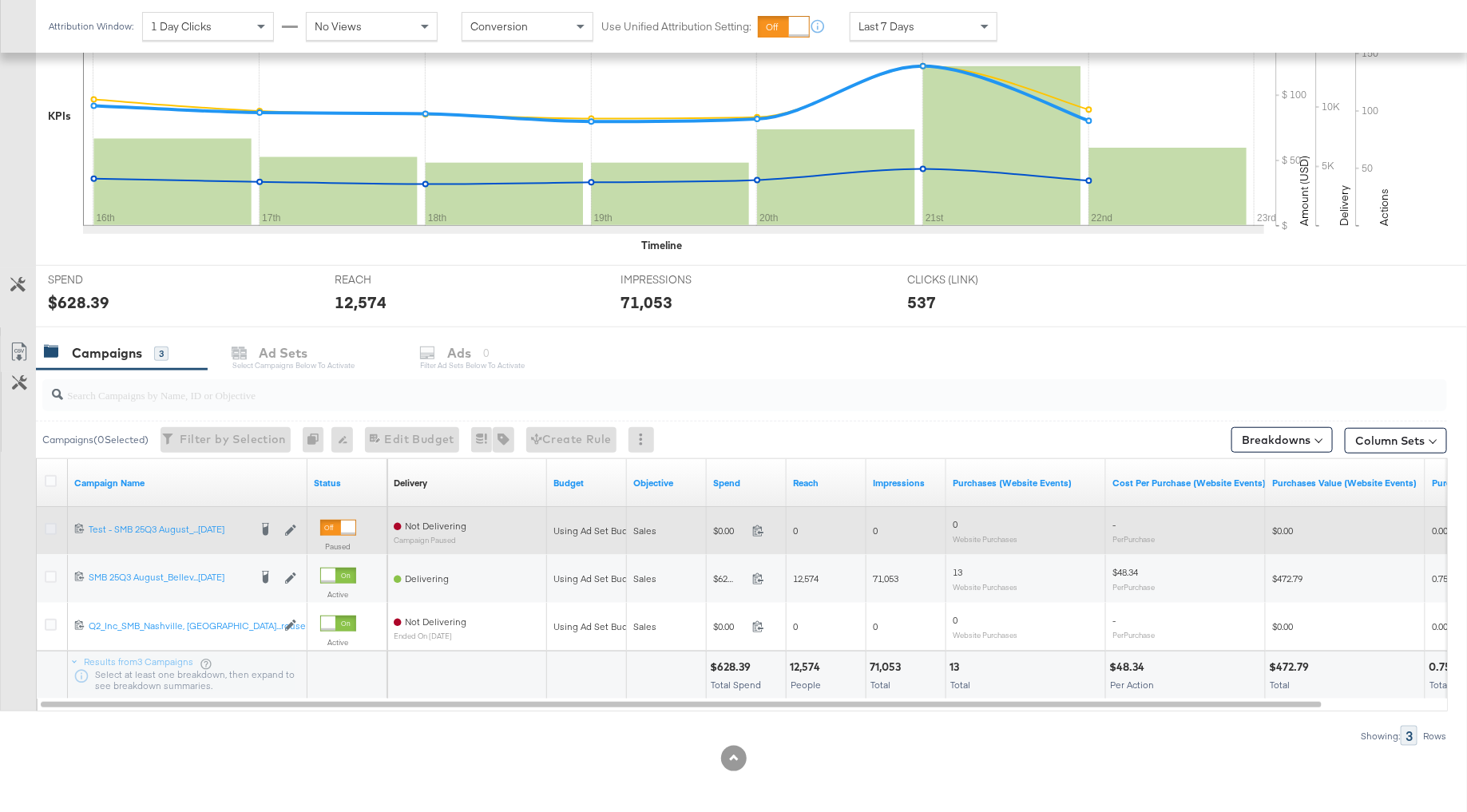
click at [50, 525] on icon at bounding box center [50, 529] width 12 height 12
click at [0, 0] on input "checkbox" at bounding box center [0, 0] width 0 height 0
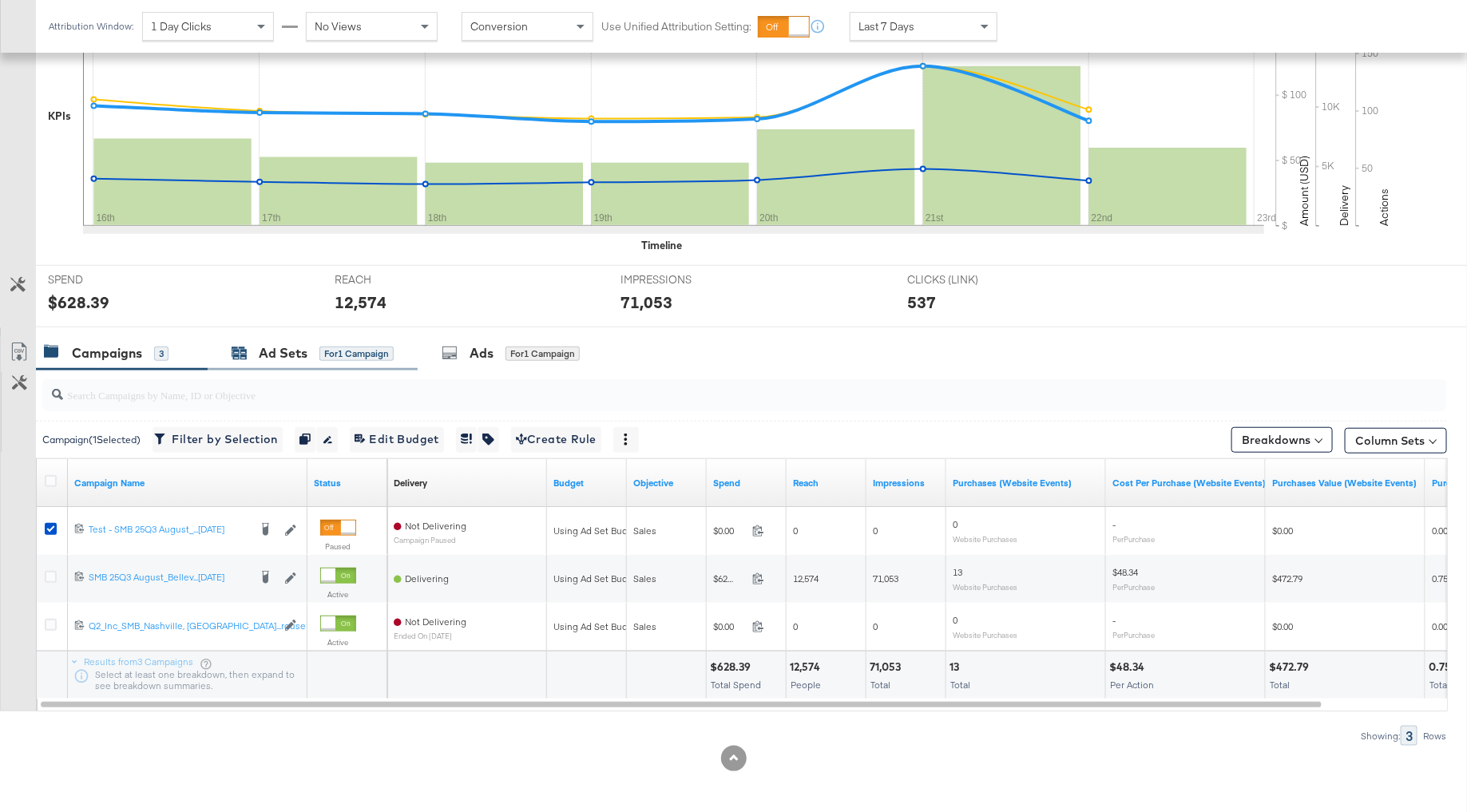
click at [274, 347] on div "Ad Sets" at bounding box center [283, 353] width 49 height 18
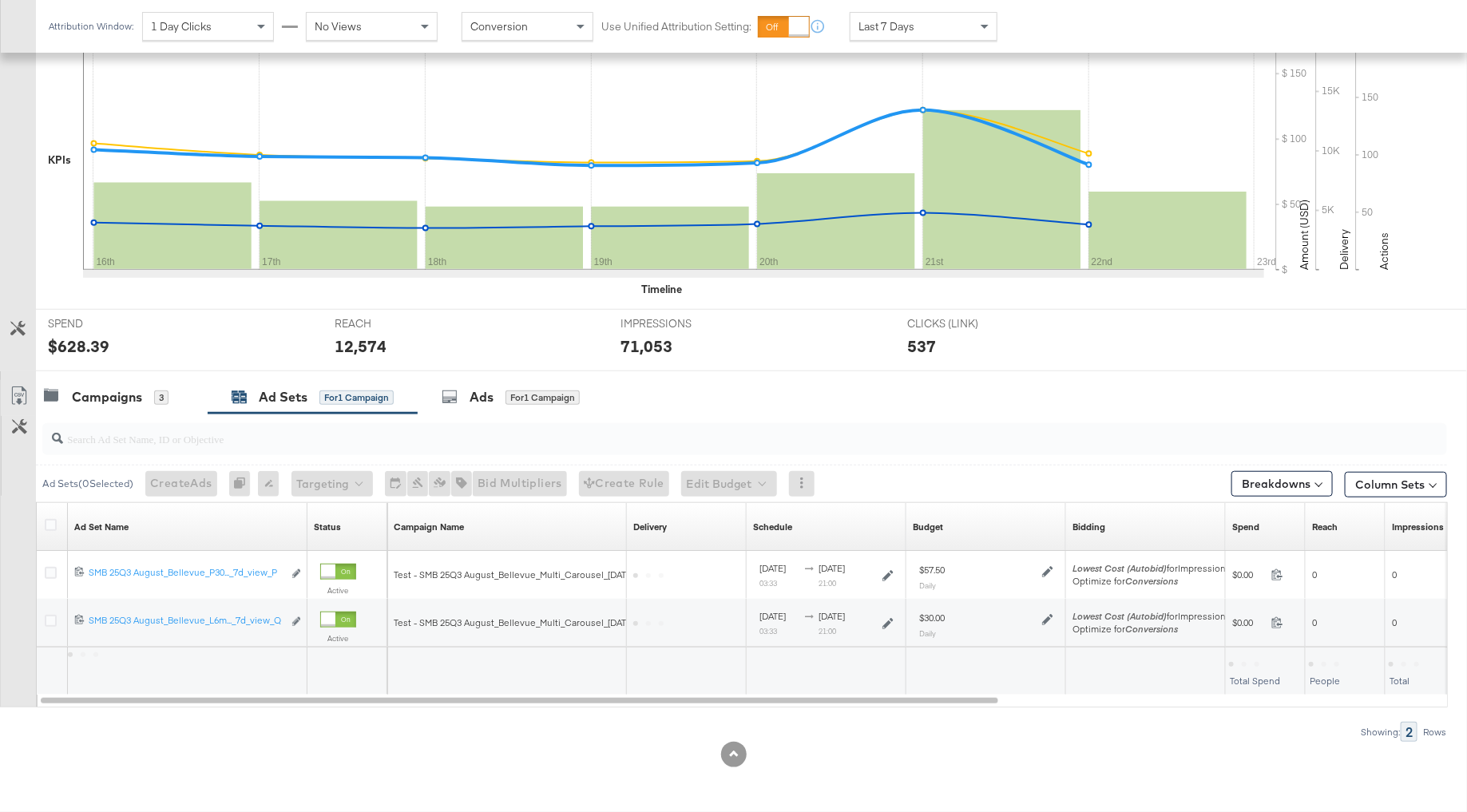
scroll to position [347, 0]
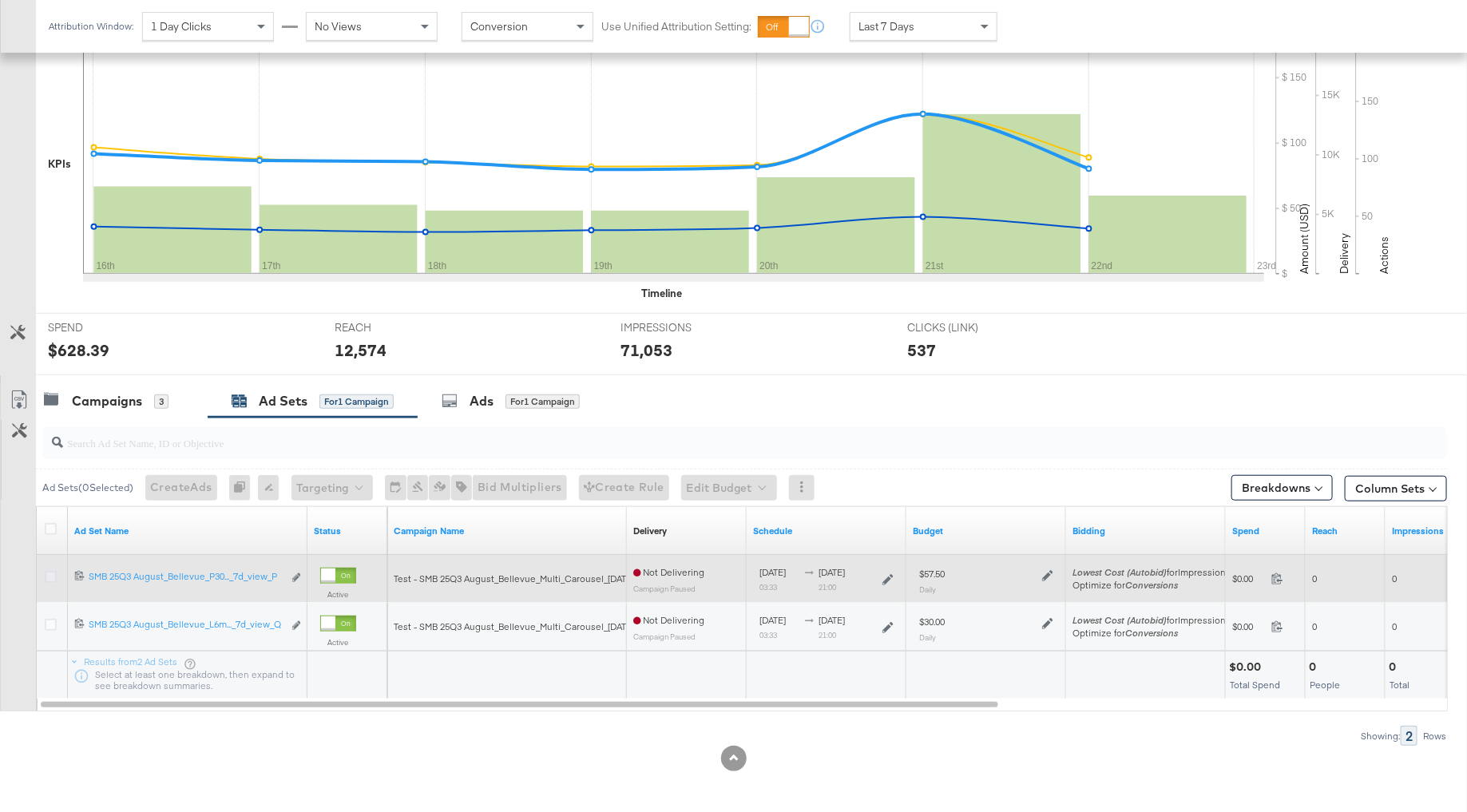
click at [52, 570] on icon at bounding box center [50, 576] width 12 height 12
click at [0, 0] on input "checkbox" at bounding box center [0, 0] width 0 height 0
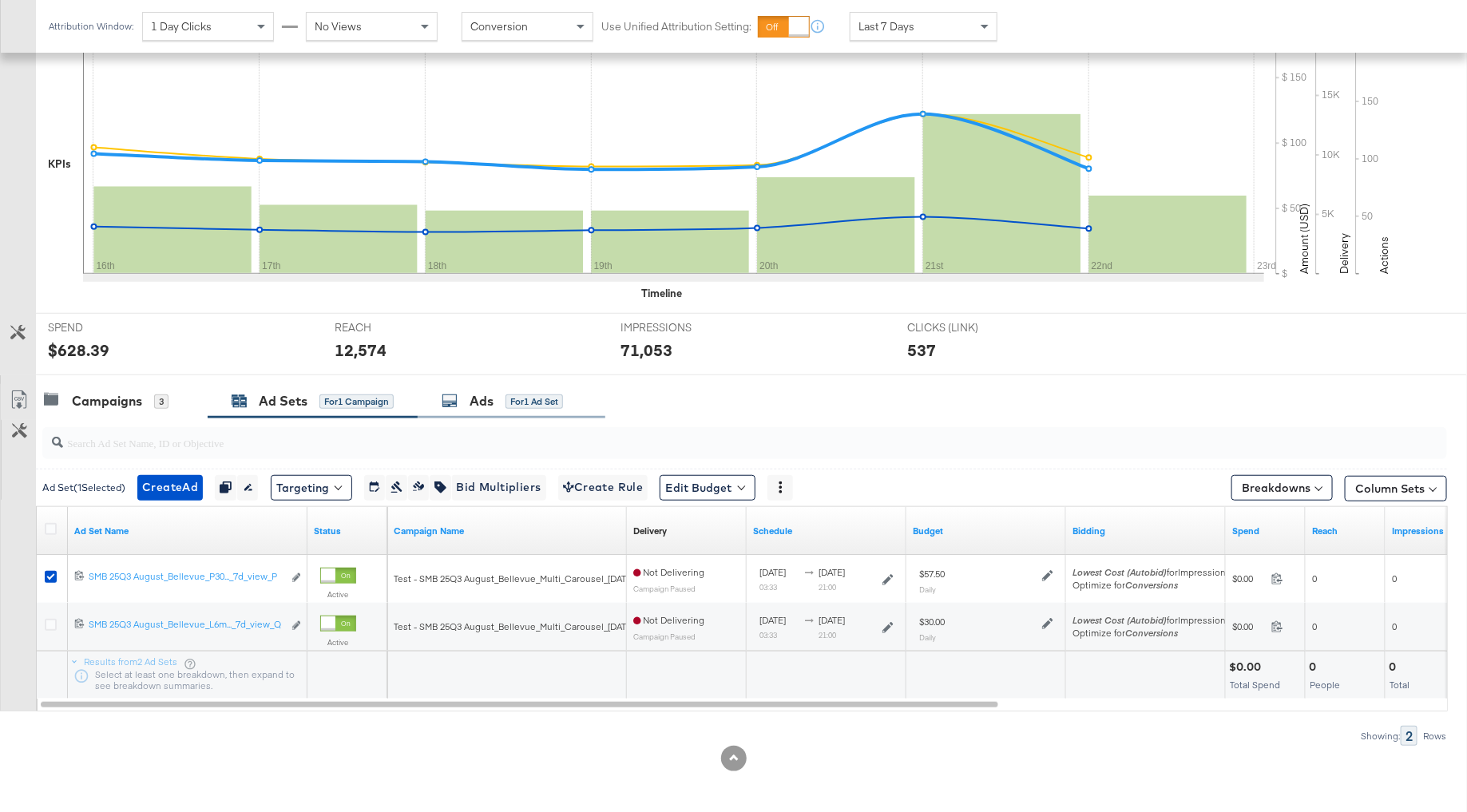
click at [473, 393] on div "Ads" at bounding box center [482, 401] width 24 height 18
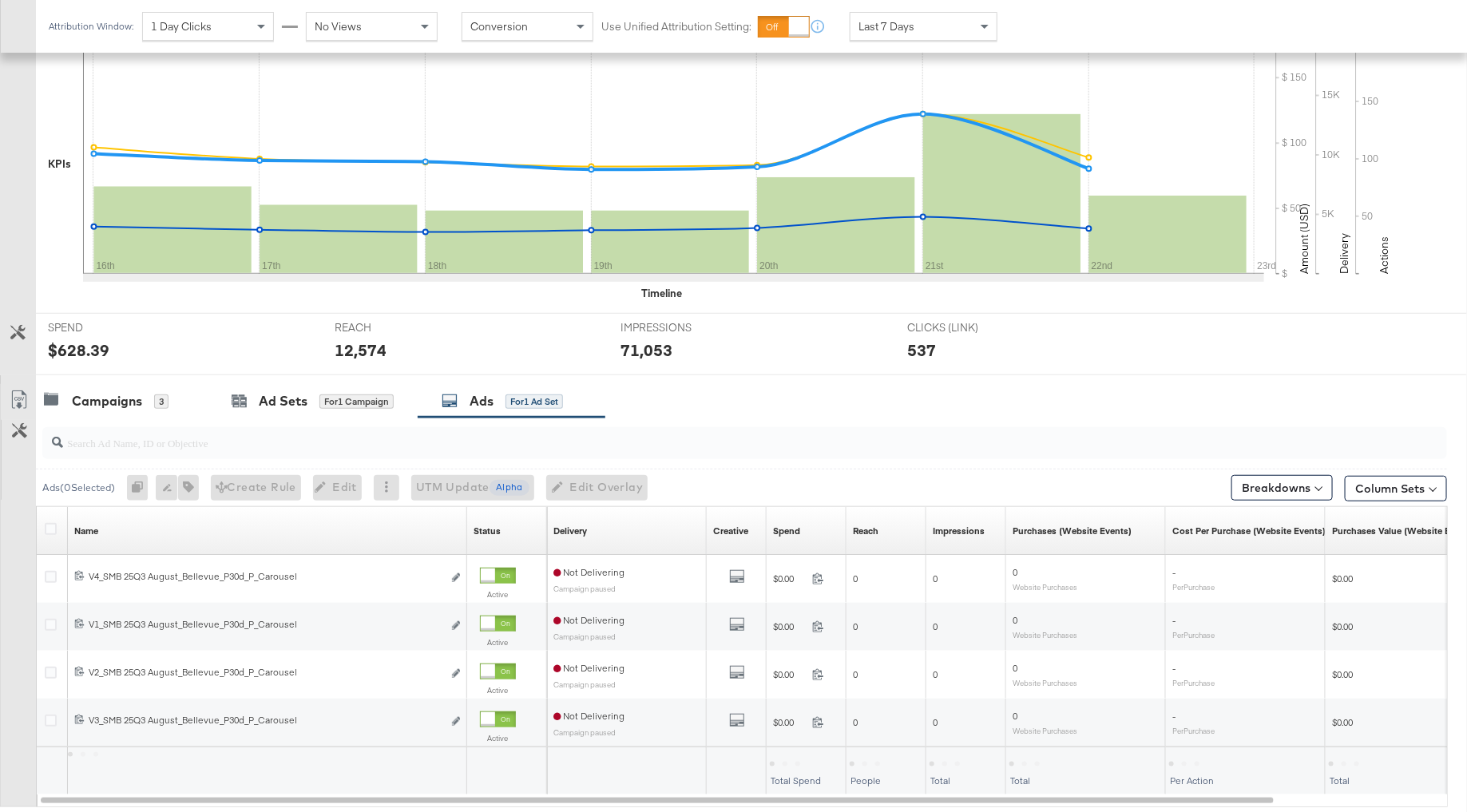
scroll to position [443, 0]
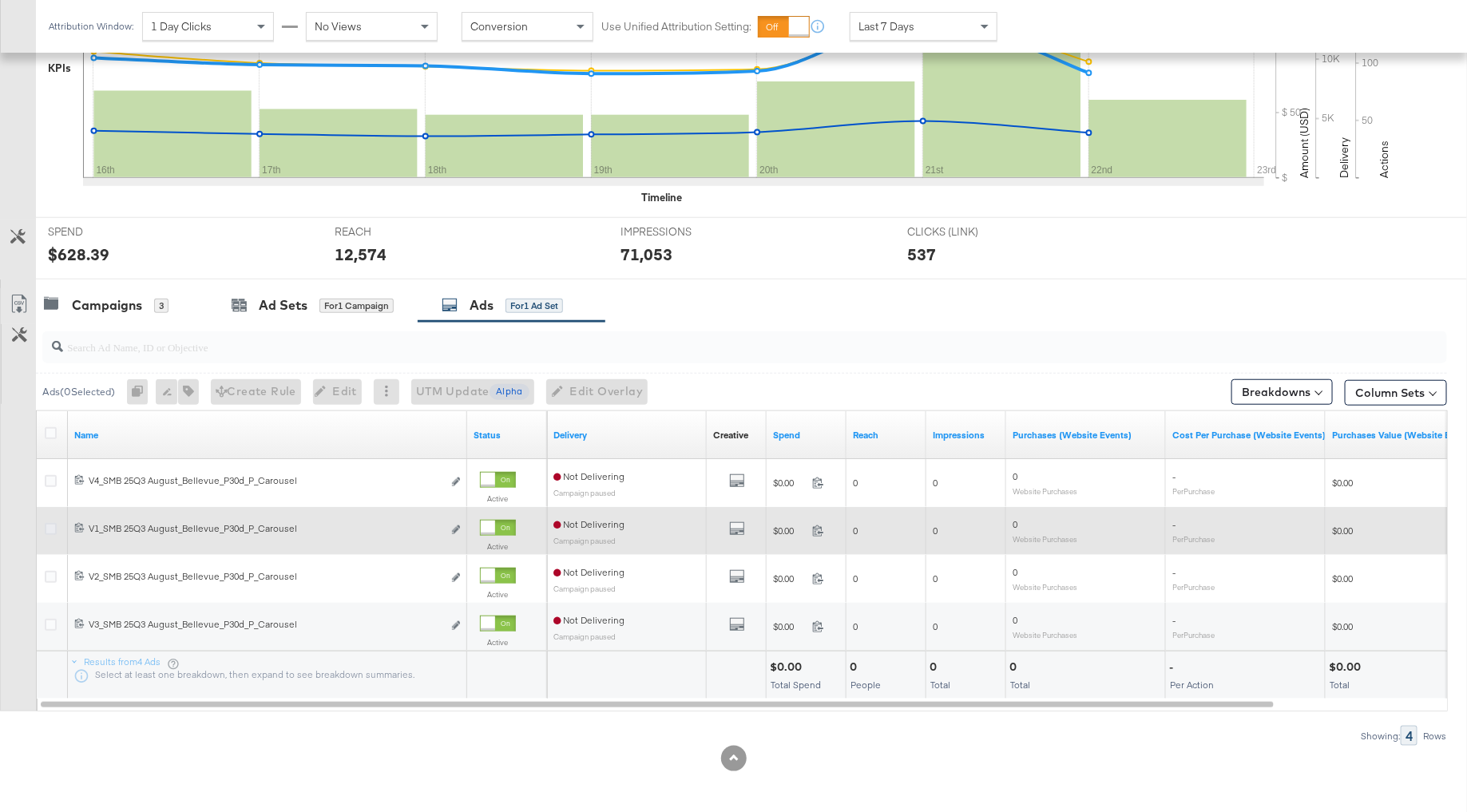
click at [52, 528] on icon at bounding box center [50, 529] width 12 height 12
click at [0, 0] on input "checkbox" at bounding box center [0, 0] width 0 height 0
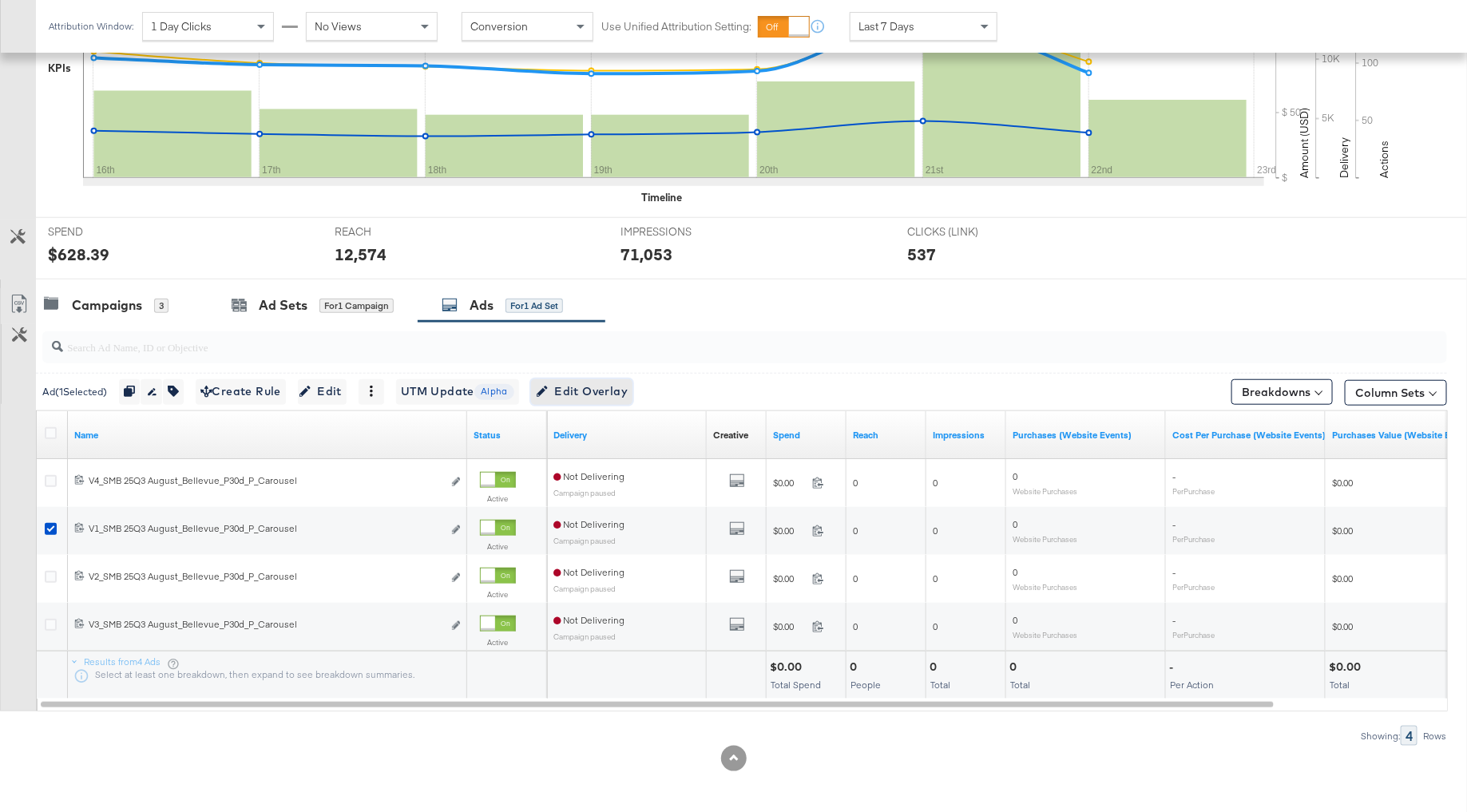
click at [607, 388] on span "Edit Overlay Edit overlays for 1 ad" at bounding box center [581, 391] width 91 height 20
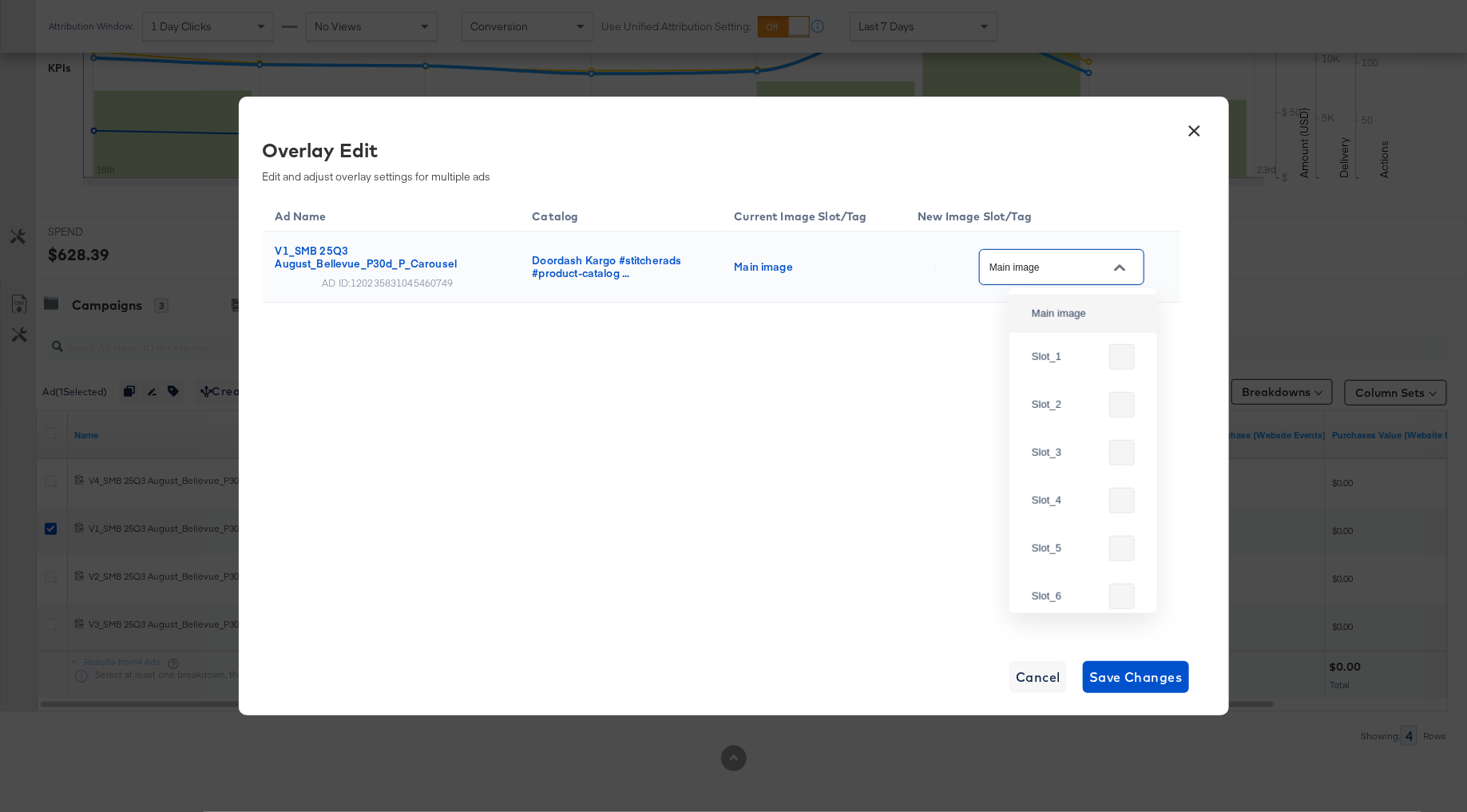
click at [1098, 263] on input "Main image" at bounding box center [1049, 268] width 126 height 18
click at [1092, 357] on div "Slot_1" at bounding box center [1067, 356] width 71 height 16
type input "Slot_1"
click at [1123, 676] on span "Save Changes" at bounding box center [1136, 676] width 93 height 22
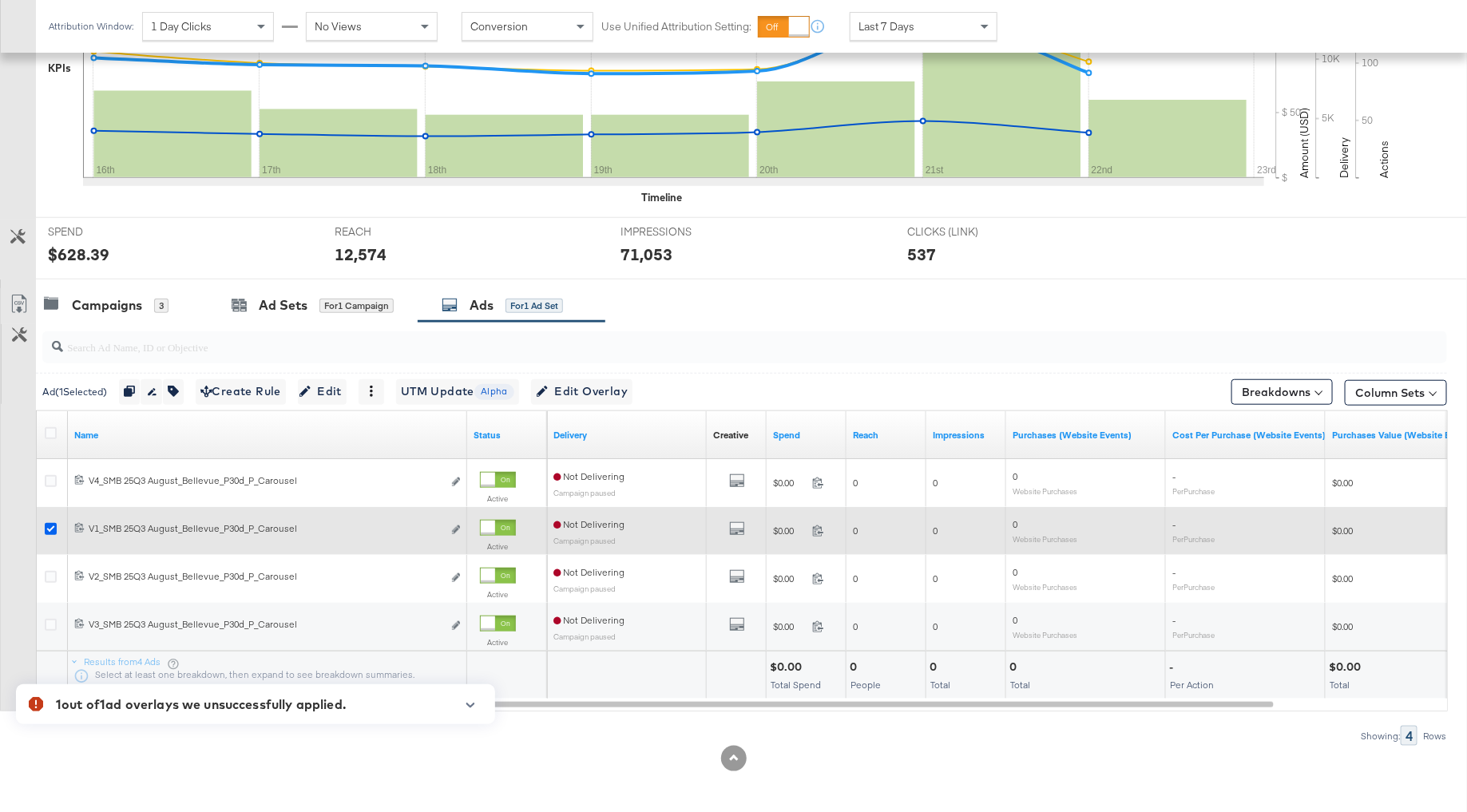
click at [54, 523] on icon at bounding box center [50, 529] width 12 height 12
click at [0, 0] on input "checkbox" at bounding box center [0, 0] width 0 height 0
click at [456, 525] on icon "link" at bounding box center [456, 530] width 8 height 9
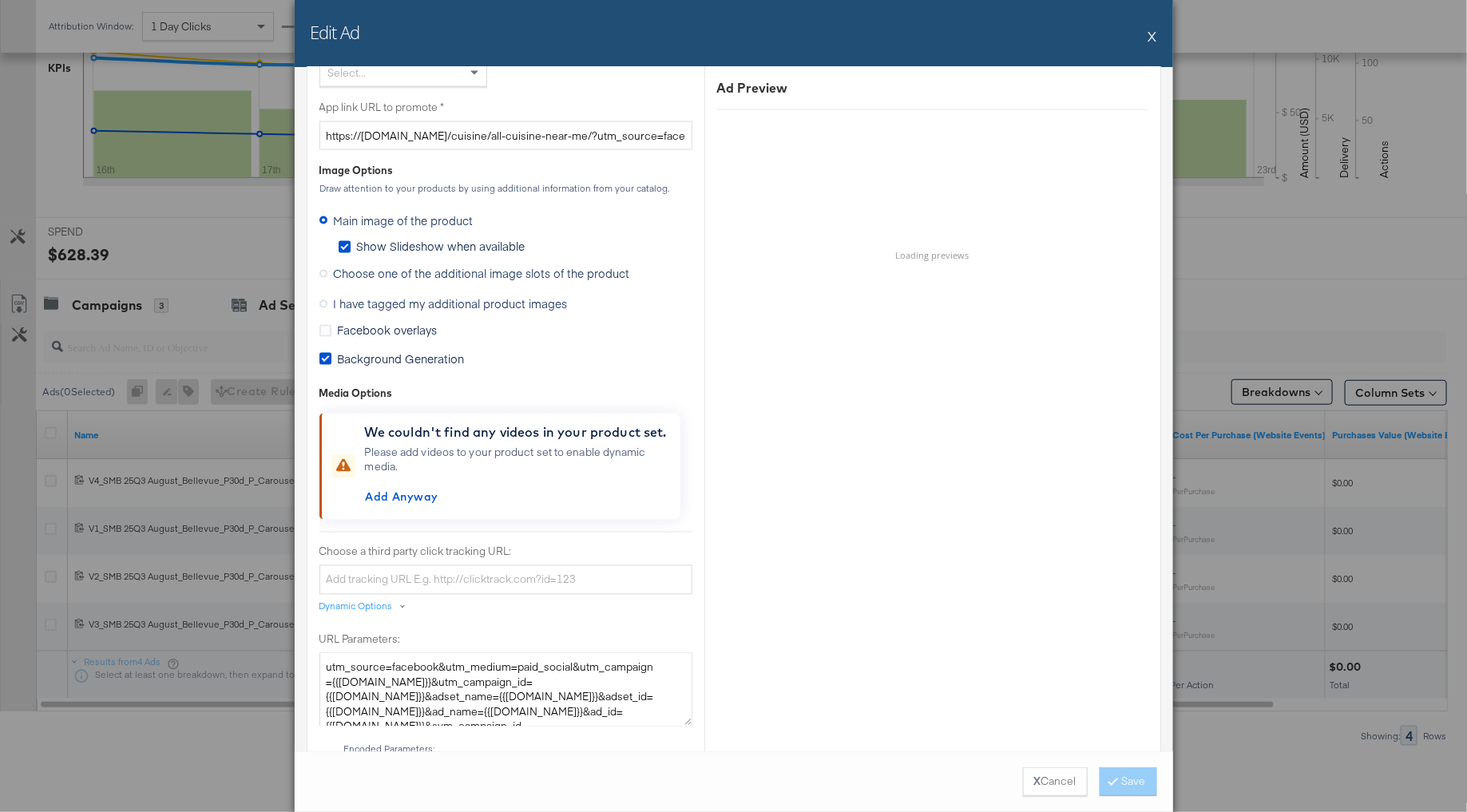
scroll to position [1316, 0]
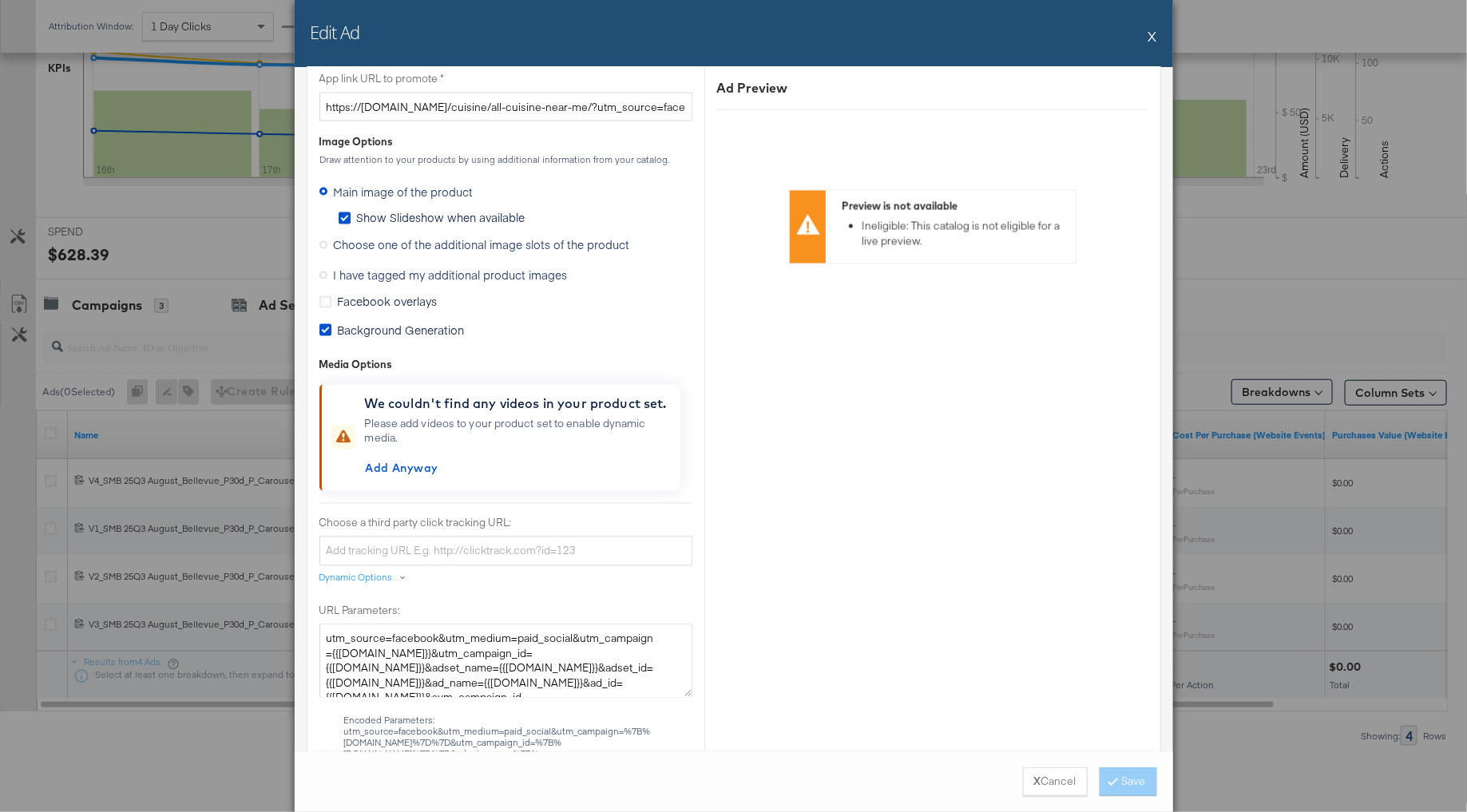
click at [321, 241] on icon at bounding box center [323, 245] width 8 height 8
click at [0, 0] on input "Choose one of the additional image slots of the product" at bounding box center [0, 0] width 0 height 0
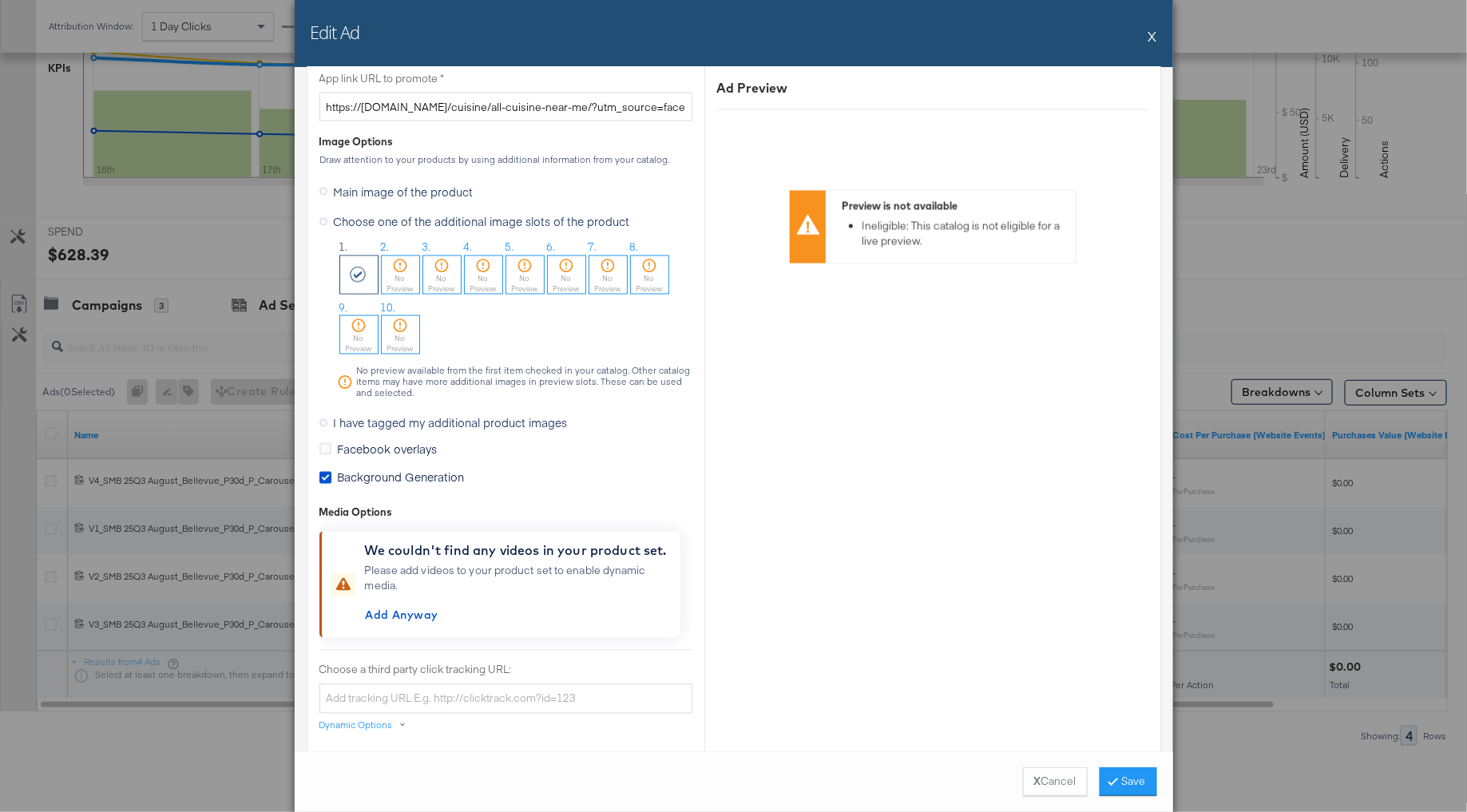
click at [397, 274] on div "No Preview" at bounding box center [400, 284] width 38 height 20
click at [1121, 782] on button "Save" at bounding box center [1128, 781] width 57 height 29
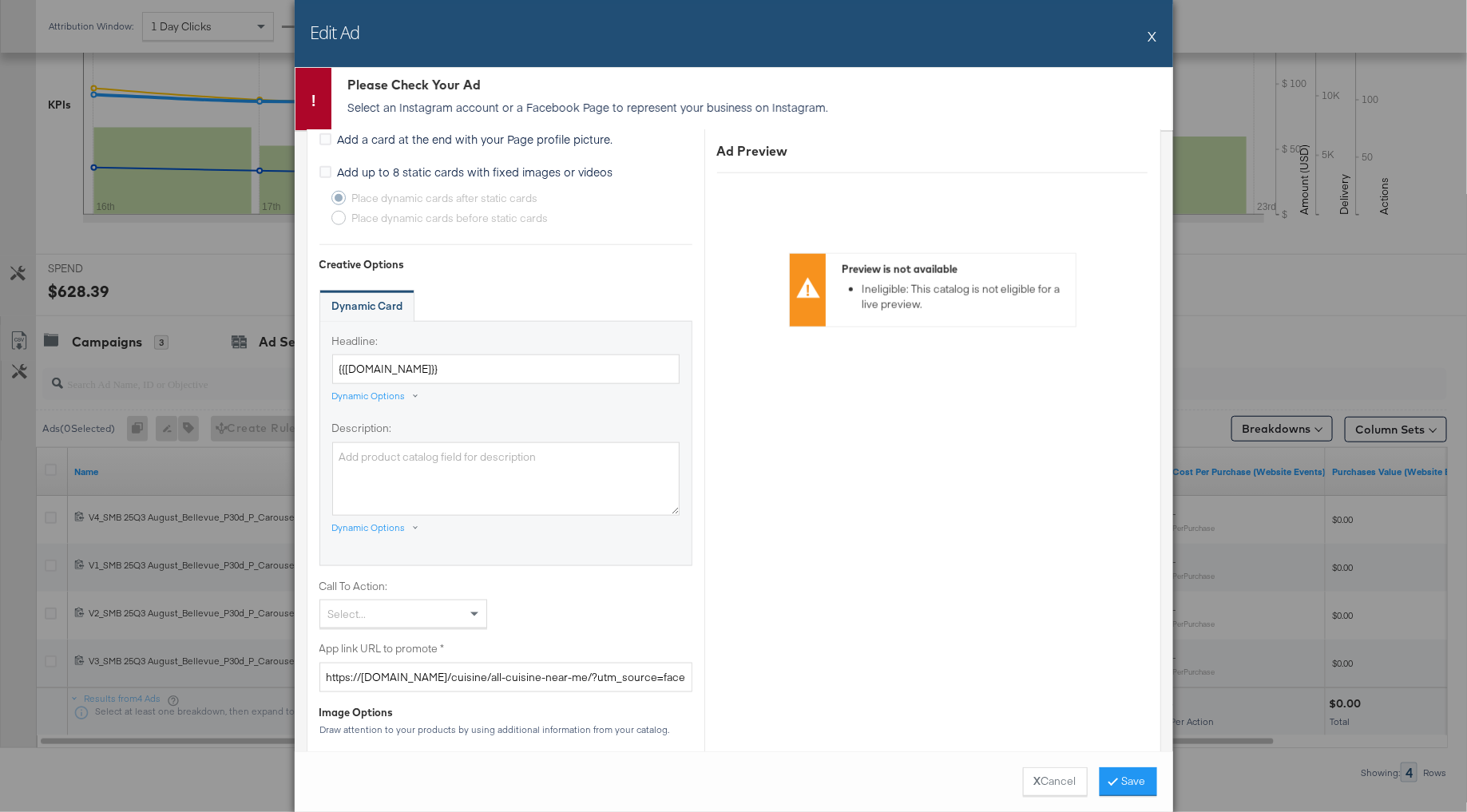
scroll to position [431, 0]
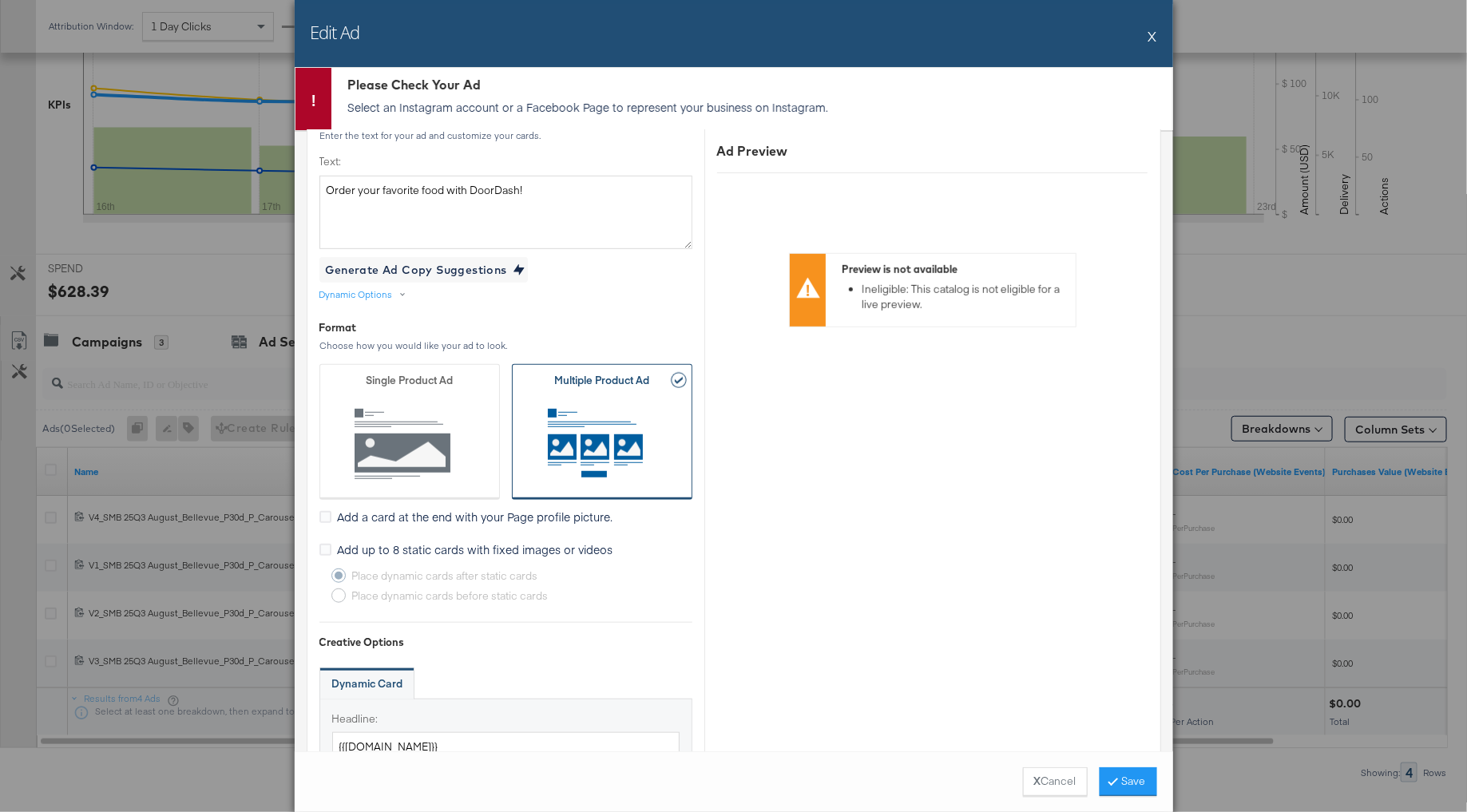
click at [1151, 32] on button "X" at bounding box center [1153, 36] width 9 height 32
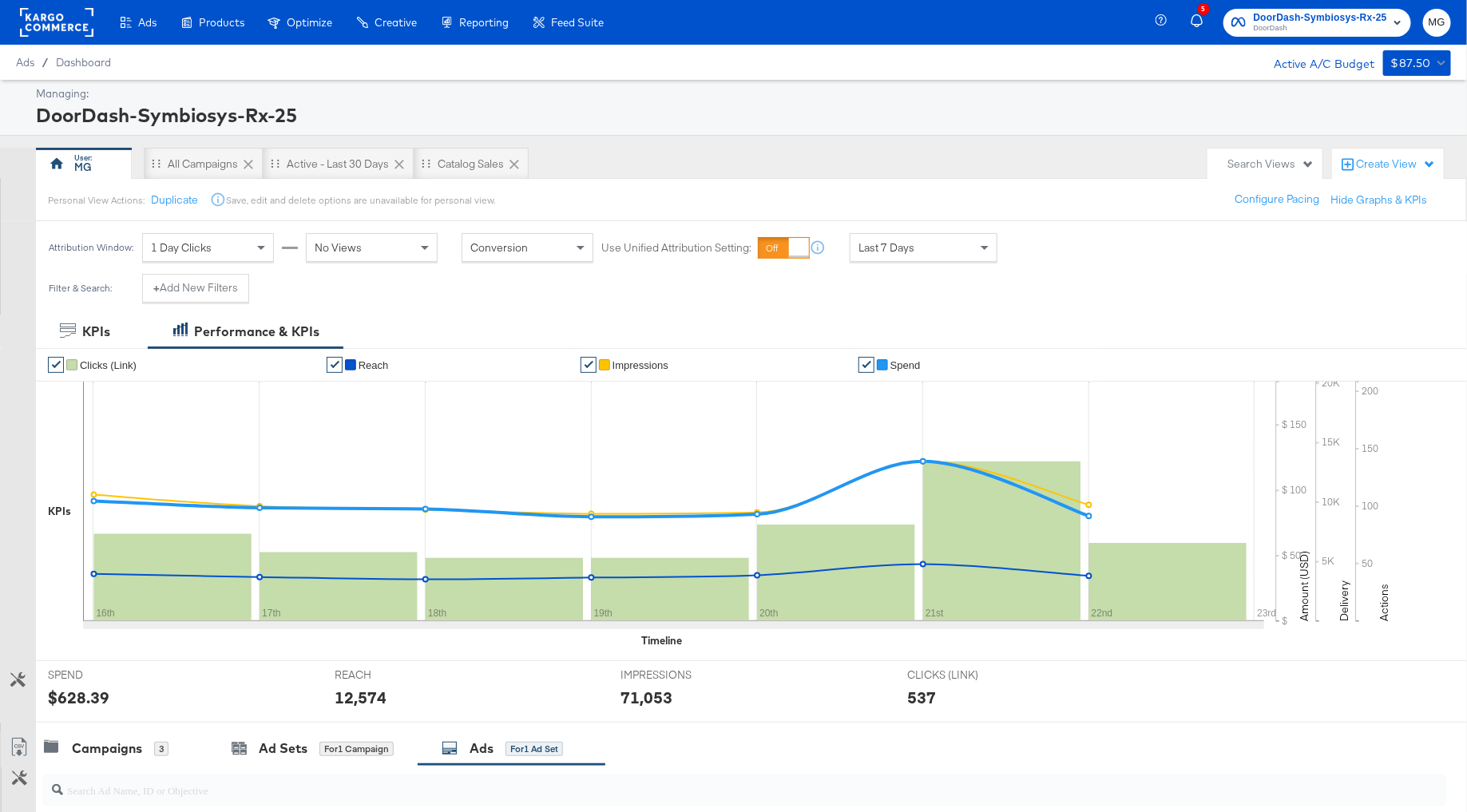
scroll to position [443, 0]
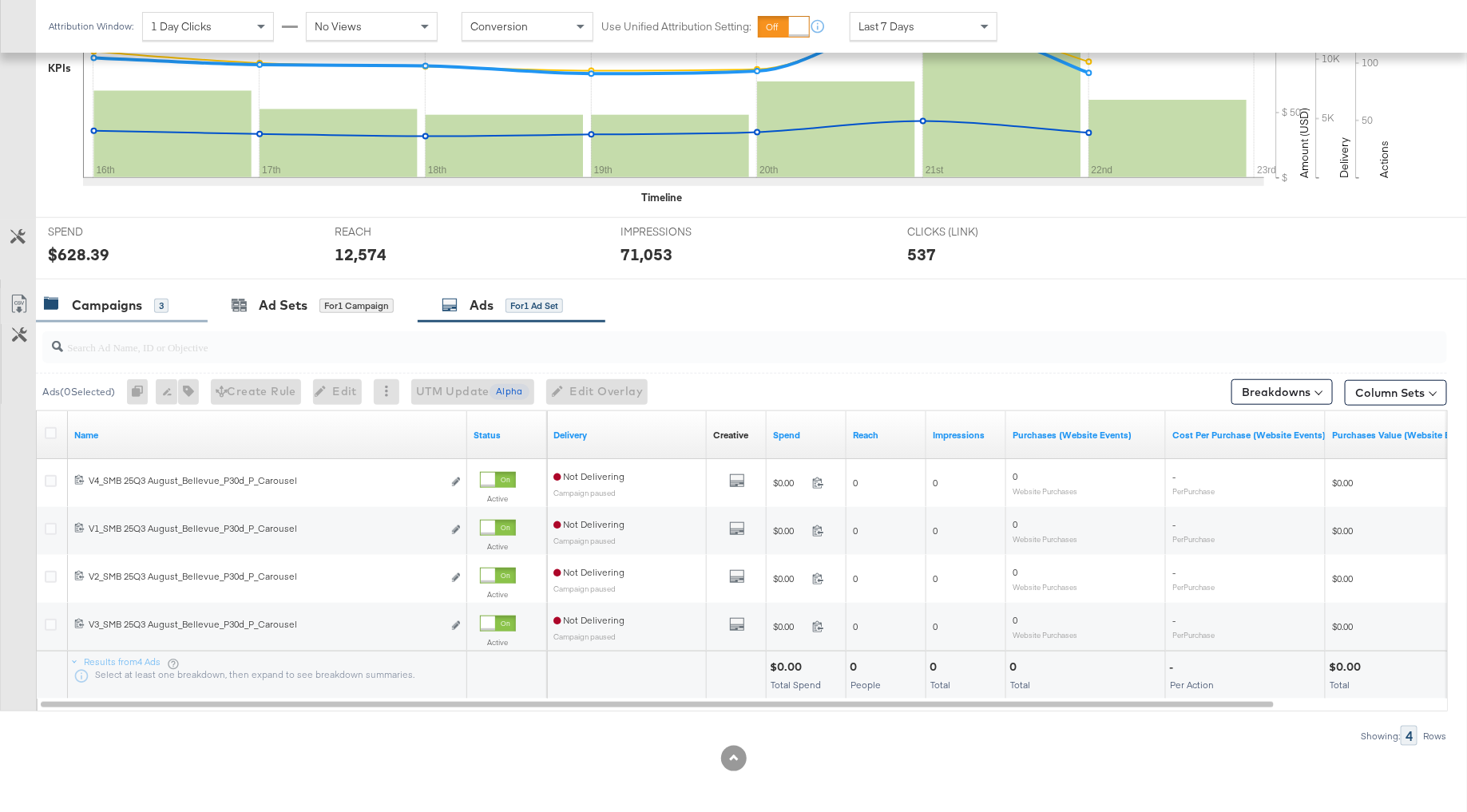
click at [96, 312] on div "Campaigns 3" at bounding box center [122, 304] width 172 height 34
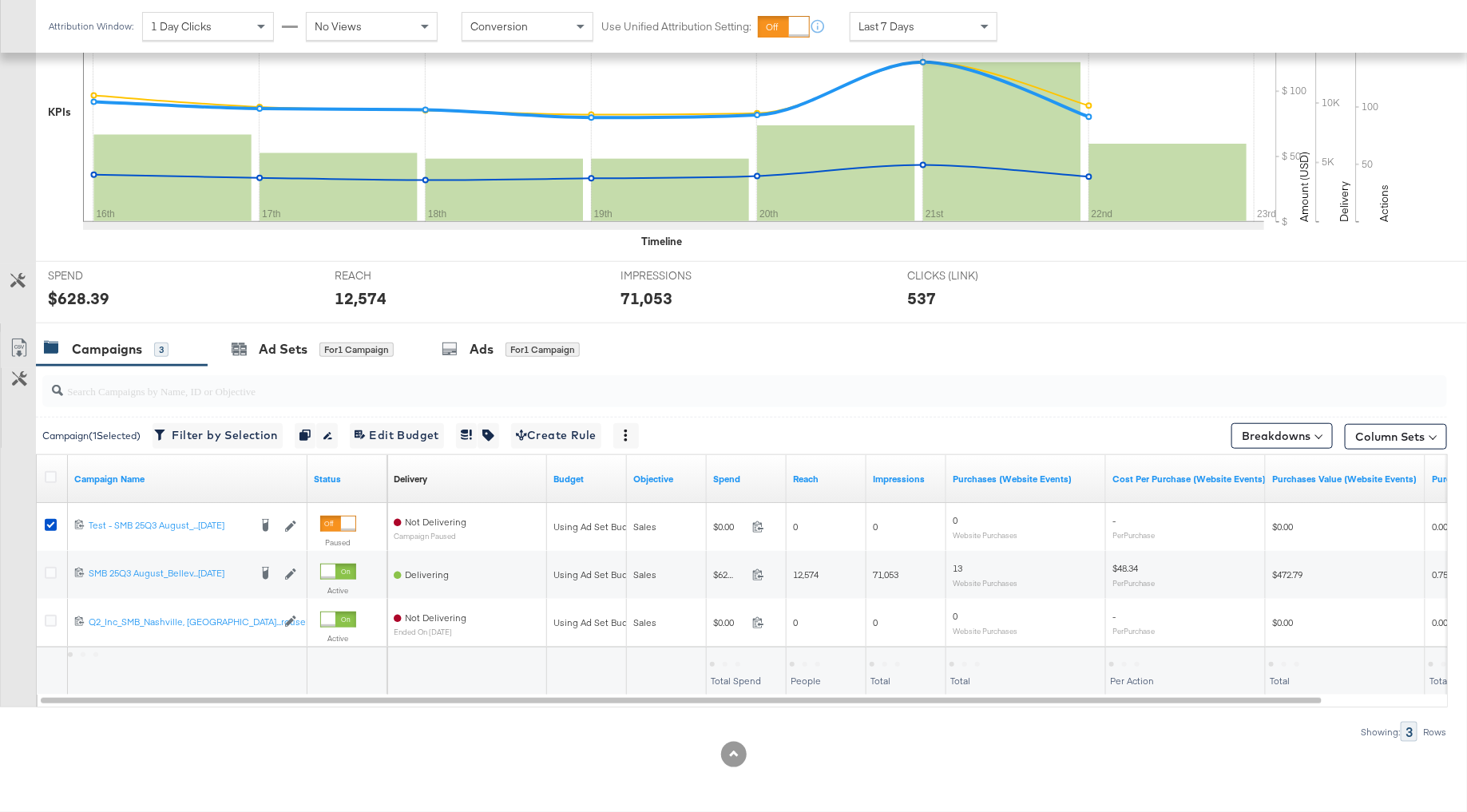
scroll to position [395, 0]
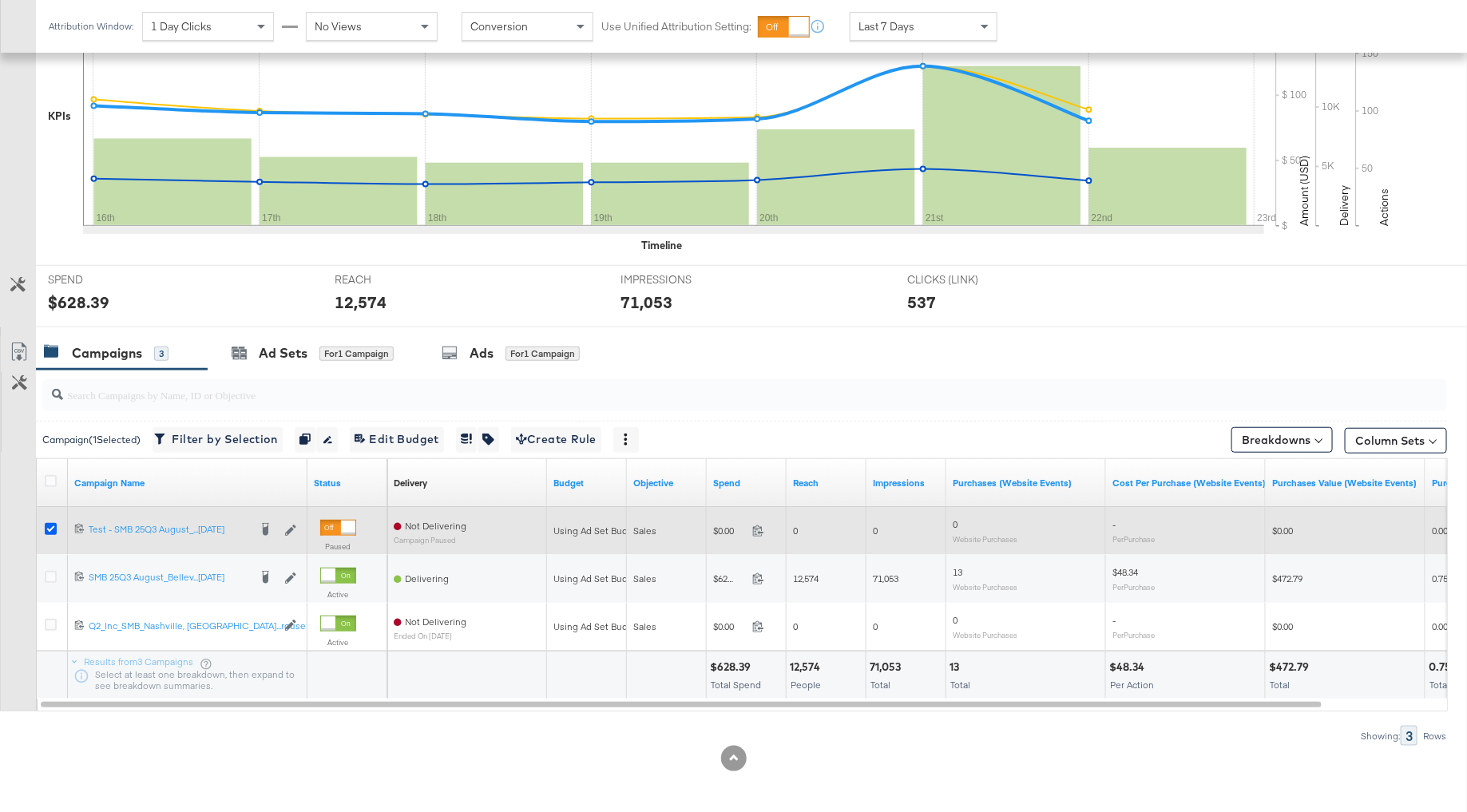
click at [50, 523] on icon at bounding box center [50, 529] width 12 height 12
click at [0, 0] on input "checkbox" at bounding box center [0, 0] width 0 height 0
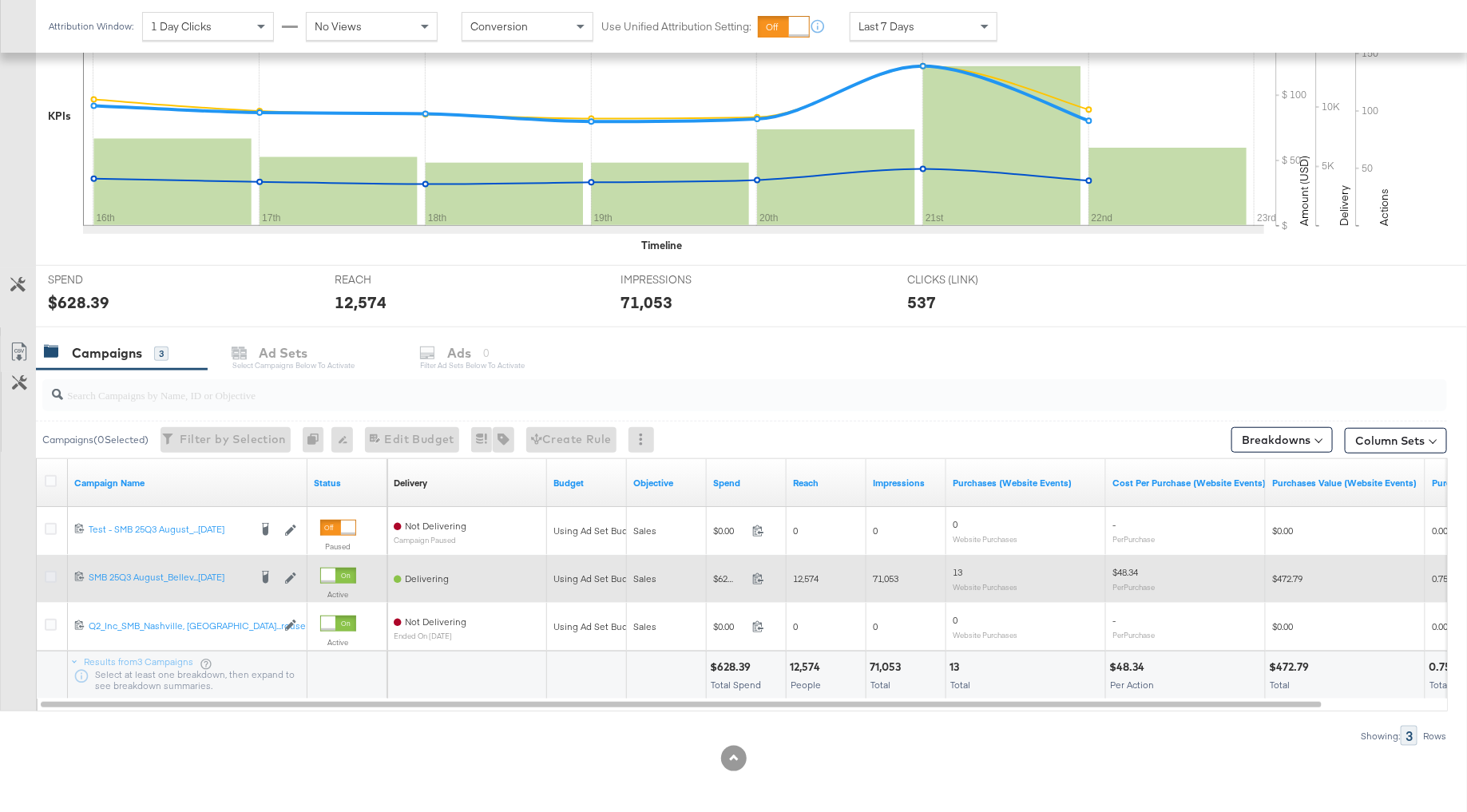
click at [49, 577] on icon at bounding box center [50, 576] width 12 height 12
click at [0, 0] on input "checkbox" at bounding box center [0, 0] width 0 height 0
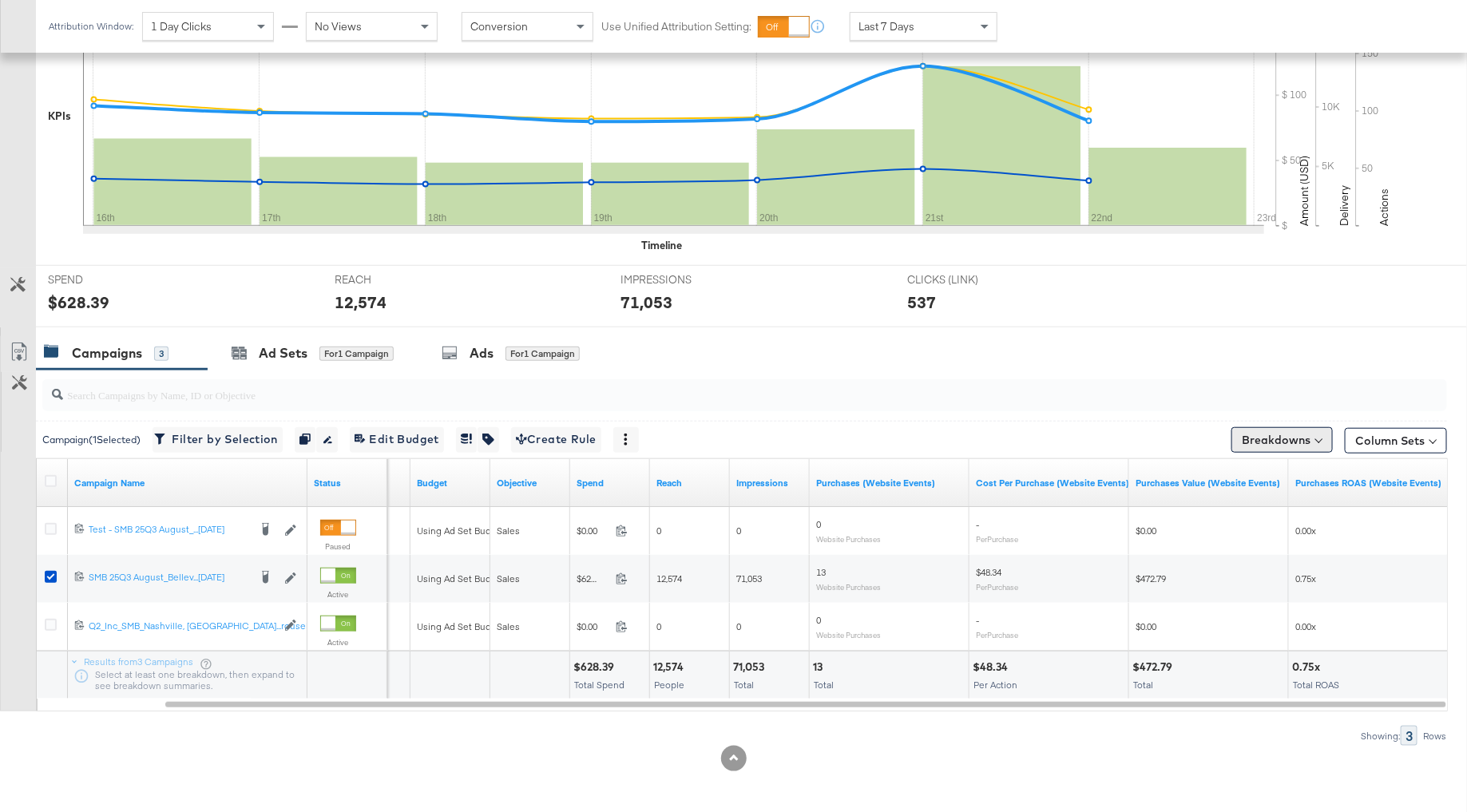
click at [1283, 436] on button "Breakdowns" at bounding box center [1282, 440] width 102 height 26
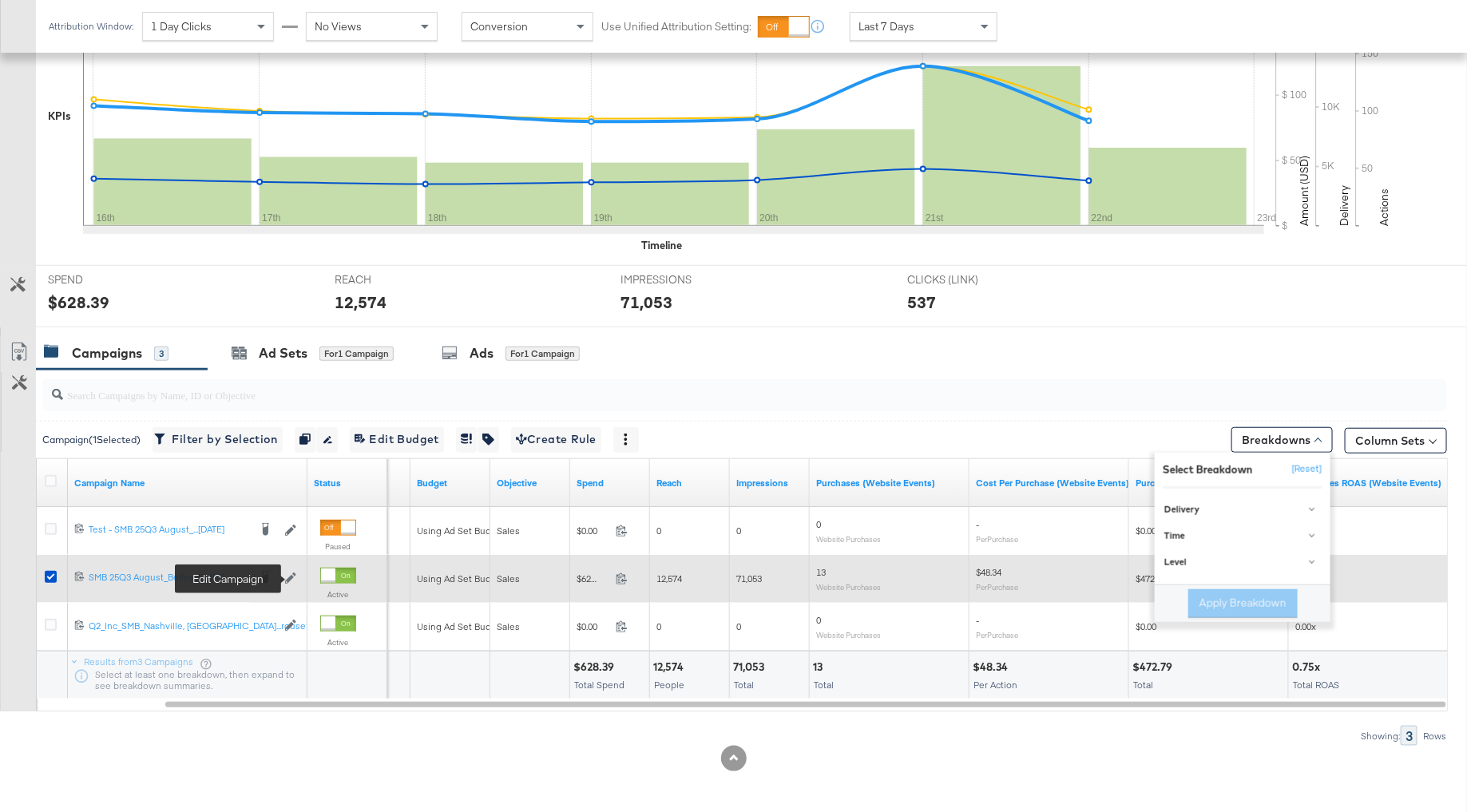
click at [288, 575] on icon at bounding box center [291, 578] width 11 height 11
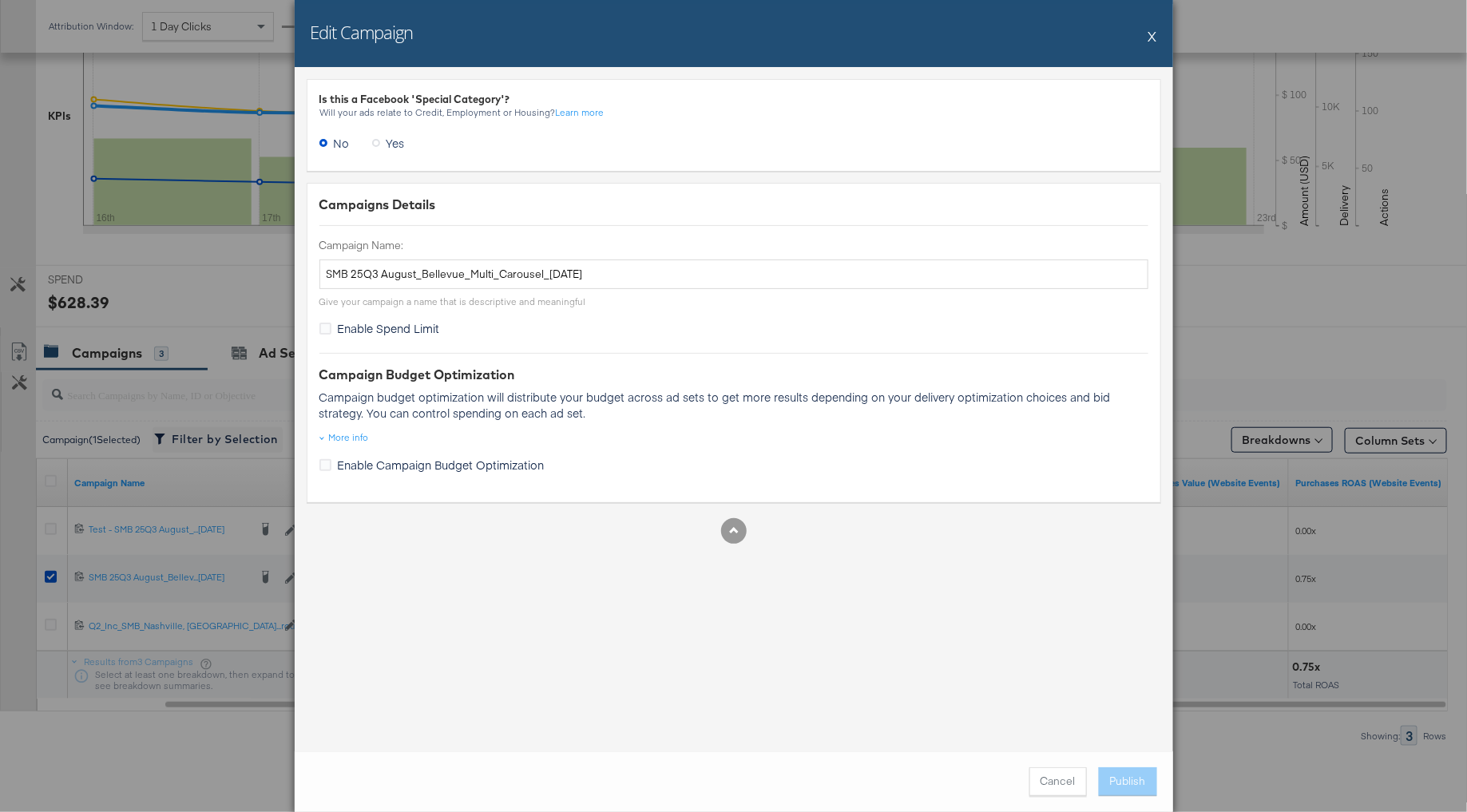
click at [1153, 32] on button "X" at bounding box center [1153, 36] width 9 height 32
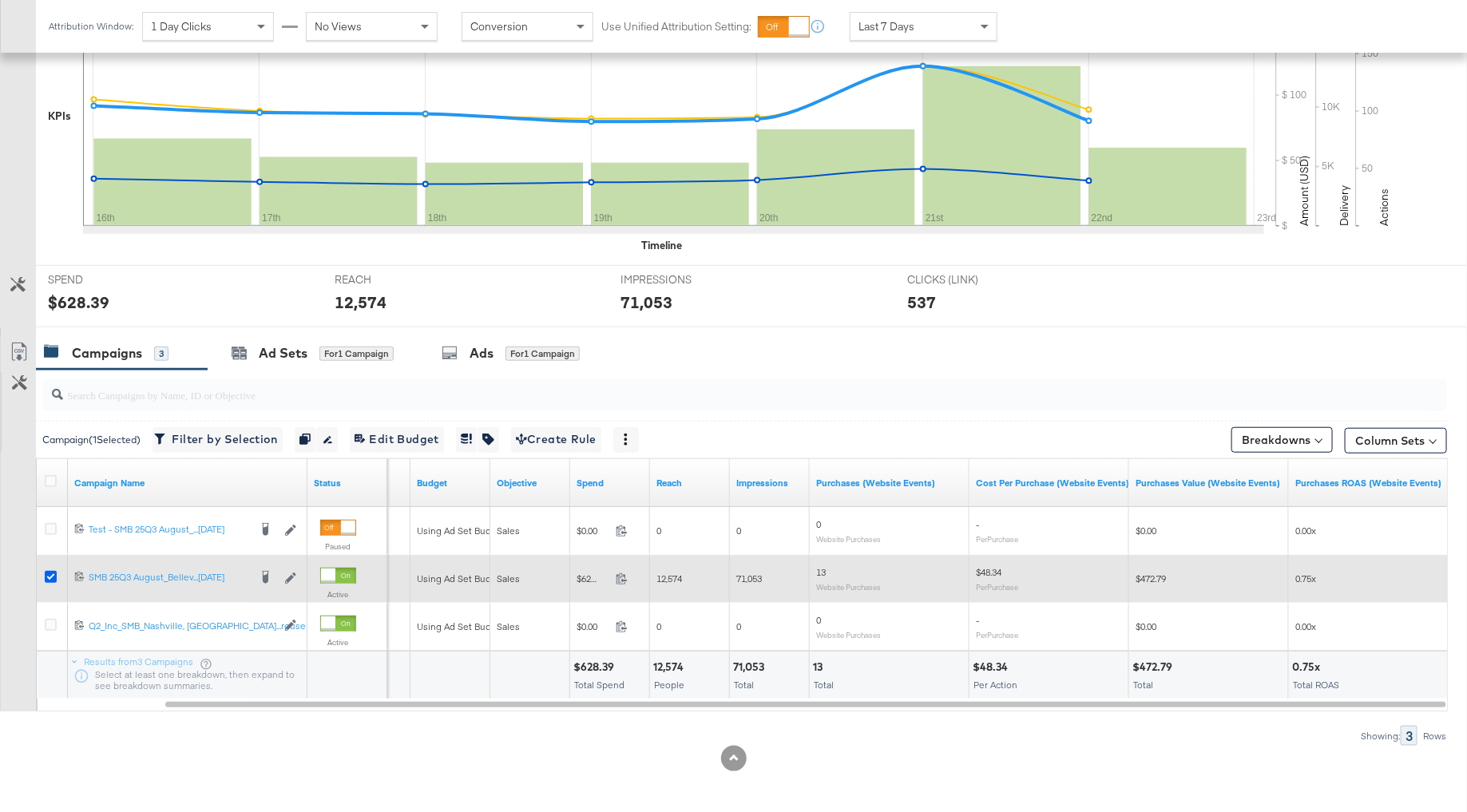
click at [53, 570] on icon at bounding box center [50, 576] width 12 height 12
click at [0, 0] on input "checkbox" at bounding box center [0, 0] width 0 height 0
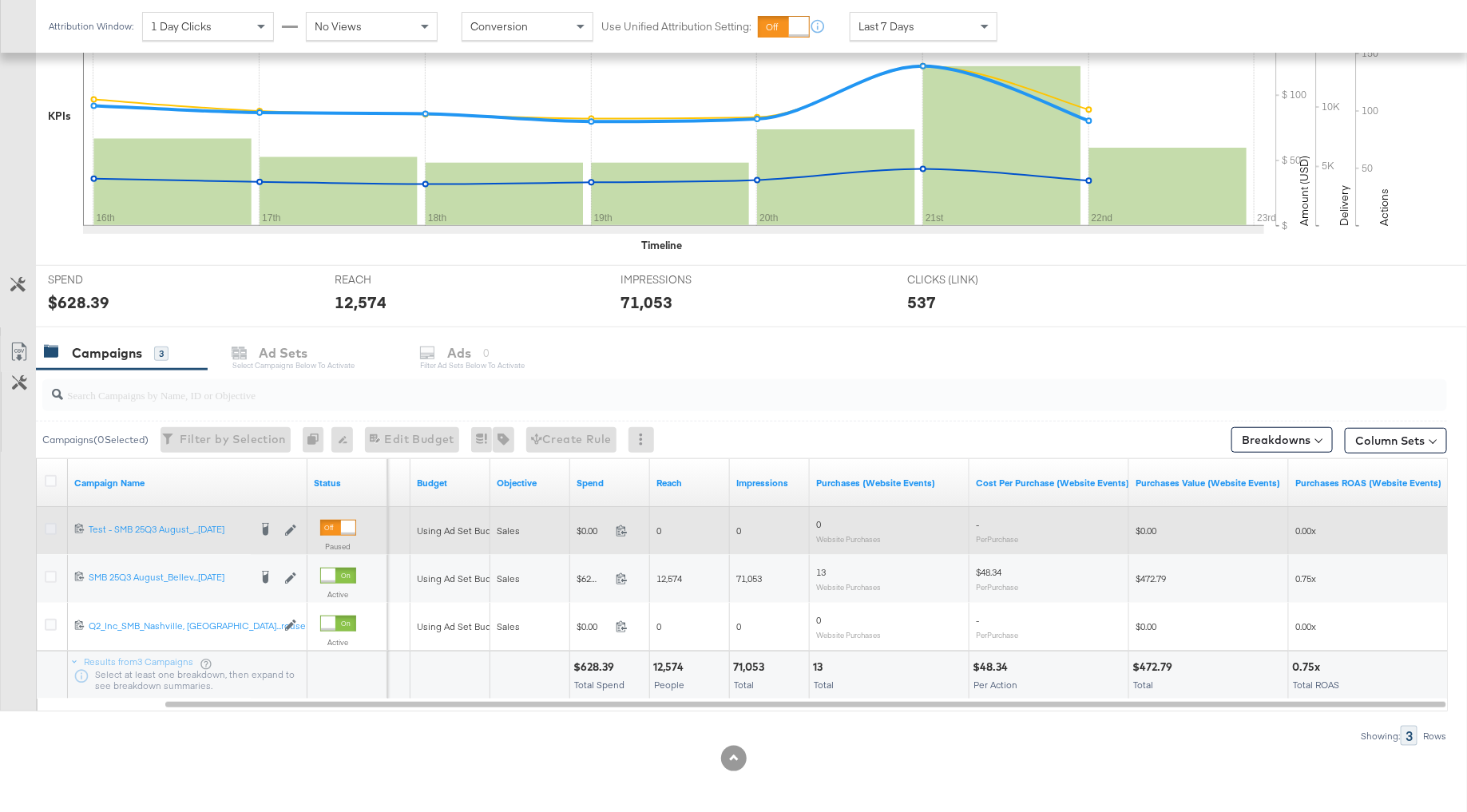
click at [50, 526] on icon at bounding box center [50, 529] width 12 height 12
click at [0, 0] on input "checkbox" at bounding box center [0, 0] width 0 height 0
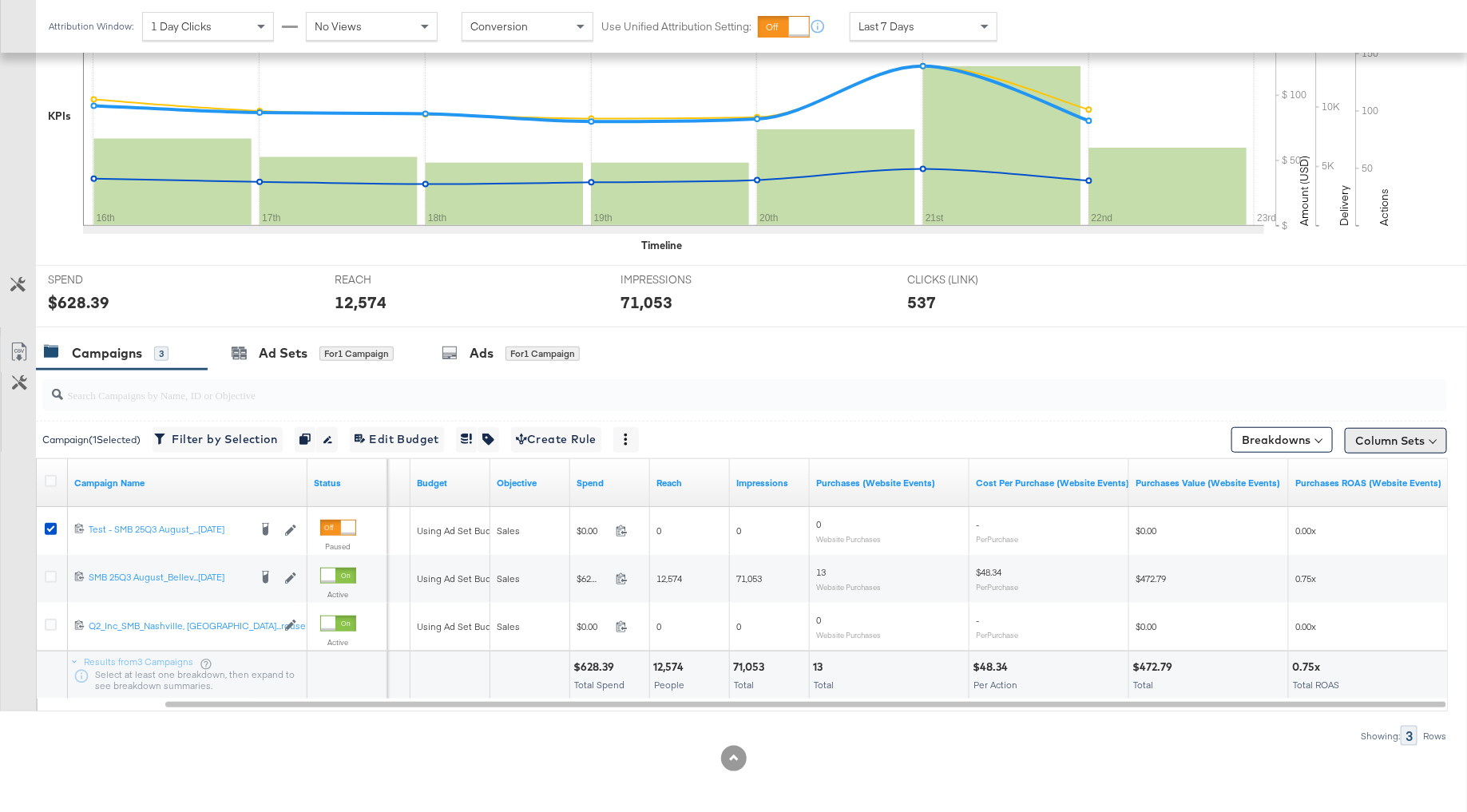
click at [1388, 435] on button "Column Sets" at bounding box center [1396, 441] width 102 height 26
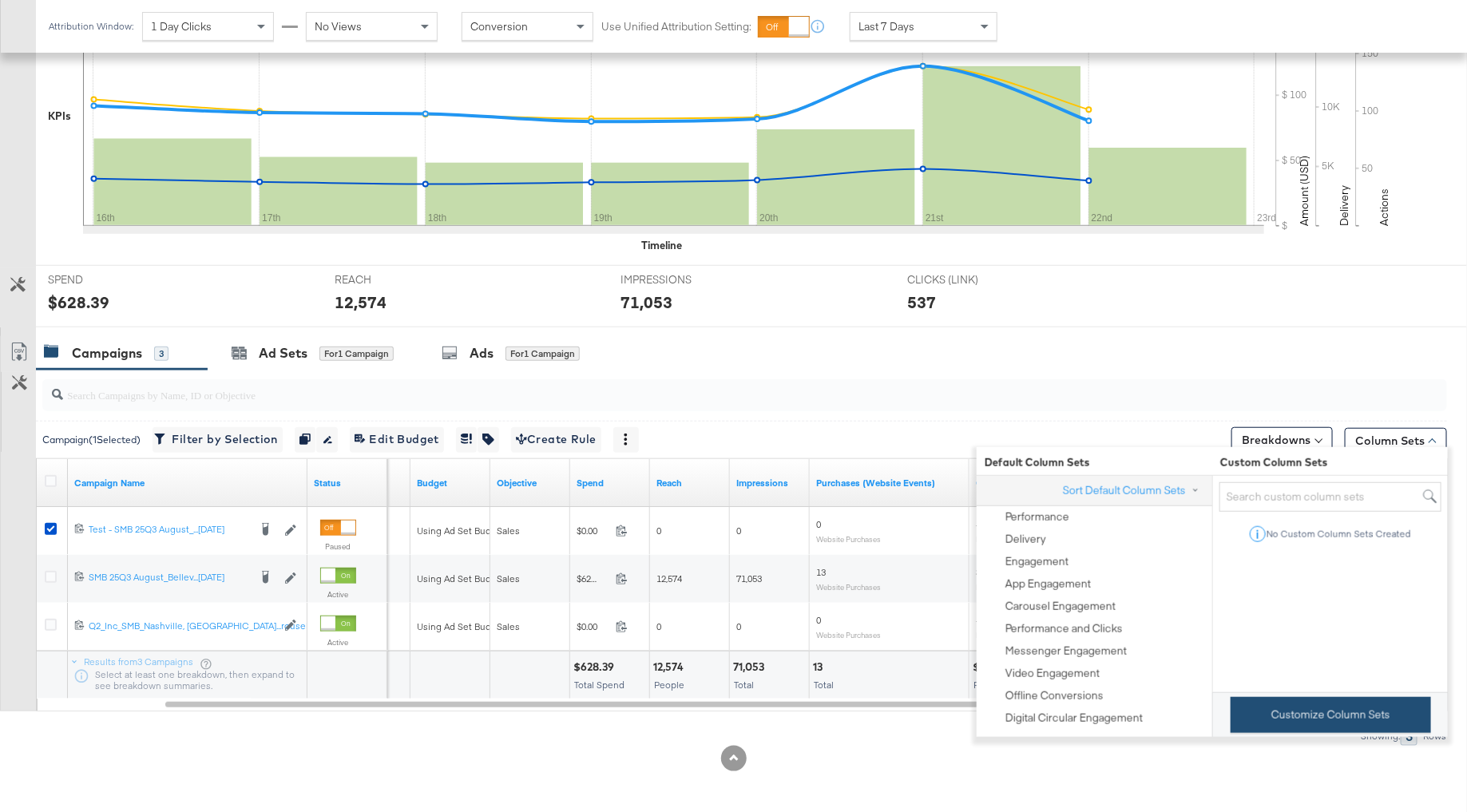
click at [1321, 706] on button "Customize Column Sets" at bounding box center [1330, 714] width 200 height 36
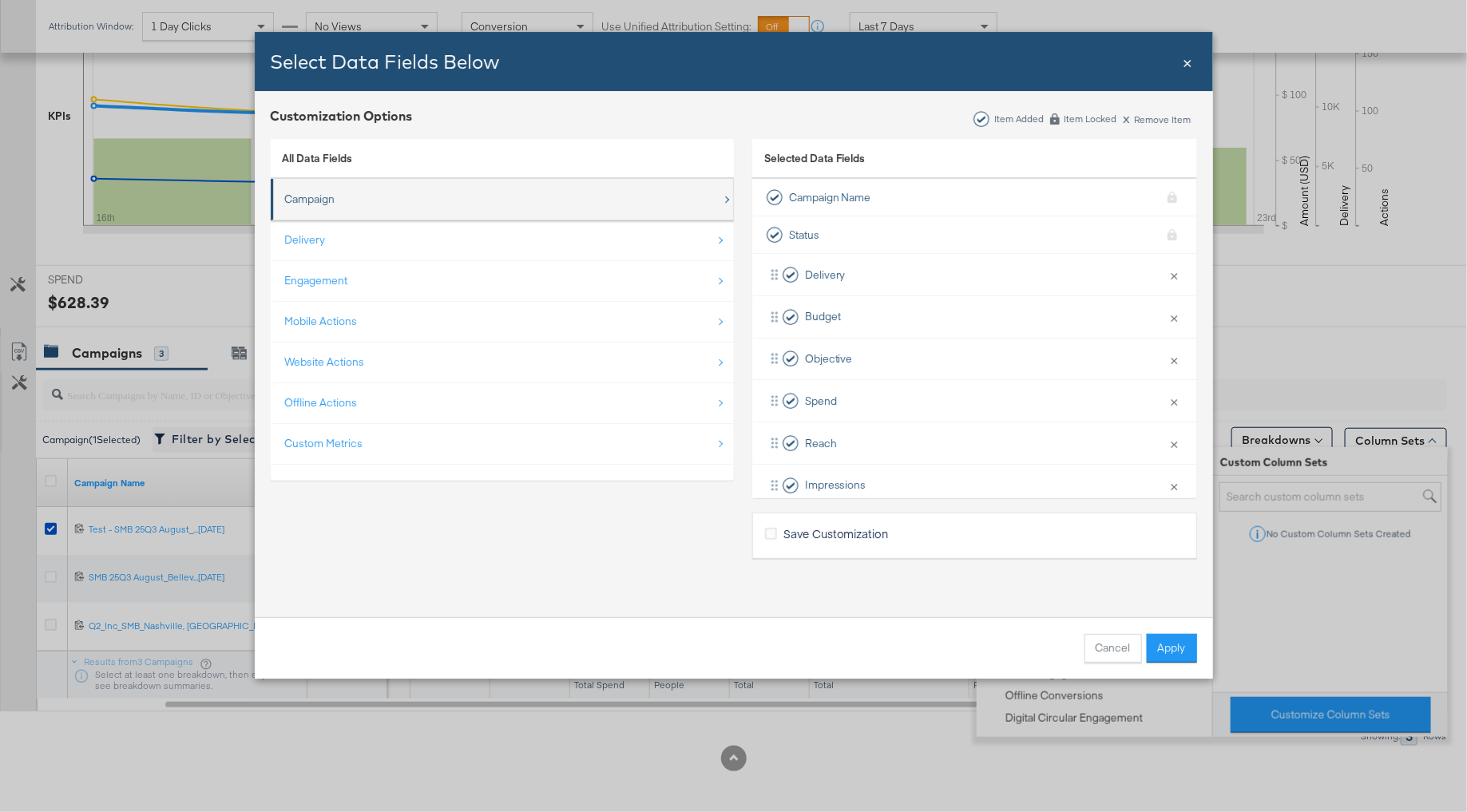
click at [362, 194] on div "Campaign" at bounding box center [503, 198] width 437 height 32
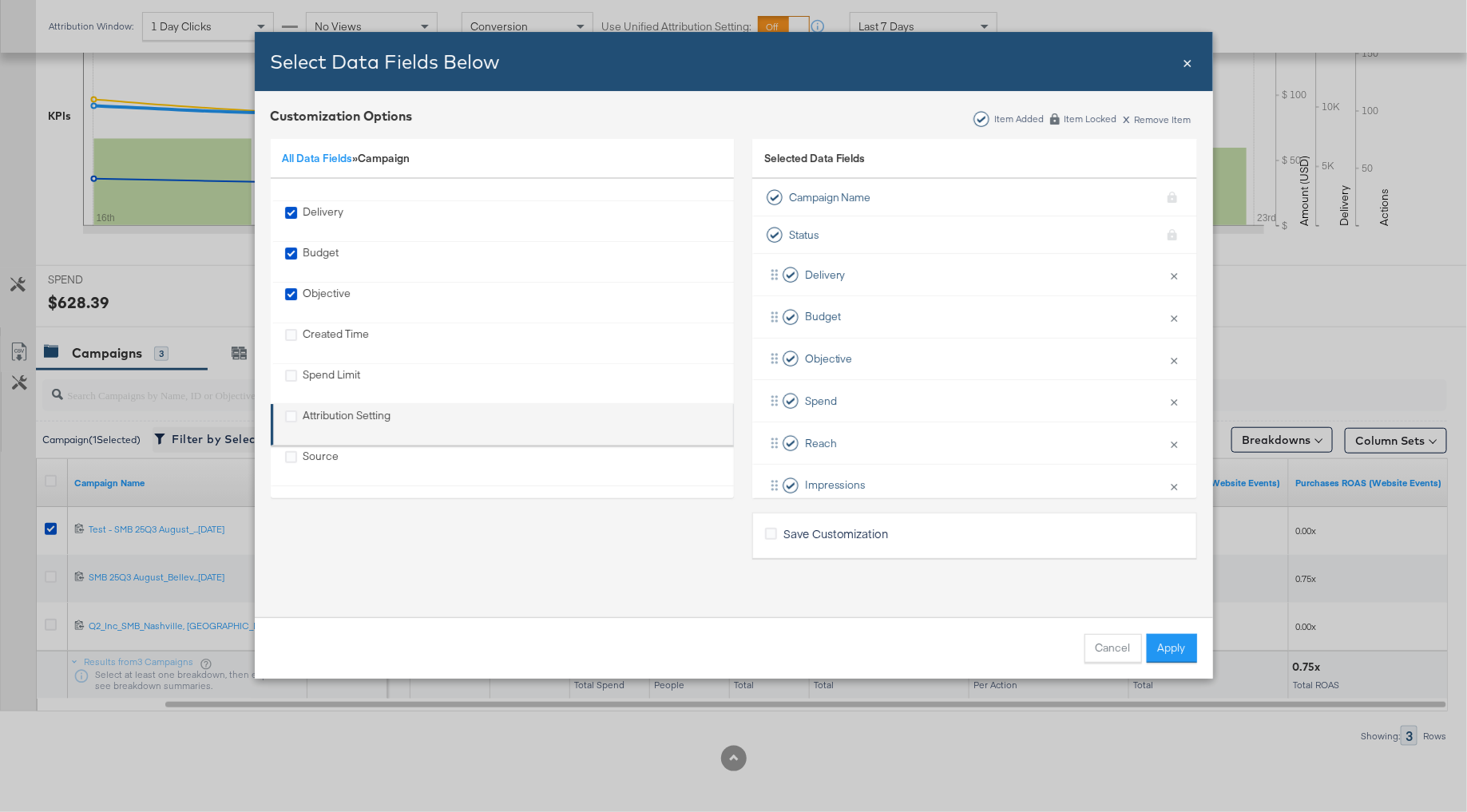
scroll to position [0, 0]
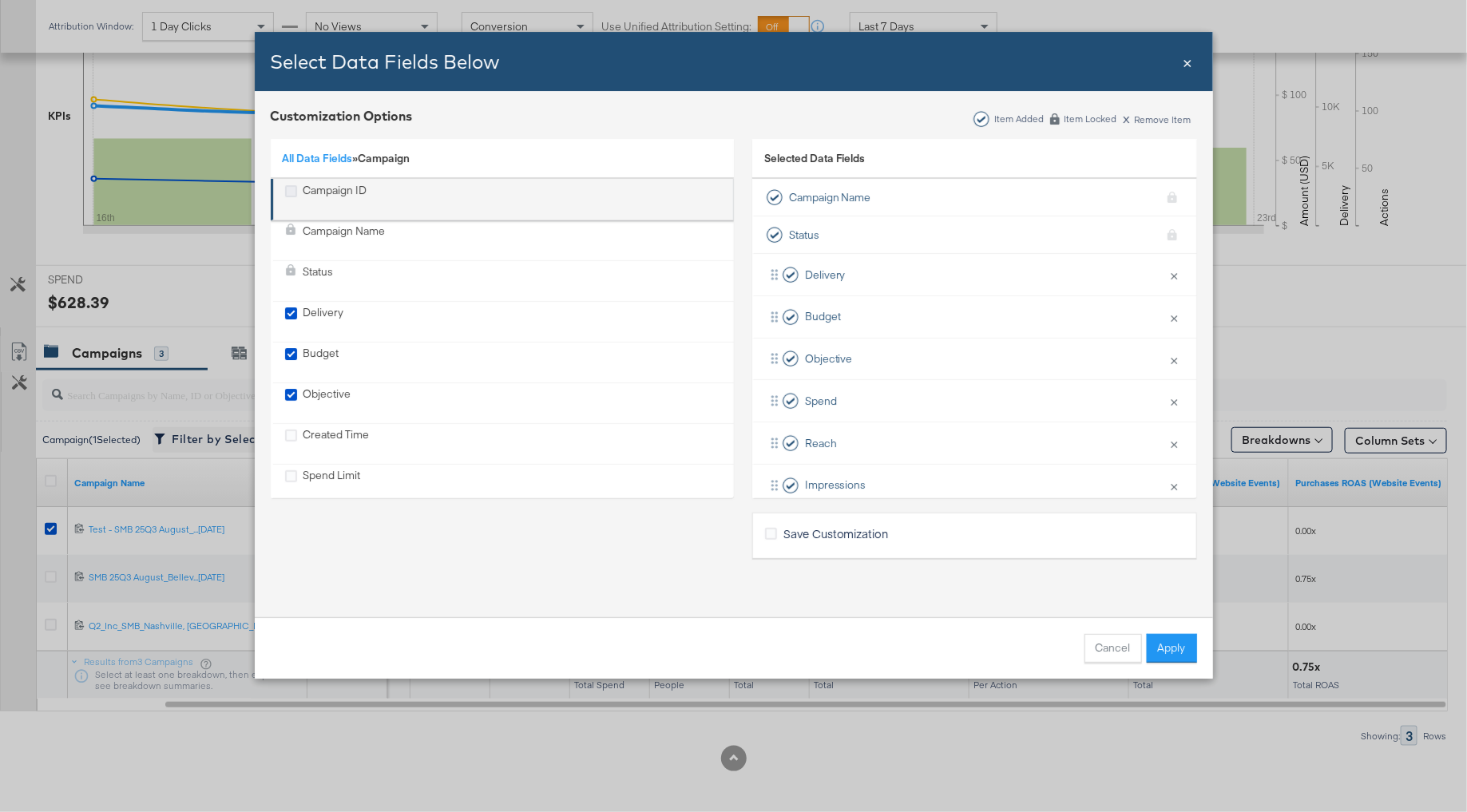
click at [287, 187] on icon "Campaign ID" at bounding box center [291, 191] width 12 height 12
click at [0, 0] on input "Campaign ID" at bounding box center [0, 0] width 0 height 0
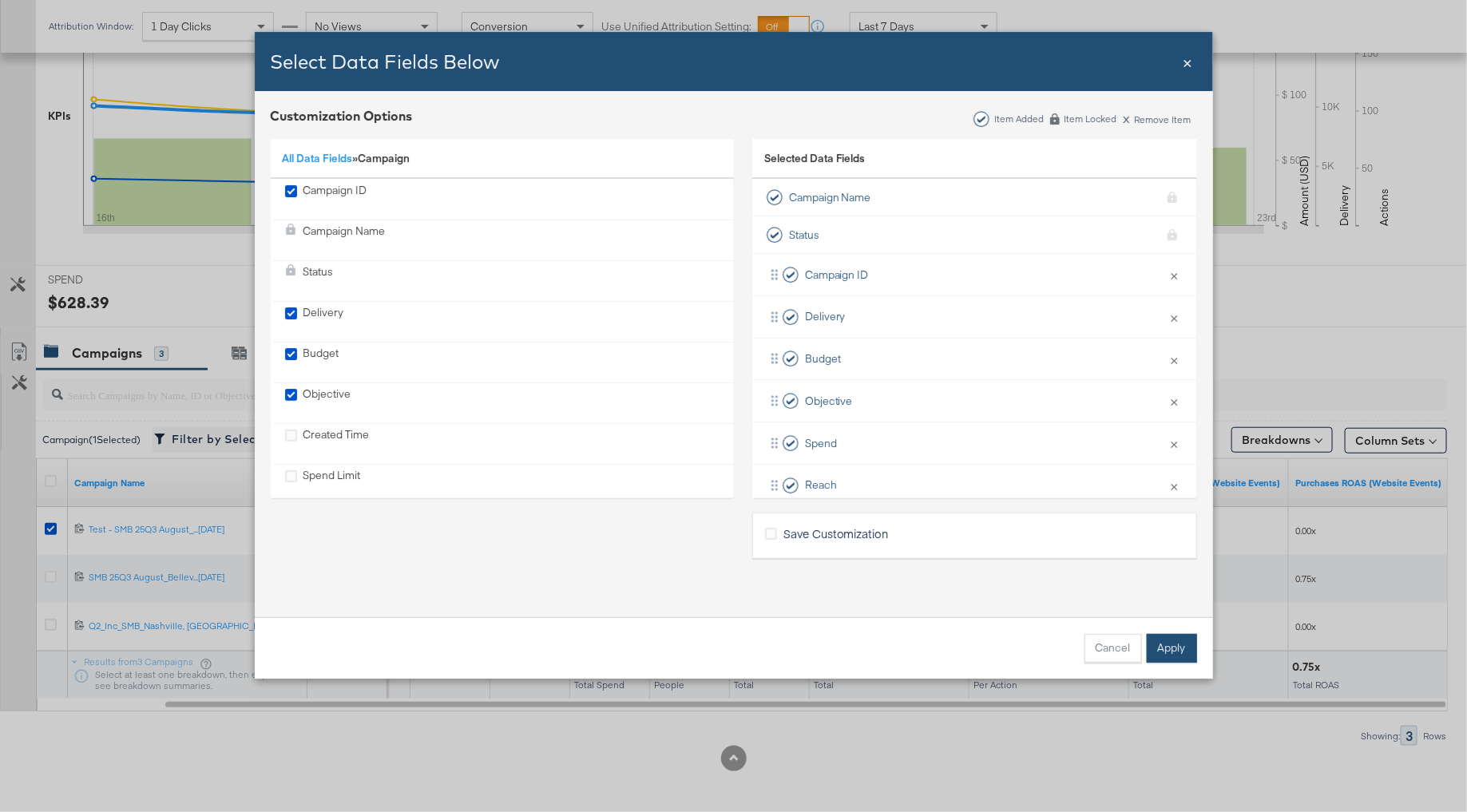
click at [1155, 650] on button "Apply" at bounding box center [1172, 648] width 50 height 29
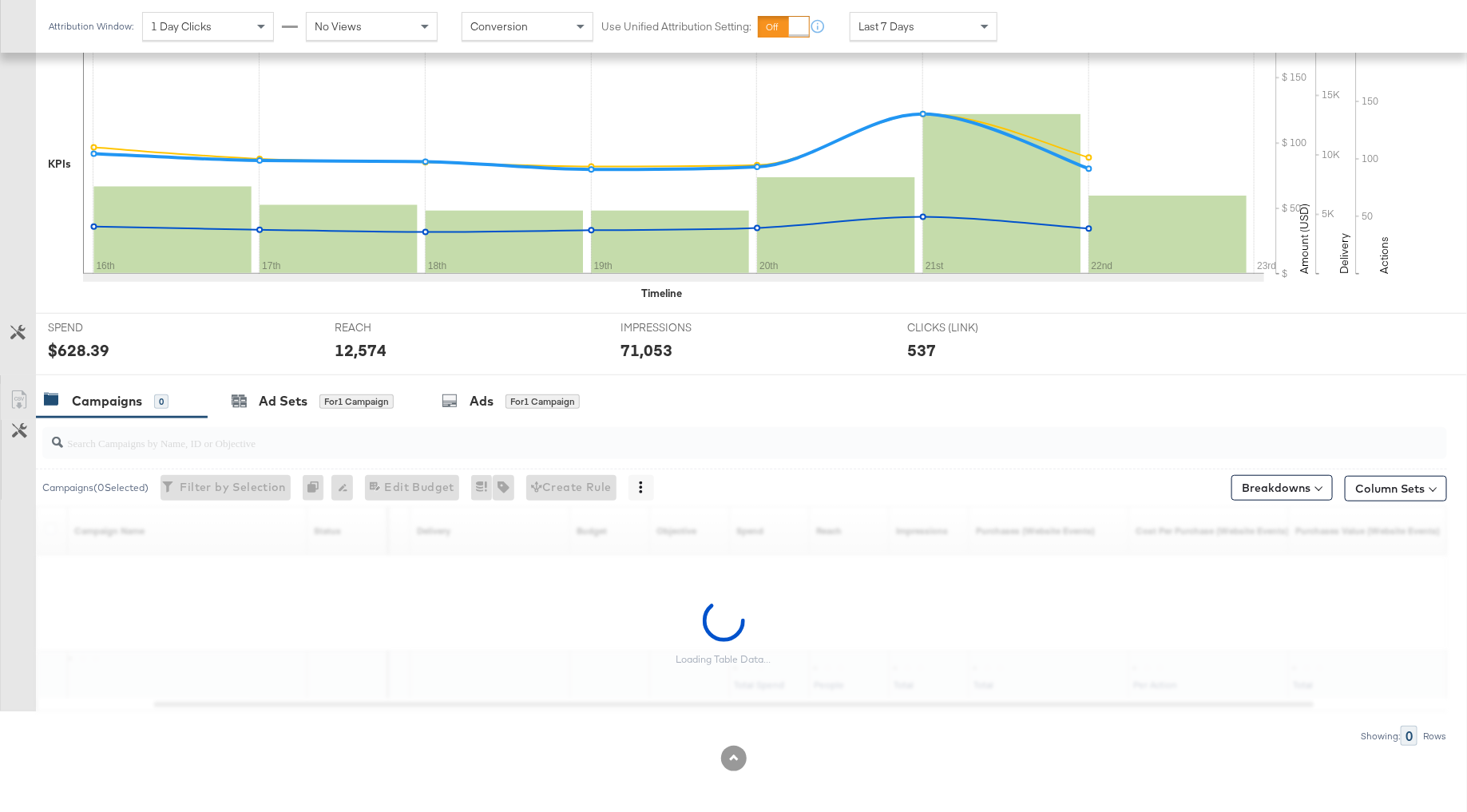
scroll to position [395, 0]
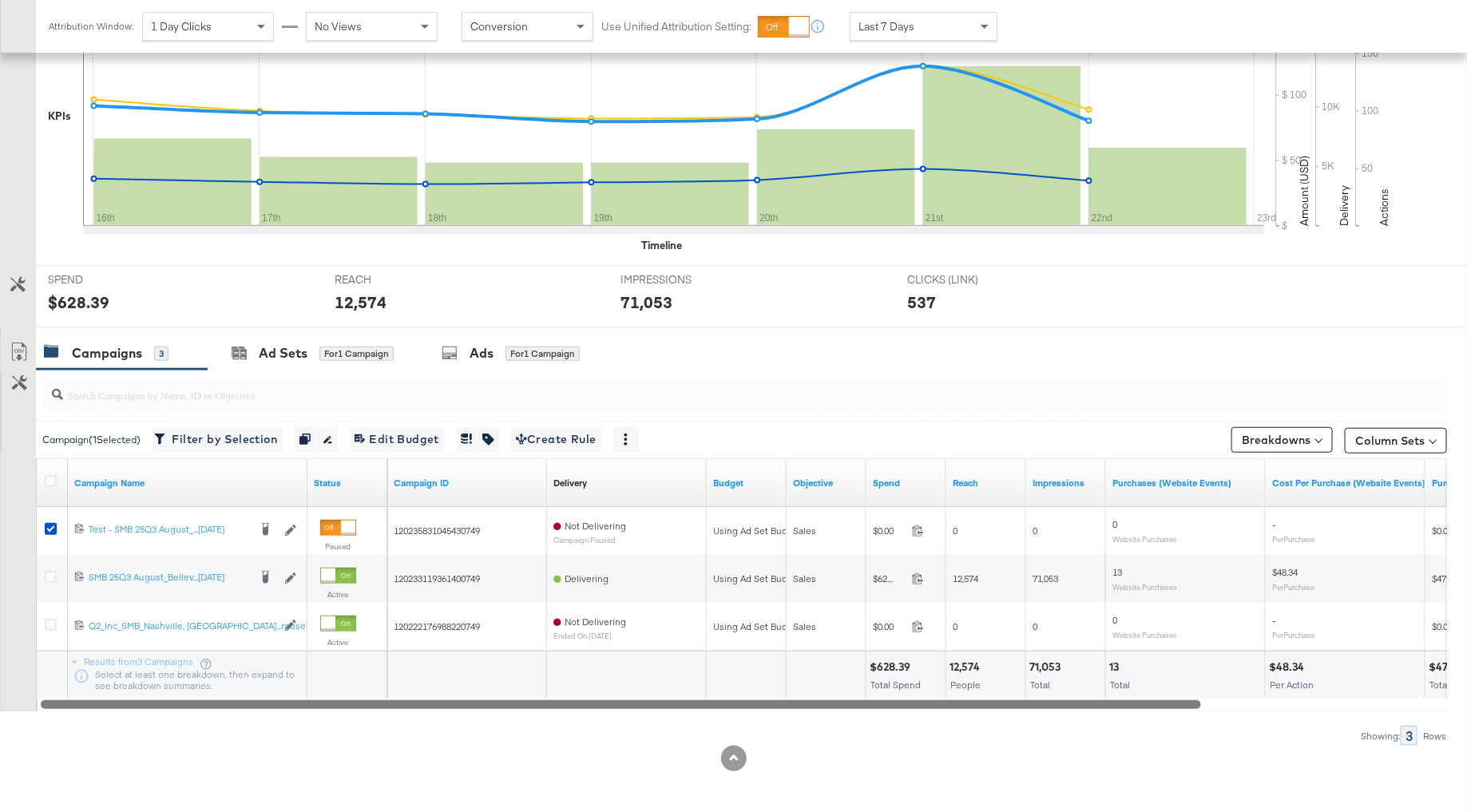
drag, startPoint x: 884, startPoint y: 702, endPoint x: 299, endPoint y: 718, distance: 585.2
click at [299, 718] on div "Campaign ( 1 Selected) Filter by Selection Filter 1 campaign Duplicate 1 campai…" at bounding box center [723, 556] width 1447 height 376
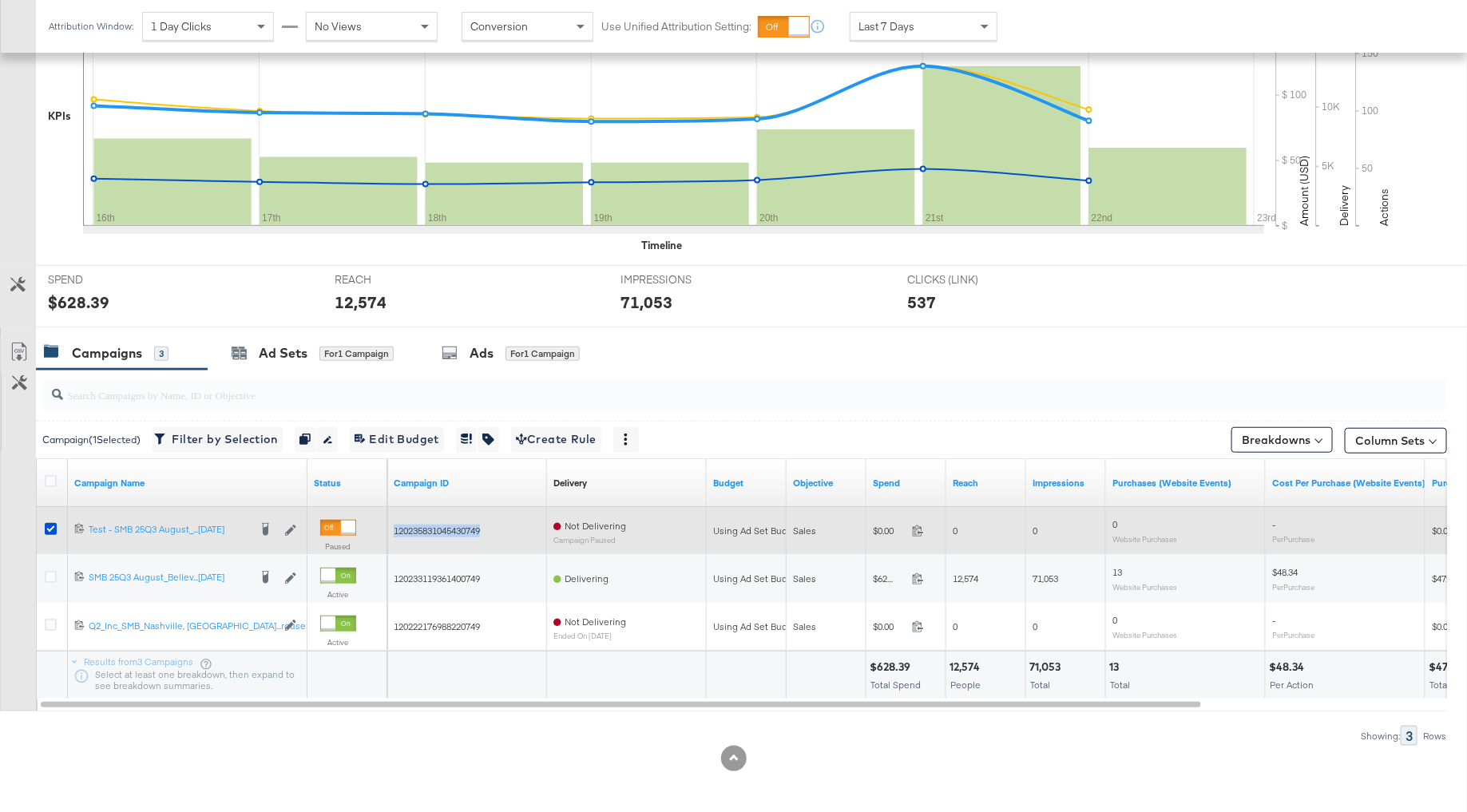
drag, startPoint x: 393, startPoint y: 524, endPoint x: 520, endPoint y: 524, distance: 127.0
click at [521, 524] on div "120235831045430749" at bounding box center [466, 531] width 147 height 13
copy span "120235831045430749"
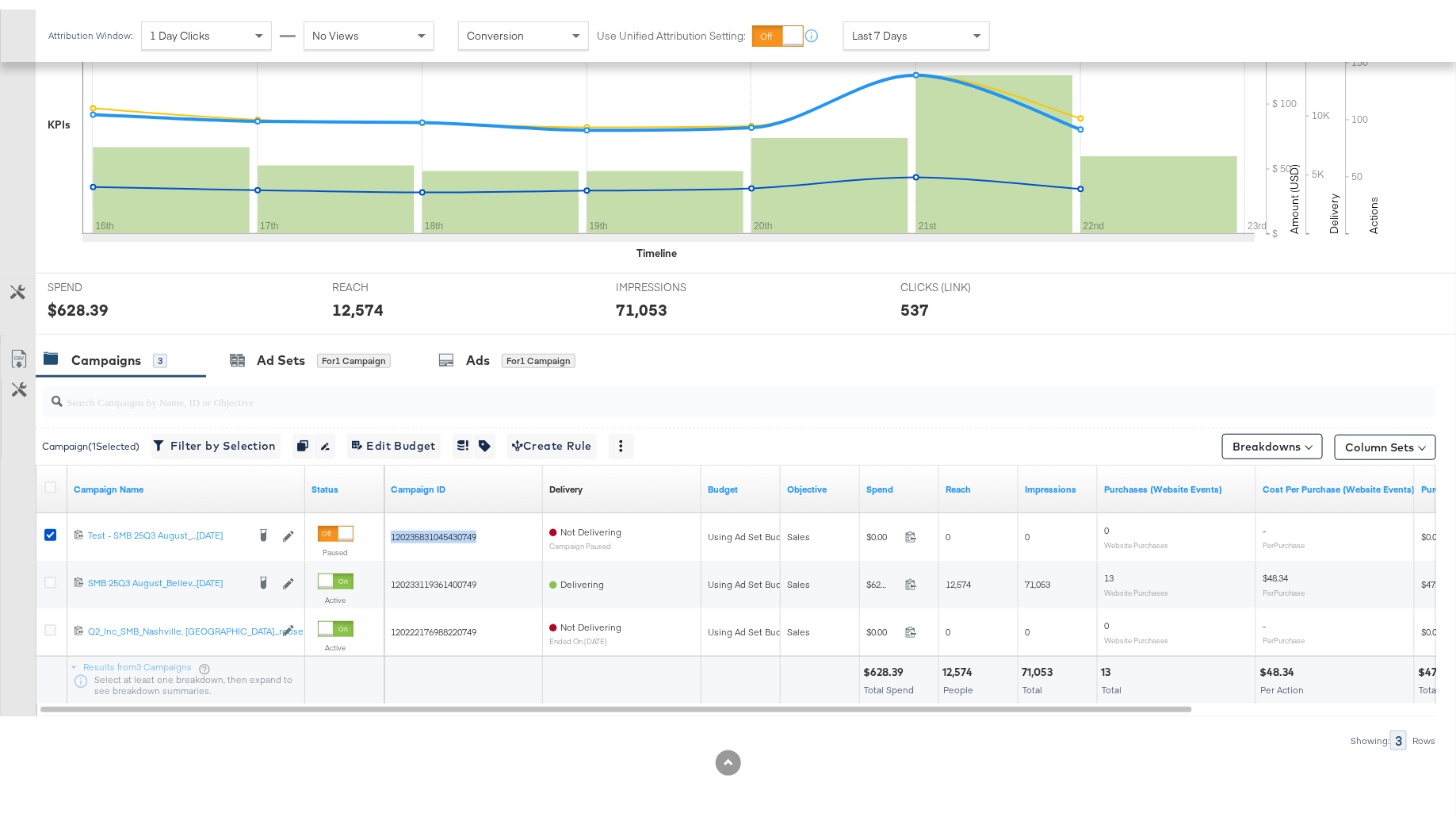
scroll to position [375, 0]
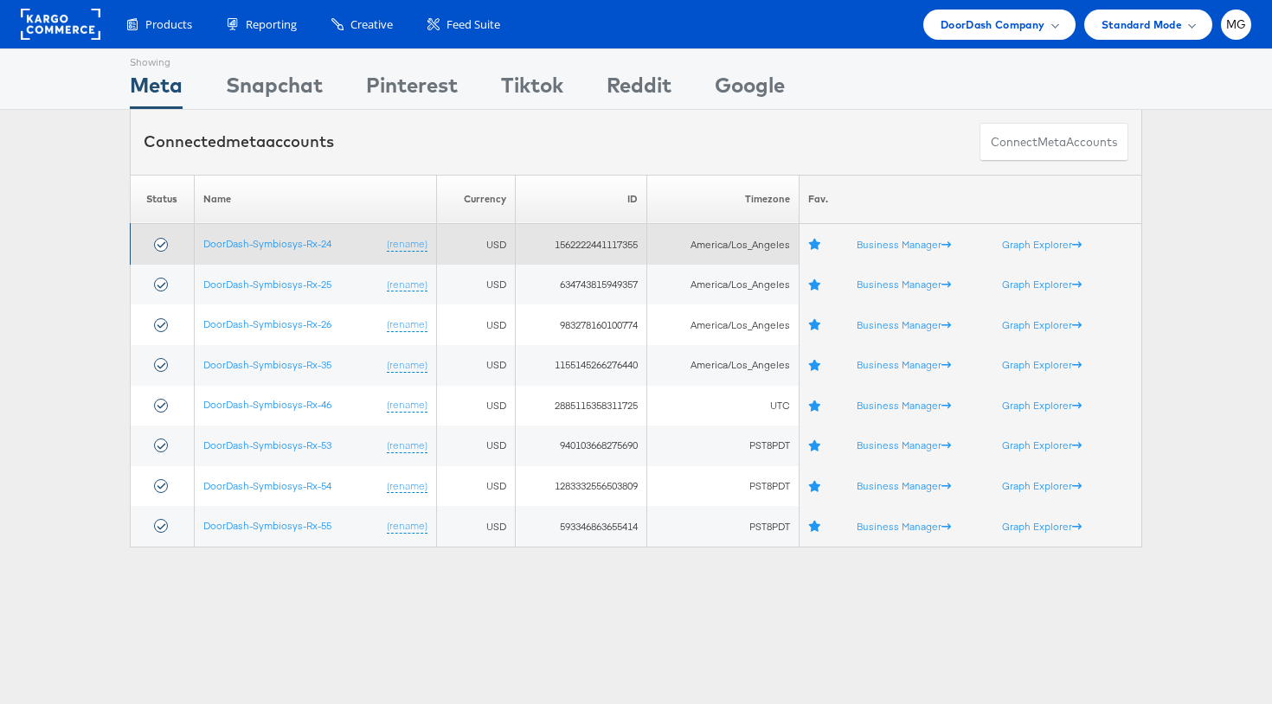
drag, startPoint x: 549, startPoint y: 238, endPoint x: 646, endPoint y: 248, distance: 97.4
click at [646, 248] on td "1562222441117355" at bounding box center [581, 244] width 131 height 41
drag, startPoint x: 551, startPoint y: 240, endPoint x: 643, endPoint y: 240, distance: 91.7
click at [643, 240] on td "1562222441117355" at bounding box center [581, 244] width 131 height 41
copy td "1562222441117355"
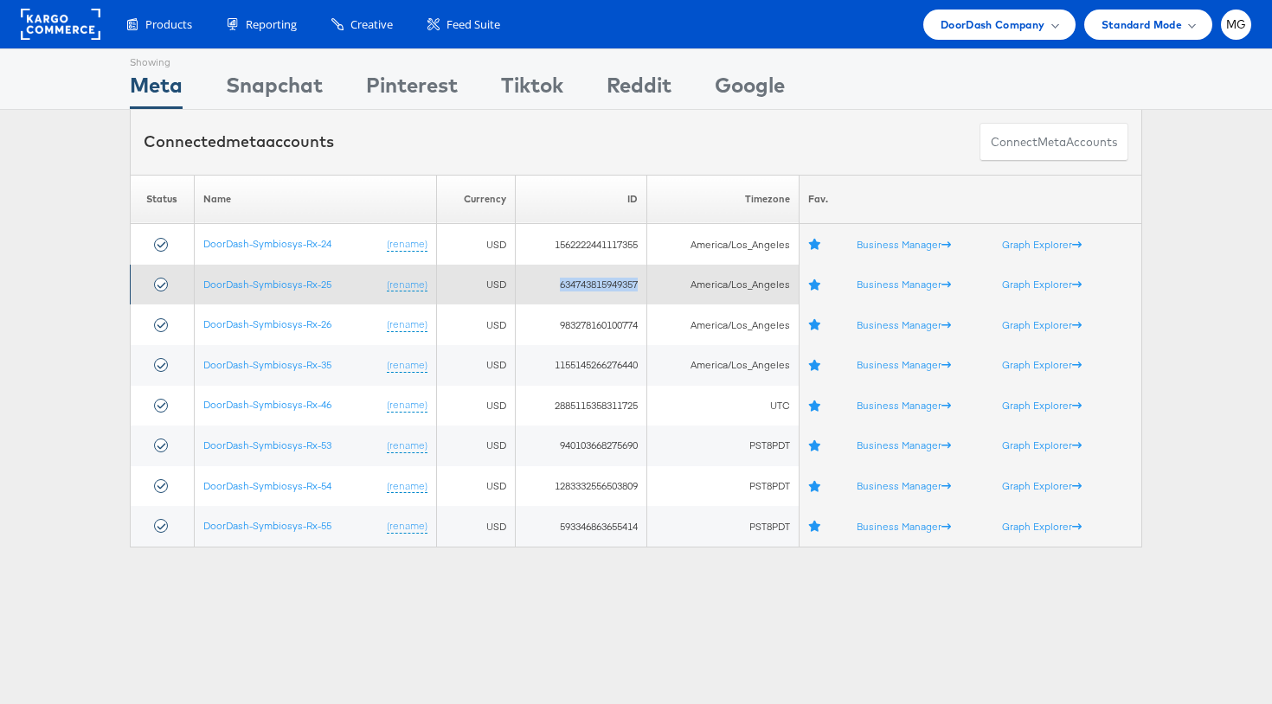
drag, startPoint x: 555, startPoint y: 284, endPoint x: 644, endPoint y: 283, distance: 88.2
click at [644, 283] on td "634743815949357" at bounding box center [581, 285] width 131 height 41
copy td "634743815949357"
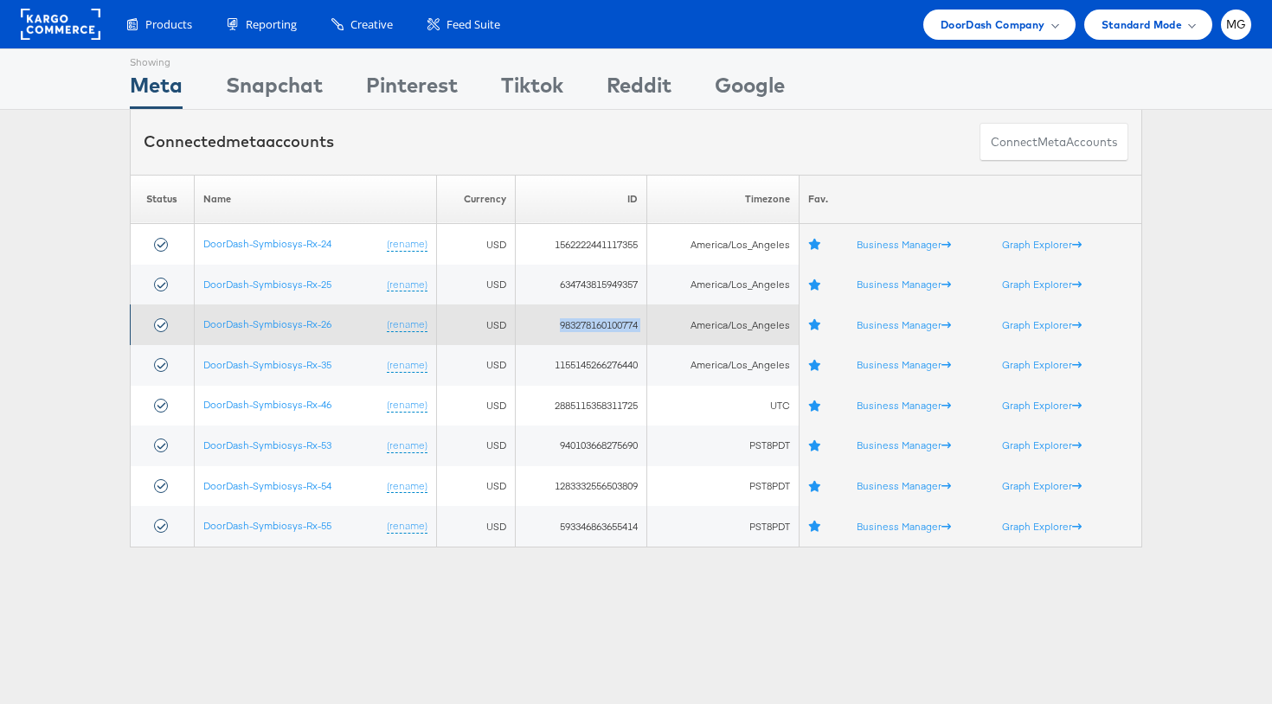
drag, startPoint x: 554, startPoint y: 322, endPoint x: 650, endPoint y: 323, distance: 96.9
click at [650, 323] on tr "DoorDash-Symbiosys-Rx-26 (rename) USD 983278160100774 America/Los_Angeles Busin…" at bounding box center [636, 324] width 1011 height 41
copy tr "983278160100774"
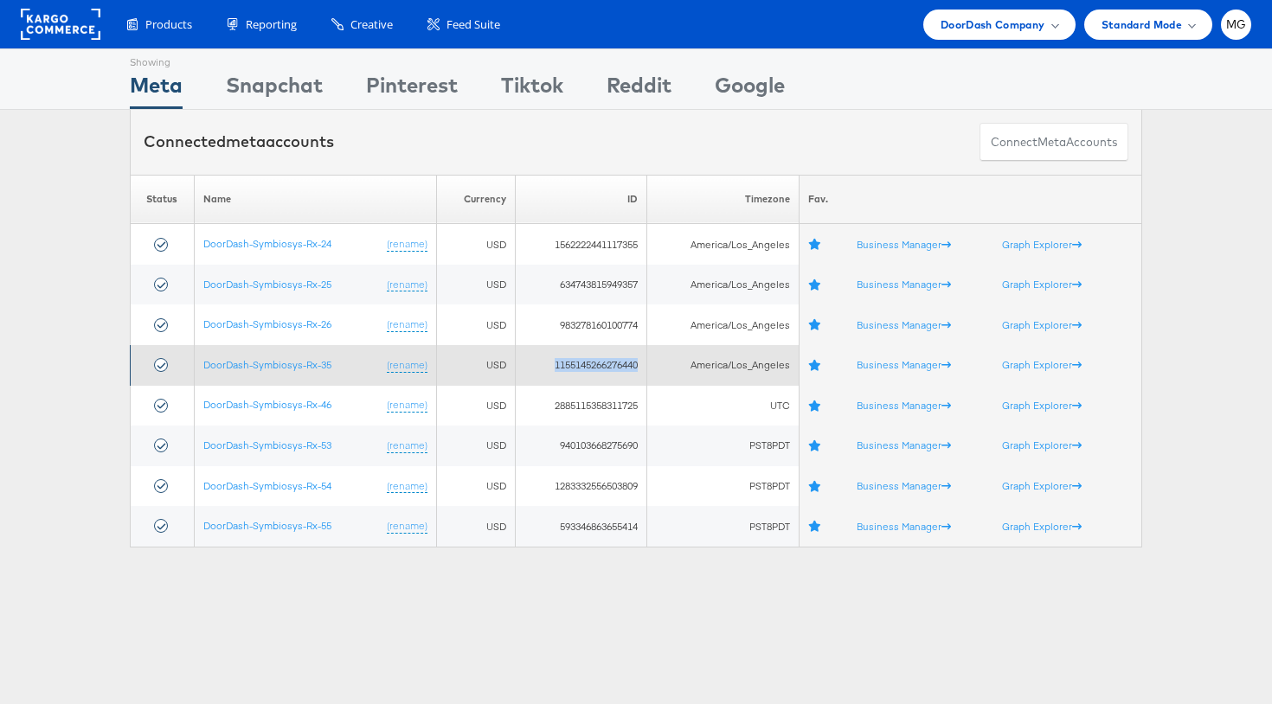
drag, startPoint x: 544, startPoint y: 366, endPoint x: 649, endPoint y: 368, distance: 104.7
click at [647, 368] on td "1155145266276440" at bounding box center [581, 365] width 131 height 41
copy td "1155145266276440"
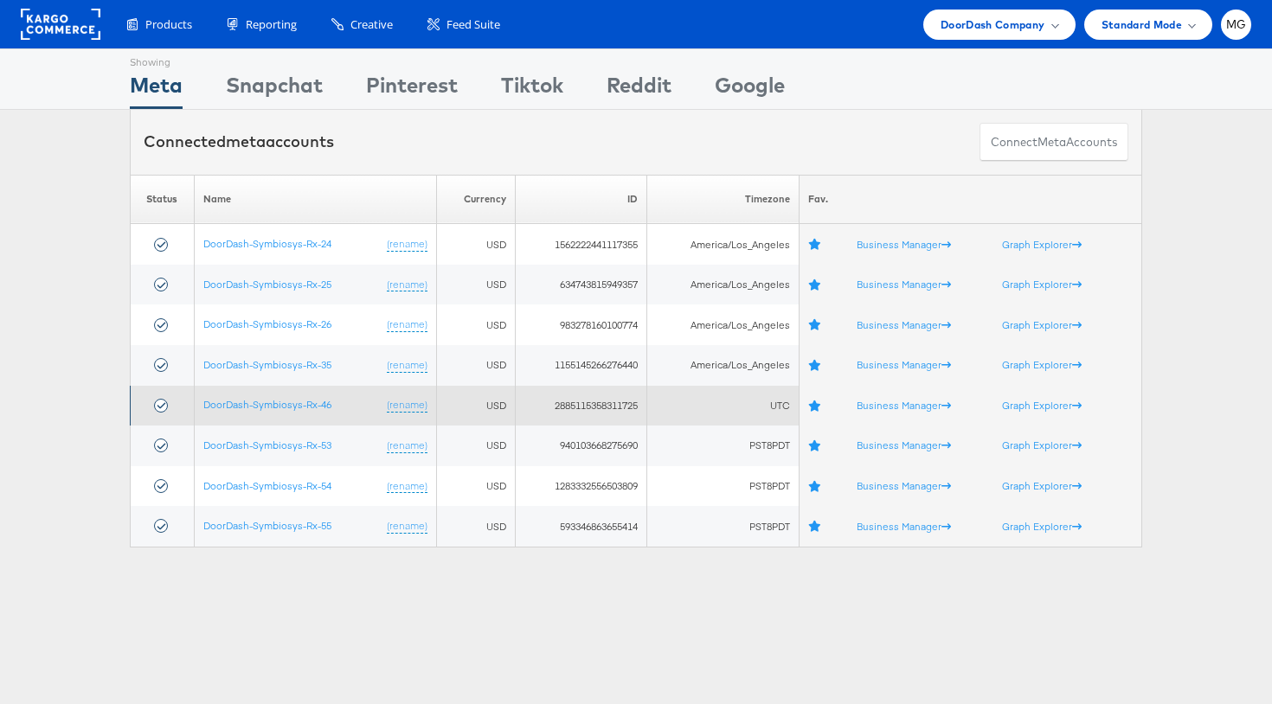
drag, startPoint x: 546, startPoint y: 413, endPoint x: 631, endPoint y: 412, distance: 85.6
click at [643, 412] on td "2885115358311725" at bounding box center [581, 406] width 131 height 41
drag, startPoint x: 551, startPoint y: 405, endPoint x: 652, endPoint y: 405, distance: 101.2
click at [653, 405] on tr "DoorDash-Symbiosys-Rx-46 (rename) USD 2885115358311725 UTC Business Manager Gra…" at bounding box center [636, 406] width 1011 height 41
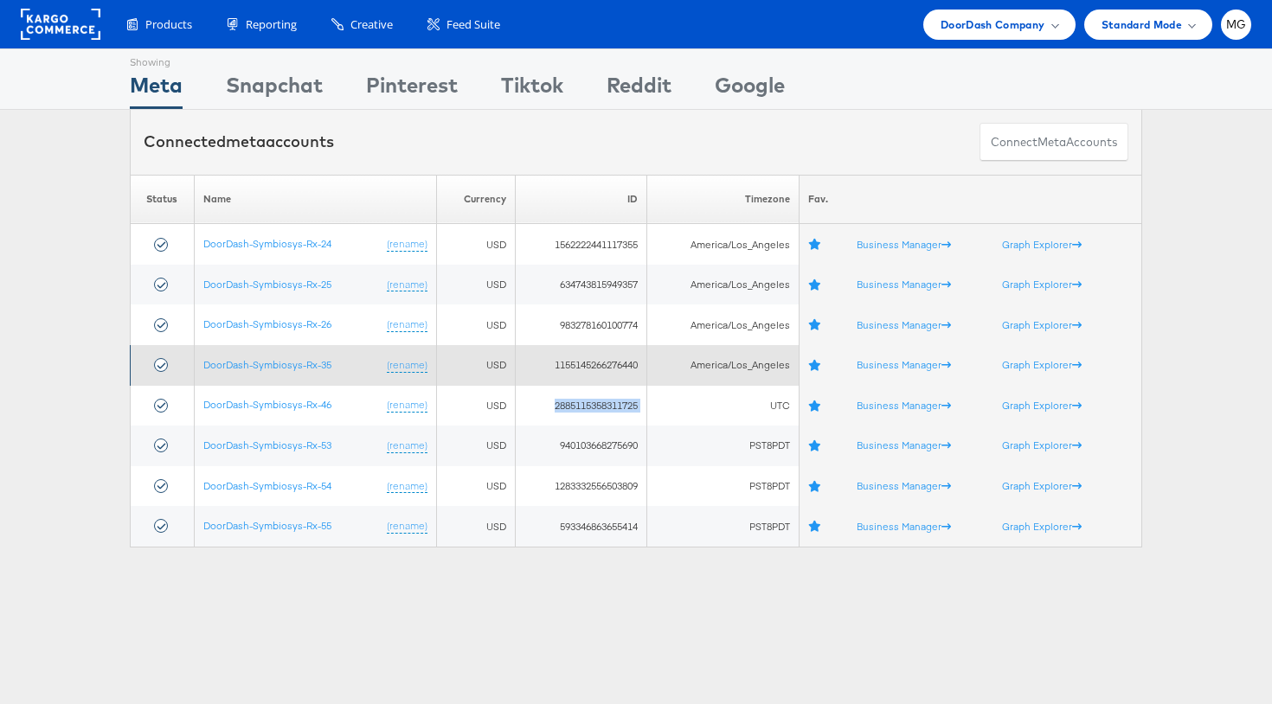
copy tr "2885115358311725"
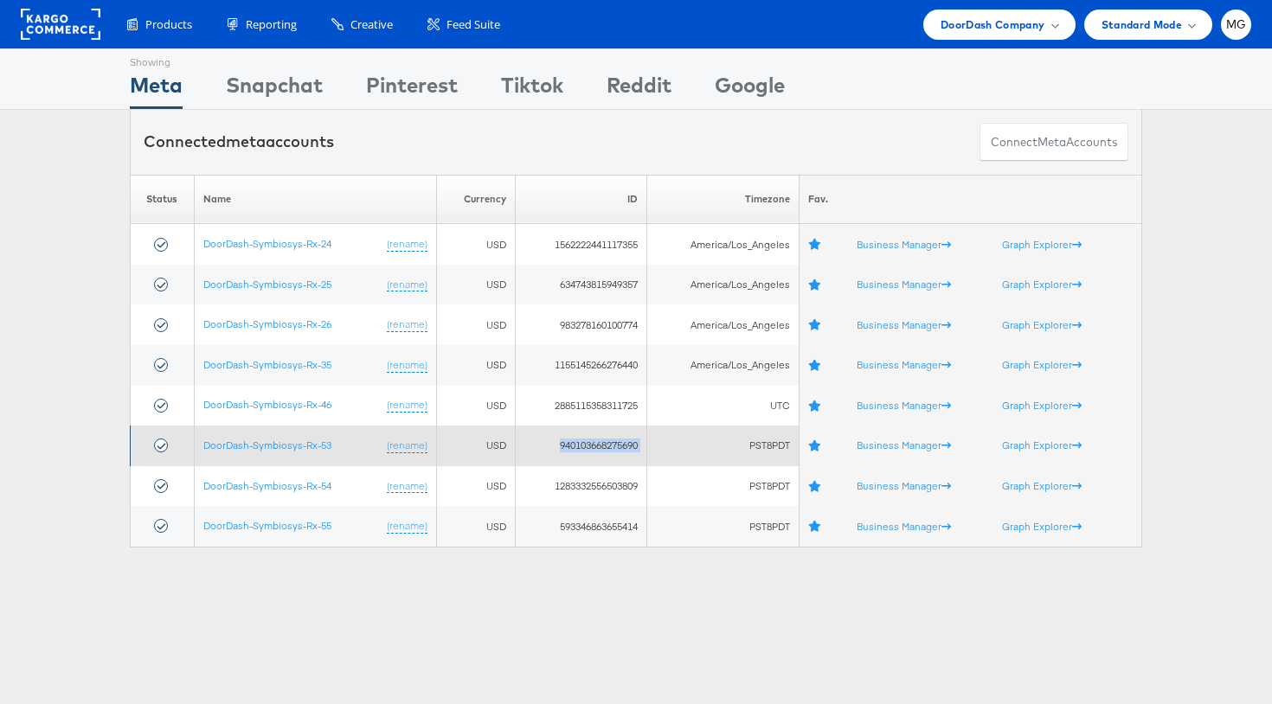
drag, startPoint x: 554, startPoint y: 445, endPoint x: 673, endPoint y: 445, distance: 118.5
click at [673, 445] on tr "DoorDash-Symbiosys-Rx-53 (rename) USD 940103668275690 PST8PDT Business Manager …" at bounding box center [636, 446] width 1011 height 41
copy tr "940103668275690"
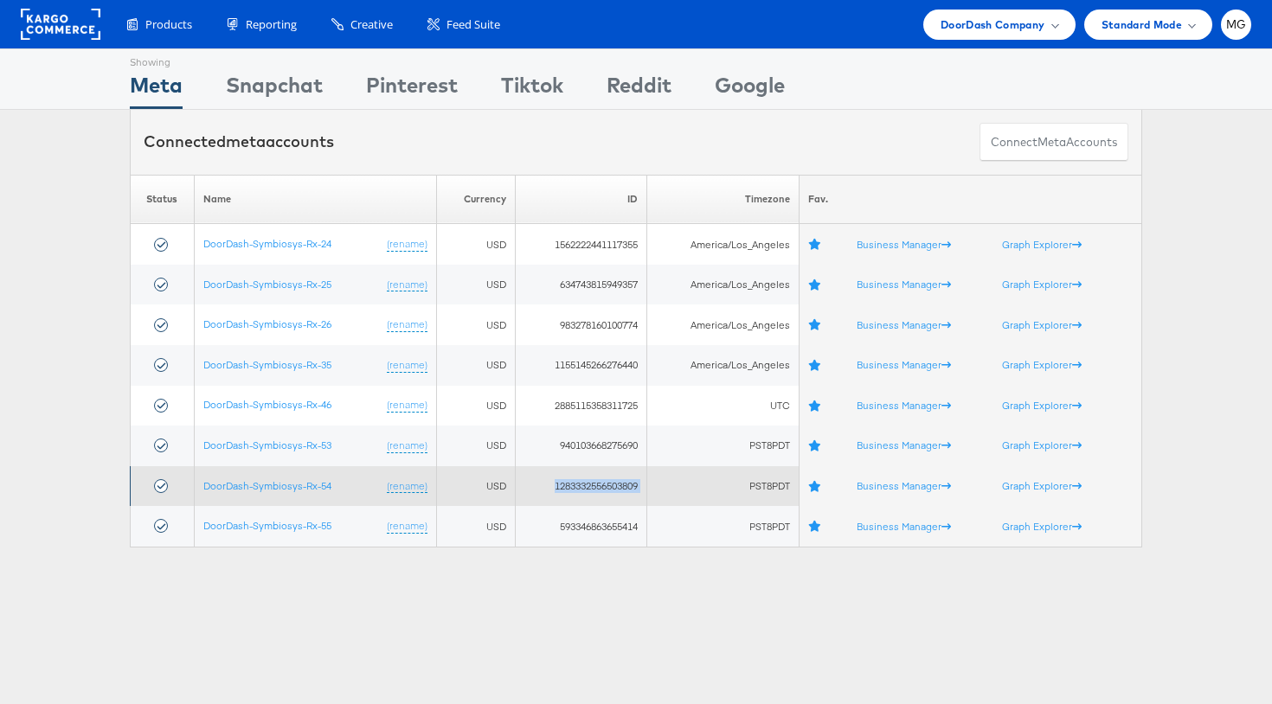
drag, startPoint x: 551, startPoint y: 486, endPoint x: 670, endPoint y: 484, distance: 119.4
click at [670, 485] on tr "DoorDash-Symbiosys-Rx-54 (rename) USD 1283332556503809 PST8PDT Business Manager…" at bounding box center [636, 486] width 1011 height 41
copy tr "1283332556503809"
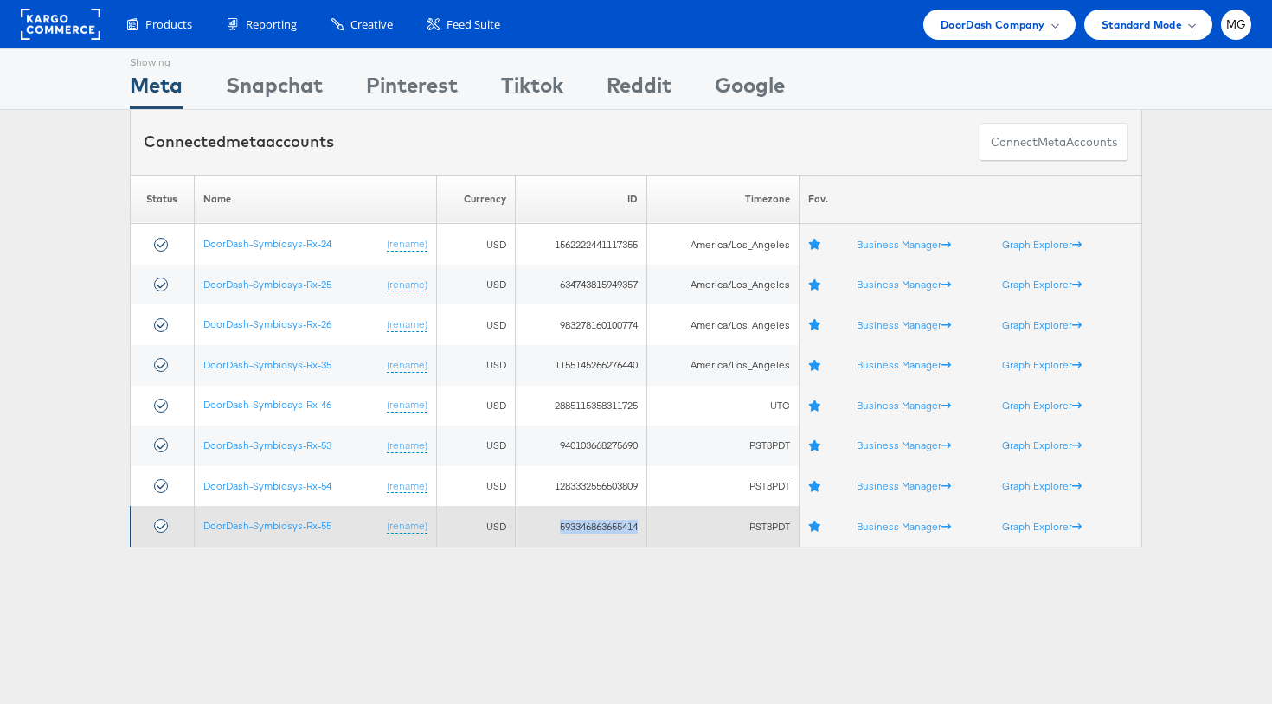
drag, startPoint x: 554, startPoint y: 525, endPoint x: 650, endPoint y: 527, distance: 96.0
click at [650, 528] on tr "DoorDash-Symbiosys-Rx-55 (rename) USD 593346863655414 PST8PDT Business Manager …" at bounding box center [636, 526] width 1011 height 41
copy tr "593346863655414"
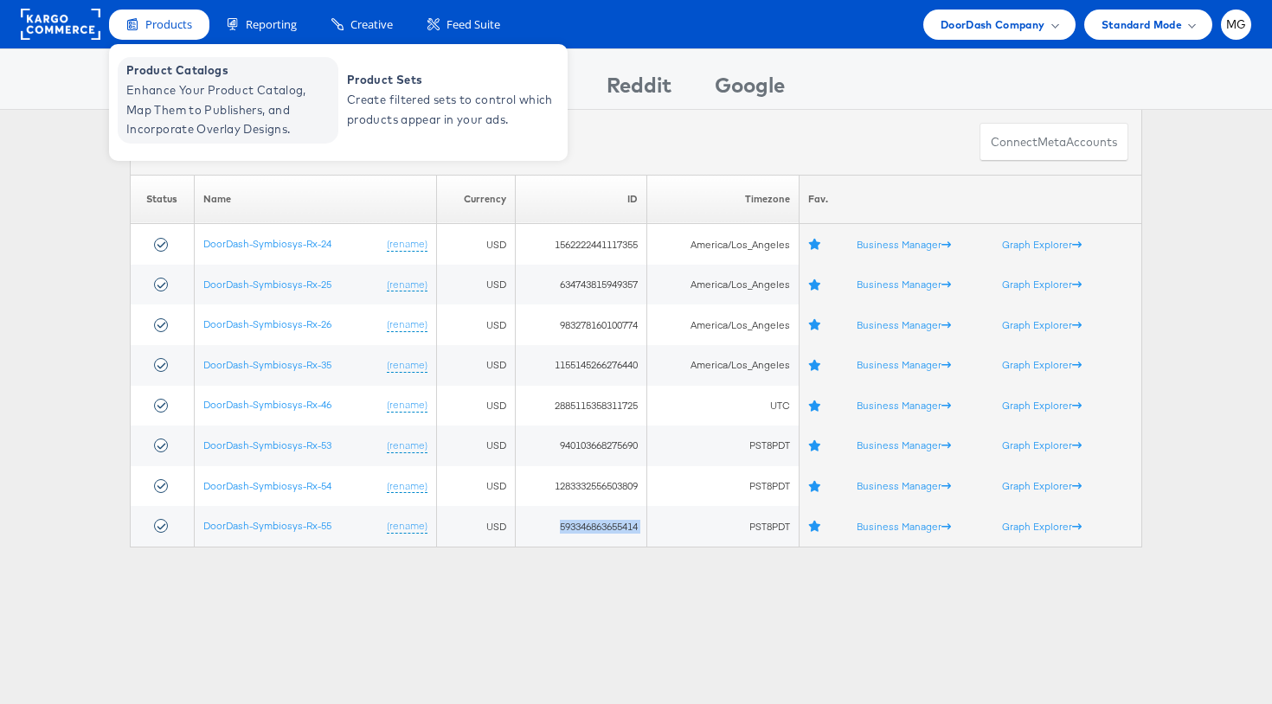
click at [212, 101] on span "Enhance Your Product Catalog, Map Them to Publishers, and Incorporate Overlay D…" at bounding box center [230, 109] width 208 height 59
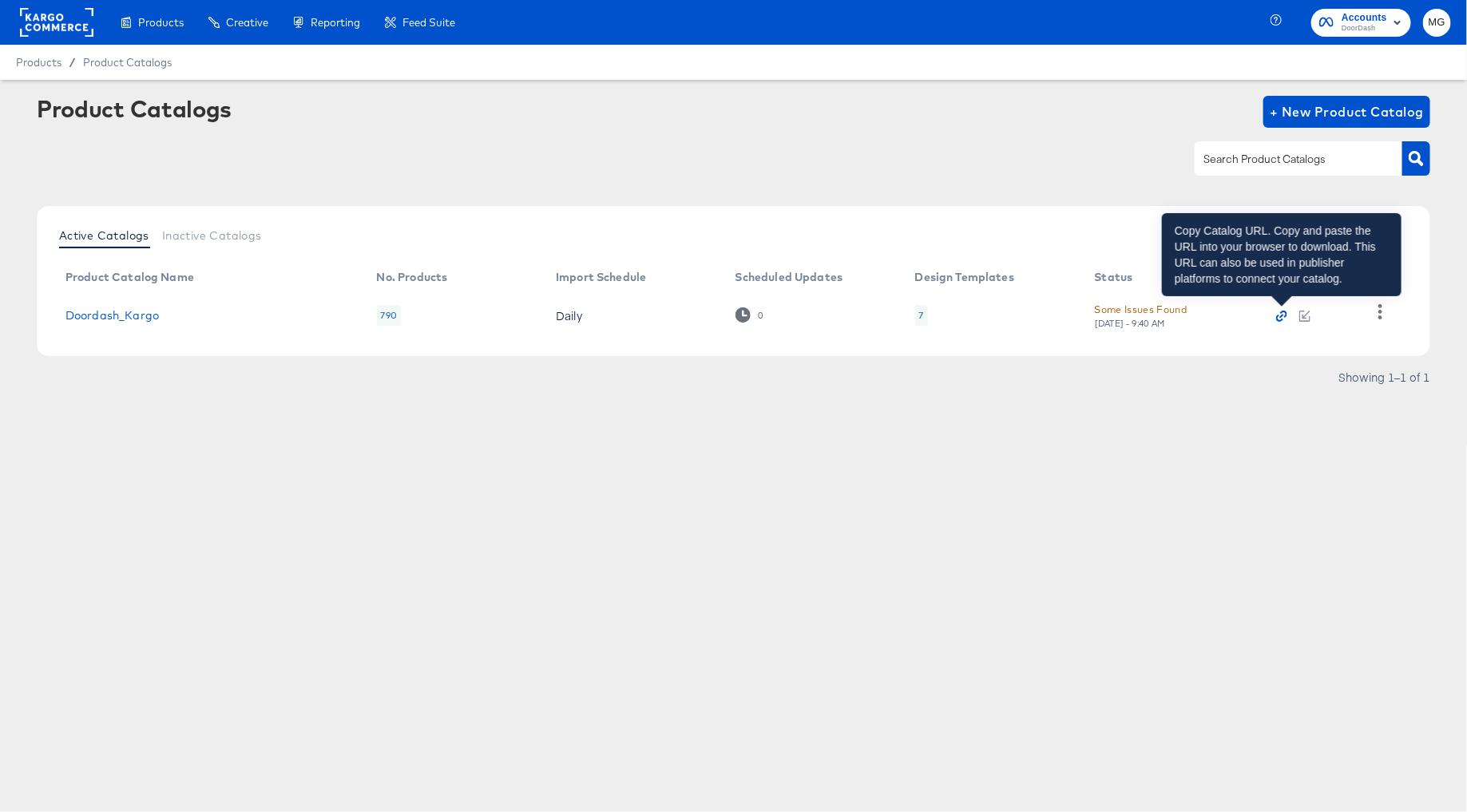
click at [1281, 317] on icon "button" at bounding box center [1281, 316] width 11 height 11
